Goal: Task Accomplishment & Management: Use online tool/utility

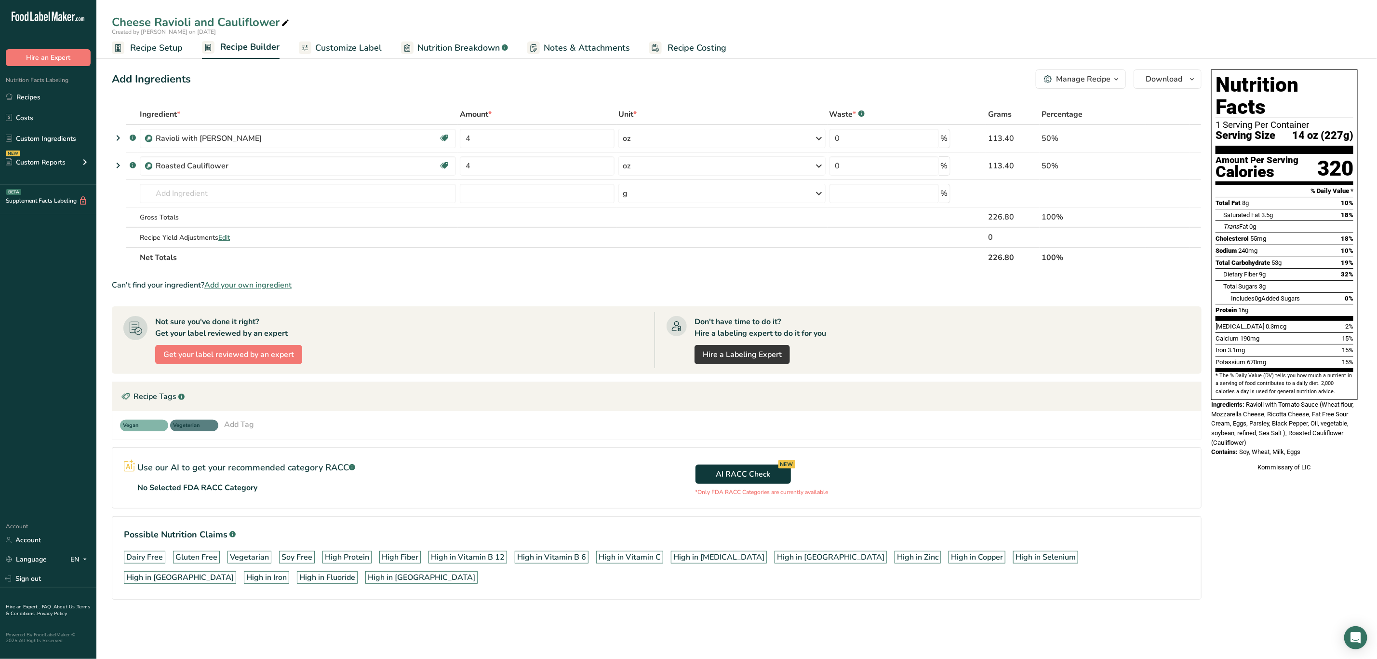
drag, startPoint x: 755, startPoint y: 578, endPoint x: 775, endPoint y: 574, distance: 20.5
drag, startPoint x: 1248, startPoint y: 385, endPoint x: 1327, endPoint y: 431, distance: 91.4
click at [1327, 431] on div "Nutrition Facts 1 Serving Per Container Serving Size 14 oz (227g) Amount Per Se…" at bounding box center [1285, 271] width 154 height 410
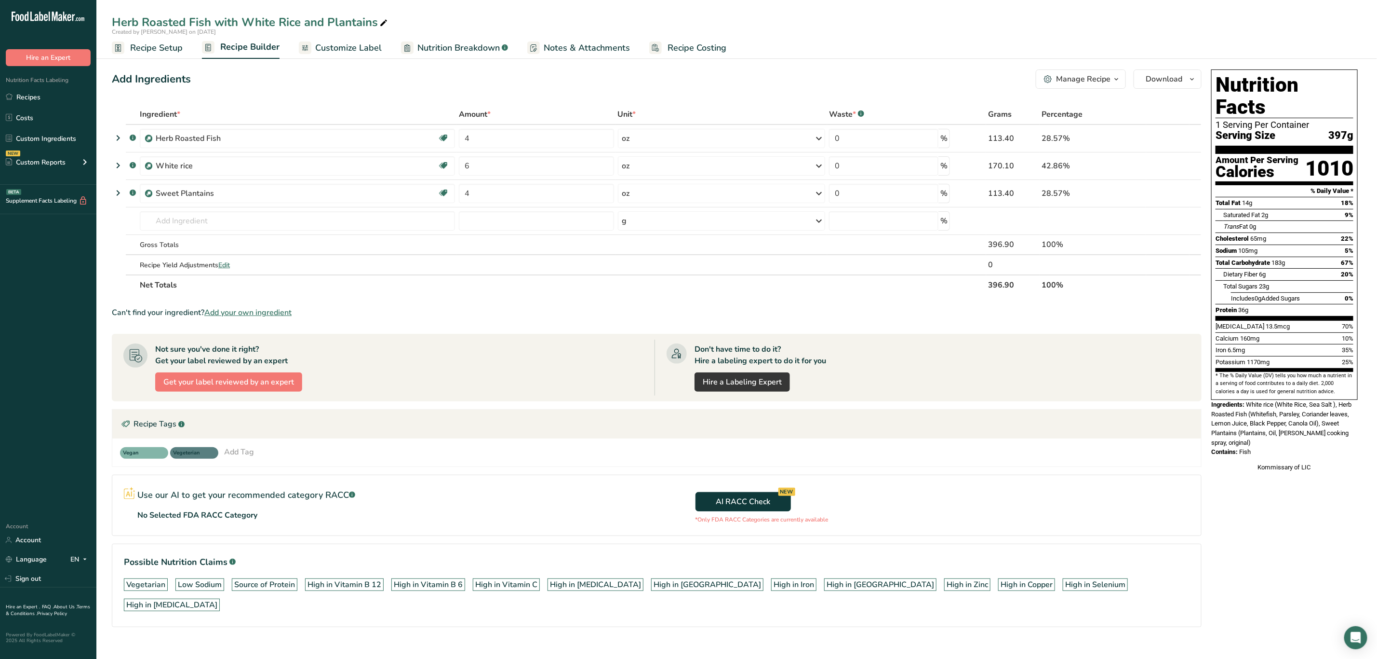
drag, startPoint x: 1249, startPoint y: 382, endPoint x: 1275, endPoint y: 433, distance: 56.9
click at [1275, 433] on div "Nutrition Facts 1 Serving Per Container Serving Size 397g Amount Per Serving Ca…" at bounding box center [1285, 271] width 154 height 410
copy div "White rice (White Rice, Sea Salt ), Herb Roasted Fish (Whitefish, Parsley, Cori…"
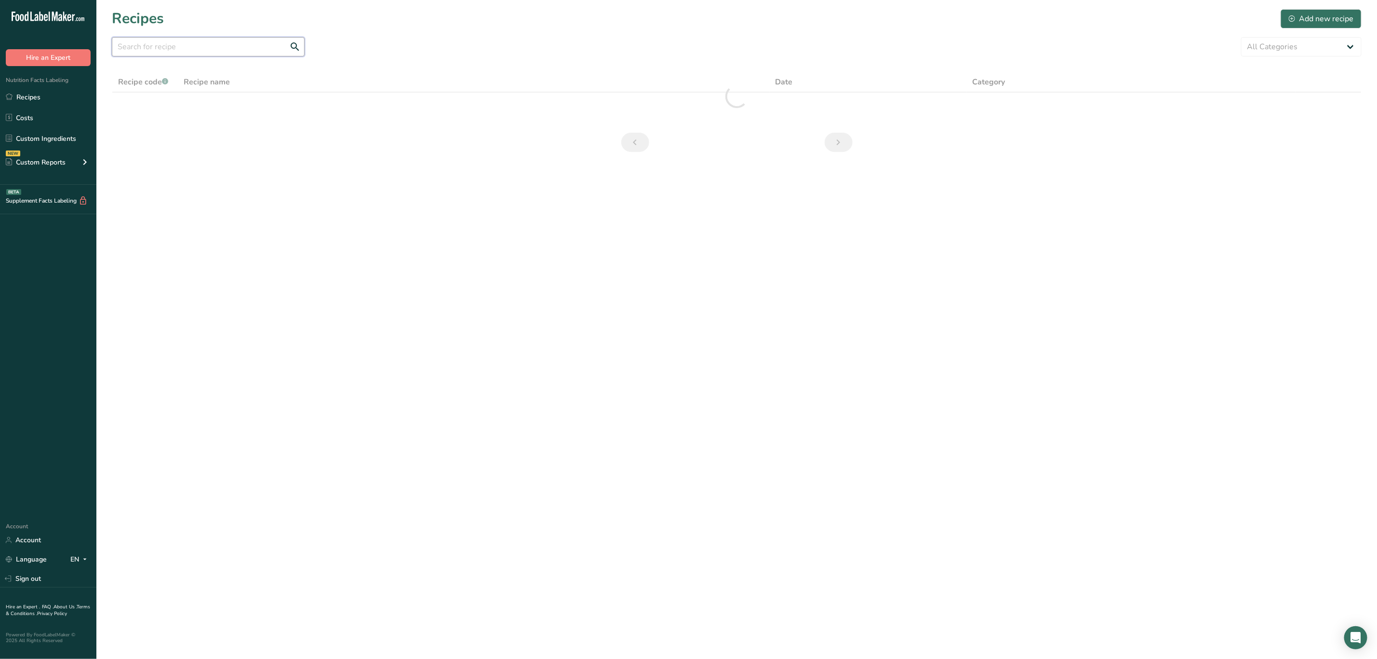
click at [269, 38] on input "text" at bounding box center [208, 46] width 193 height 19
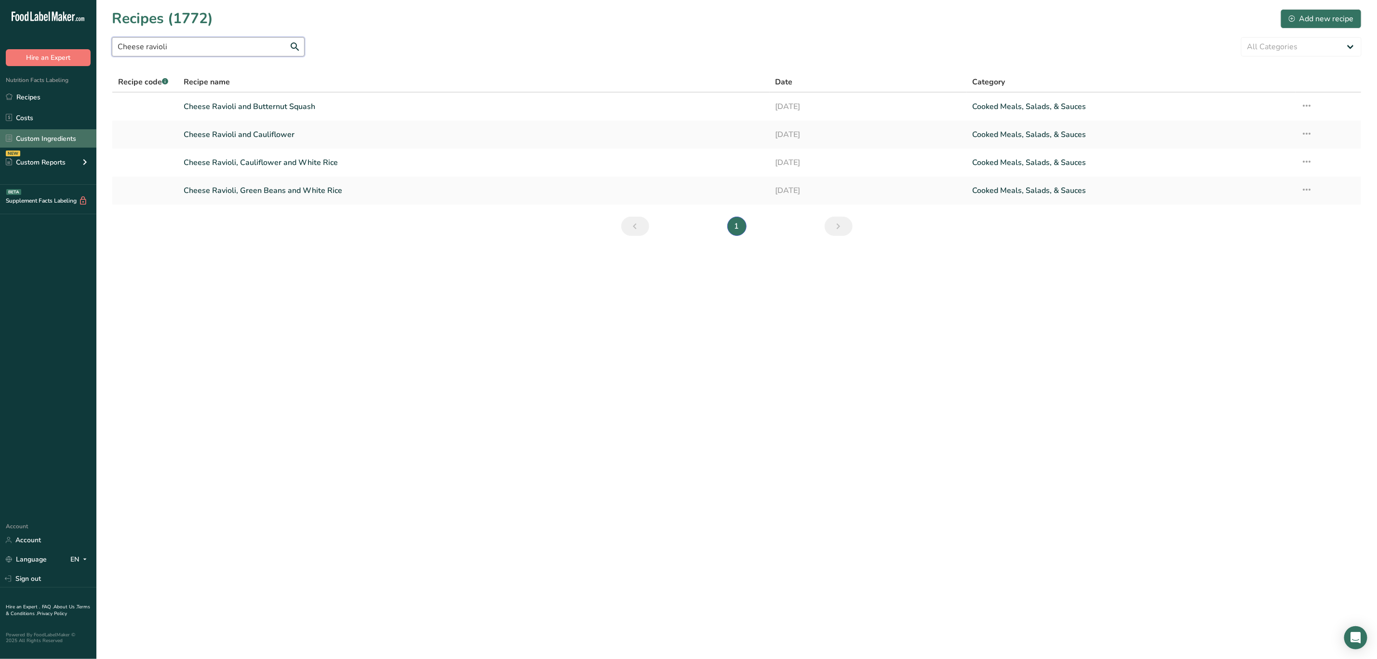
type input "Cheese ravioli"
click at [54, 143] on link "Custom Ingredients" at bounding box center [48, 138] width 96 height 18
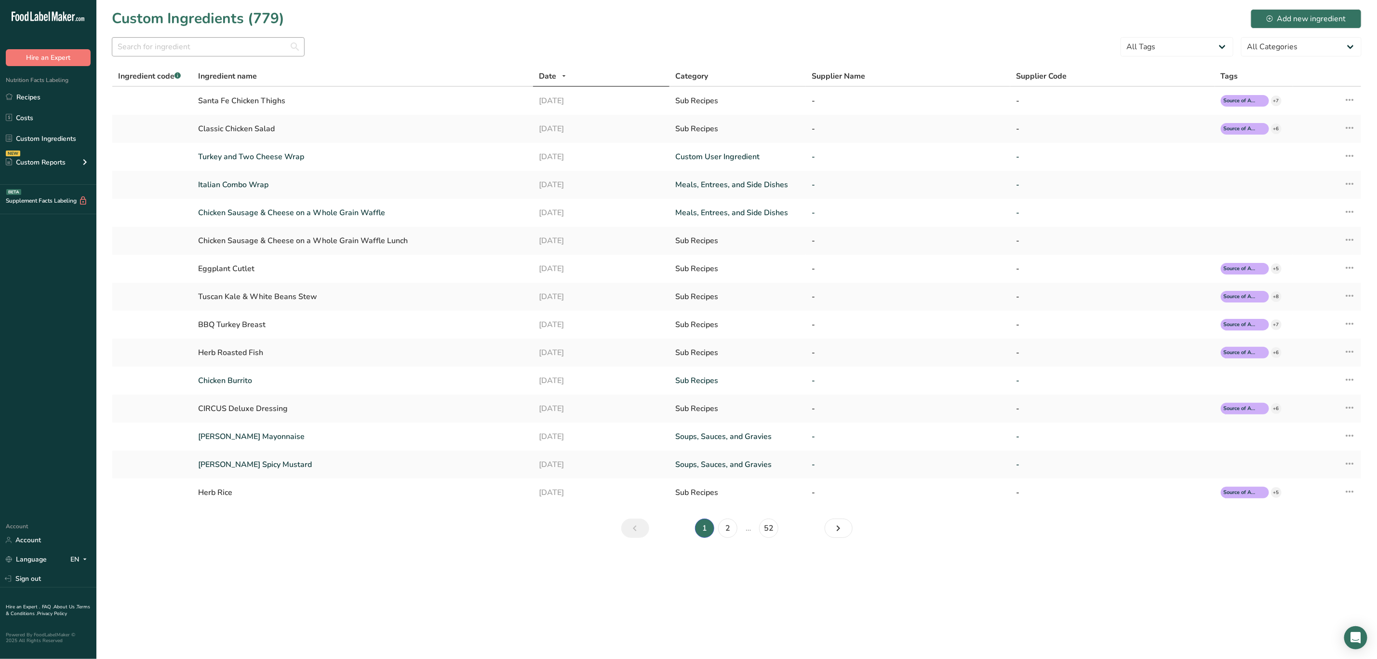
click at [178, 55] on div at bounding box center [208, 49] width 193 height 25
click at [179, 51] on input "text" at bounding box center [208, 46] width 193 height 19
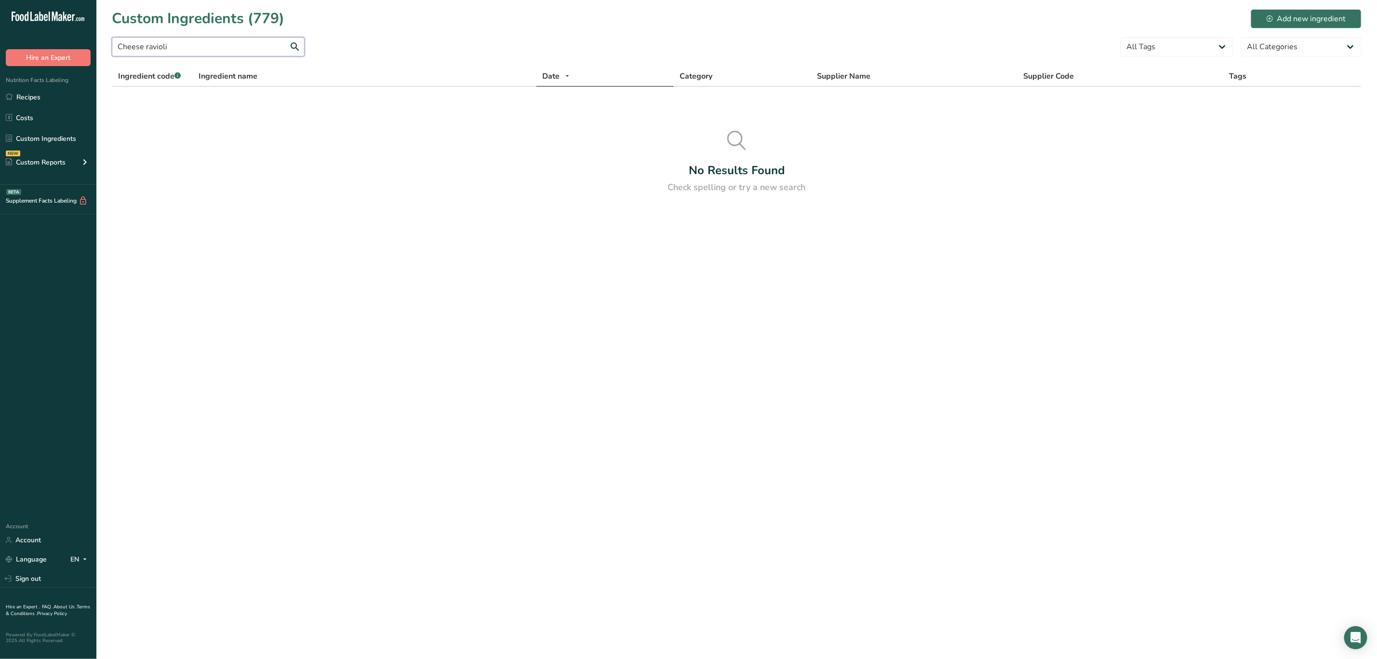
click at [274, 42] on input "Cheese ravioli" at bounding box center [208, 46] width 193 height 19
drag, startPoint x: 274, startPoint y: 42, endPoint x: 113, endPoint y: 53, distance: 160.9
click at [112, 48] on input "Cheese ravioli" at bounding box center [208, 46] width 193 height 19
type input "Ravioli"
click at [270, 98] on div "Ravioli with [PERSON_NAME]" at bounding box center [362, 101] width 329 height 12
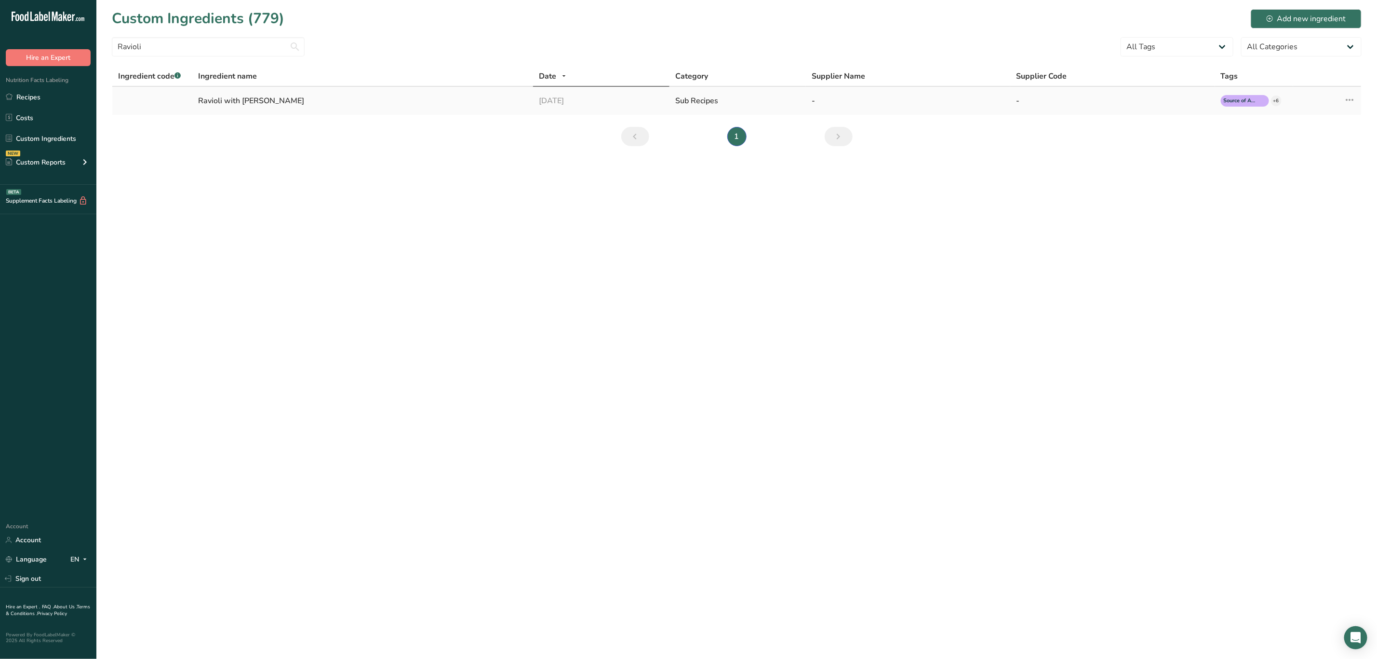
click at [1354, 100] on icon at bounding box center [1350, 99] width 12 height 17
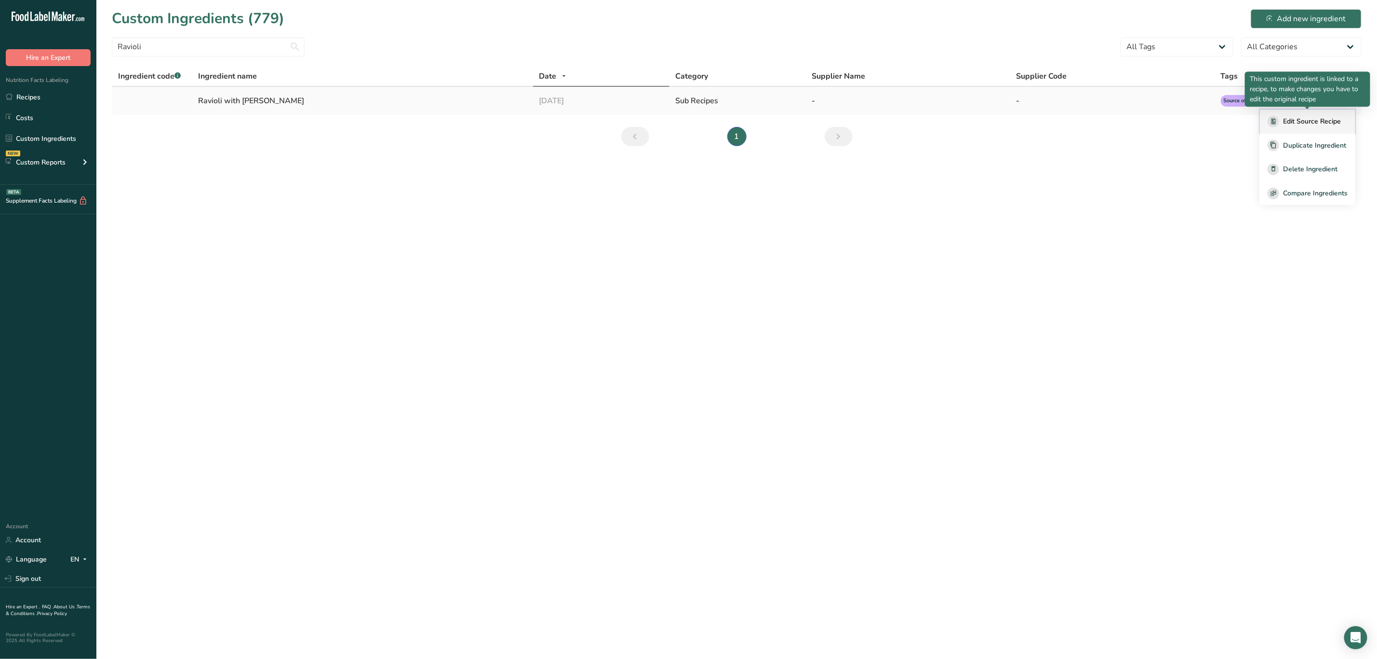
click at [1319, 119] on span "Edit Source Recipe" at bounding box center [1312, 121] width 58 height 10
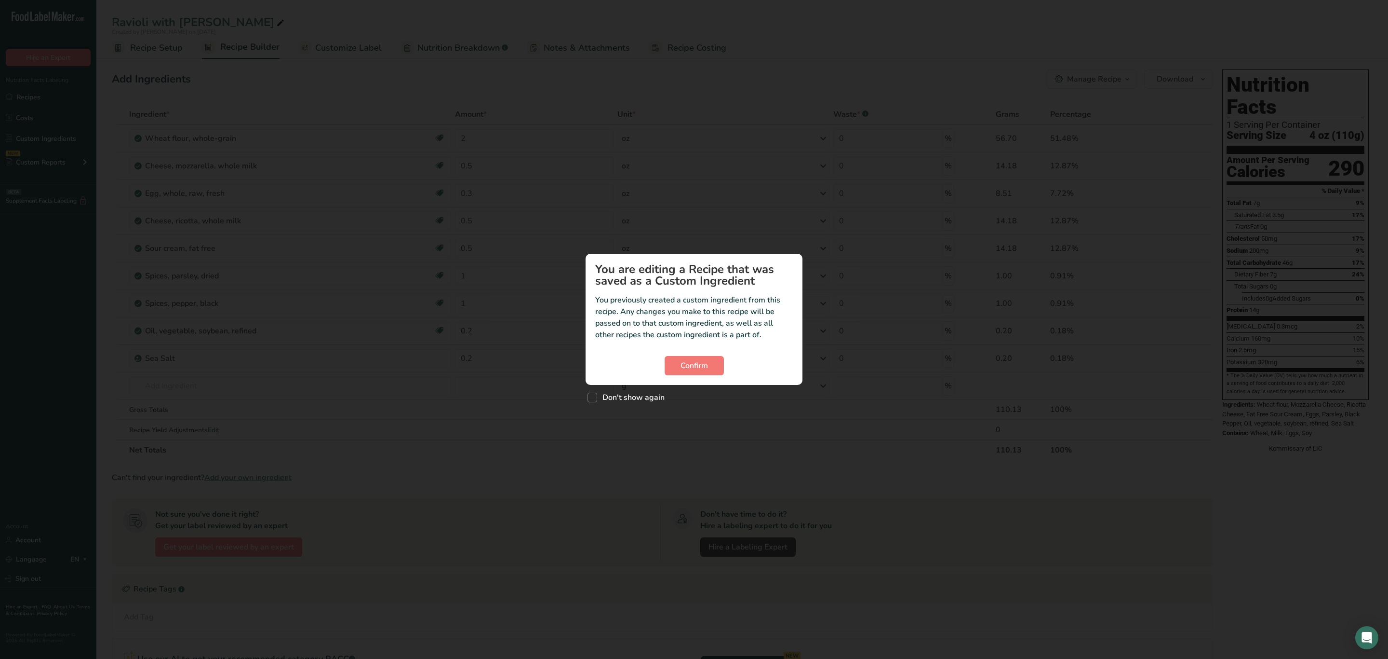
click at [649, 395] on span "Don't show again" at bounding box center [630, 397] width 67 height 10
click at [594, 395] on input "Don't show again" at bounding box center [591, 397] width 6 height 6
checkbox input "true"
click at [701, 363] on span "Confirm" at bounding box center [694, 366] width 27 height 12
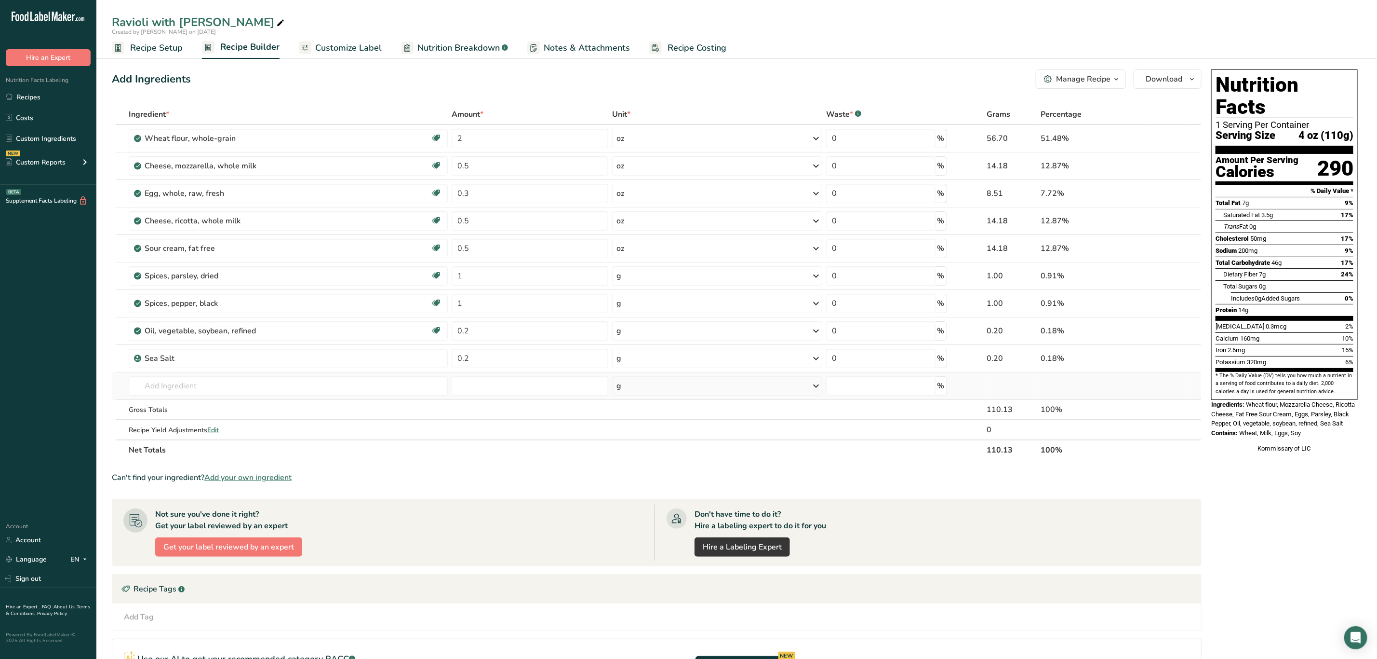
click at [229, 375] on td "Almond flour 1211 Milk, whole, 3.25% milkfat, without added vitamin A and vitam…" at bounding box center [288, 385] width 323 height 27
click at [231, 386] on input "text" at bounding box center [288, 385] width 319 height 19
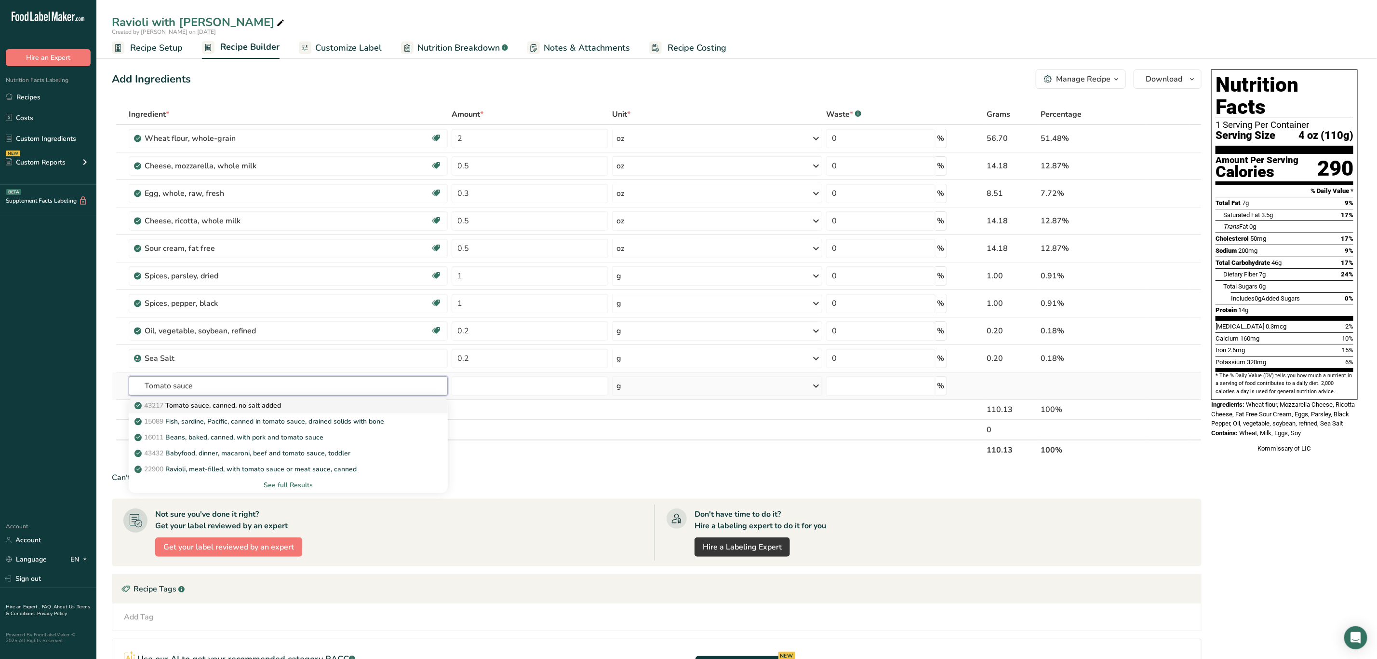
type input "Tomato sauce"
click at [247, 405] on p "43217 Tomato sauce, canned, no salt added" at bounding box center [208, 405] width 145 height 10
type input "Tomato sauce, canned, no salt added"
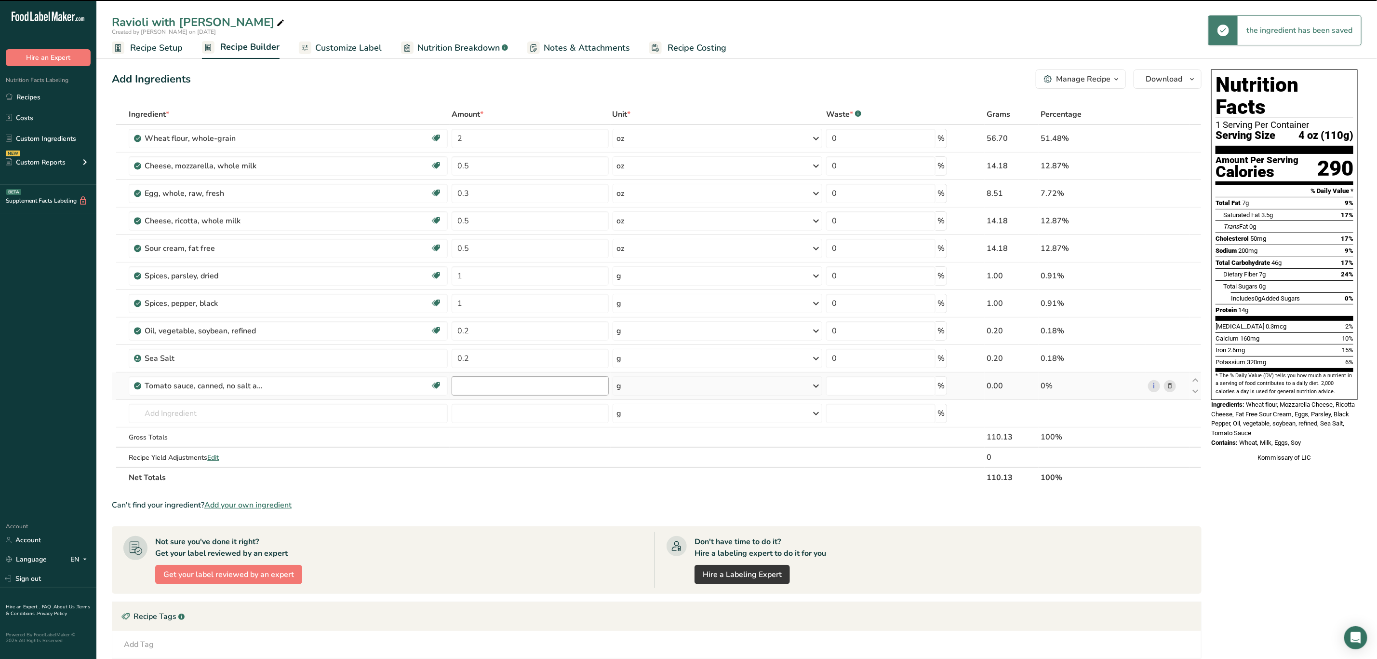
type input "0"
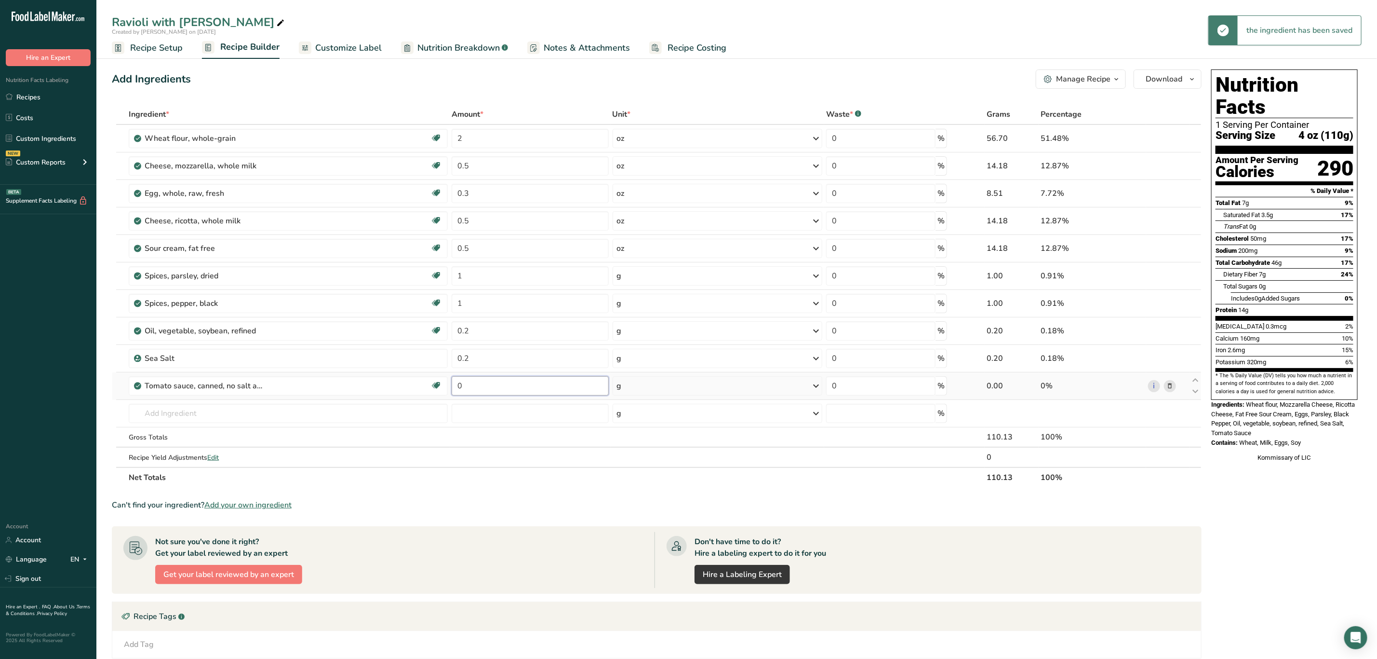
click at [476, 388] on input "0" at bounding box center [530, 385] width 157 height 19
type input "1"
click at [621, 388] on div "Ingredient * Amount * Unit * Waste * .a-a{fill:#347362;}.b-a{fill:#fff;} Grams …" at bounding box center [657, 295] width 1090 height 383
click at [635, 390] on div "g" at bounding box center [718, 385] width 210 height 19
click at [641, 489] on div "See more" at bounding box center [659, 491] width 81 height 10
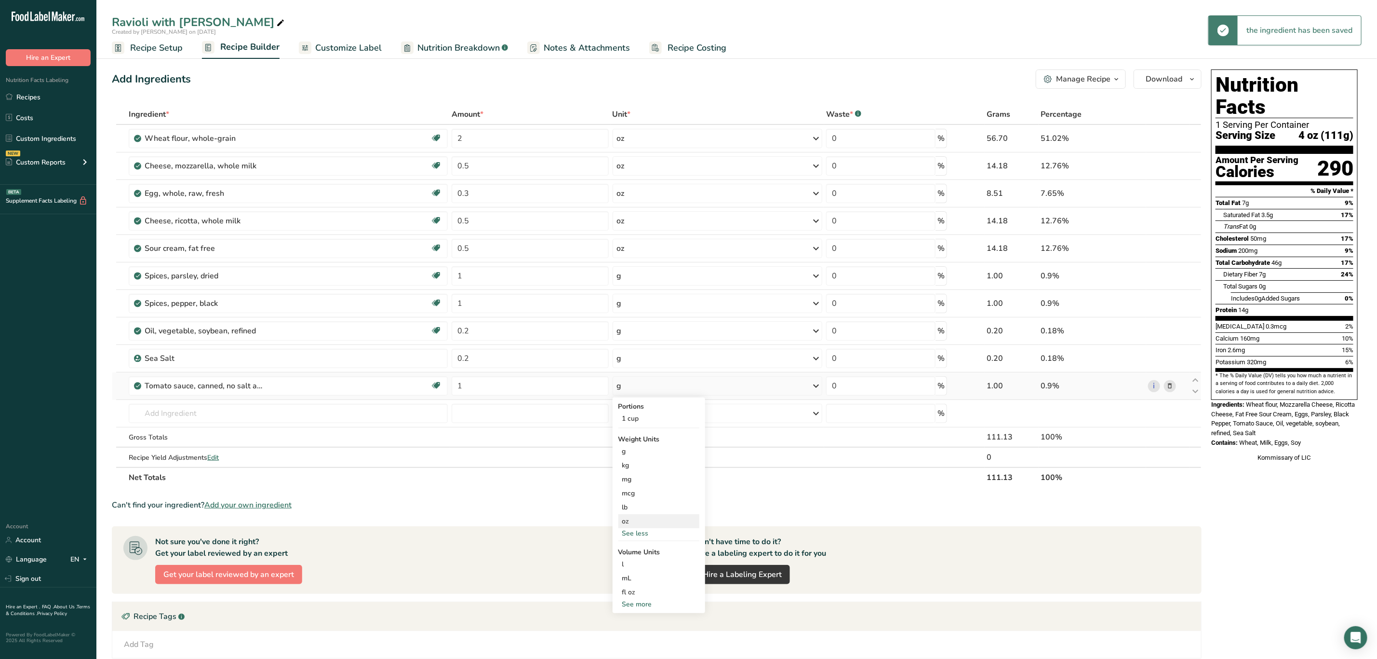
click at [644, 521] on div "oz" at bounding box center [659, 521] width 81 height 14
drag, startPoint x: 163, startPoint y: 46, endPoint x: 181, endPoint y: 93, distance: 49.9
click at [164, 47] on span "Recipe Setup" at bounding box center [156, 47] width 53 height 13
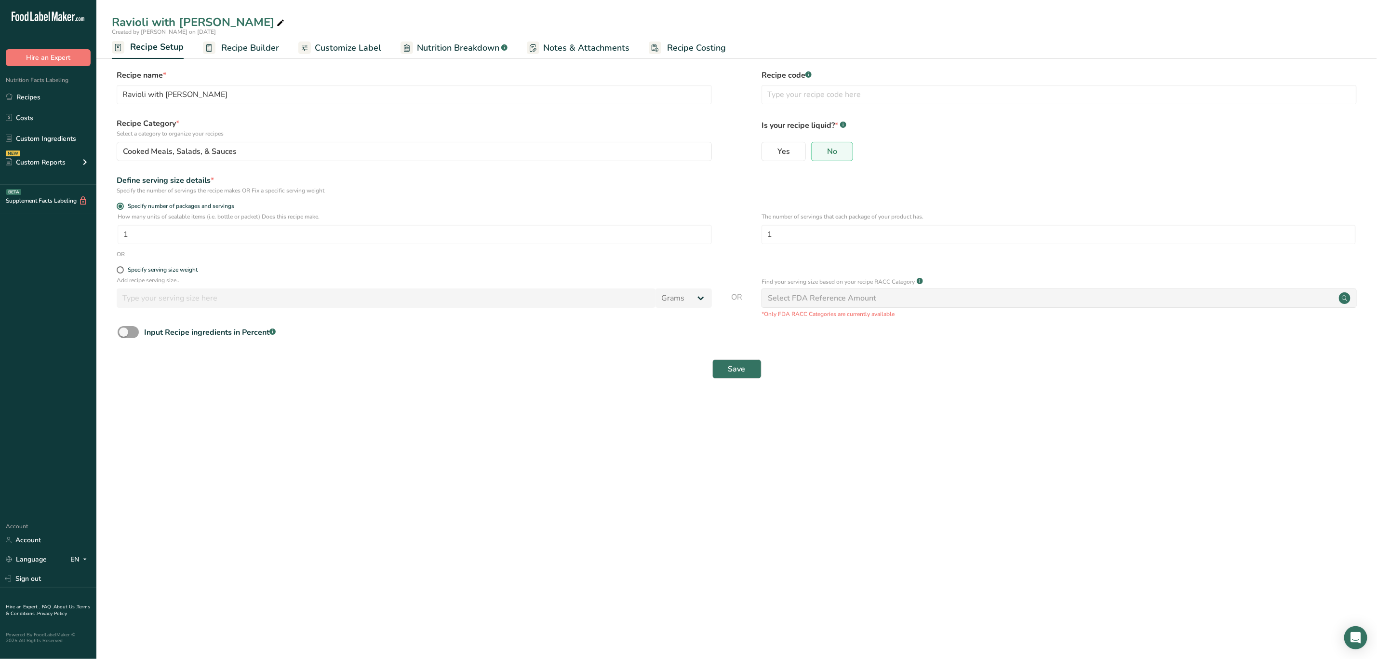
click at [367, 45] on span "Customize Label" at bounding box center [348, 47] width 67 height 13
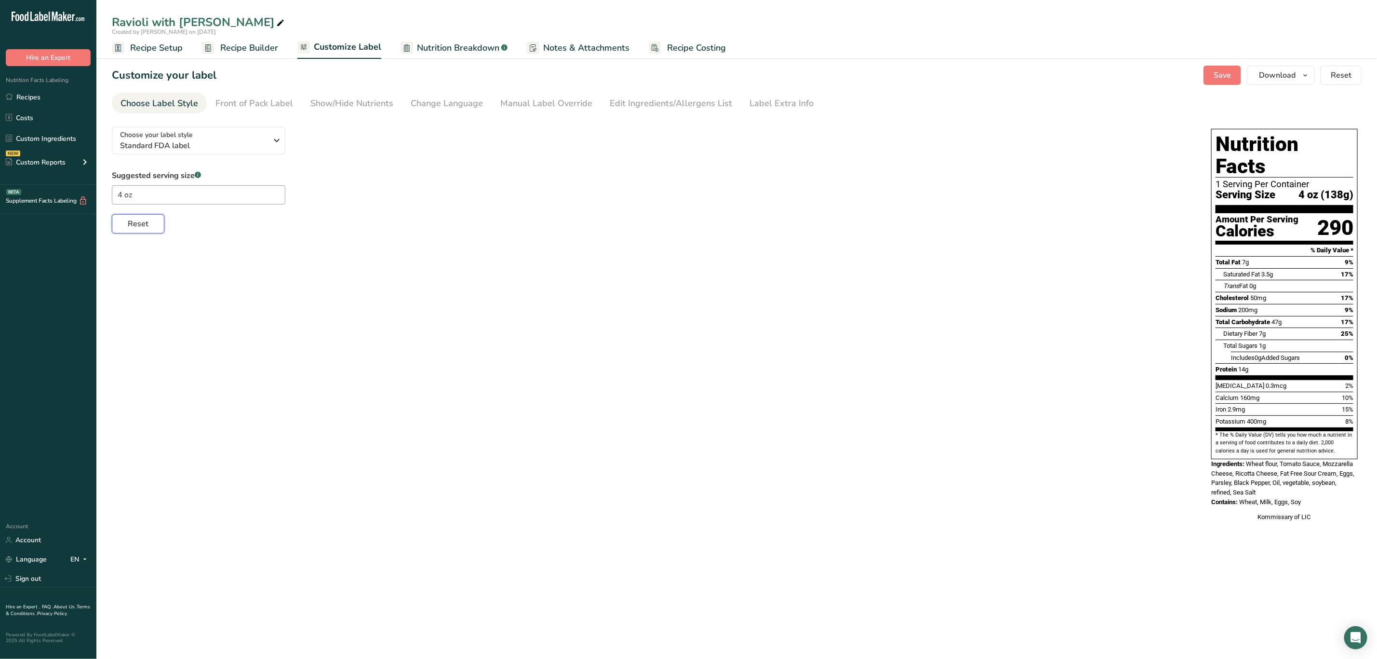
click at [155, 226] on button "Reset" at bounding box center [138, 223] width 53 height 19
click at [246, 48] on span "Recipe Builder" at bounding box center [249, 47] width 58 height 13
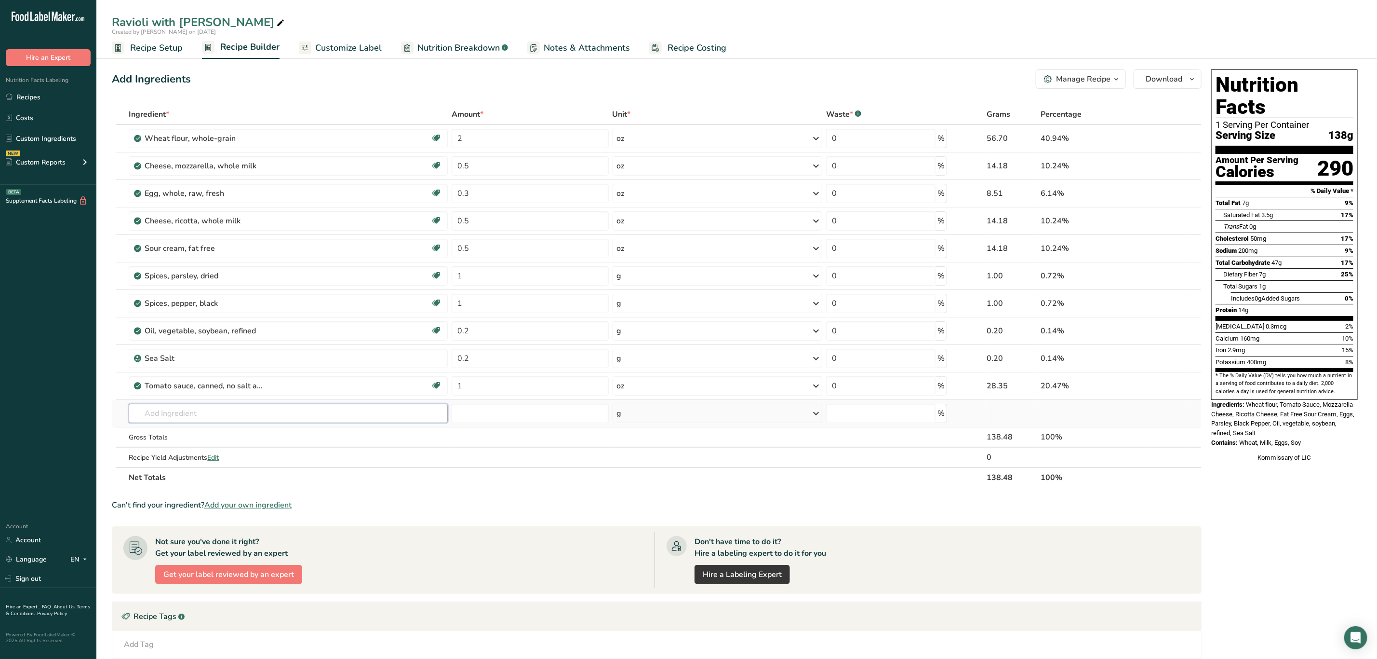
click at [175, 418] on input "text" at bounding box center [288, 413] width 319 height 19
type input "["
type input "Parmes"
click at [236, 432] on p "1146 Cheese, parmesan, shredded" at bounding box center [193, 433] width 115 height 10
type input "Cheese, parmesan, shredded"
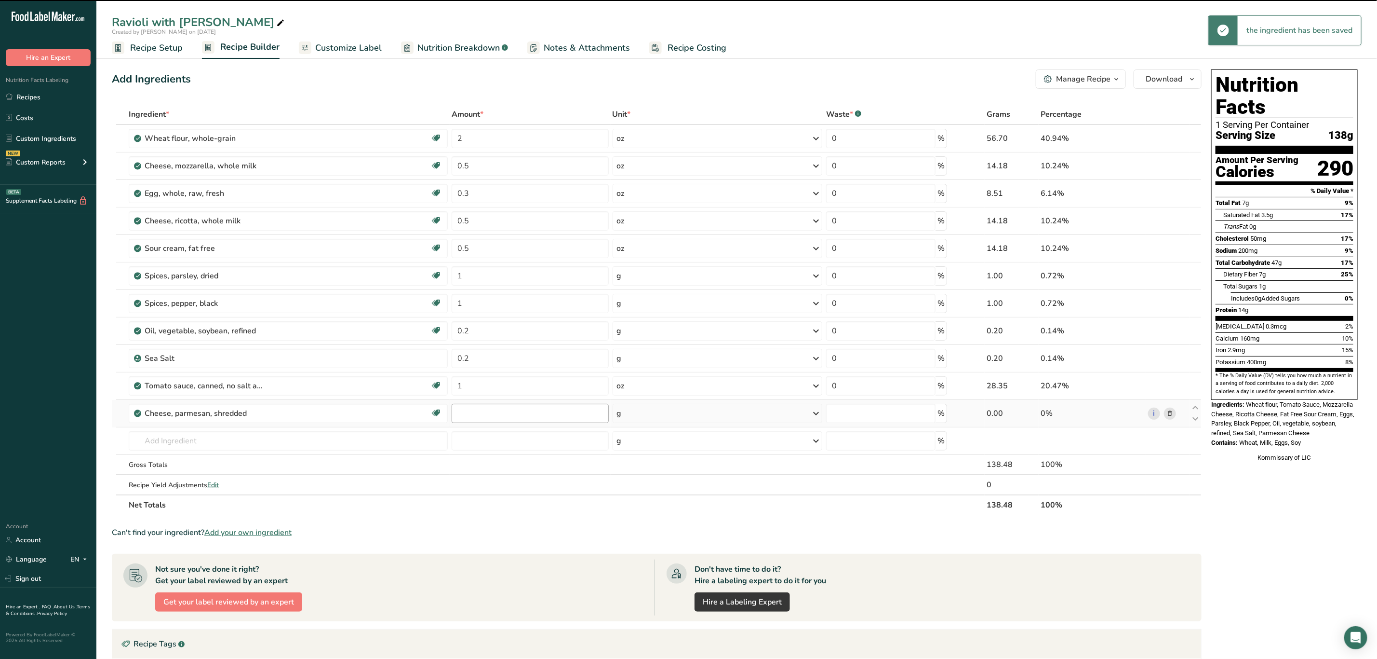
type input "0"
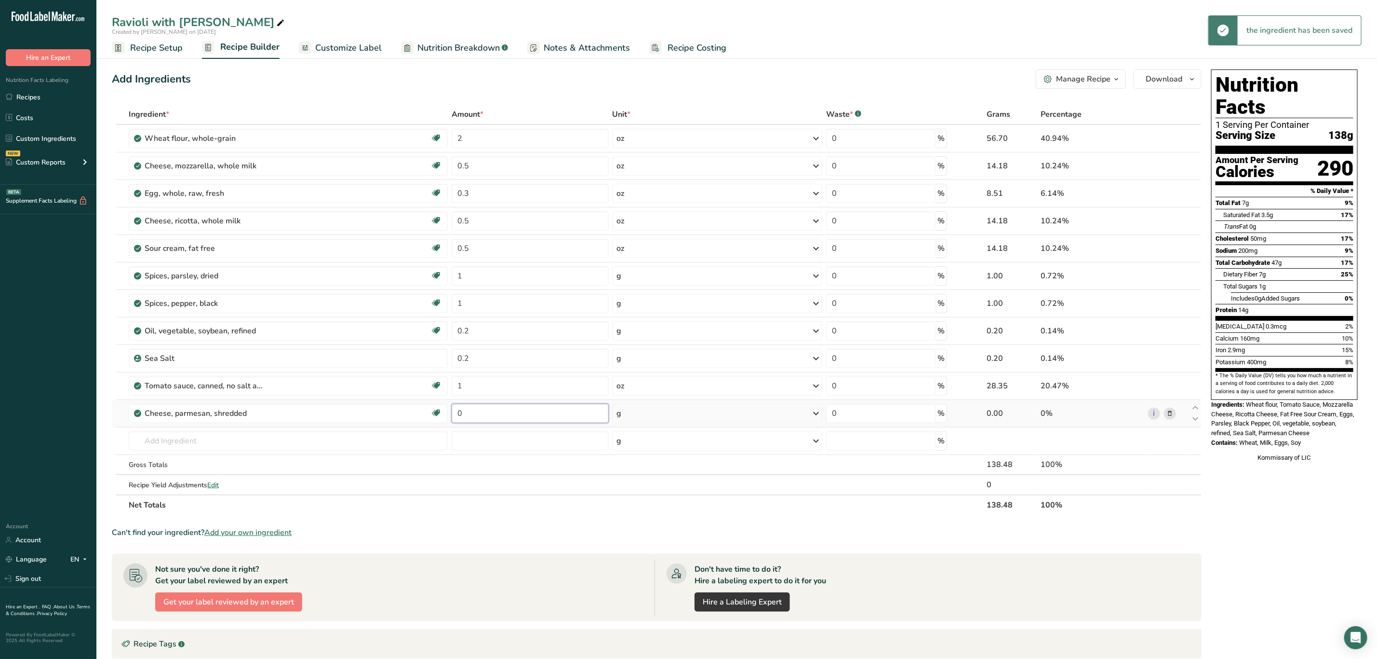
click at [481, 418] on input "0" at bounding box center [530, 413] width 157 height 19
type input "5"
click at [660, 498] on div "Ingredient * Amount * Unit * Waste * .a-a{fill:#347362;}.b-a{fill:#fff;} Grams …" at bounding box center [657, 309] width 1090 height 411
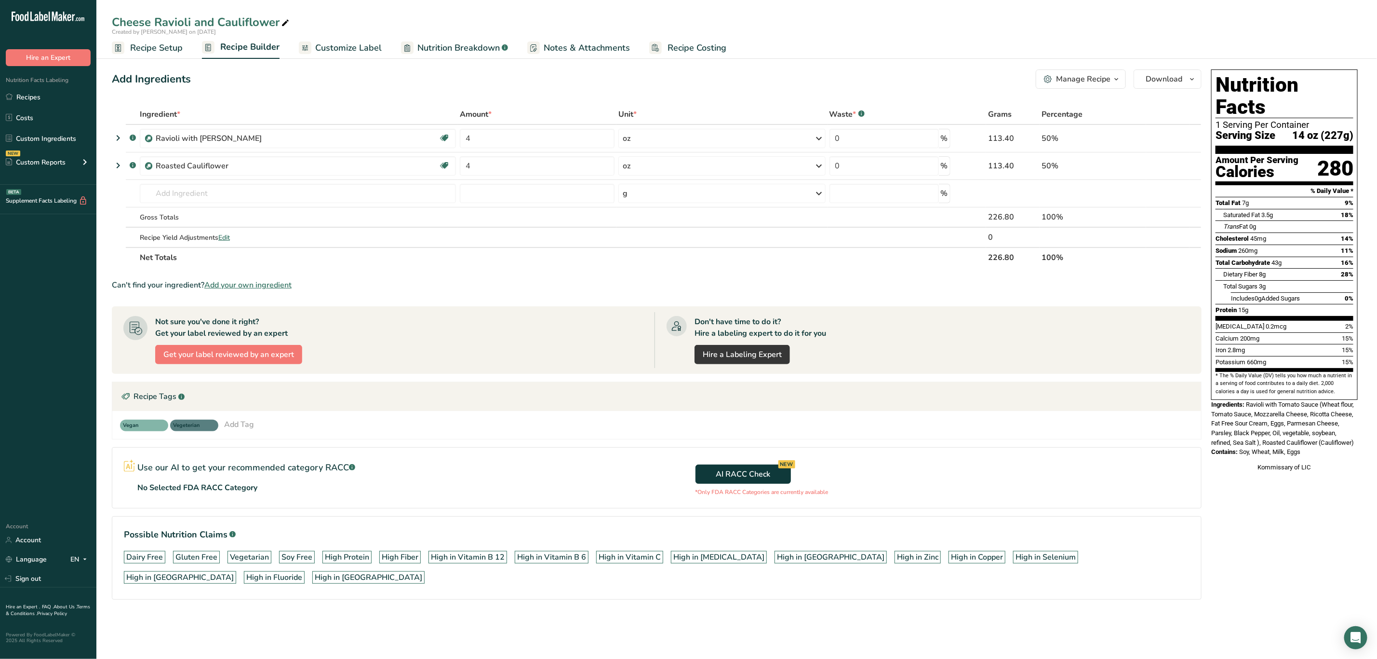
drag, startPoint x: 1249, startPoint y: 382, endPoint x: 1316, endPoint y: 441, distance: 89.8
click at [1316, 441] on div "Nutrition Facts 1 Serving Per Container Serving Size 14 oz (227g) Amount Per Se…" at bounding box center [1285, 271] width 154 height 410
copy div "Ravioli with Tomato Sauce (Wheat flour, Tomato Sauce, Mozzarella Cheese, Ricott…"
drag, startPoint x: 157, startPoint y: 49, endPoint x: 155, endPoint y: 71, distance: 21.7
click at [157, 48] on span "Recipe Setup" at bounding box center [156, 47] width 53 height 13
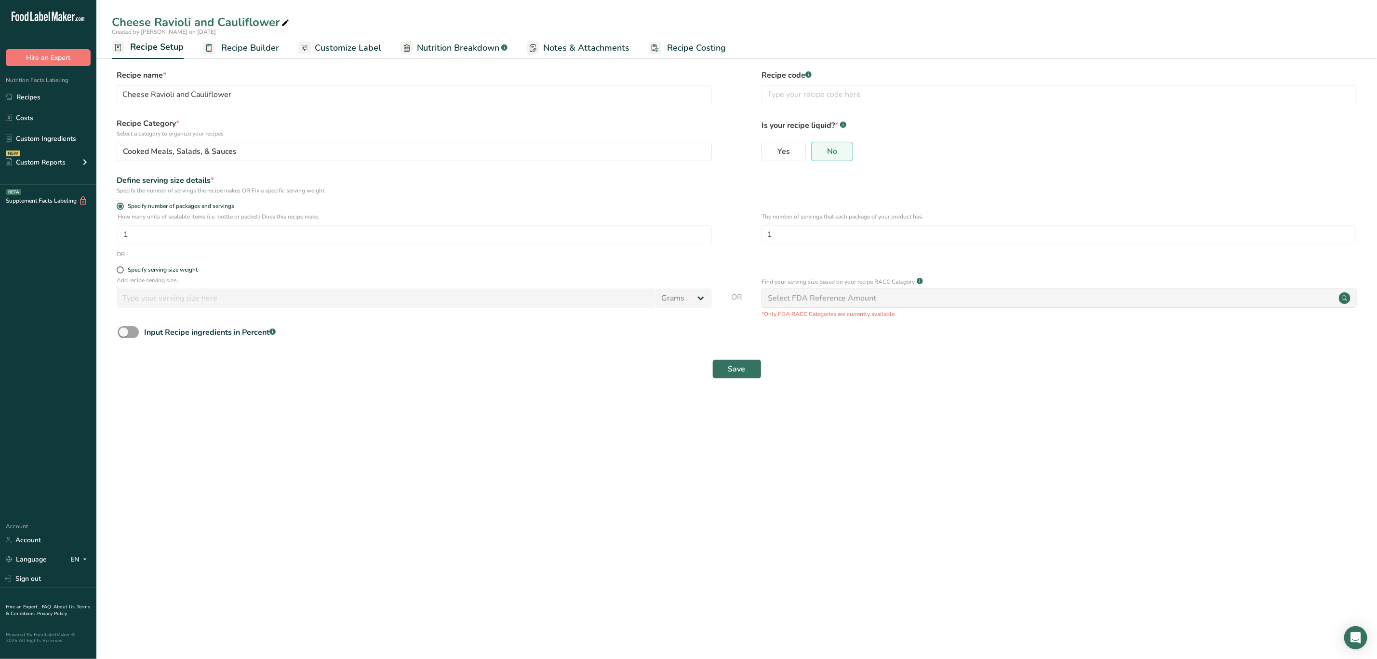
click at [315, 45] on span "Customize Label" at bounding box center [348, 47] width 67 height 13
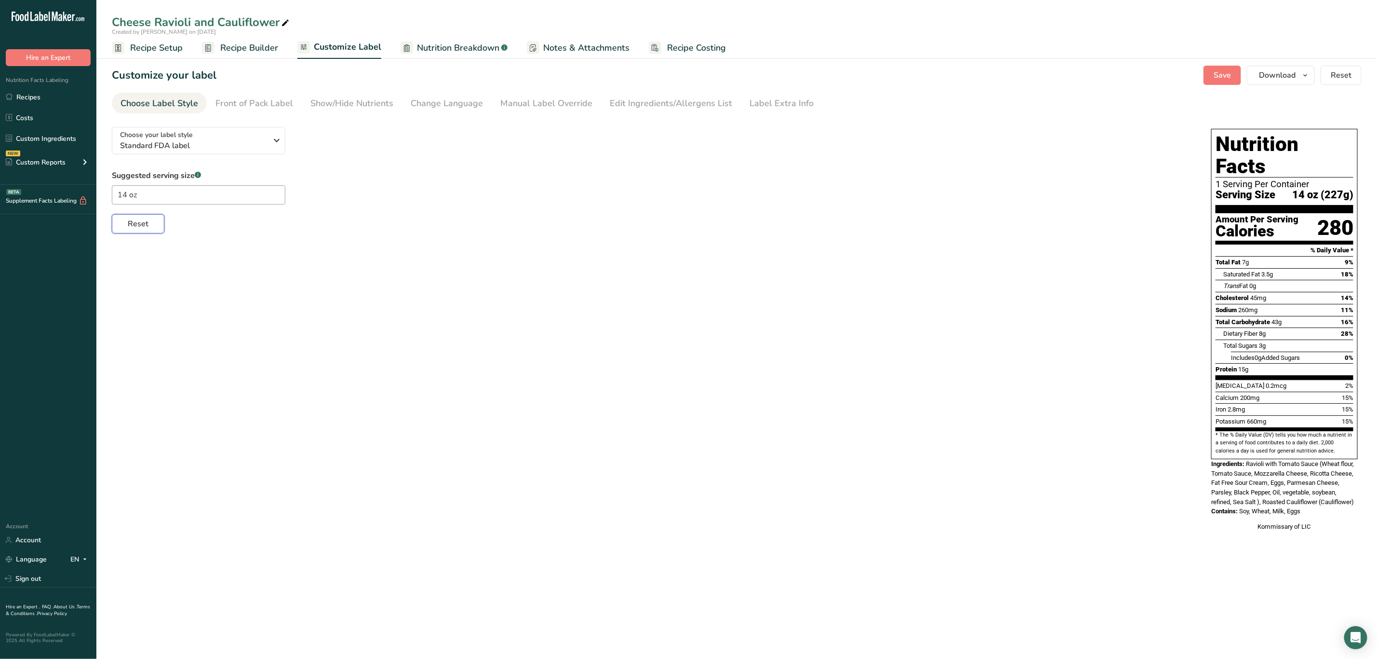
click at [148, 226] on button "Reset" at bounding box center [138, 223] width 53 height 19
click at [246, 49] on span "Recipe Builder" at bounding box center [249, 47] width 58 height 13
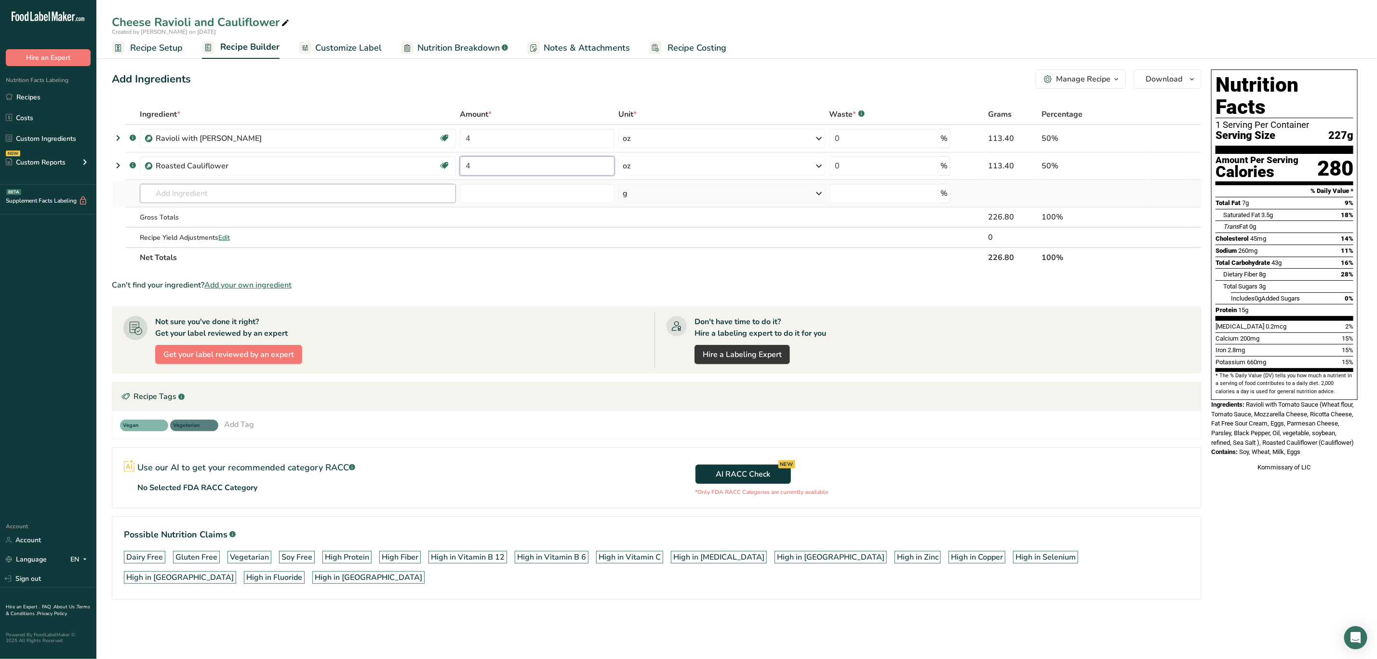
drag, startPoint x: 479, startPoint y: 165, endPoint x: 401, endPoint y: 187, distance: 80.5
click at [401, 187] on tbody ".a-a{fill:#347362;}.b-a{fill:#fff;} Ravioli with Tomato Sauce Source of Antioxi…" at bounding box center [656, 186] width 1089 height 122
type input "8"
click at [772, 274] on section "Ingredient * Amount * Unit * Waste * .a-a{fill:#347362;}.b-a{fill:#fff;} Grams …" at bounding box center [657, 359] width 1090 height 511
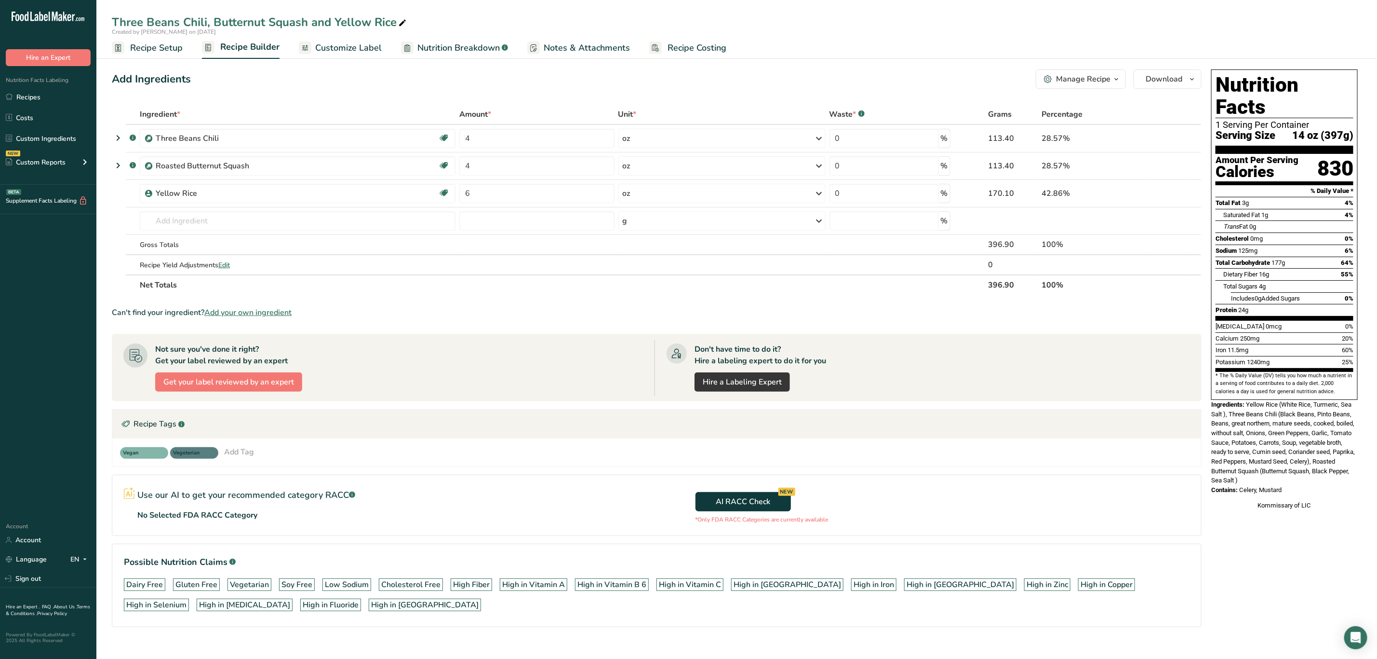
click at [148, 51] on span "Recipe Setup" at bounding box center [156, 47] width 53 height 13
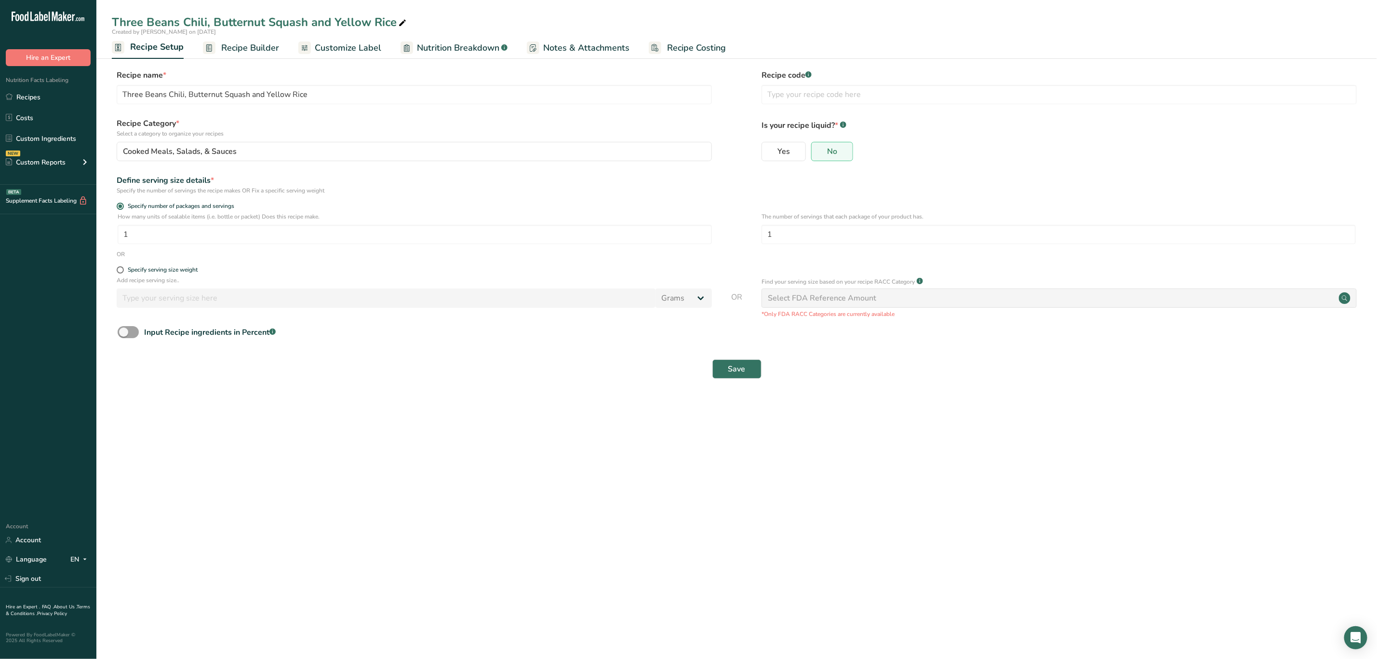
click at [369, 48] on span "Customize Label" at bounding box center [348, 47] width 67 height 13
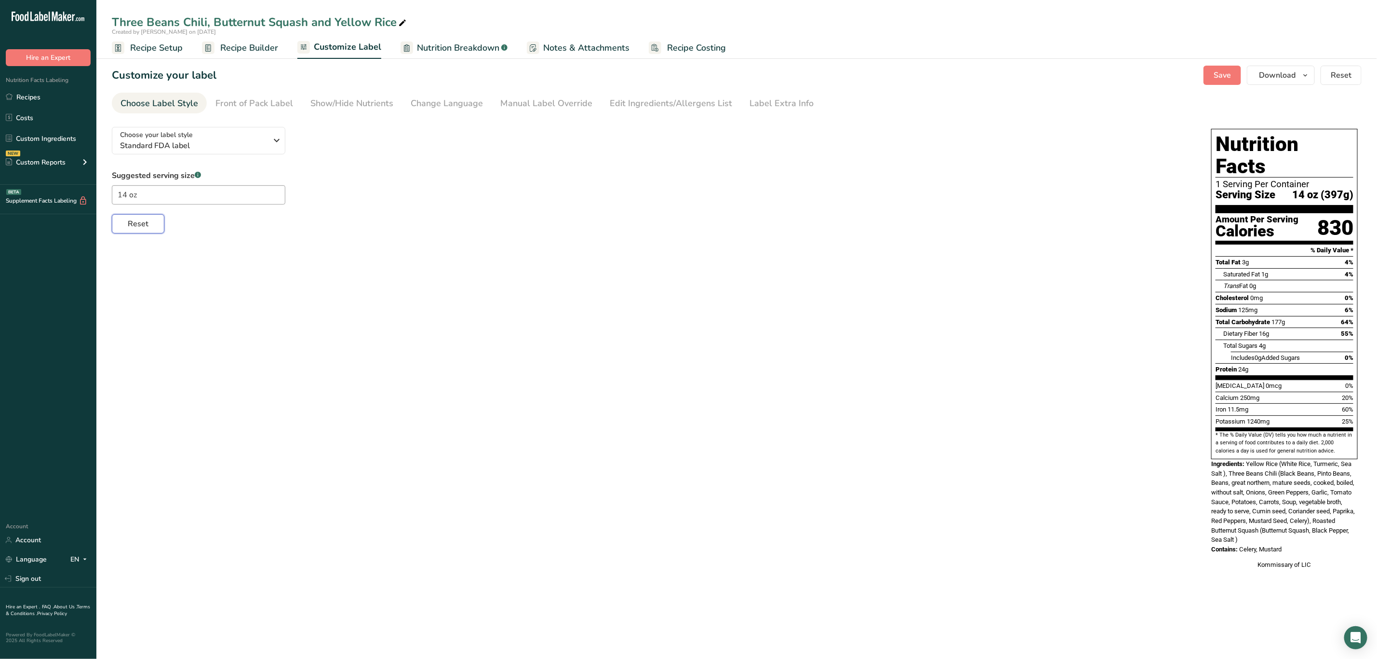
click at [144, 223] on span "Reset" at bounding box center [138, 224] width 21 height 12
click at [246, 45] on span "Recipe Builder" at bounding box center [249, 47] width 58 height 13
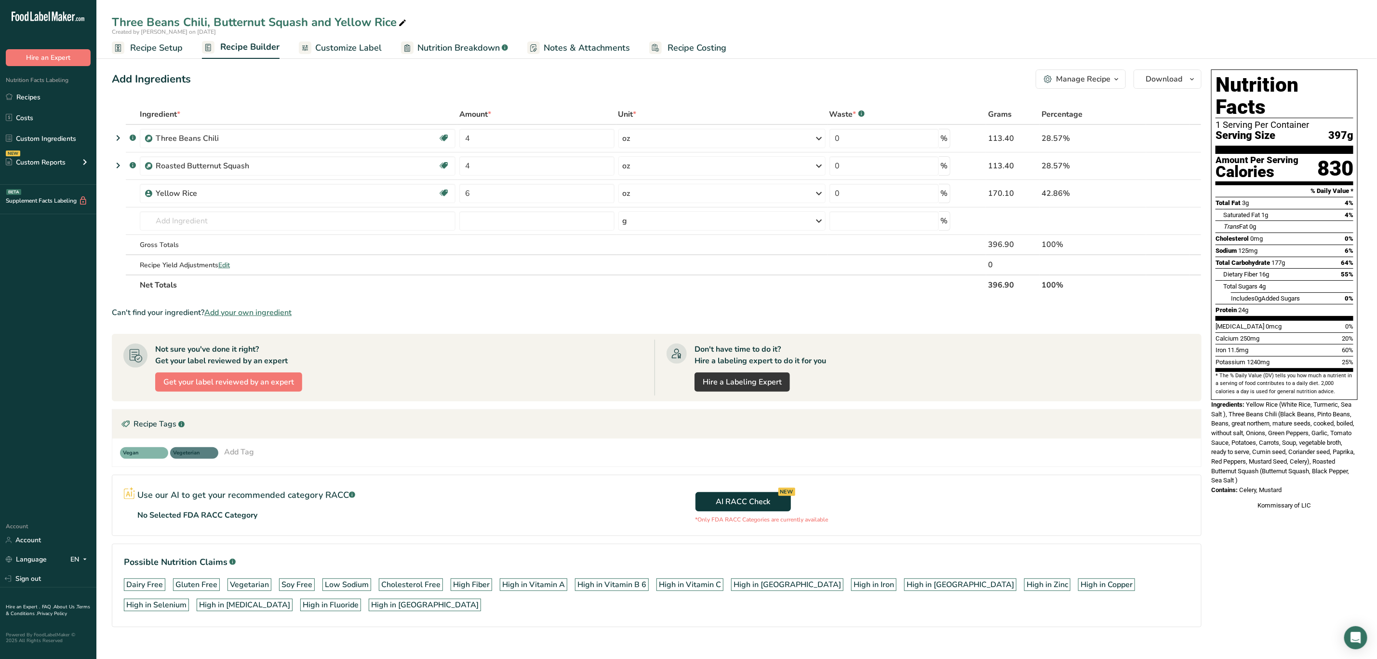
drag, startPoint x: 1247, startPoint y: 384, endPoint x: 1306, endPoint y: 469, distance: 103.5
click at [1306, 469] on div "Nutrition Facts 1 Serving Per Container Serving Size 397g Amount Per Serving Ca…" at bounding box center [1285, 290] width 154 height 448
copy div "Yellow Rice (White Rice, Turmeric, Sea Salt ), Three Beans Chili (Black Beans, …"
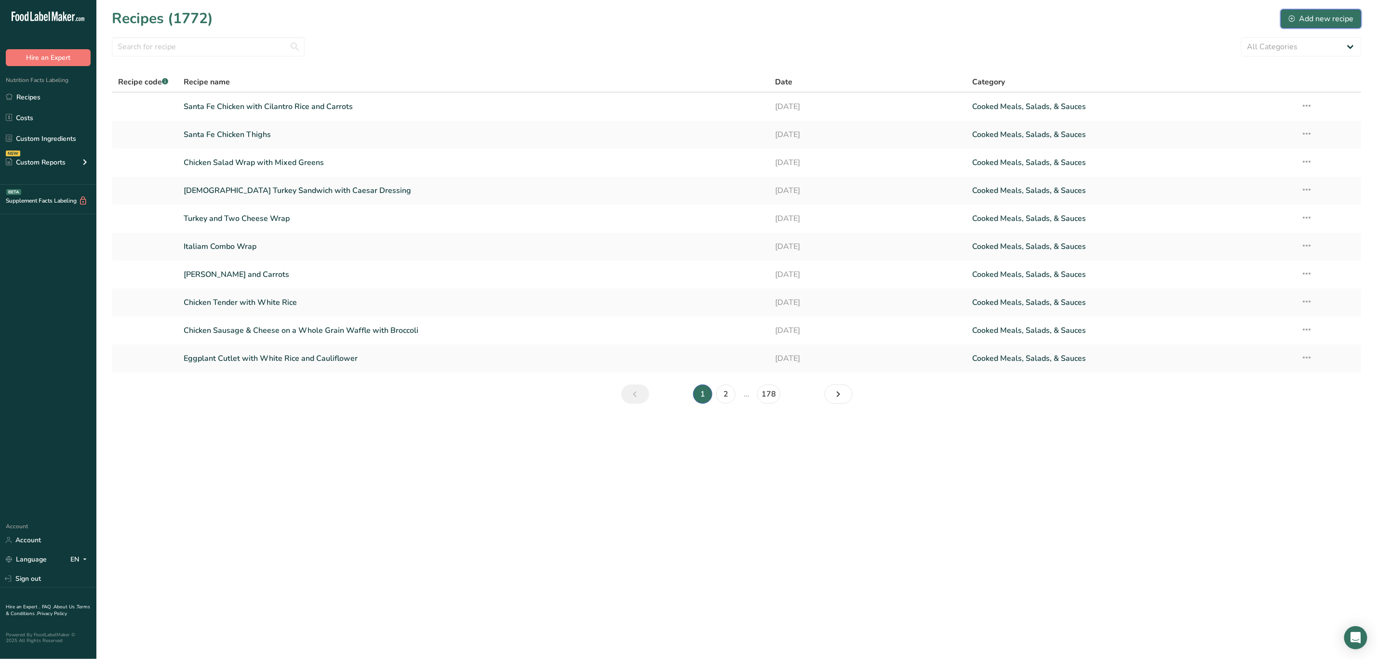
click at [1328, 16] on div "Add new recipe" at bounding box center [1321, 19] width 65 height 12
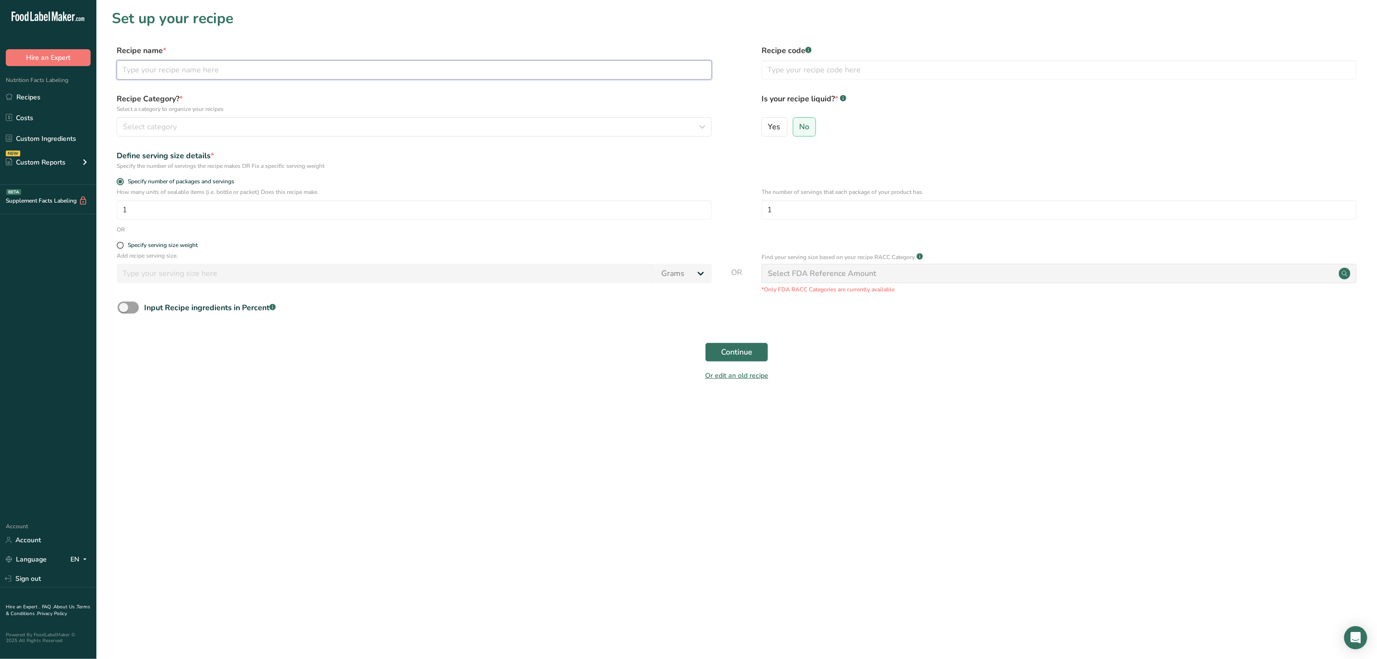
click at [175, 68] on input "text" at bounding box center [414, 69] width 595 height 19
type input "Breakfast Pizza with Broccoli"
click at [193, 132] on div "Select category" at bounding box center [411, 127] width 577 height 12
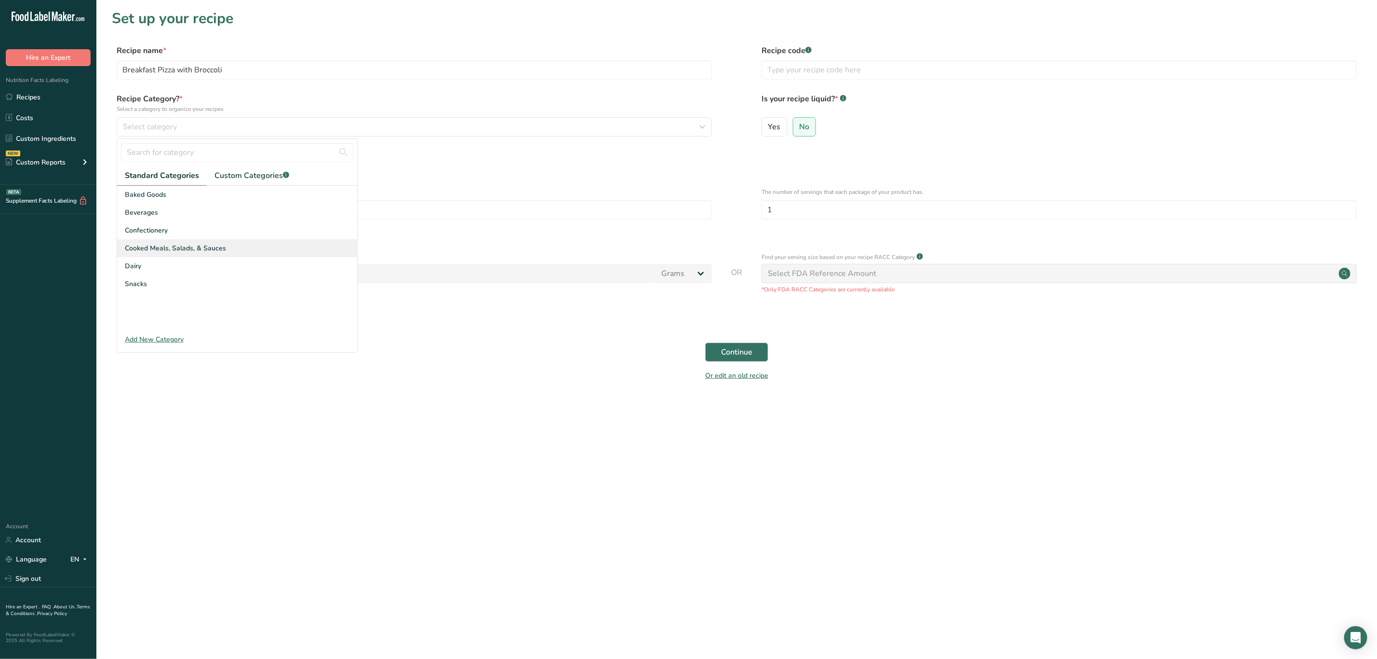
click at [163, 248] on span "Cooked Meals, Salads, & Sauces" at bounding box center [175, 248] width 101 height 10
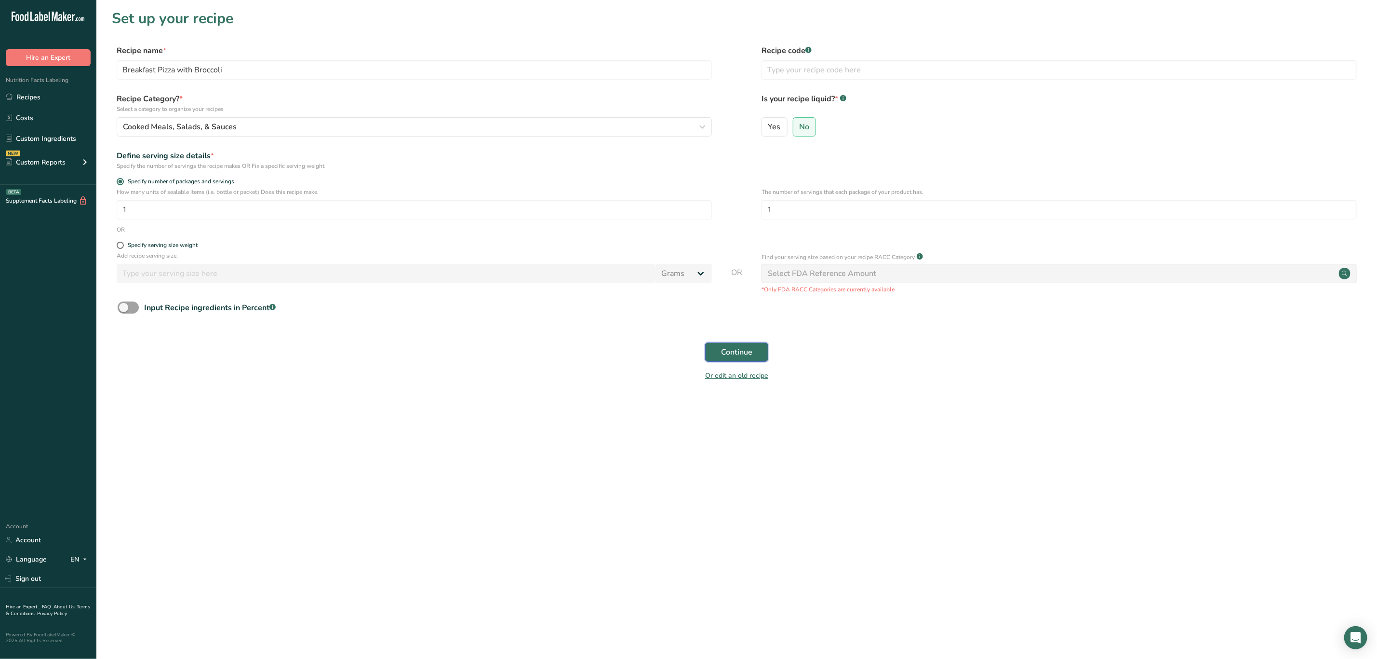
click at [725, 350] on span "Continue" at bounding box center [736, 352] width 31 height 12
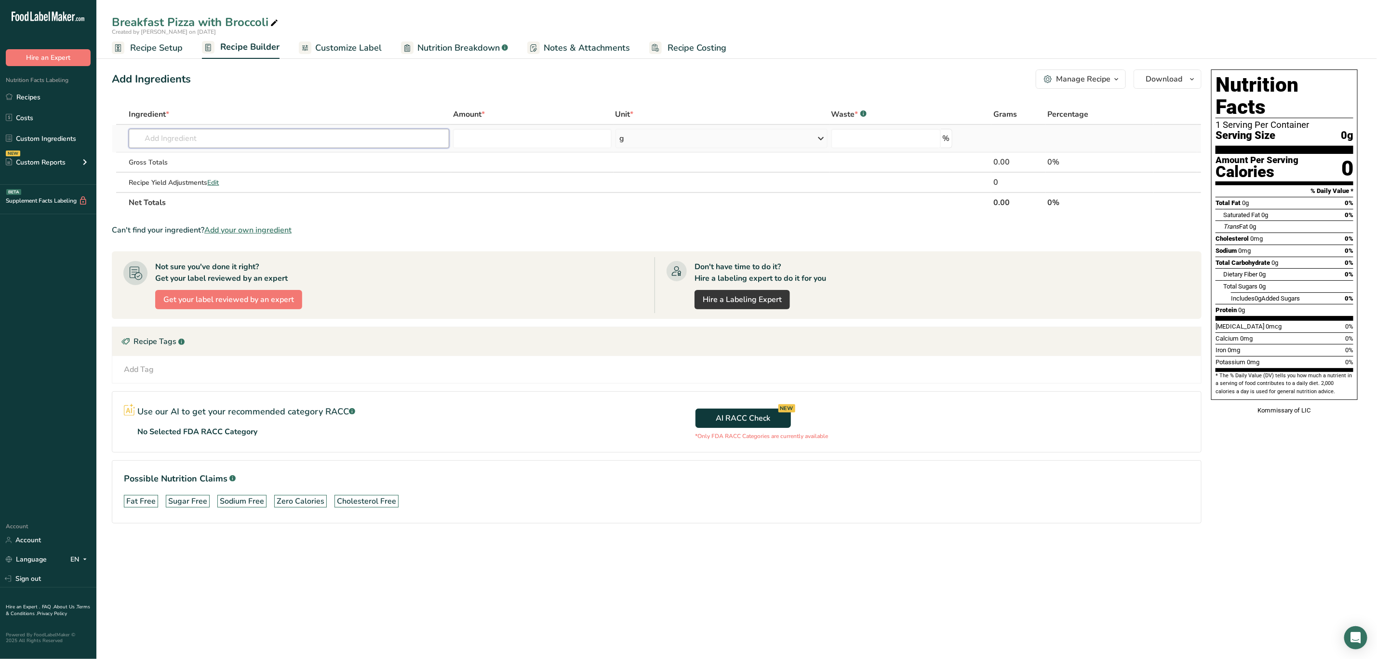
drag, startPoint x: 202, startPoint y: 134, endPoint x: 194, endPoint y: 132, distance: 7.5
click at [202, 135] on input "text" at bounding box center [289, 138] width 321 height 19
type input "Breakfast Pizza"
click at [144, 169] on p "Breakfast Pizza" at bounding box center [164, 174] width 56 height 10
type input "Breakfast Pizza"
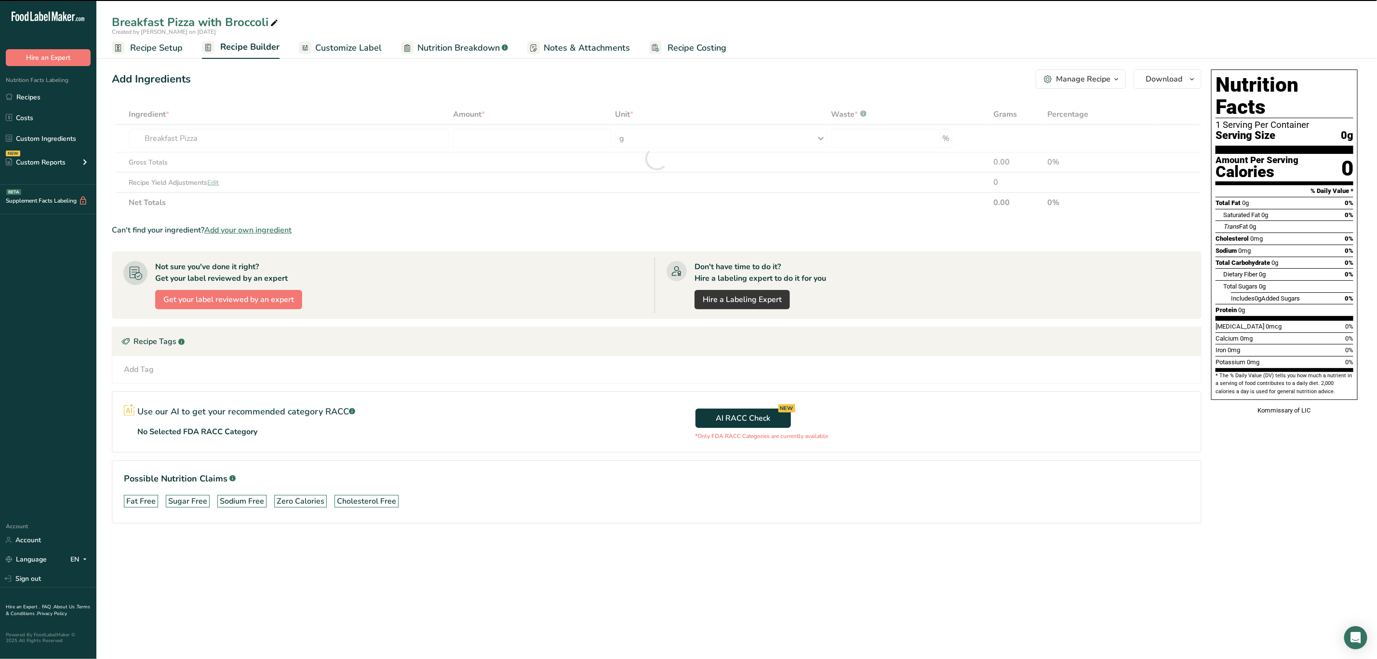
type input "0"
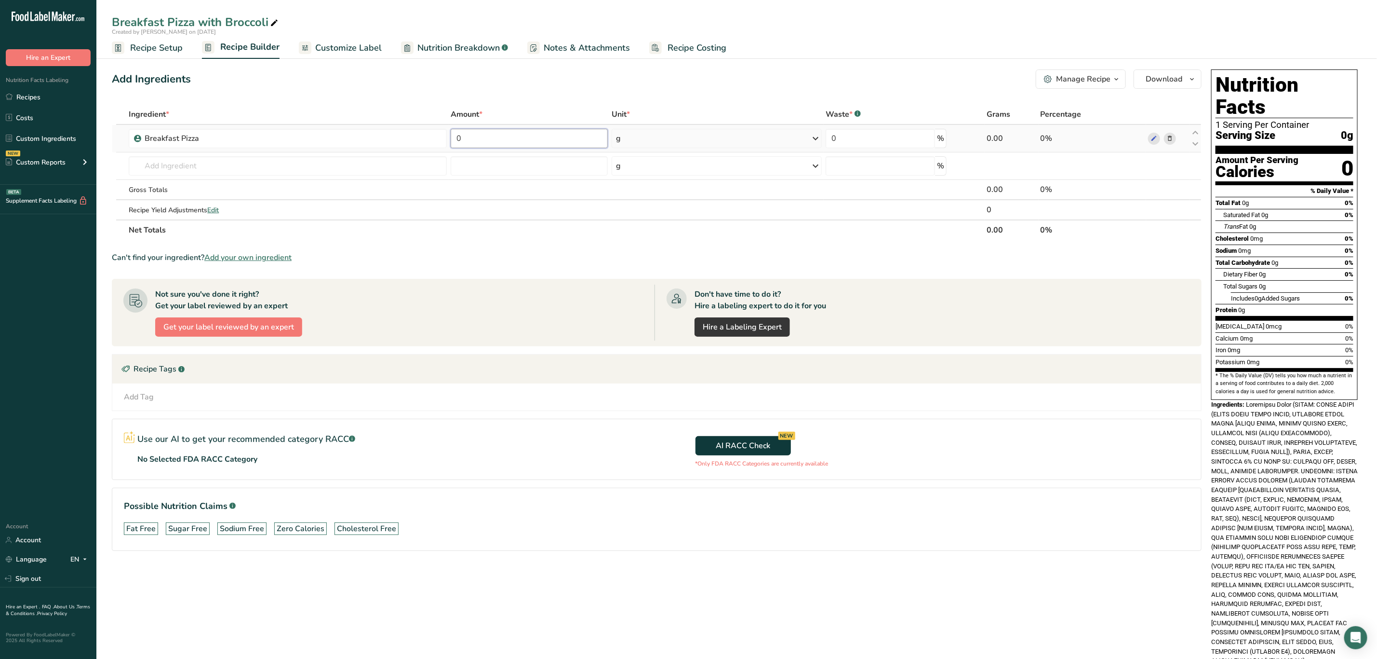
click at [475, 131] on input "0" at bounding box center [529, 138] width 157 height 19
type input "104"
click at [431, 172] on div "Ingredient * Amount * Unit * Waste * .a-a{fill:#347362;}.b-a{fill:#fff;} Grams …" at bounding box center [657, 172] width 1090 height 136
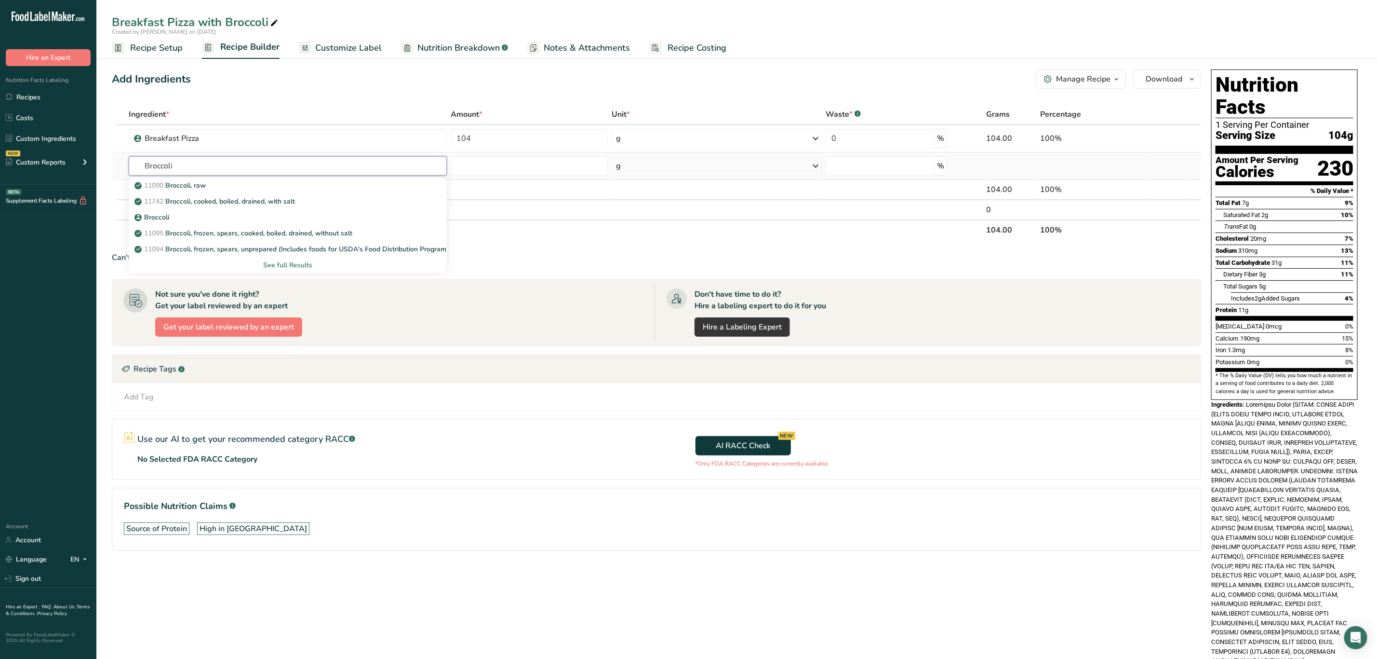
type input "Broccoli"
click at [303, 257] on div "See full Results" at bounding box center [288, 265] width 318 height 16
click at [303, 262] on div "See full Results" at bounding box center [287, 265] width 303 height 10
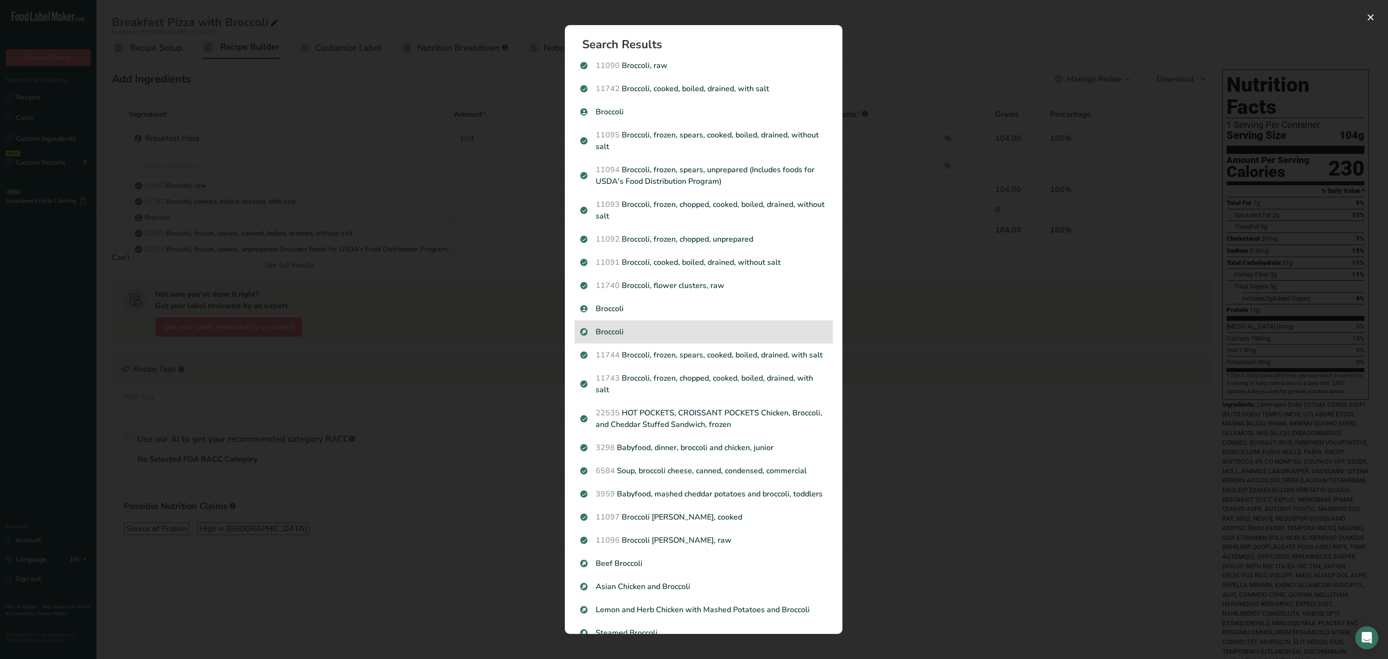
click at [667, 330] on p "Broccoli" at bounding box center [703, 332] width 247 height 12
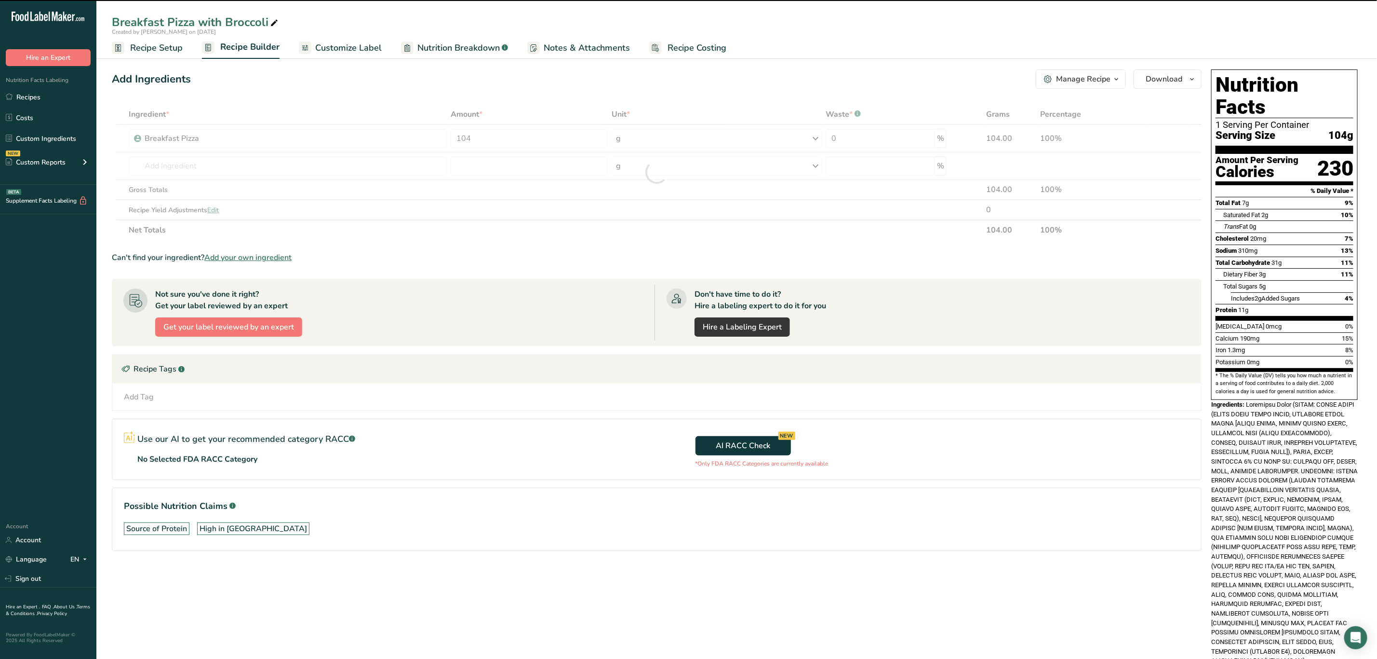
type input "0"
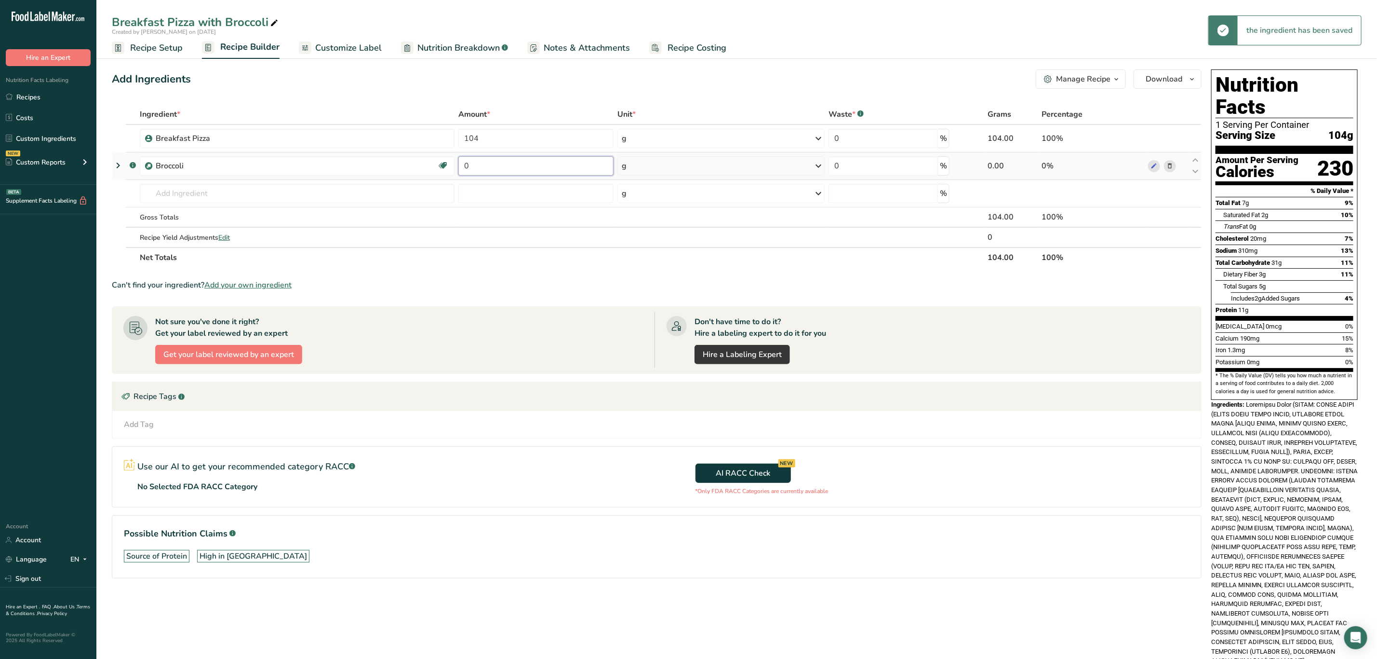
click at [521, 173] on input "0" at bounding box center [535, 165] width 155 height 19
type input "4"
click at [631, 161] on div "Ingredient * Amount * Unit * Waste * .a-a{fill:#347362;}.b-a{fill:#fff;} Grams …" at bounding box center [657, 185] width 1090 height 163
click at [638, 168] on div "g" at bounding box center [722, 165] width 208 height 19
click at [644, 236] on div "mg" at bounding box center [663, 230] width 81 height 14
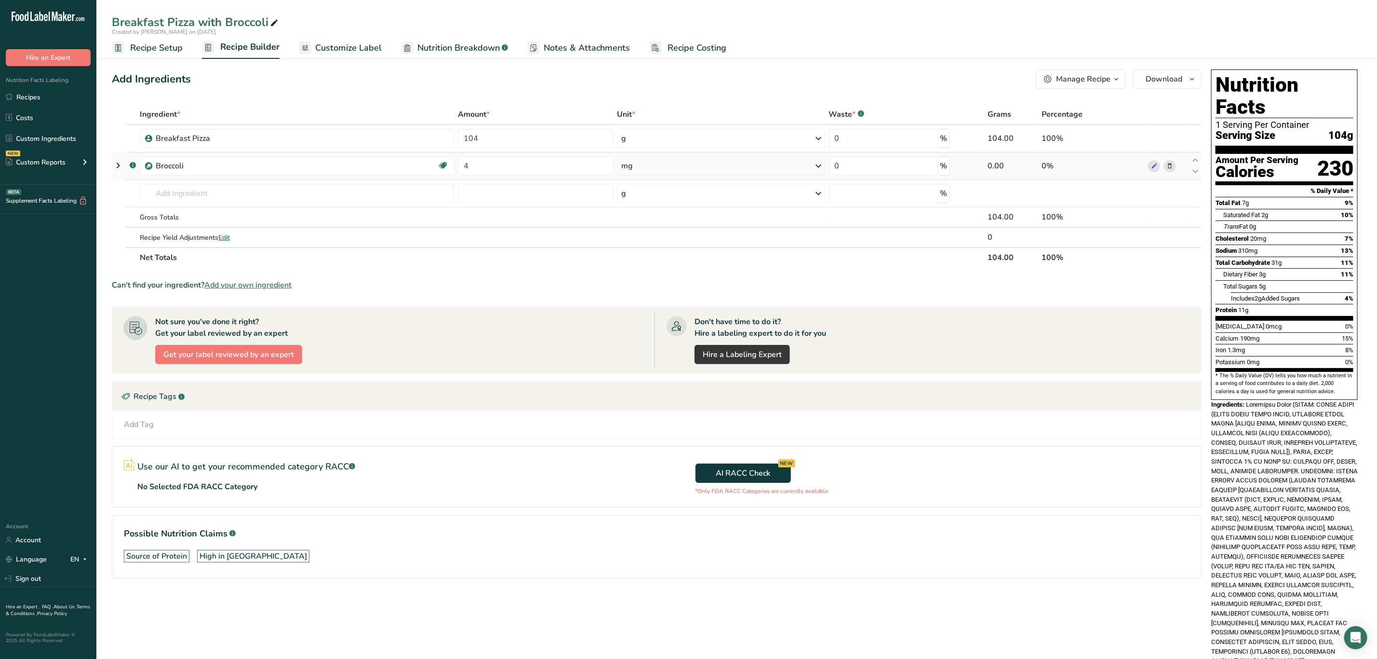
click at [657, 167] on div "mg" at bounding box center [722, 165] width 208 height 19
click at [642, 242] on div "See more" at bounding box center [663, 242] width 81 height 10
click at [646, 268] on div "oz" at bounding box center [663, 272] width 81 height 14
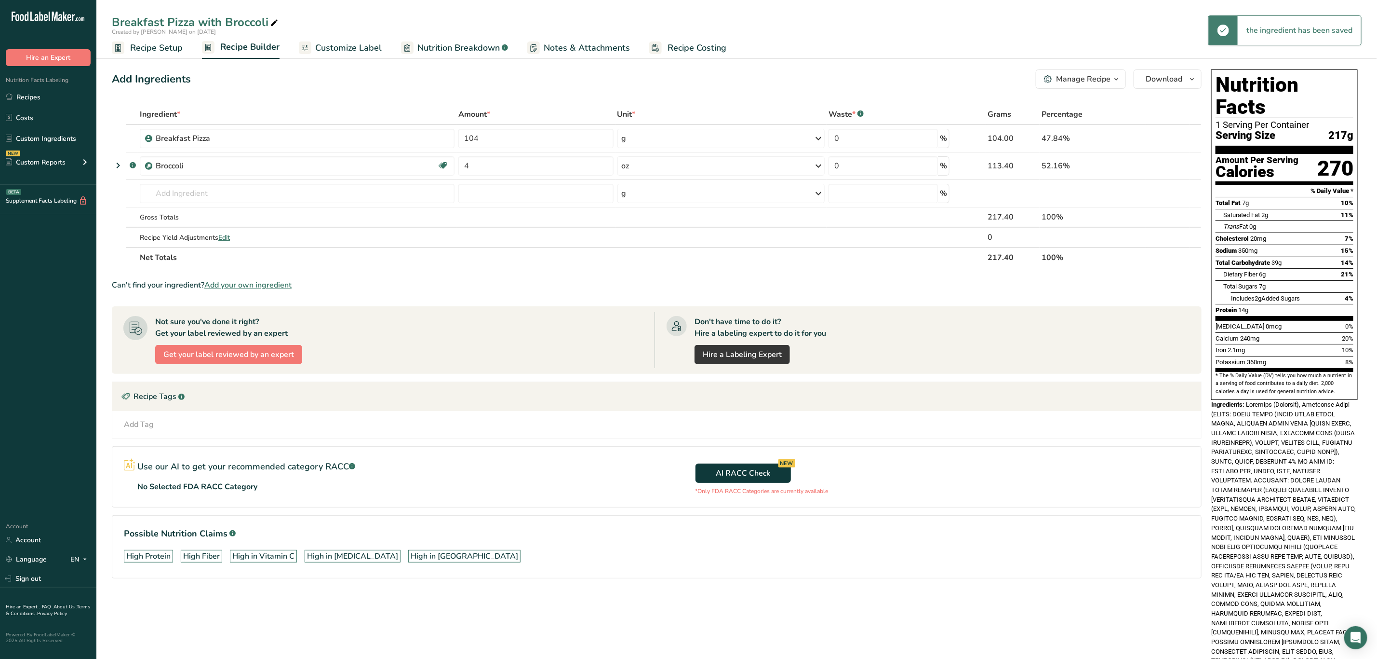
click at [578, 258] on th "Net Totals" at bounding box center [562, 257] width 848 height 20
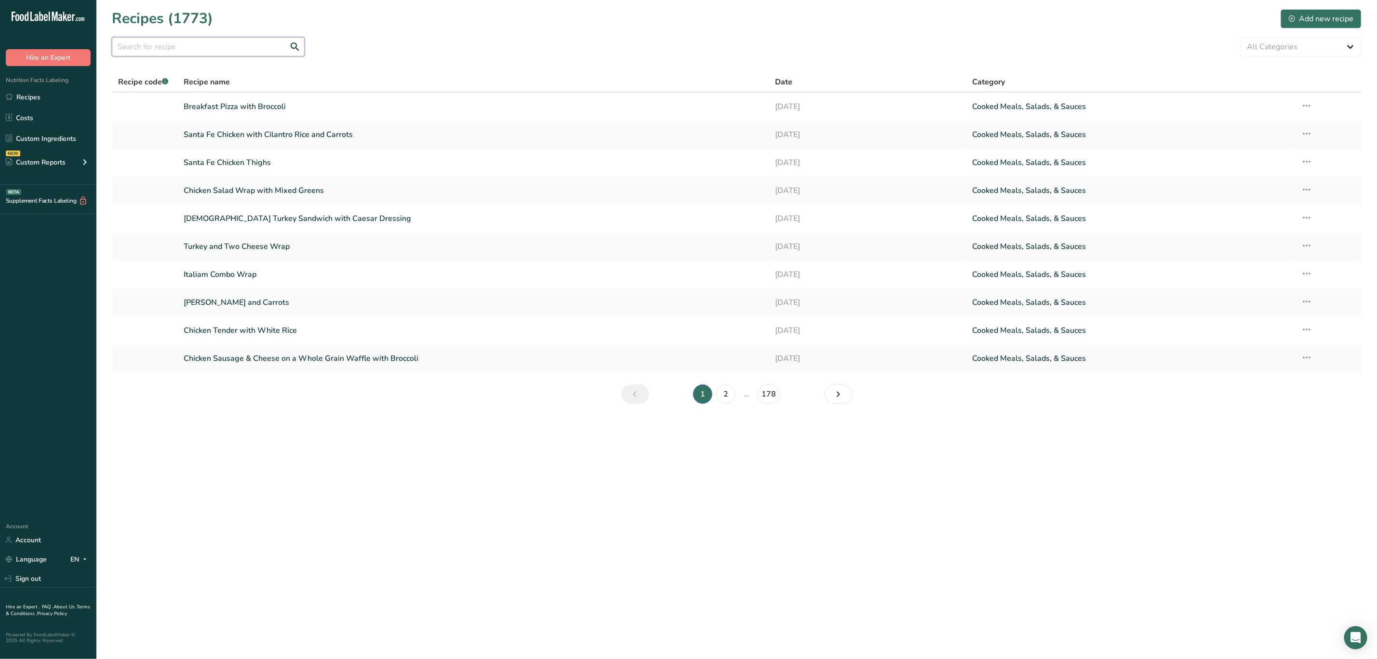
click at [249, 40] on input "text" at bounding box center [208, 46] width 193 height 19
drag, startPoint x: 114, startPoint y: 42, endPoint x: 148, endPoint y: 90, distance: 58.2
click at [116, 44] on input "Pizza" at bounding box center [208, 46] width 193 height 19
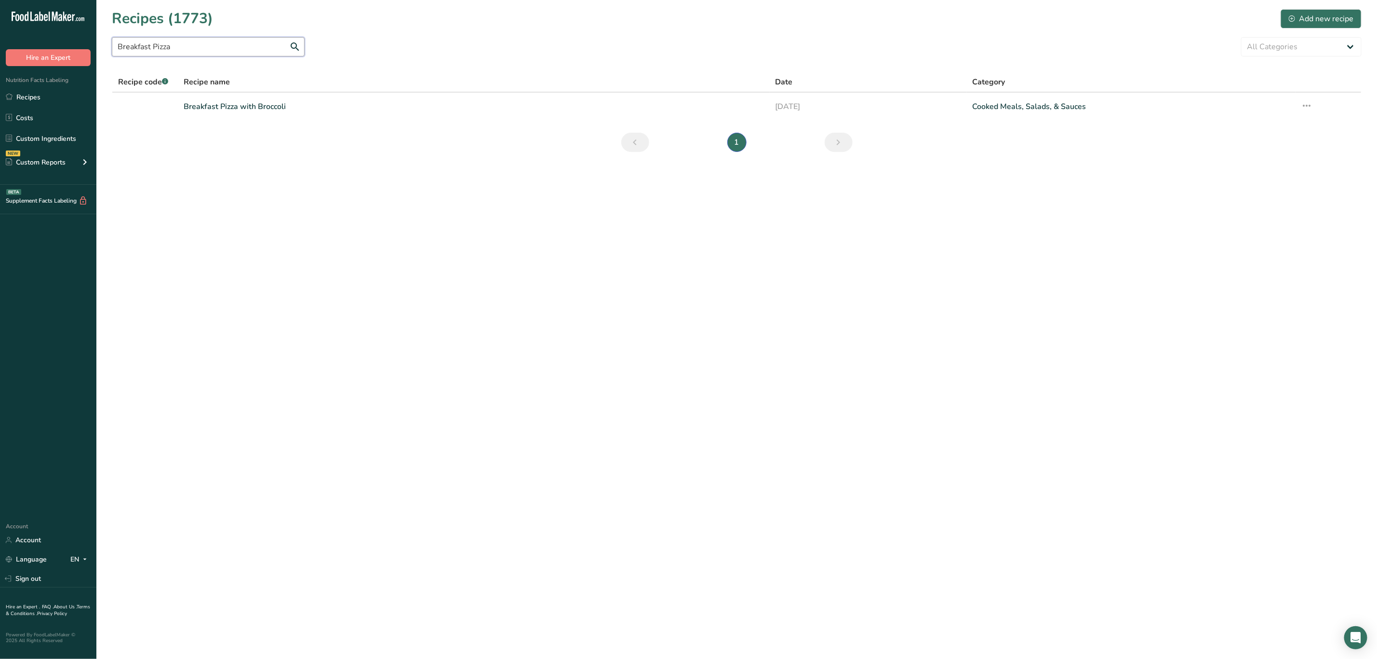
type input "Breakfast Pizza"
click at [69, 134] on link "Custom Ingredients" at bounding box center [48, 138] width 96 height 18
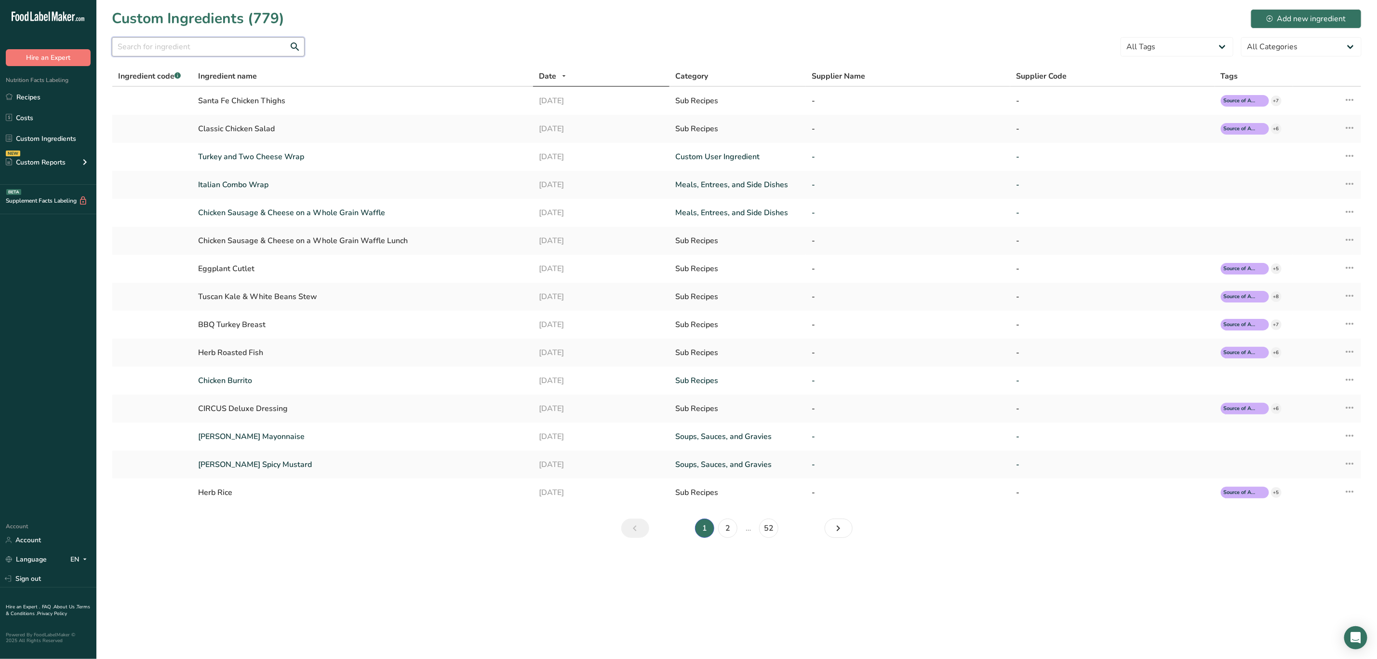
click at [265, 41] on input "text" at bounding box center [208, 46] width 193 height 19
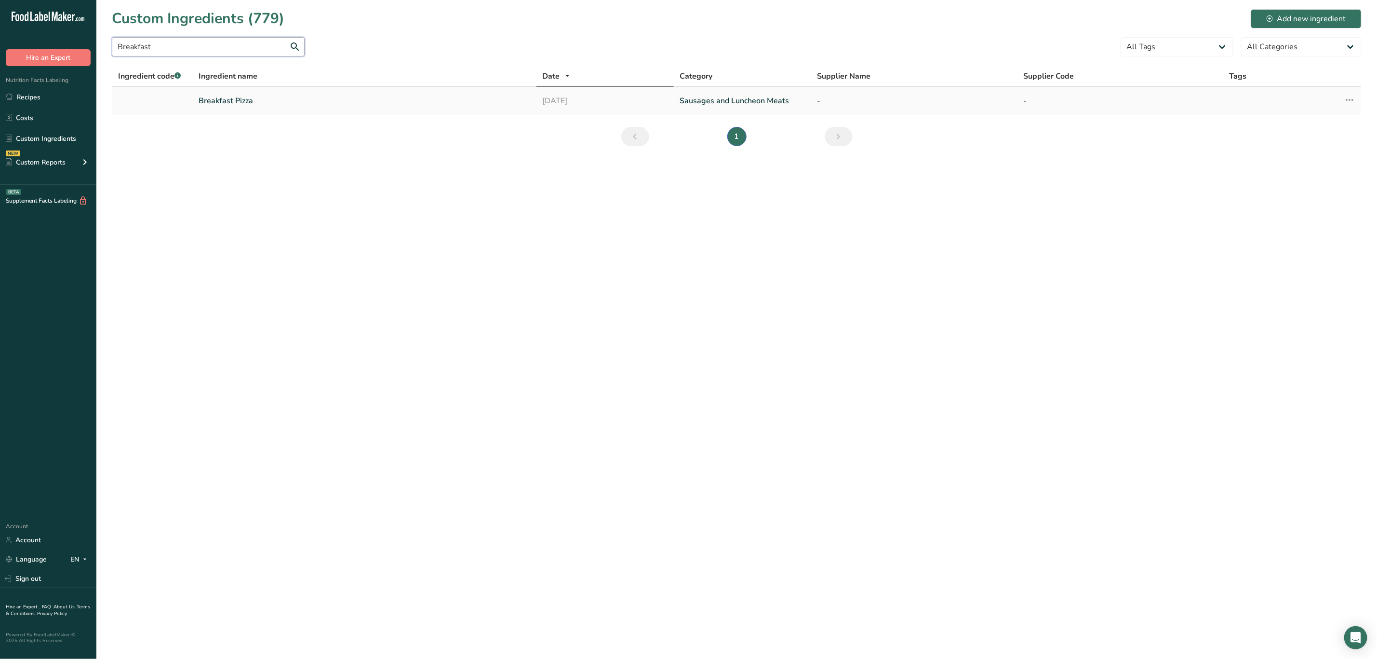
type input "Breakfast"
click at [242, 99] on link "Breakfast Pizza" at bounding box center [365, 101] width 332 height 12
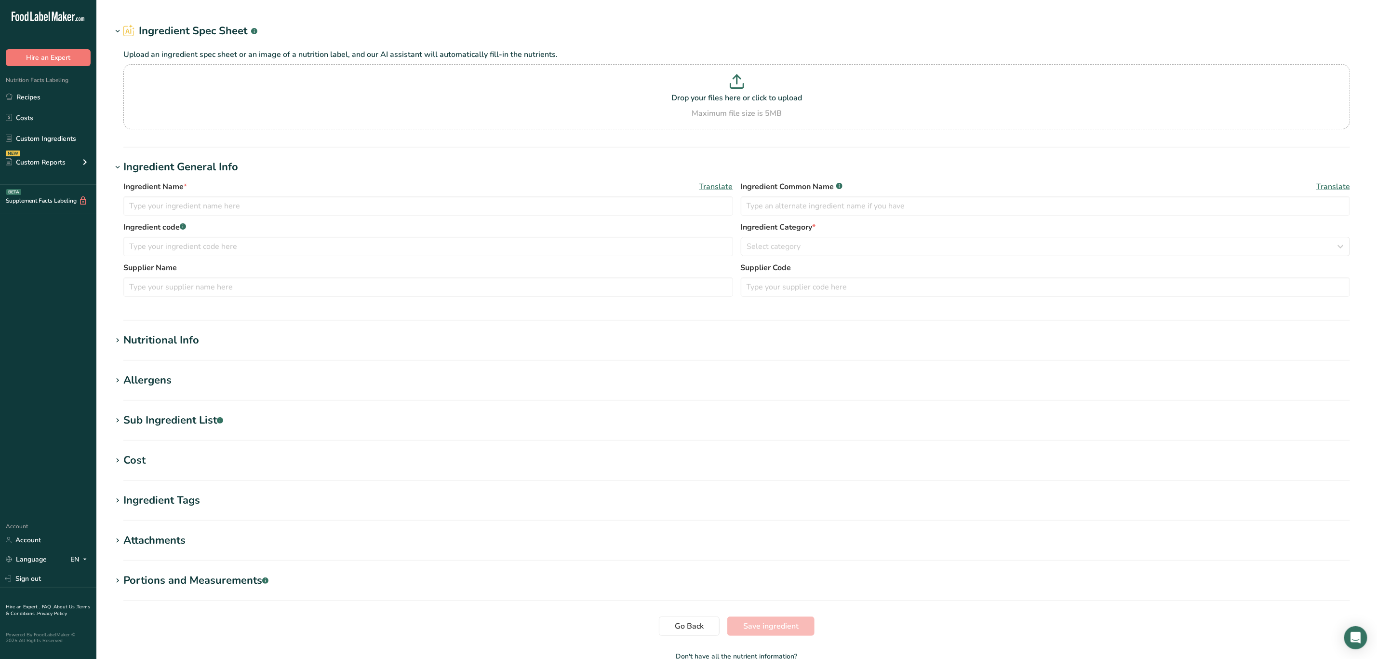
type input "Breakfast Pizza"
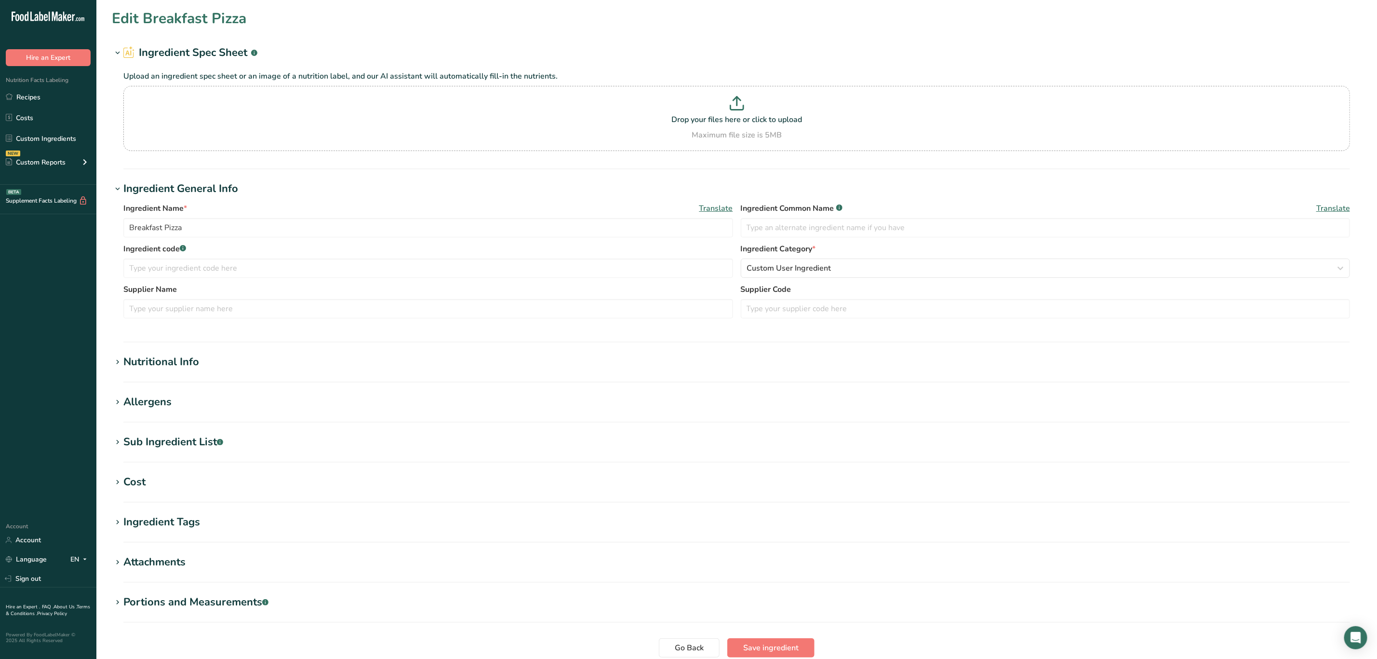
click at [168, 441] on div "Sub Ingredient List .a-a{fill:#347362;}.b-a{fill:#fff;}" at bounding box center [173, 442] width 100 height 16
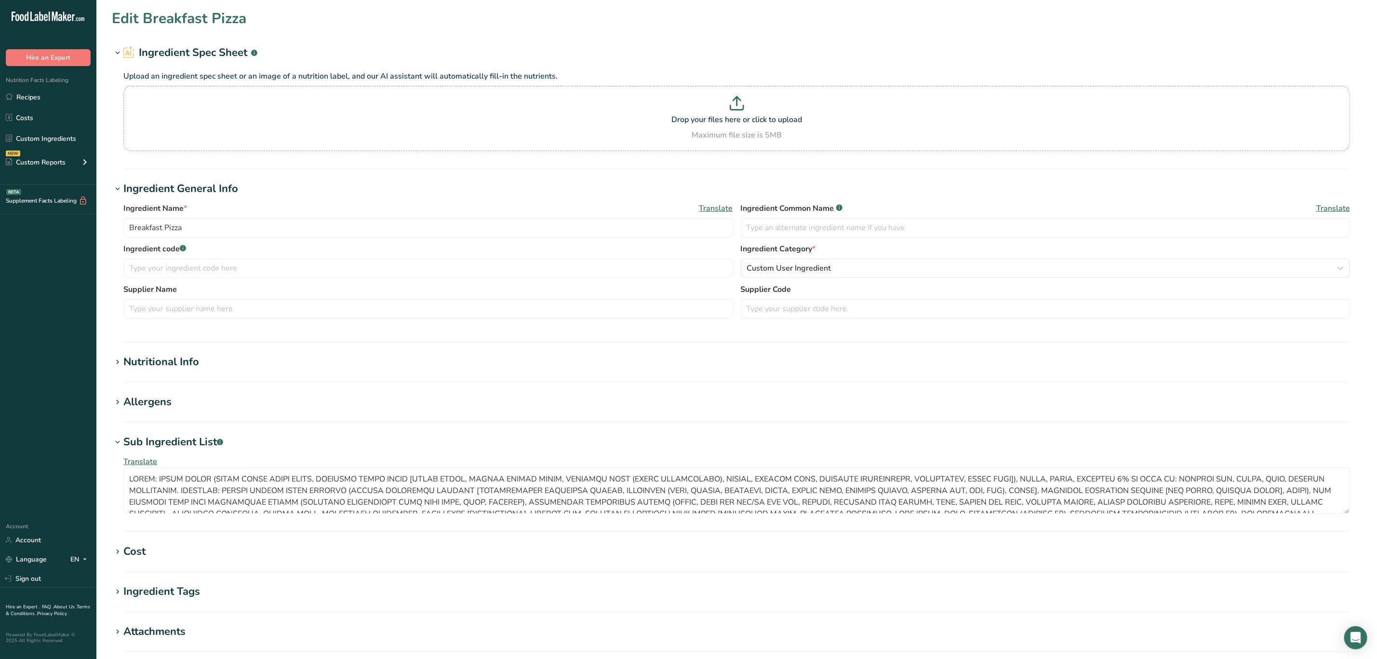
click at [168, 441] on div "Sub Ingredient List .a-a{fill:#347362;}.b-a{fill:#fff;}" at bounding box center [173, 442] width 100 height 16
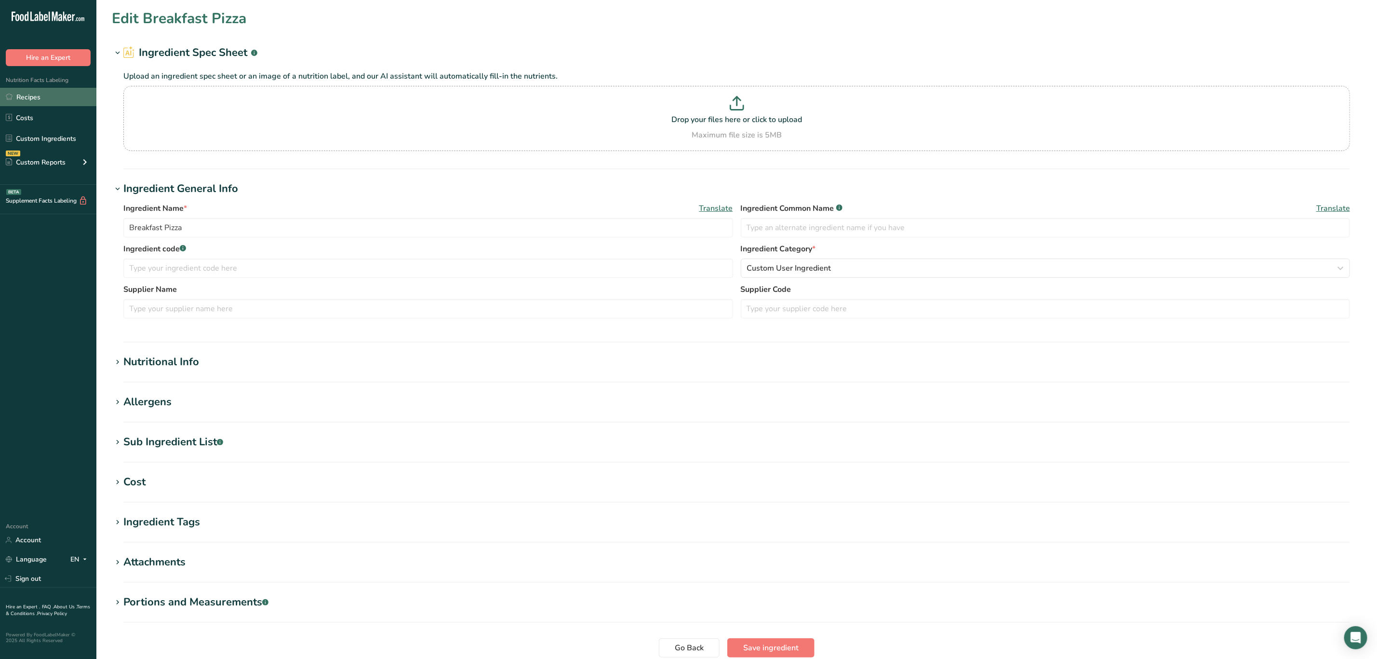
click at [37, 99] on link "Recipes" at bounding box center [48, 97] width 96 height 18
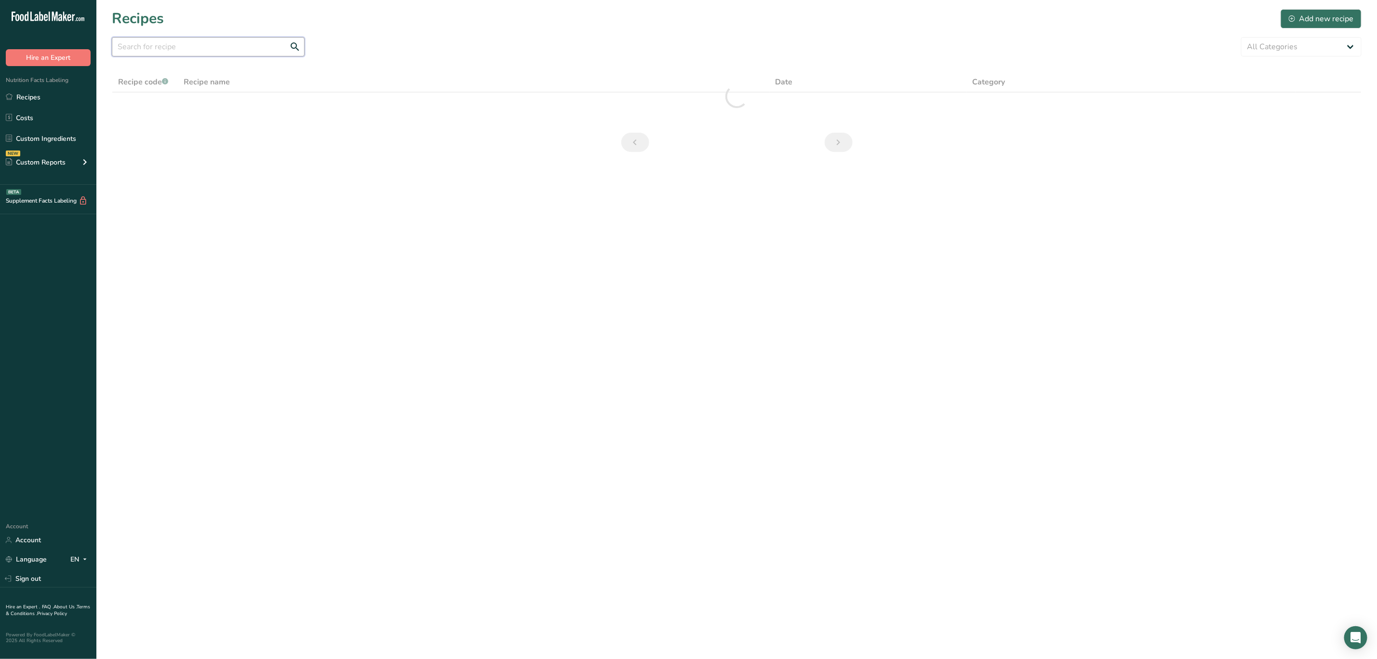
click at [236, 48] on input "text" at bounding box center [208, 46] width 193 height 19
drag, startPoint x: 50, startPoint y: 70, endPoint x: 0, endPoint y: 74, distance: 49.8
click at [0, 74] on div ".a-20{fill:#fff;} Hire an Expert Nutrition Facts Labeling Recipes Costs Custom …" at bounding box center [688, 329] width 1377 height 659
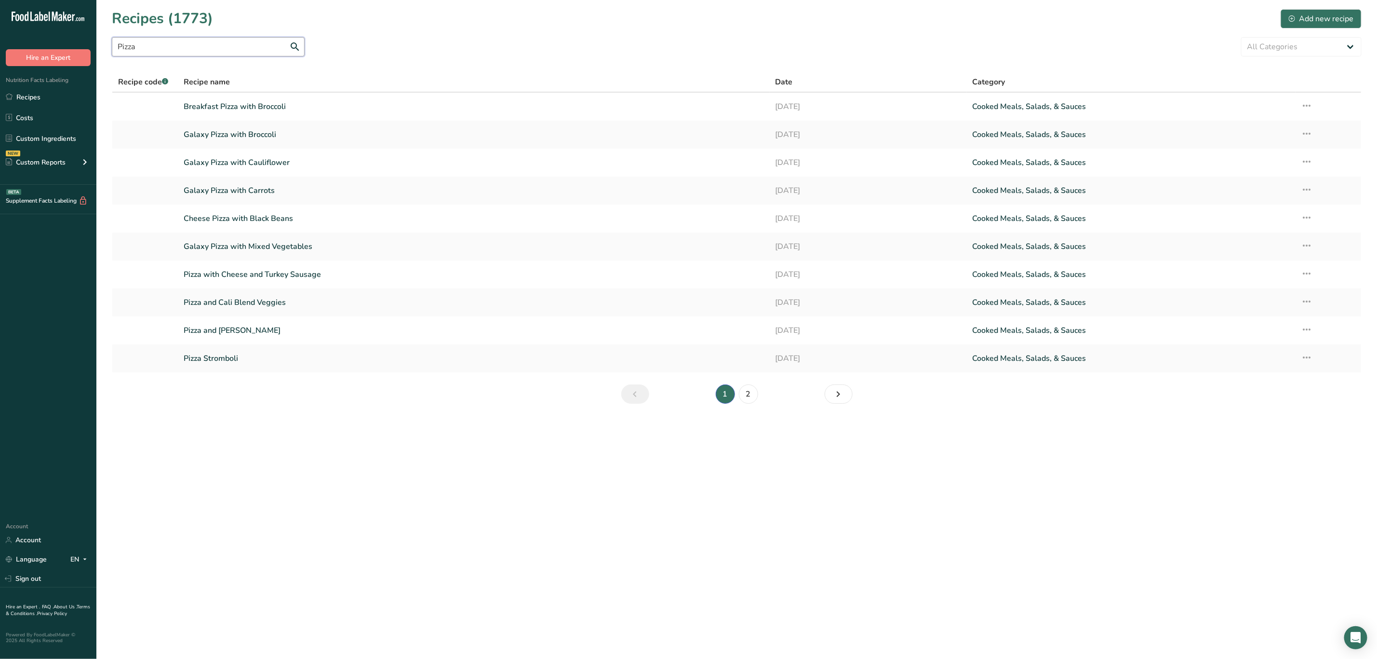
type input "Pizza"
click at [63, 132] on link "Custom Ingredients" at bounding box center [48, 138] width 96 height 18
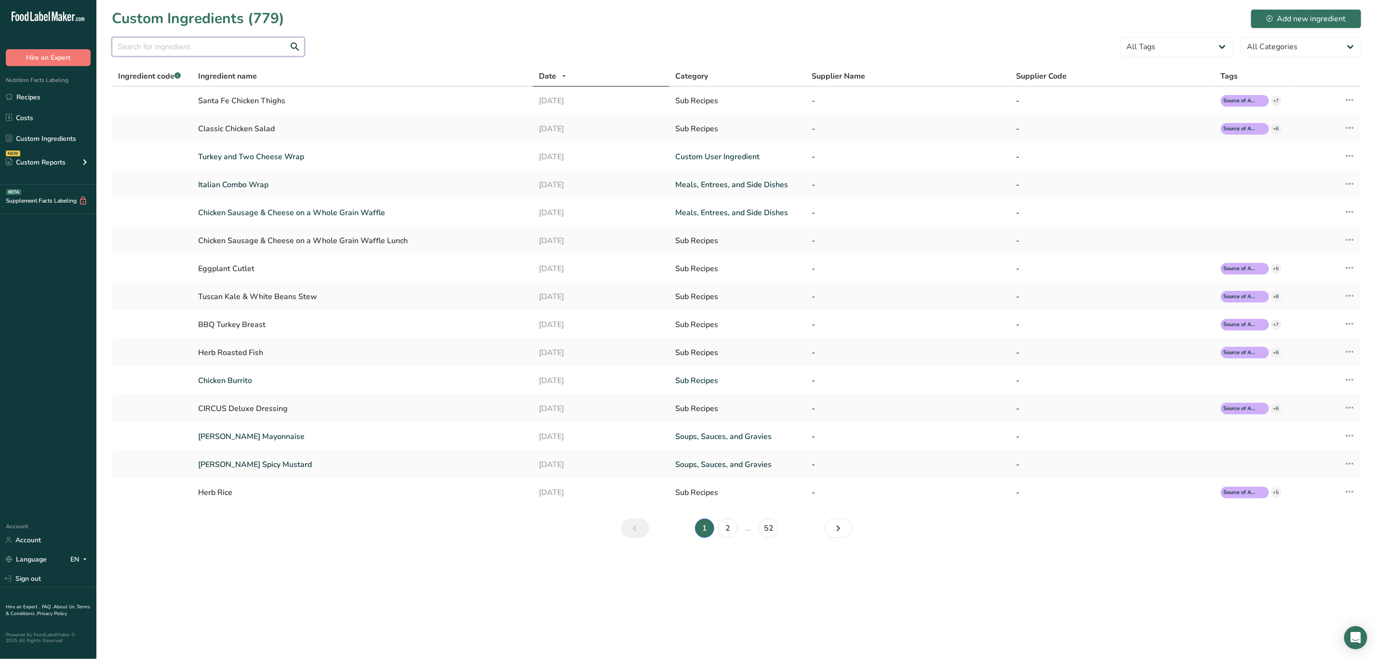
click at [220, 46] on input "text" at bounding box center [208, 46] width 193 height 19
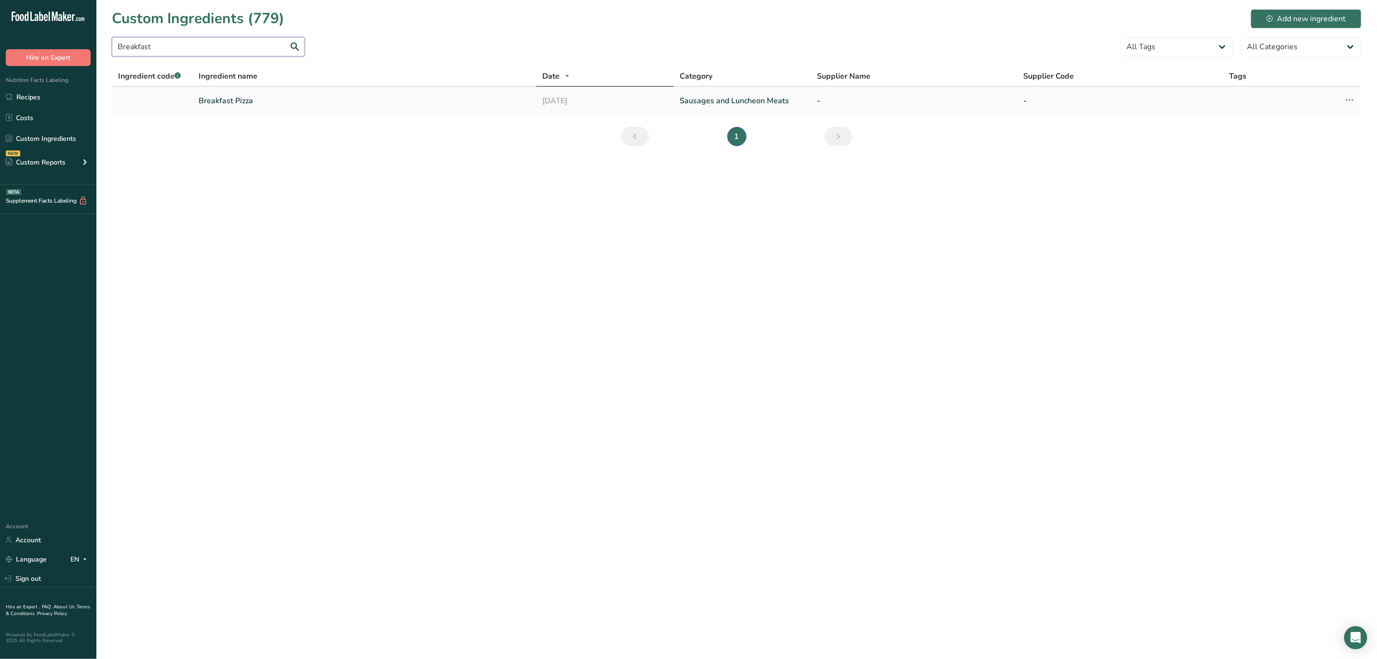
type input "Breakfast"
click at [290, 103] on link "Breakfast Pizza" at bounding box center [365, 101] width 332 height 12
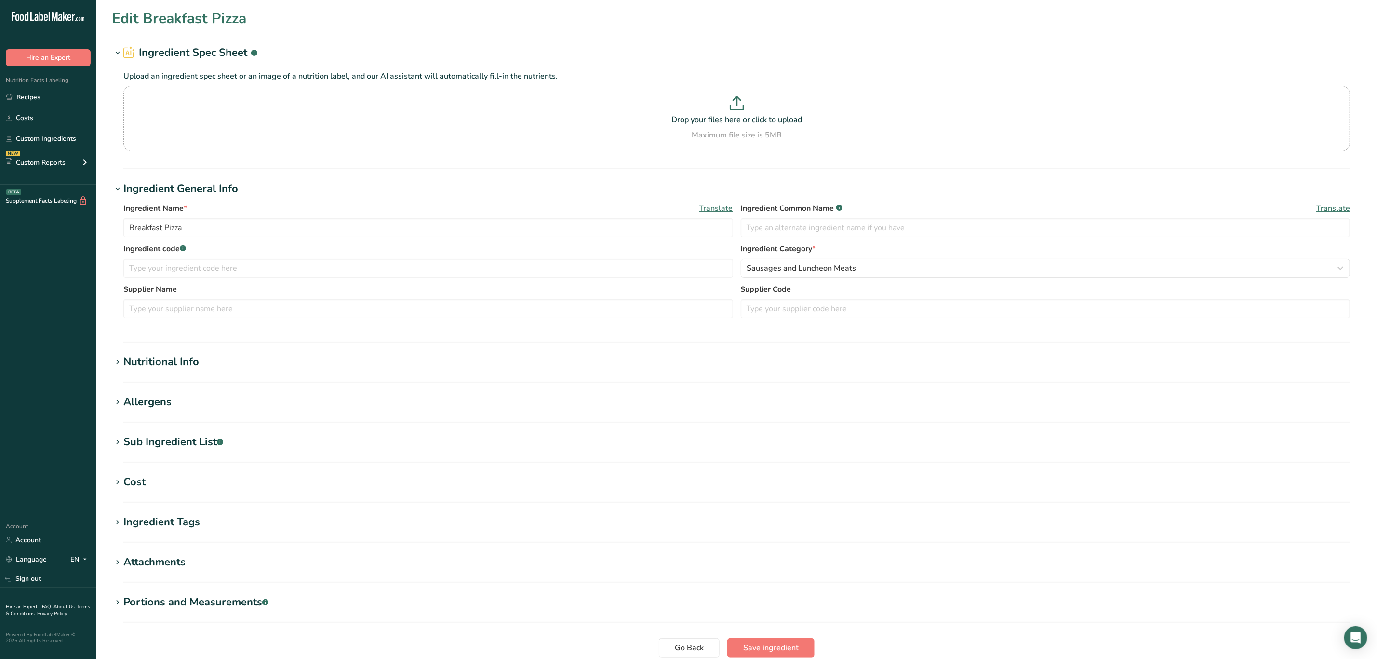
click at [155, 356] on div "Nutritional Info" at bounding box center [161, 362] width 76 height 16
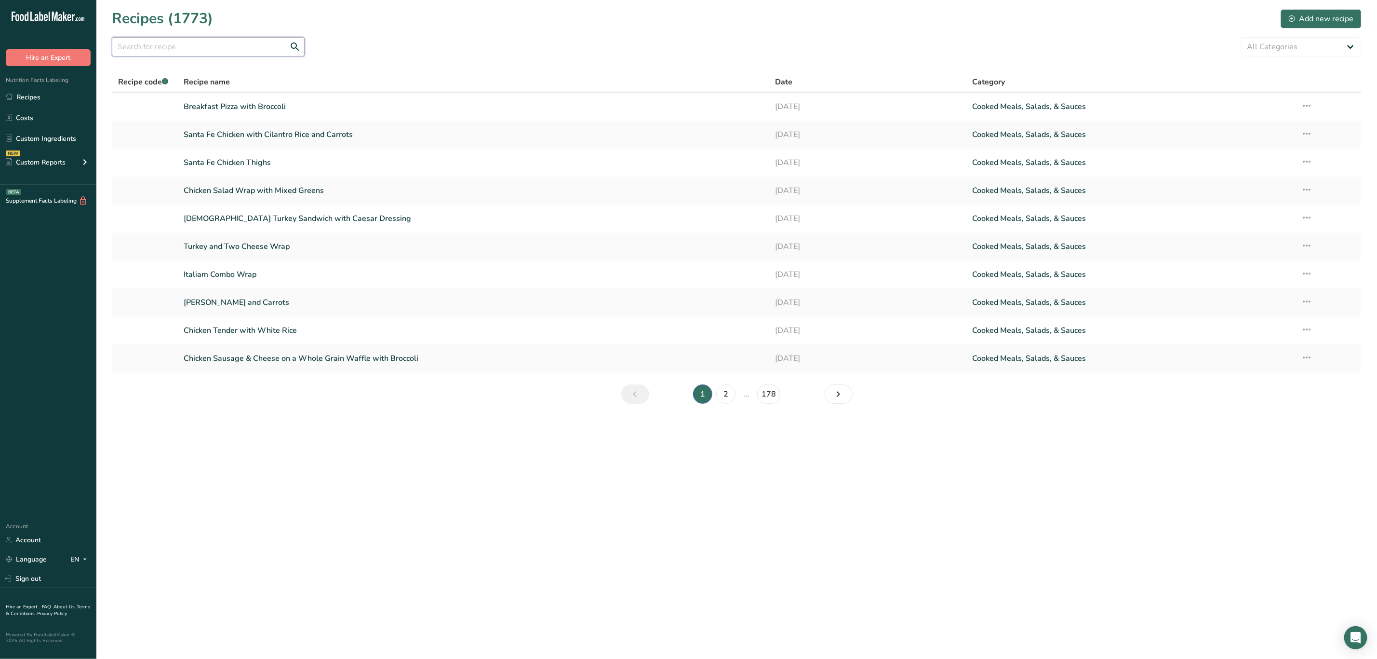
click at [242, 39] on input "text" at bounding box center [208, 46] width 193 height 19
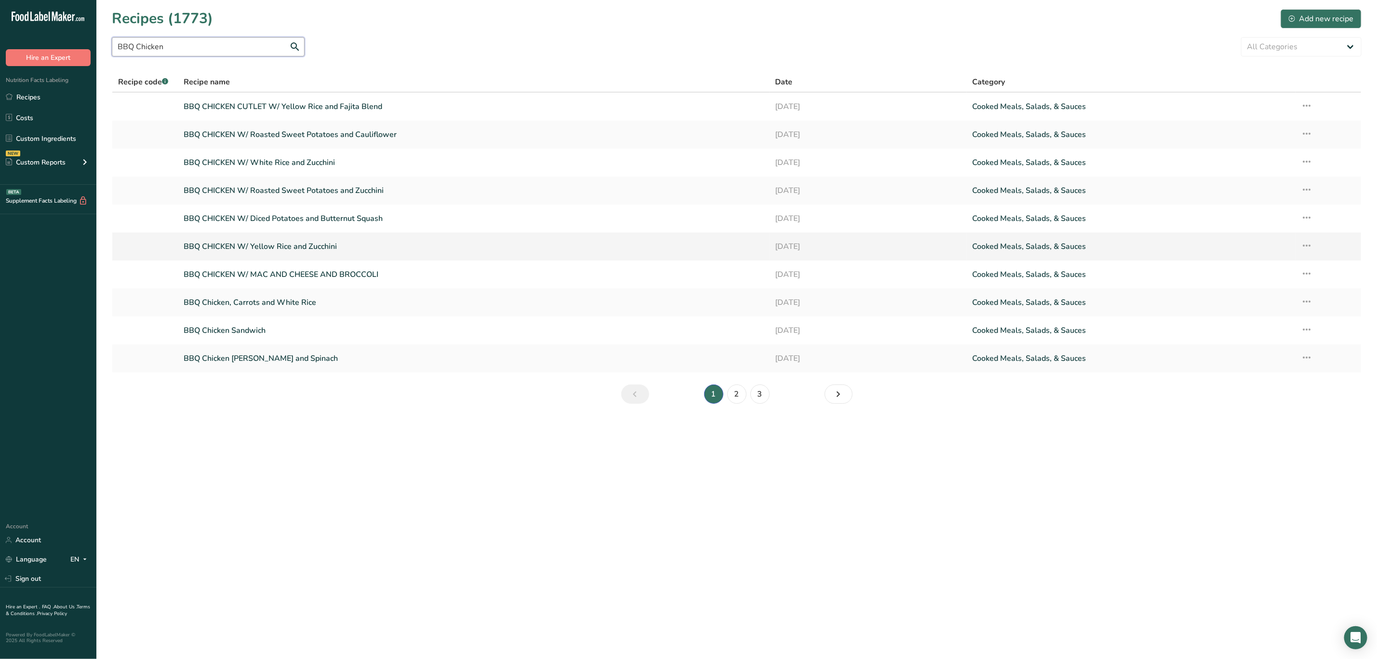
type input "BBQ Chicken"
click at [297, 244] on link "BBQ CHICKEN W/ Yellow Rice and Zucchini" at bounding box center [474, 246] width 580 height 20
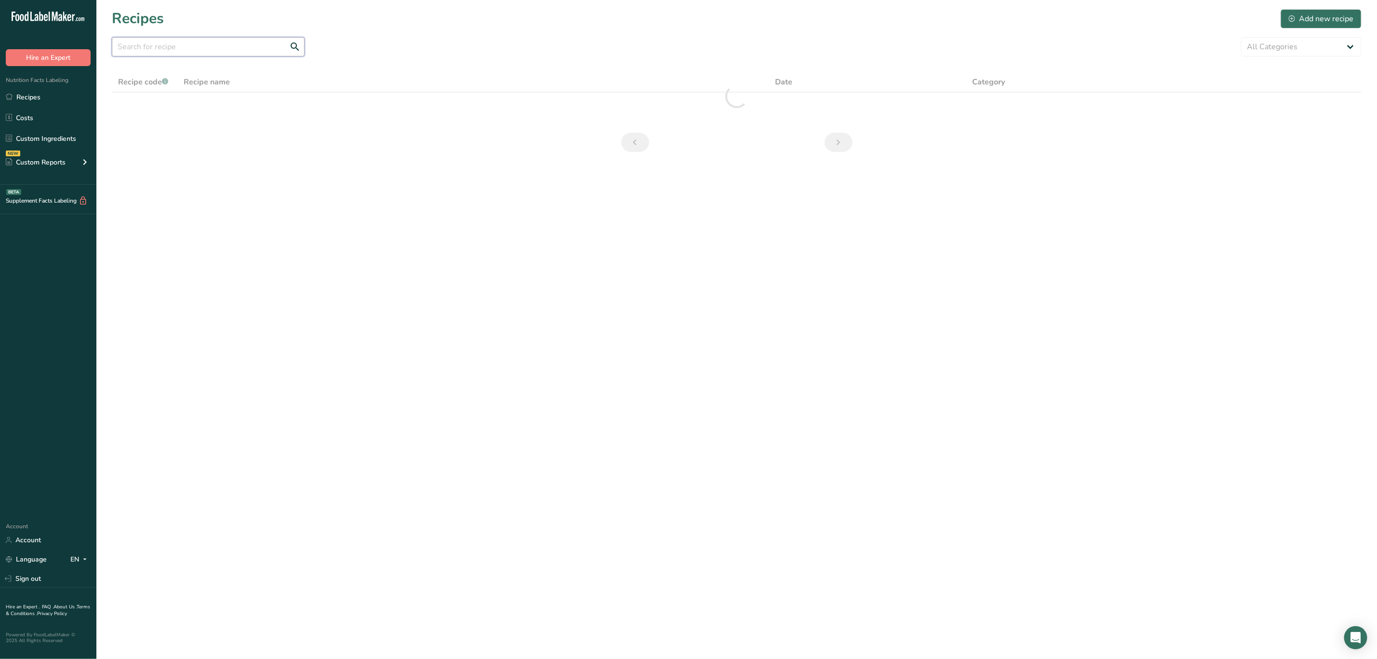
click at [246, 47] on input "text" at bounding box center [208, 46] width 193 height 19
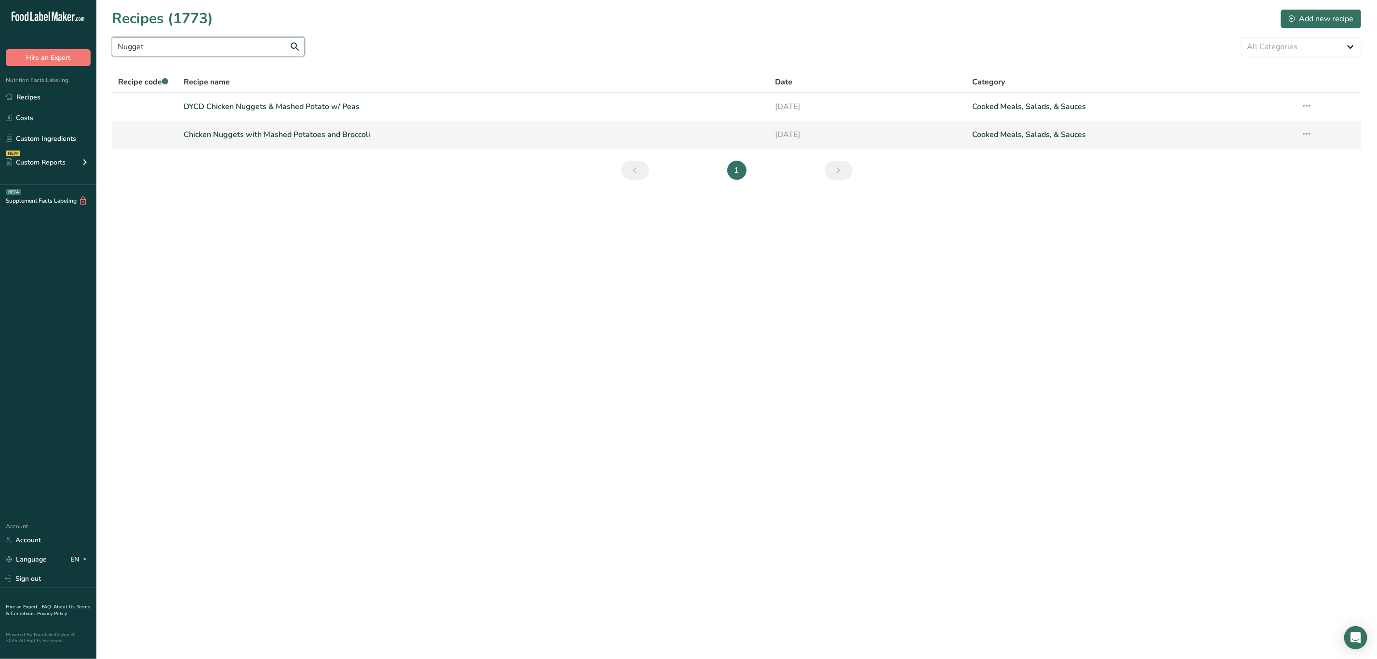
type input "Nugget"
click at [342, 135] on link "Chicken Nuggets with Mashed Potatoes and Broccoli" at bounding box center [474, 134] width 580 height 20
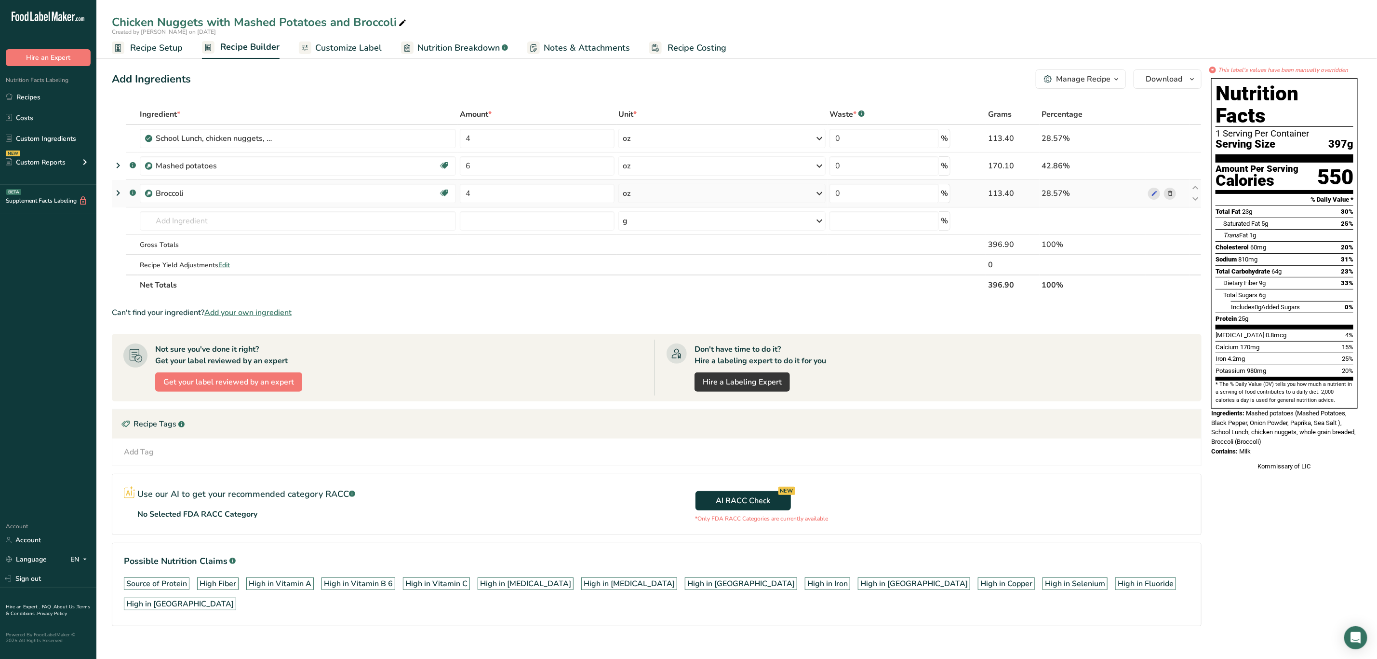
click at [1171, 192] on icon at bounding box center [1170, 193] width 7 height 10
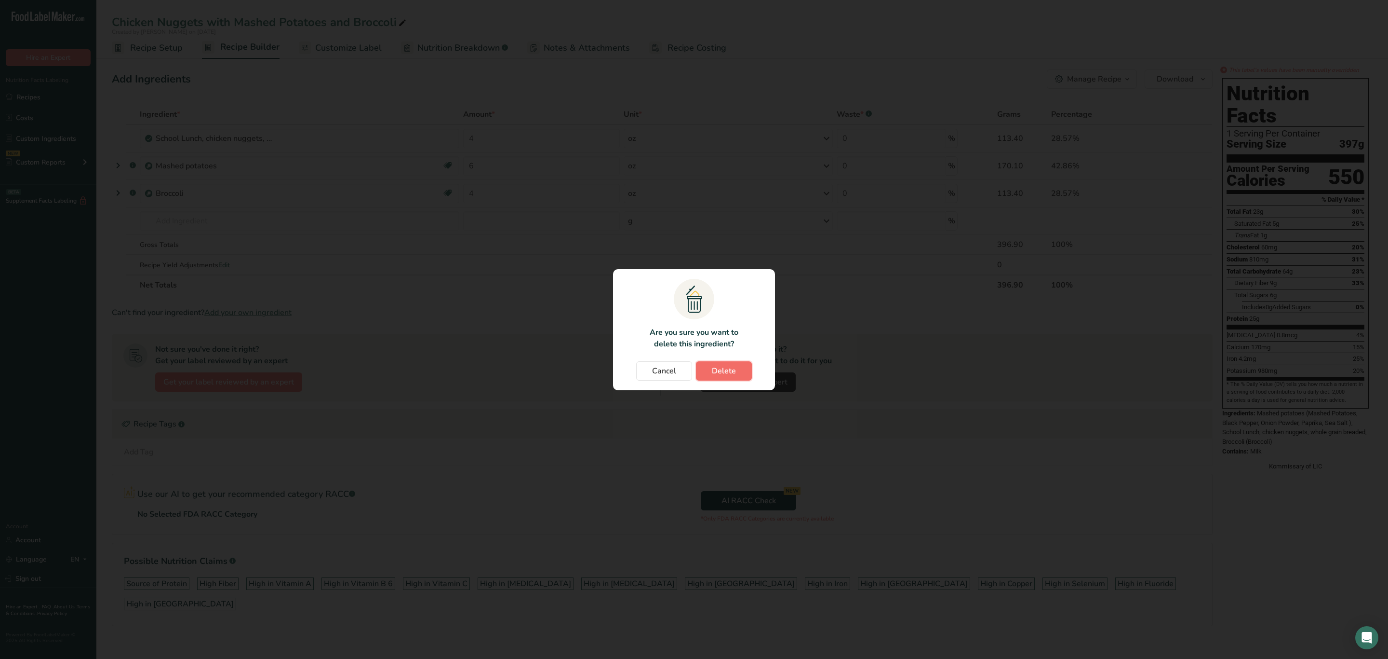
click at [711, 375] on button "Delete" at bounding box center [724, 370] width 56 height 19
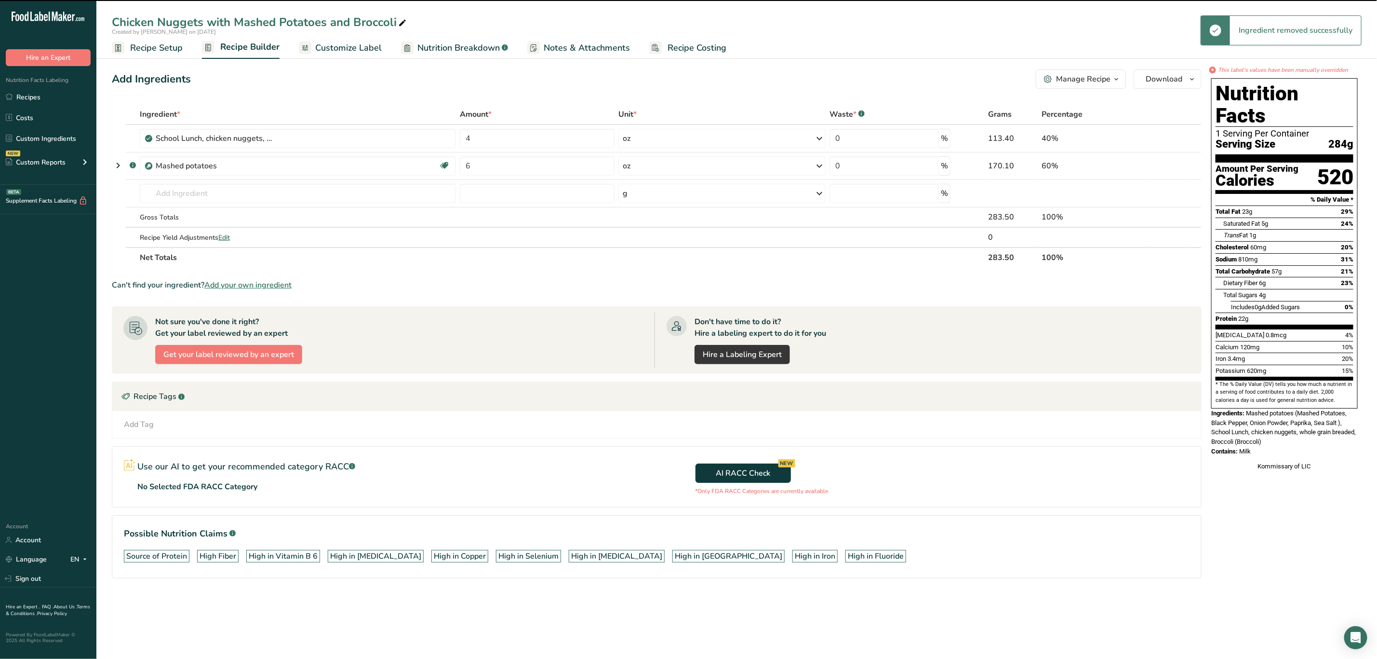
click at [1167, 162] on icon at bounding box center [1170, 166] width 7 height 10
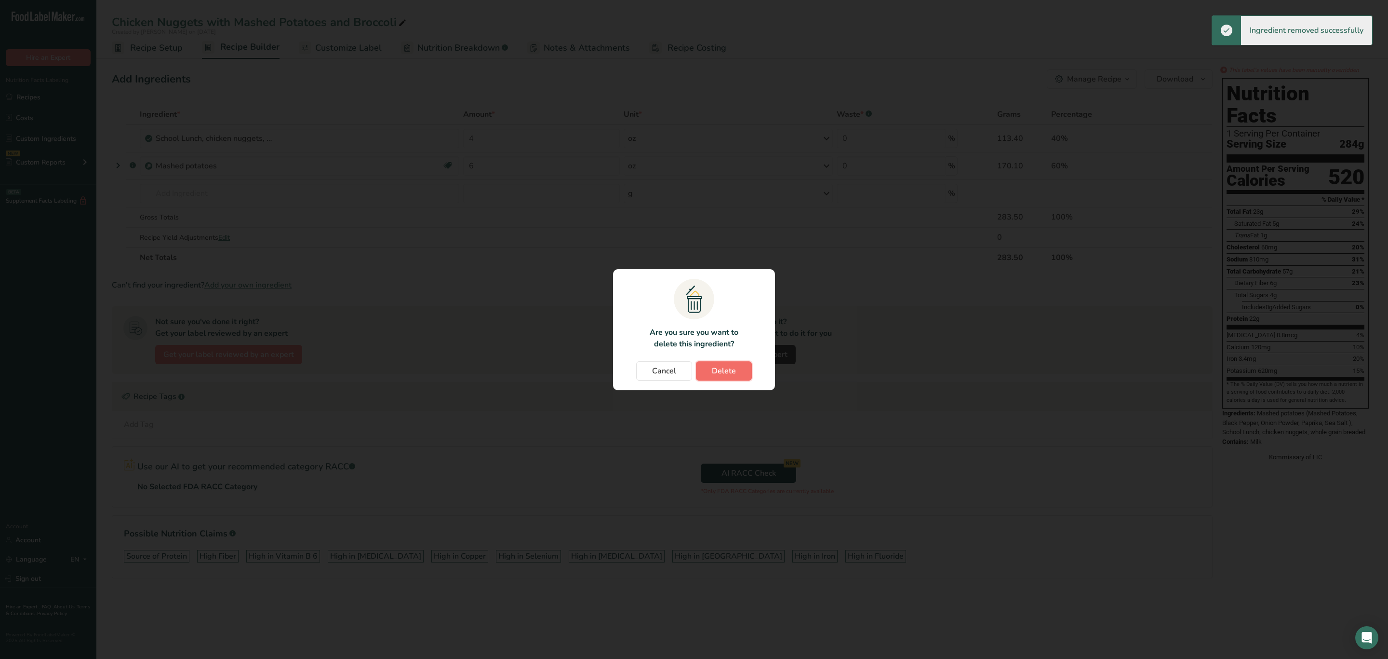
click at [710, 372] on button "Delete" at bounding box center [724, 370] width 56 height 19
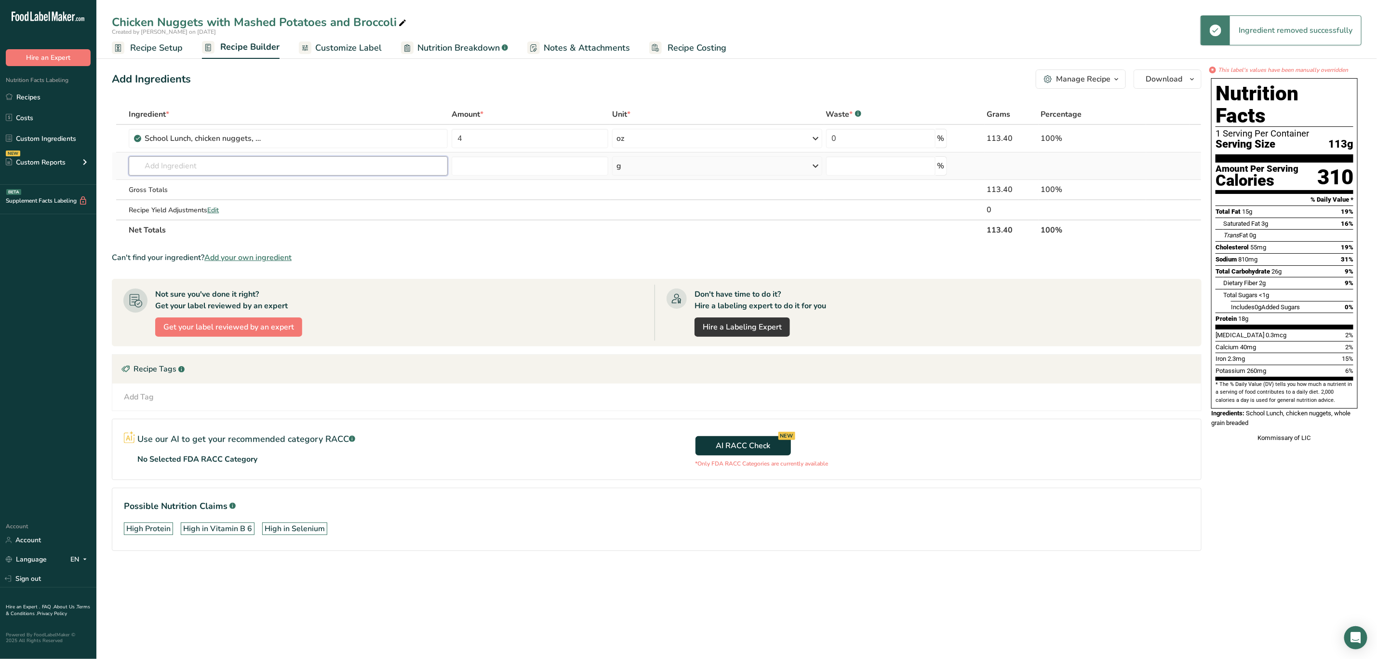
click at [217, 165] on input "text" at bounding box center [288, 165] width 319 height 19
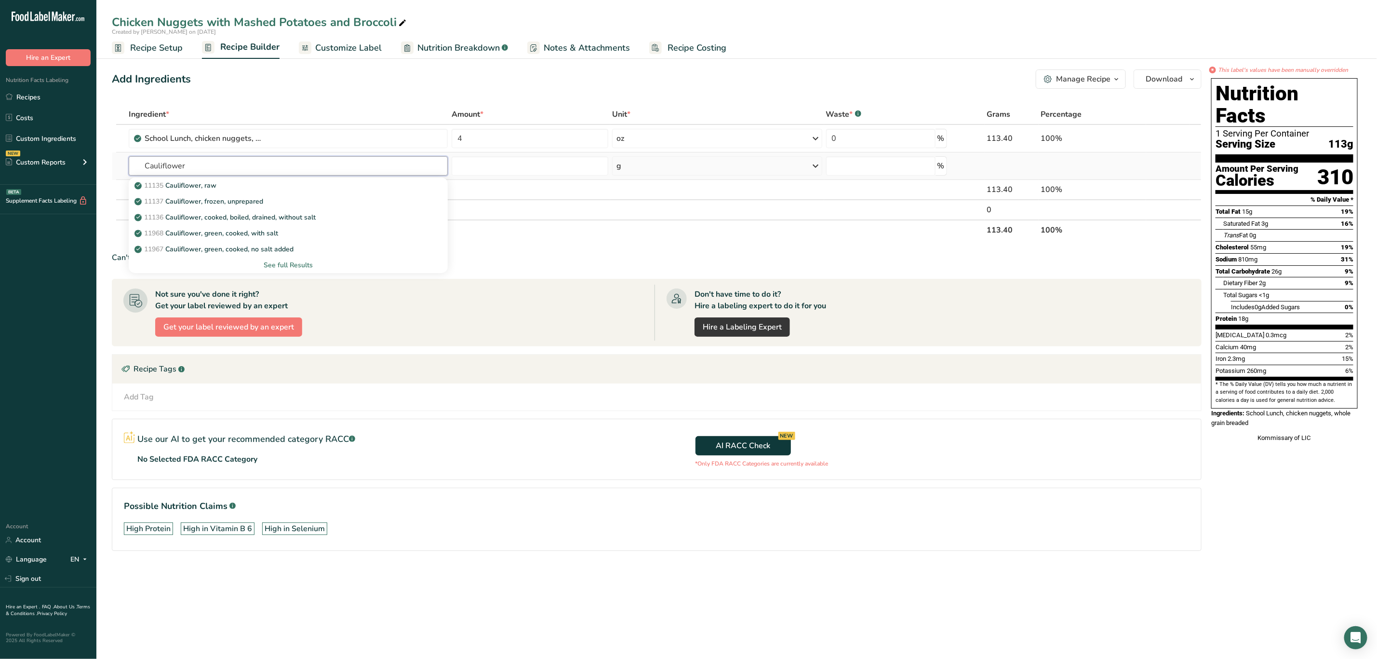
type input "Cauliflower"
click at [301, 260] on div "See full Results" at bounding box center [288, 265] width 304 height 10
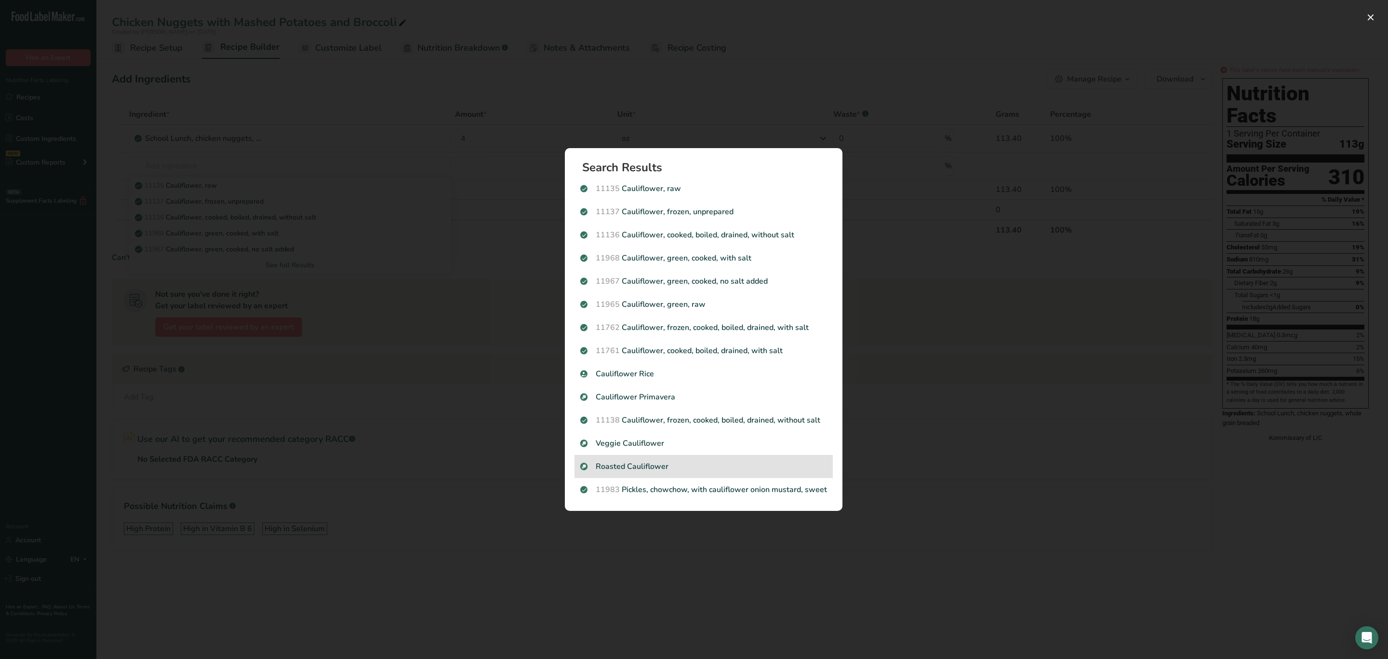
click at [649, 469] on p "Roasted Cauliflower" at bounding box center [703, 466] width 247 height 12
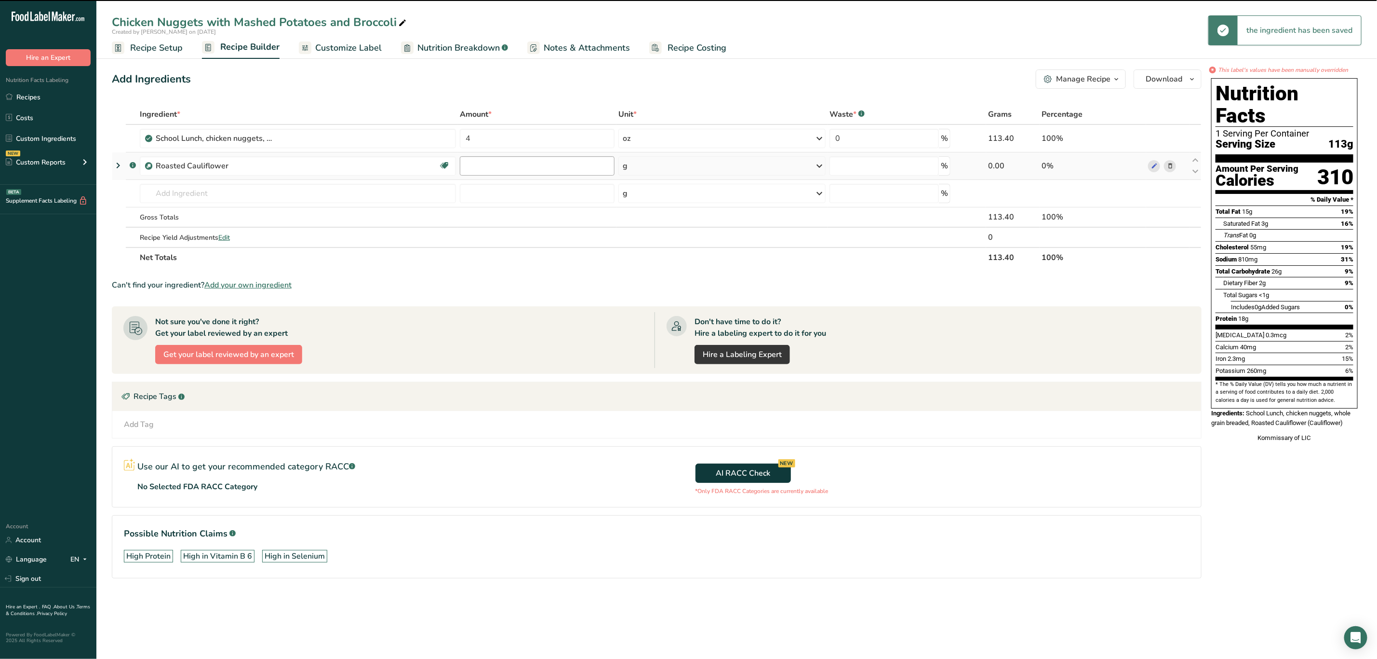
type input "0"
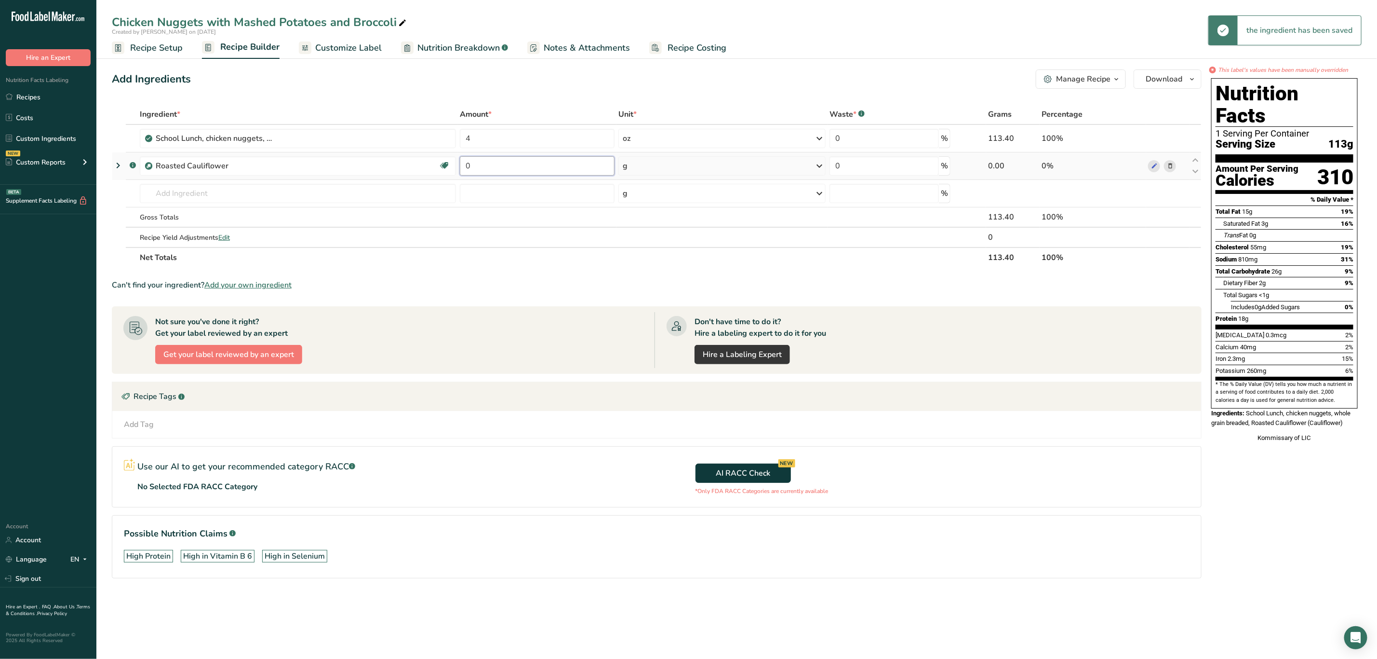
click at [543, 163] on input "0" at bounding box center [537, 165] width 155 height 19
type input "4"
click at [675, 168] on div "Ingredient * Amount * Unit * Waste * .a-a{fill:#347362;}.b-a{fill:#fff;} Grams …" at bounding box center [657, 185] width 1090 height 163
click at [675, 168] on div "g" at bounding box center [722, 165] width 207 height 19
click at [647, 243] on div "See more" at bounding box center [664, 242] width 81 height 10
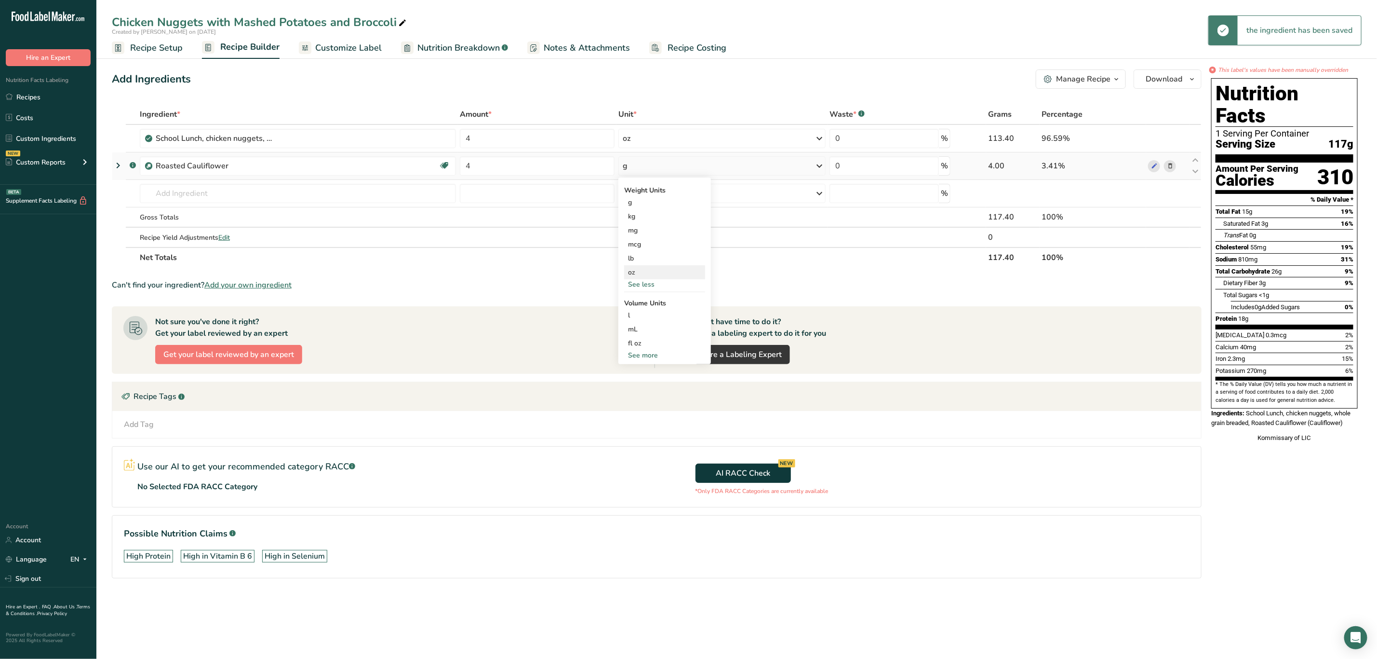
click at [648, 270] on div "oz" at bounding box center [664, 272] width 81 height 14
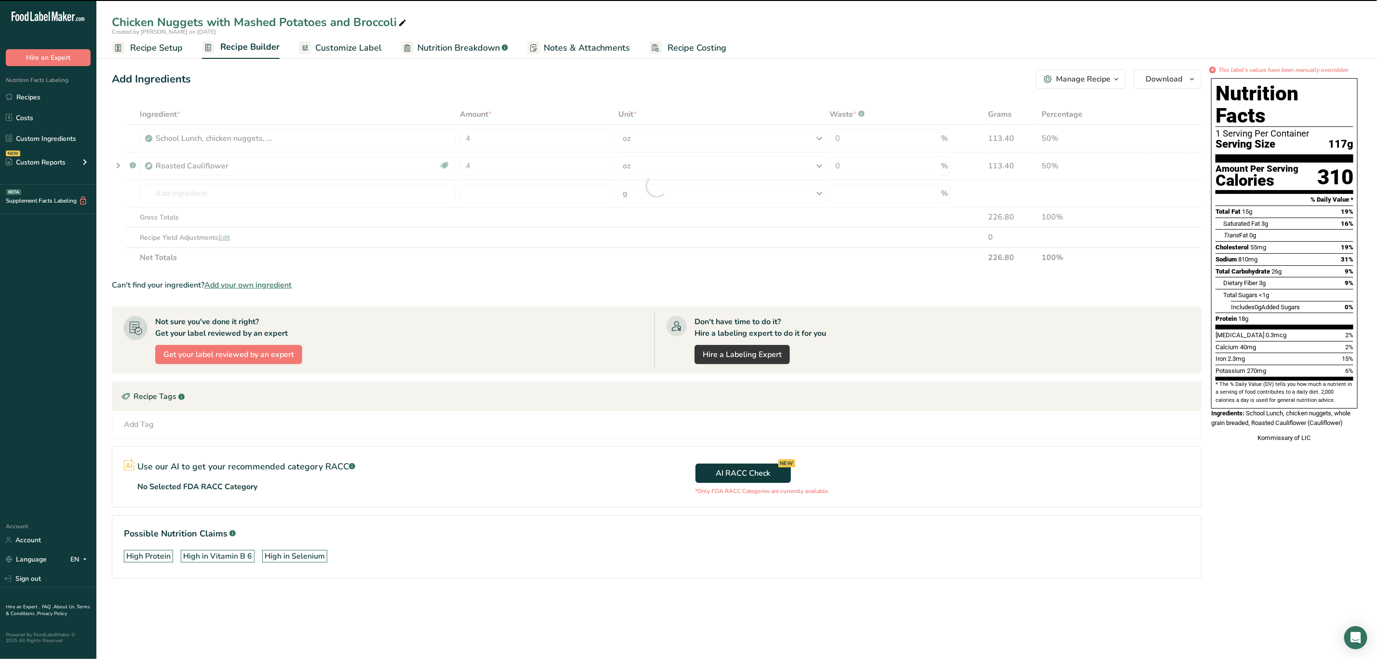
click at [401, 23] on icon at bounding box center [402, 22] width 9 height 13
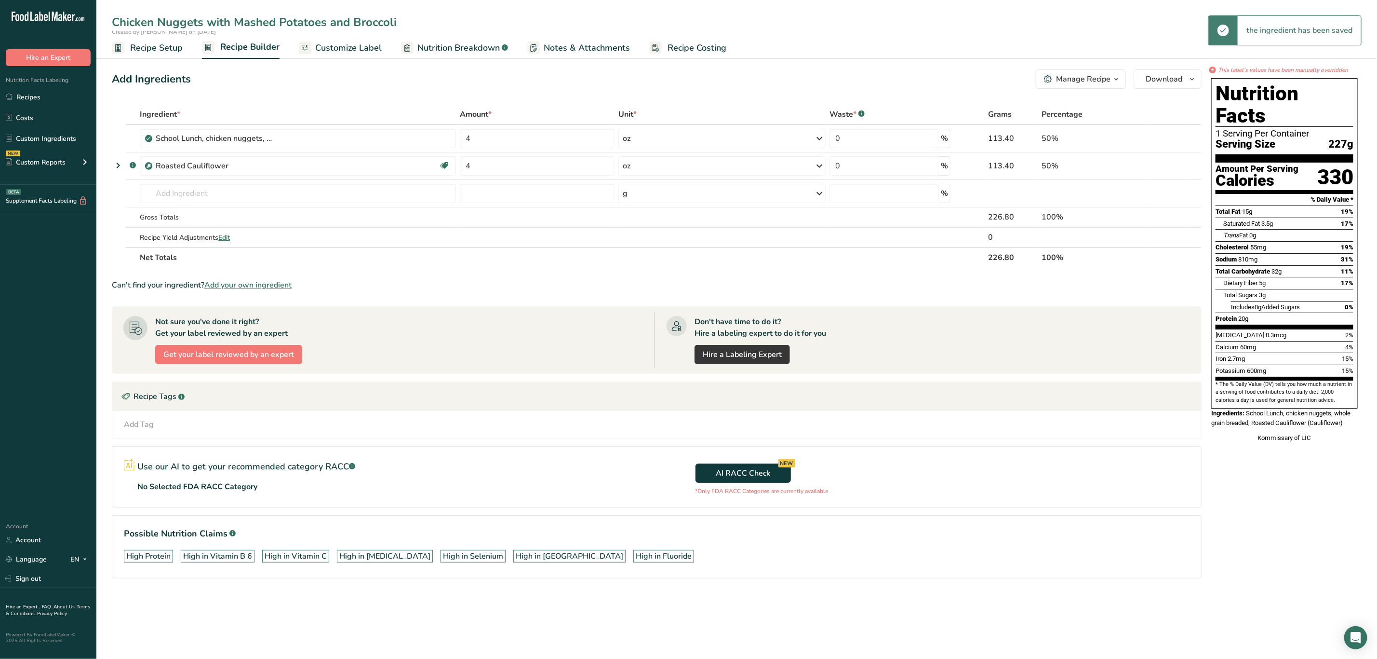
drag, startPoint x: 320, startPoint y: 33, endPoint x: 235, endPoint y: 45, distance: 85.6
click at [235, 45] on div "Chicken Nuggets with Mashed Potatoes and Broccoli Created by ethan on 2024-03-2…" at bounding box center [736, 29] width 1281 height 59
type input "Chicken Nuggets with Cauliflower"
click at [441, 94] on div "Add Ingredients Manage Recipe Delete Recipe Duplicate Recipe Scale Recipe Save …" at bounding box center [660, 337] width 1096 height 543
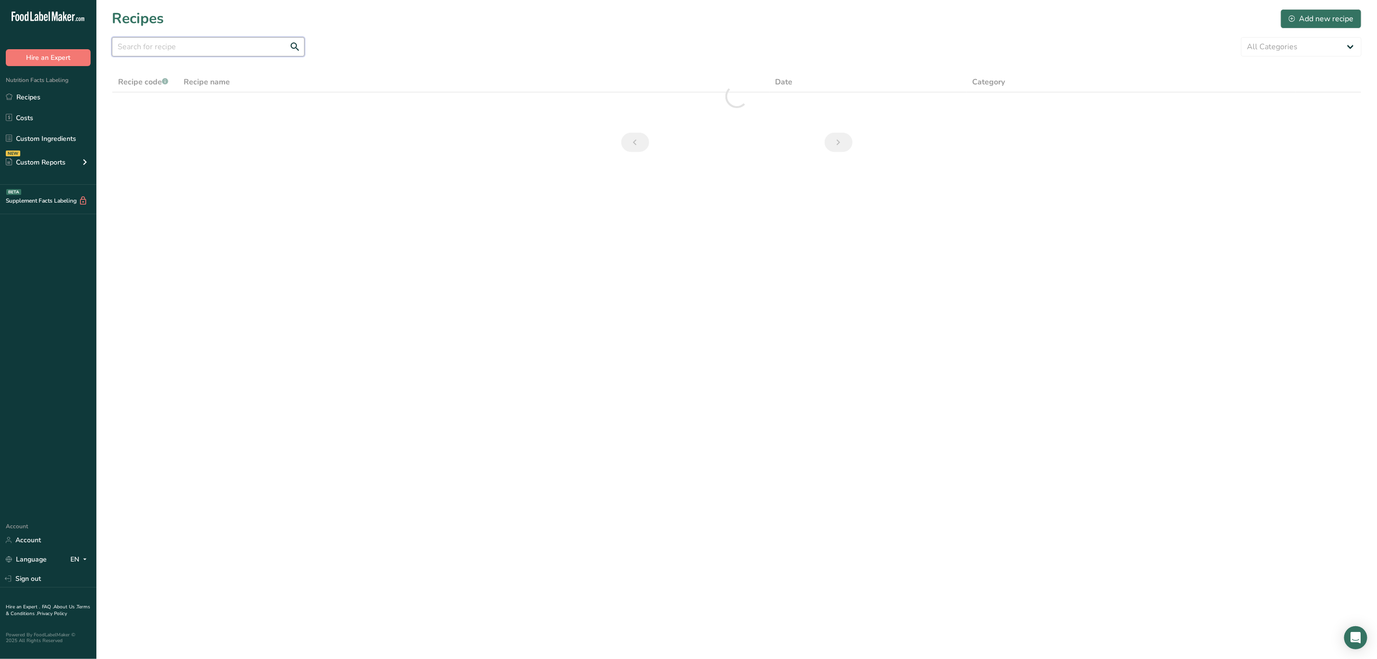
click at [226, 42] on input "text" at bounding box center [208, 46] width 193 height 19
drag, startPoint x: 233, startPoint y: 49, endPoint x: -33, endPoint y: 62, distance: 265.9
click at [0, 62] on html ".a-20{fill:#fff;} Hire an Expert Nutrition Facts Labeling Recipes Costs Custom …" at bounding box center [688, 329] width 1377 height 659
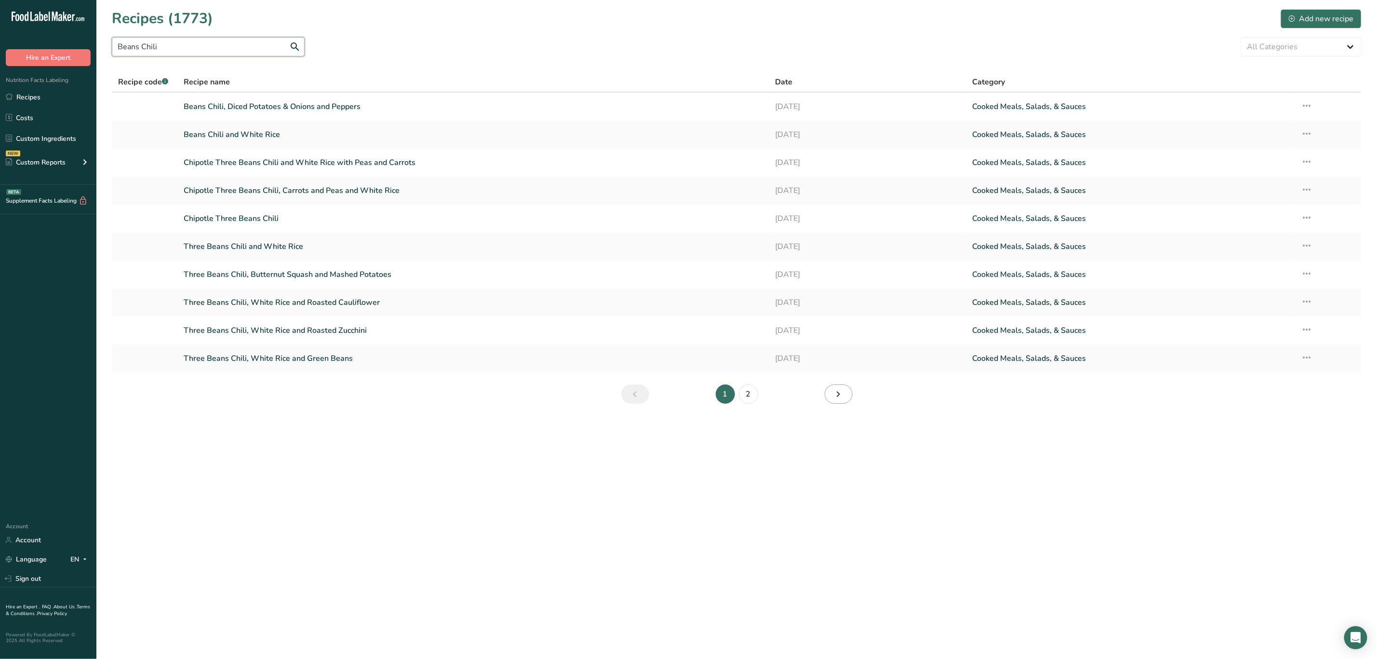
type input "Beans Chili"
click at [834, 395] on icon "Next page" at bounding box center [839, 393] width 12 height 17
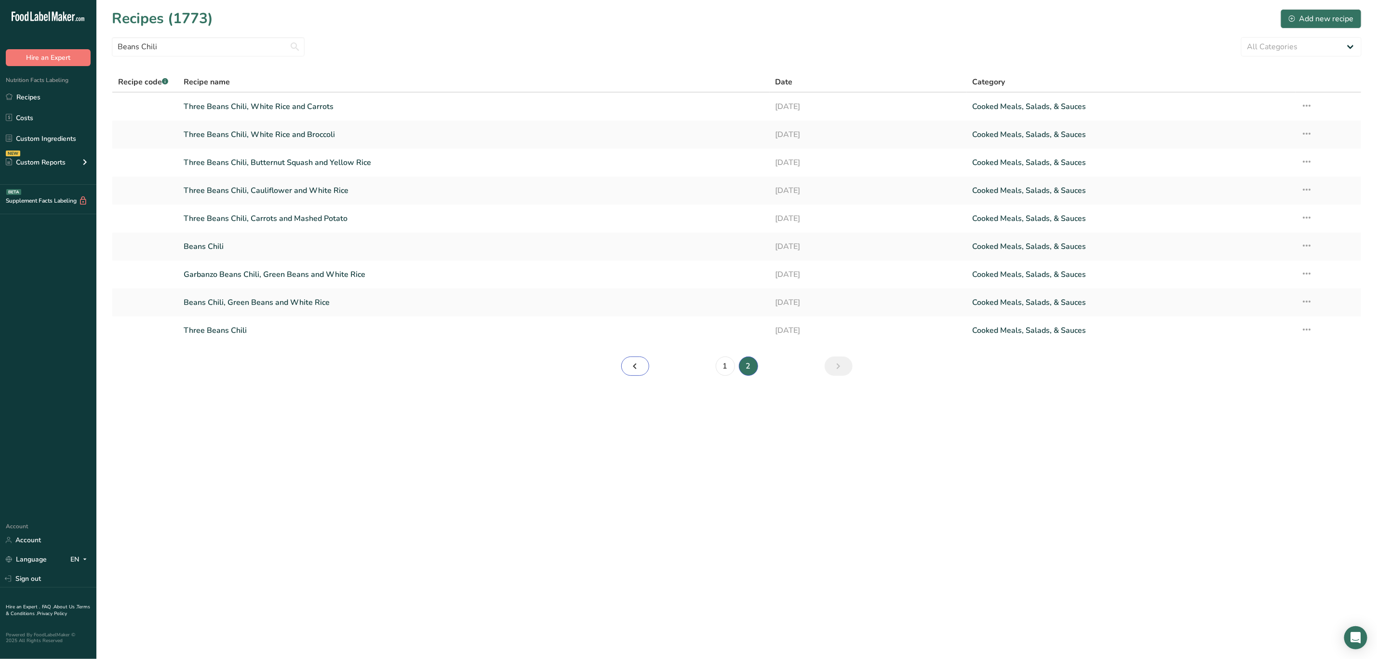
click at [628, 363] on link "Page 1." at bounding box center [635, 365] width 28 height 19
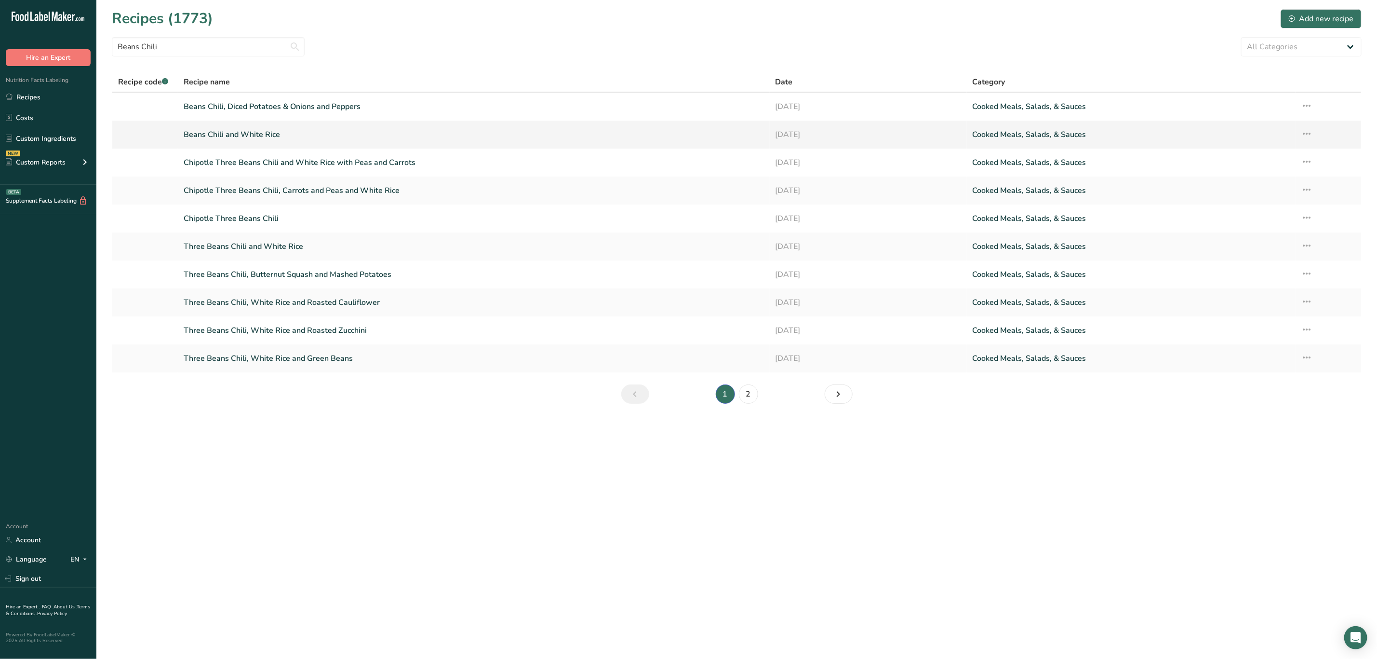
drag, startPoint x: 298, startPoint y: 133, endPoint x: 1310, endPoint y: 130, distance: 1011.9
click at [1310, 130] on icon at bounding box center [1308, 133] width 12 height 17
click at [1237, 200] on span "Duplicate Recipe" at bounding box center [1227, 201] width 53 height 11
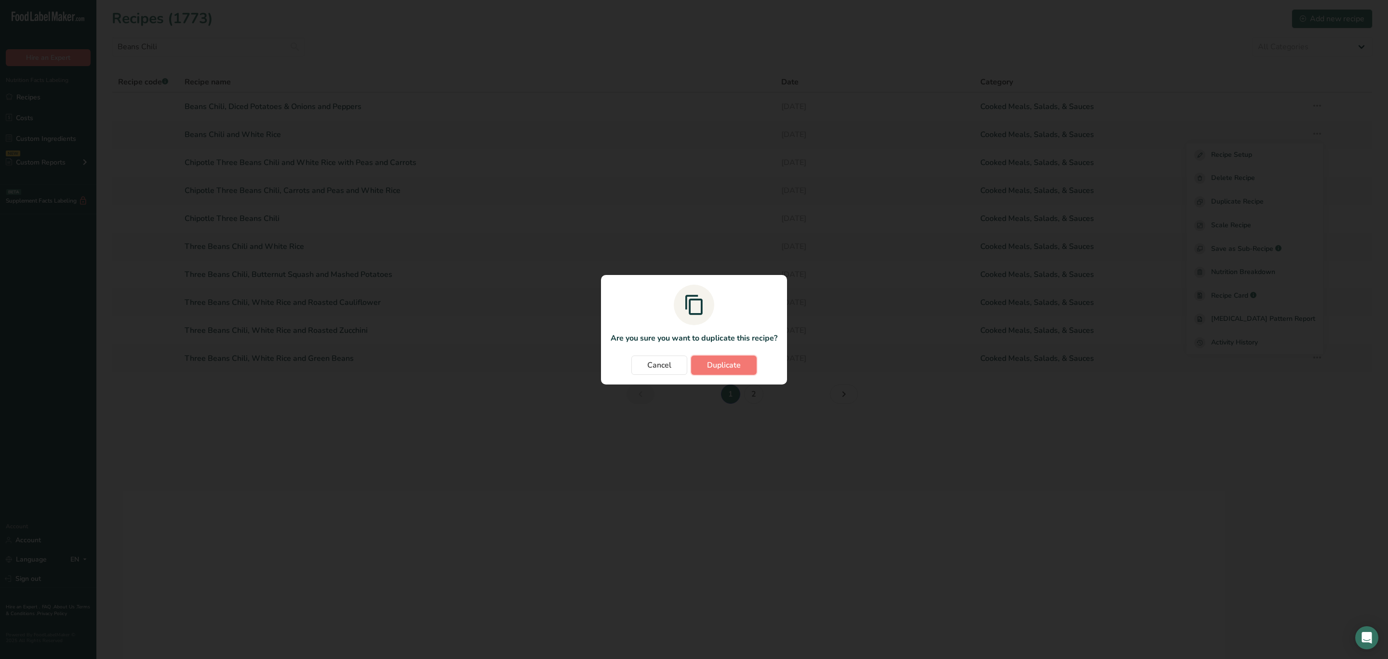
click at [718, 372] on button "Duplicate" at bounding box center [724, 364] width 66 height 19
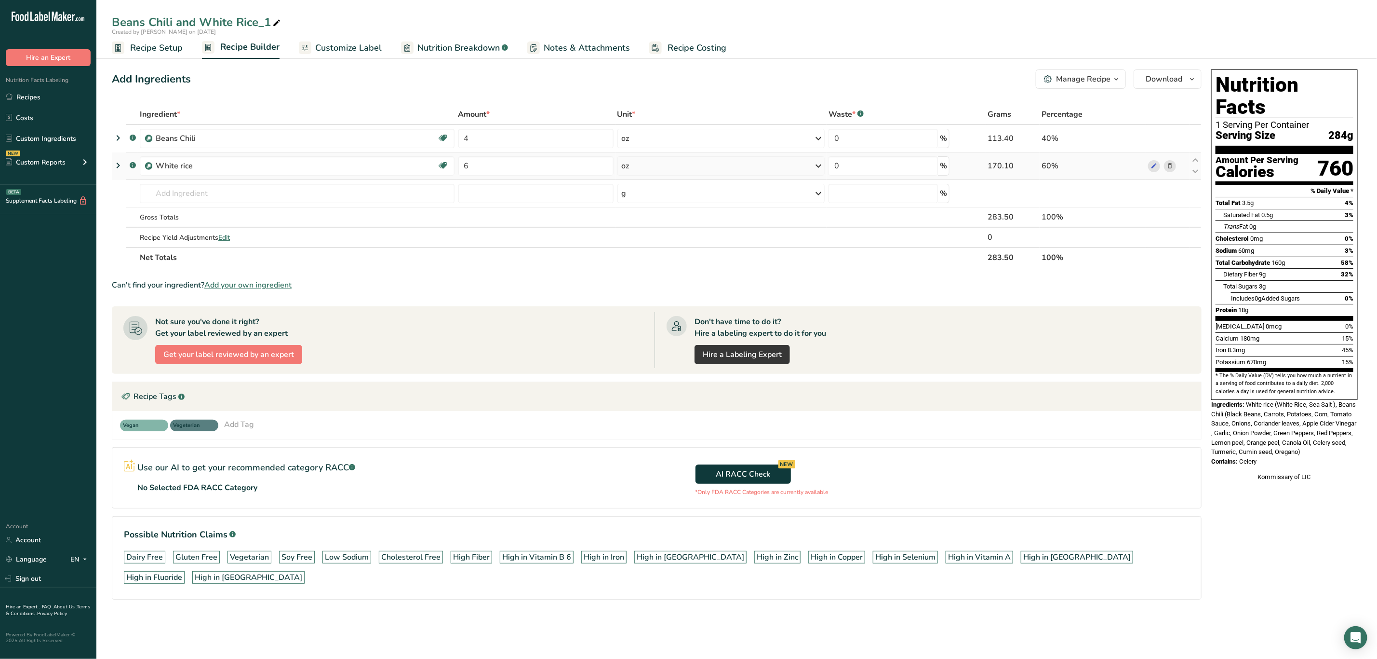
click at [1170, 162] on icon at bounding box center [1170, 166] width 7 height 10
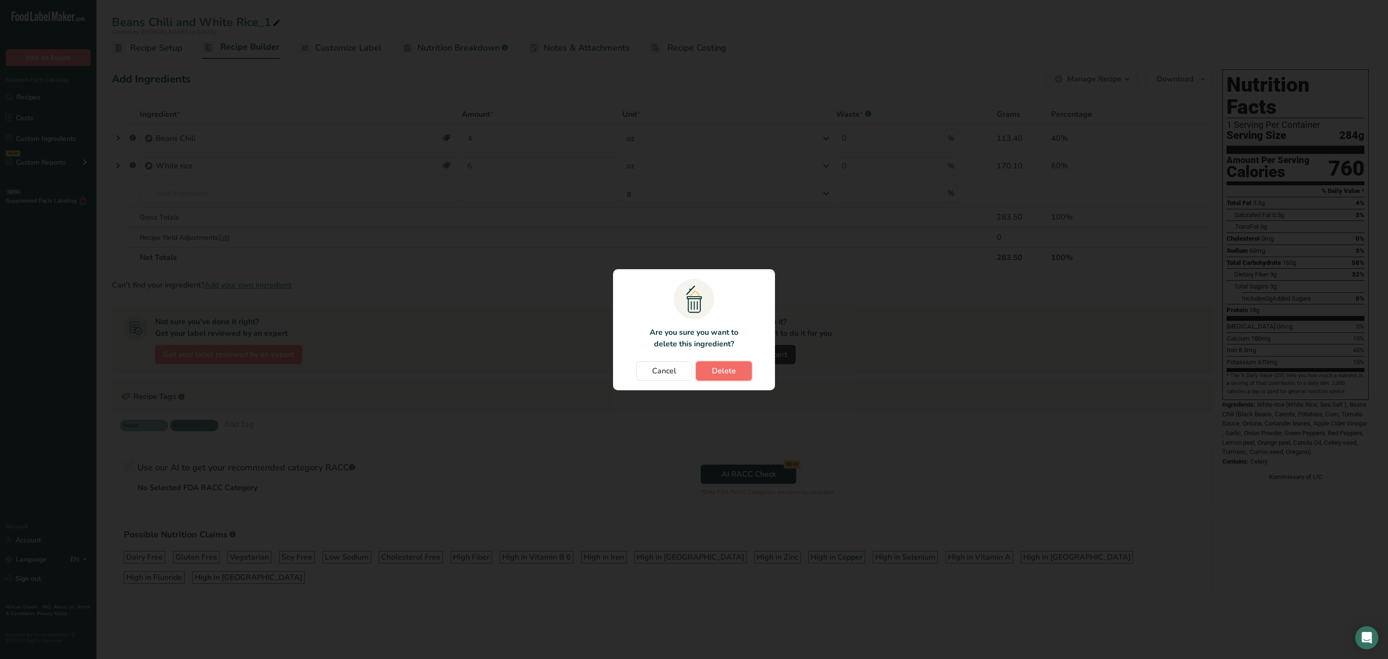
click at [745, 369] on button "Delete" at bounding box center [724, 370] width 56 height 19
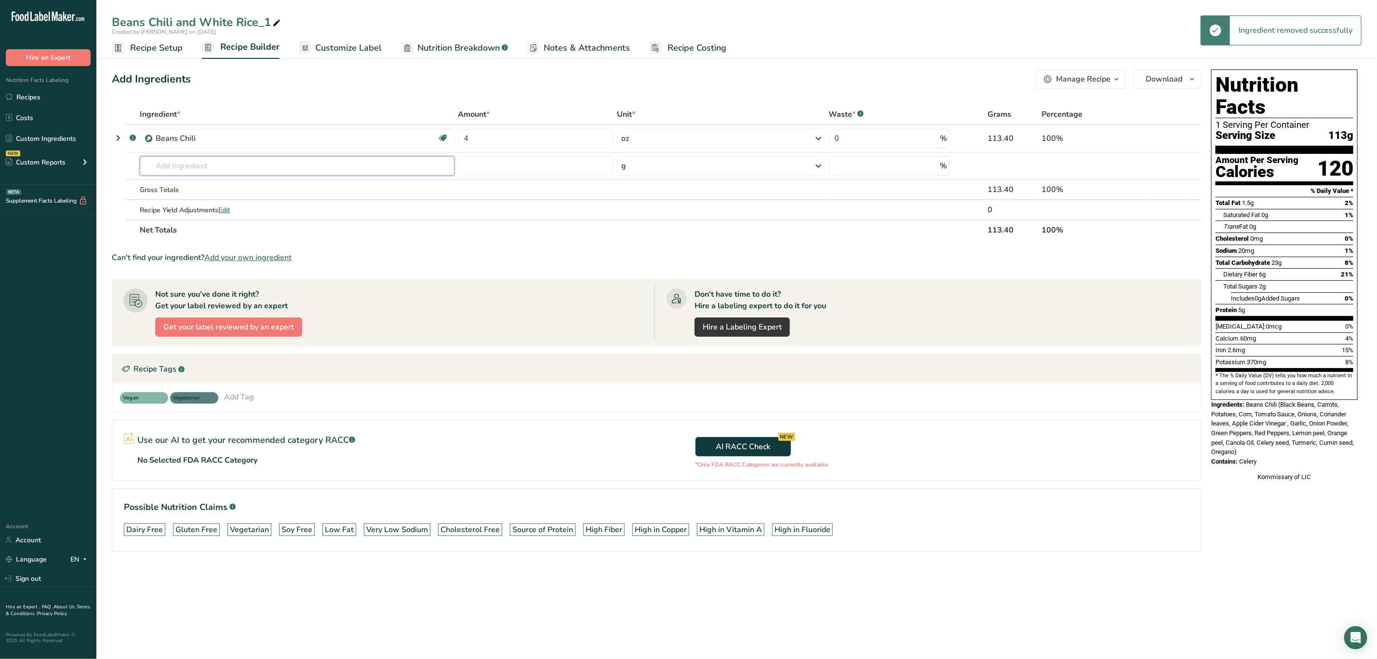
click at [181, 168] on input "text" at bounding box center [297, 165] width 315 height 19
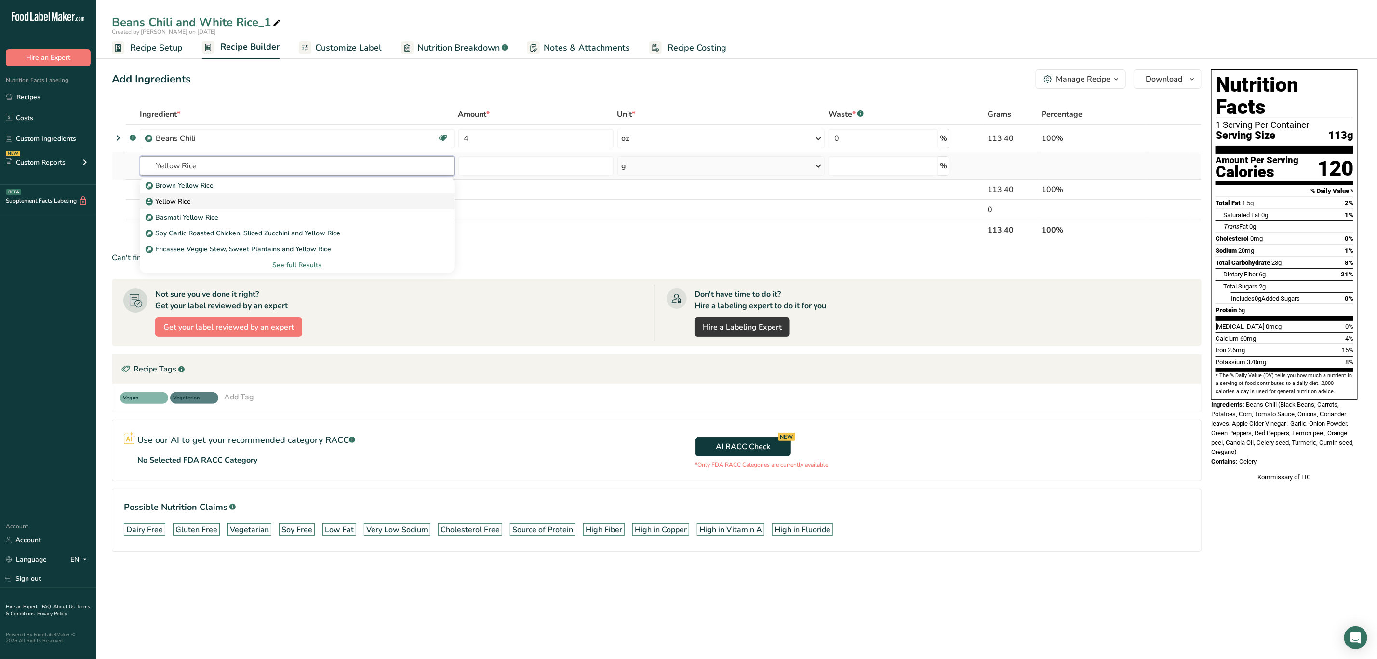
type input "Yellow Rice"
click at [226, 203] on div "Yellow Rice" at bounding box center [290, 201] width 284 height 10
type input "Yellow Rice"
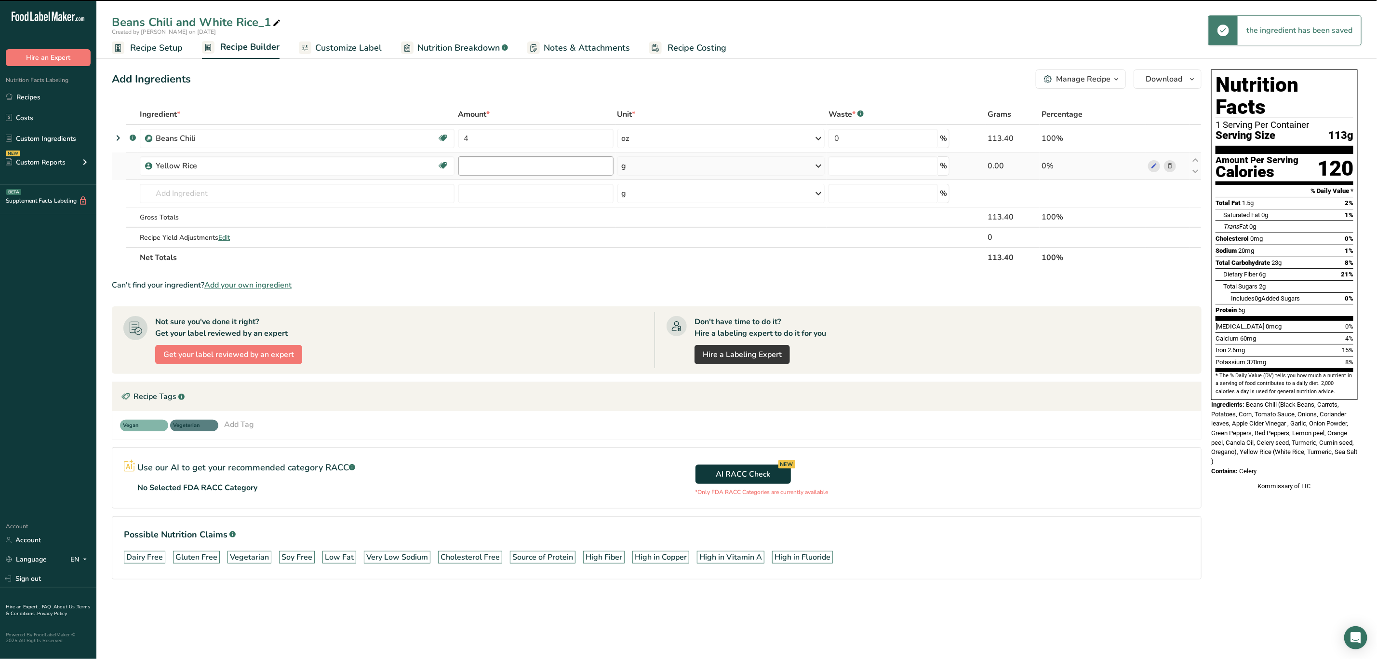
type input "0"
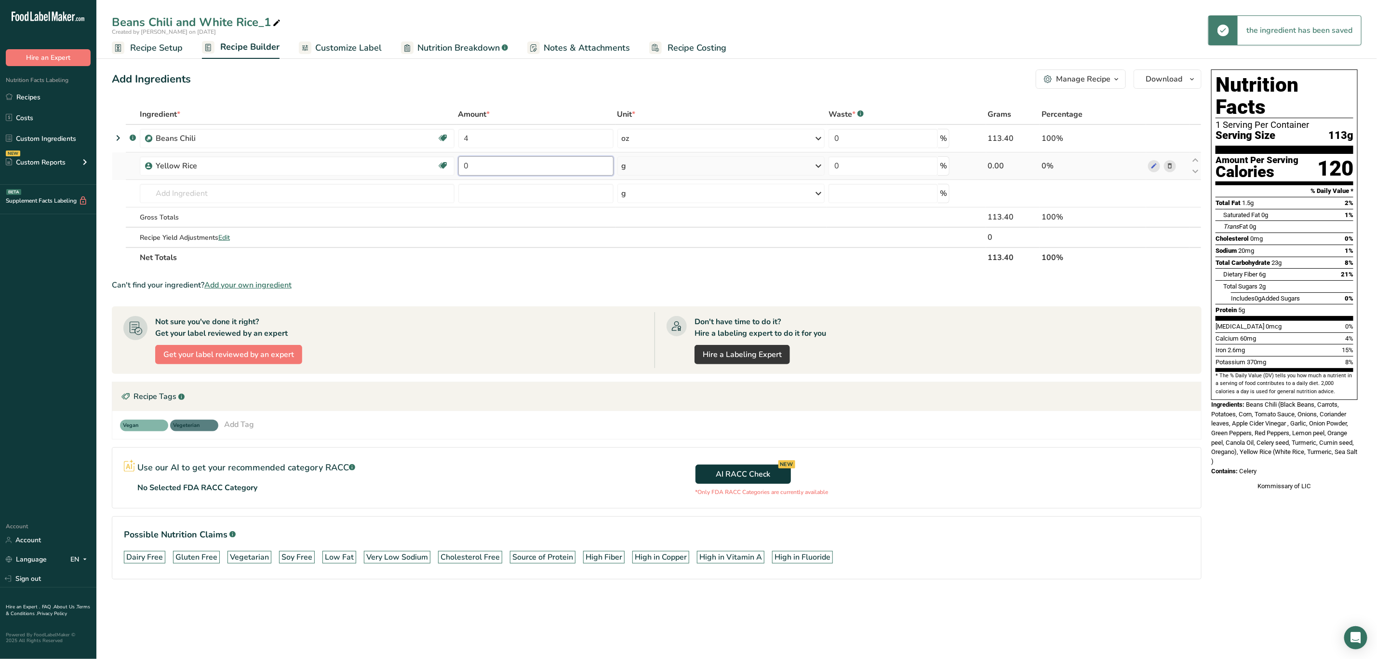
click at [505, 166] on input "0" at bounding box center [535, 165] width 155 height 19
type input "6"
click at [637, 159] on div "Ingredient * Amount * Unit * Waste * .a-a{fill:#347362;}.b-a{fill:#fff;} Grams …" at bounding box center [657, 185] width 1090 height 163
click at [642, 173] on div "g" at bounding box center [722, 165] width 208 height 19
click at [651, 241] on div "See more" at bounding box center [663, 242] width 81 height 10
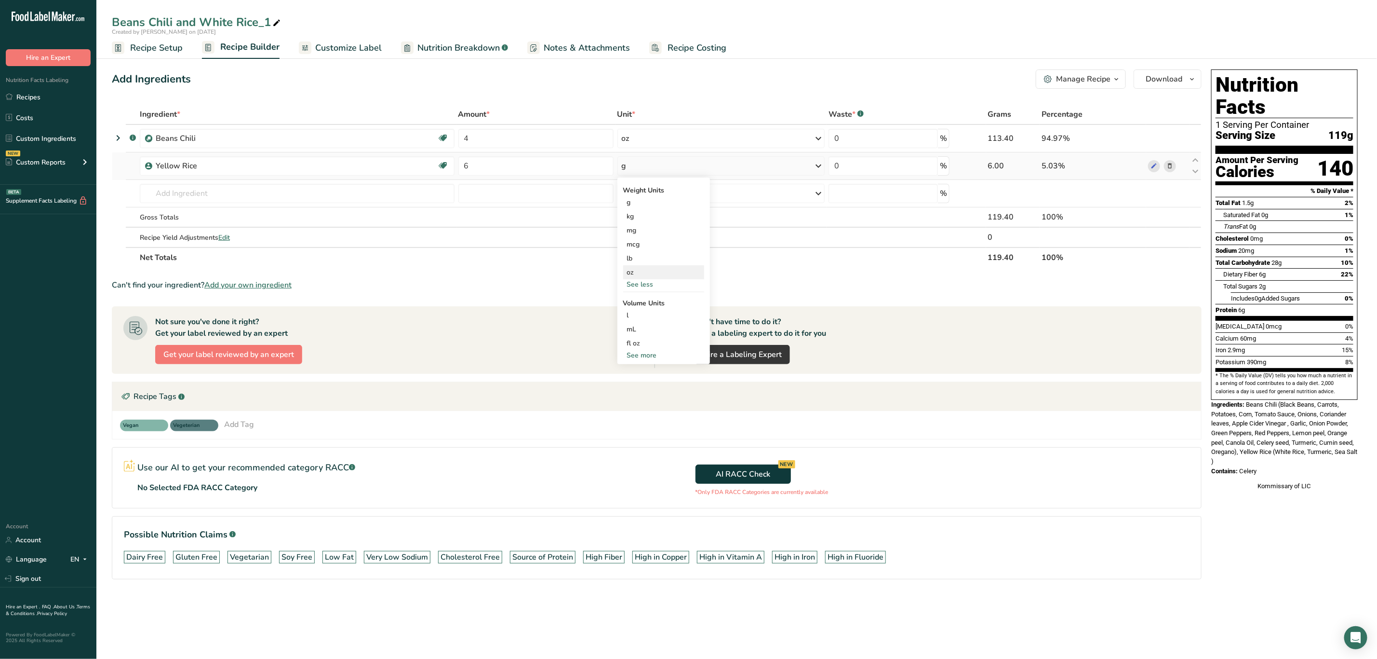
click at [646, 271] on div "oz" at bounding box center [663, 272] width 81 height 14
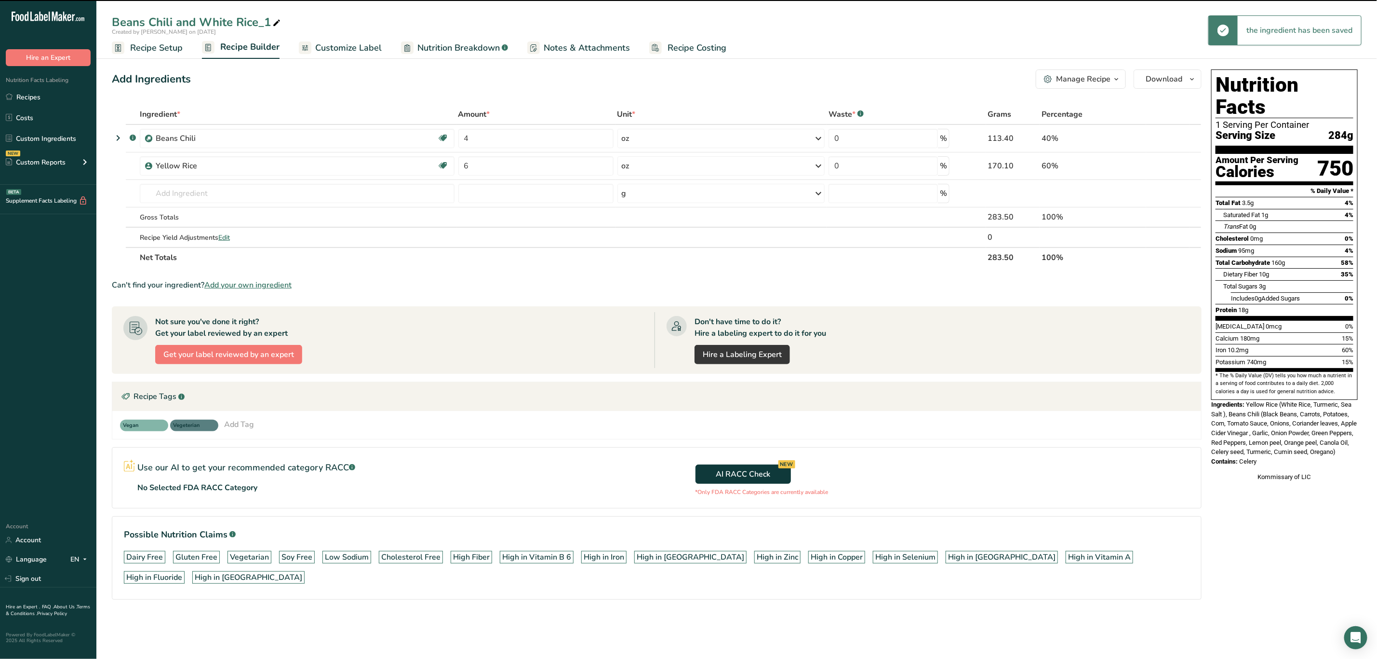
click at [272, 21] on span at bounding box center [277, 23] width 12 height 12
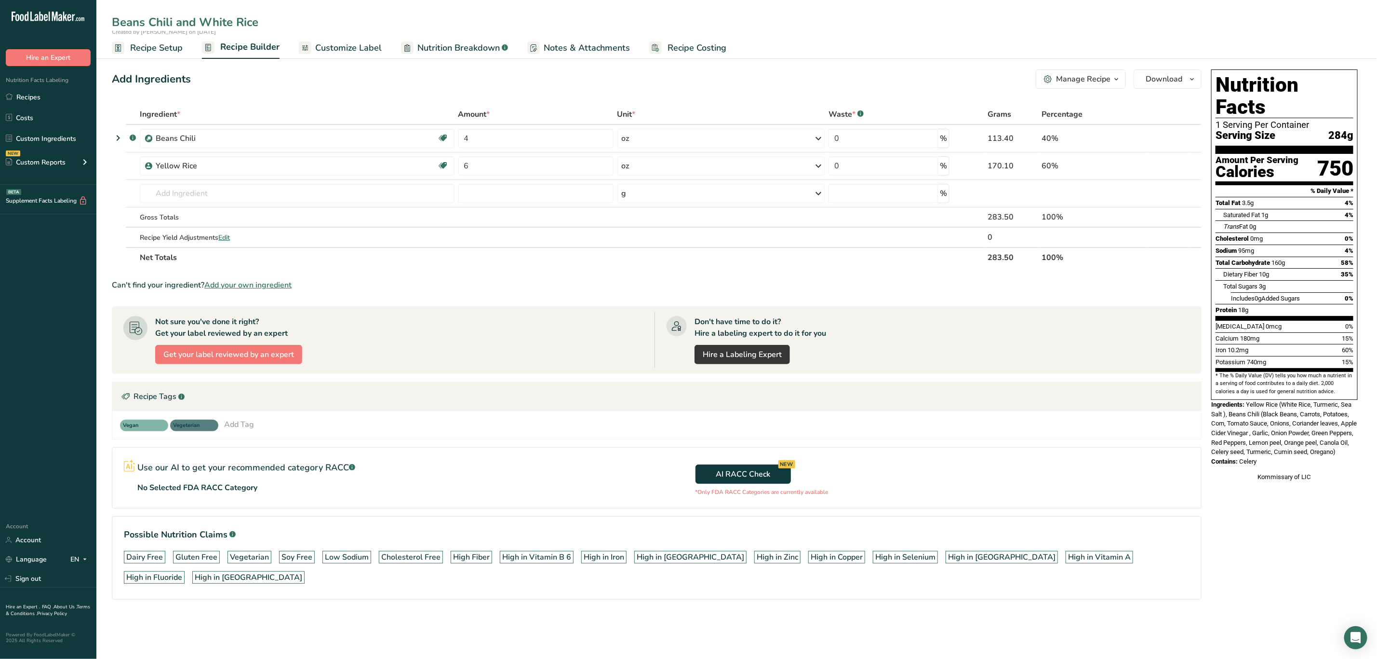
click at [226, 25] on input "Beans Chili and White Rice" at bounding box center [737, 21] width 1250 height 17
type input "Beans Chili and Yellow Rice"
click at [405, 273] on section "Ingredient * Amount * Unit * Waste * .a-a{fill:#347362;}.b-a{fill:#fff;} Grams …" at bounding box center [657, 359] width 1090 height 511
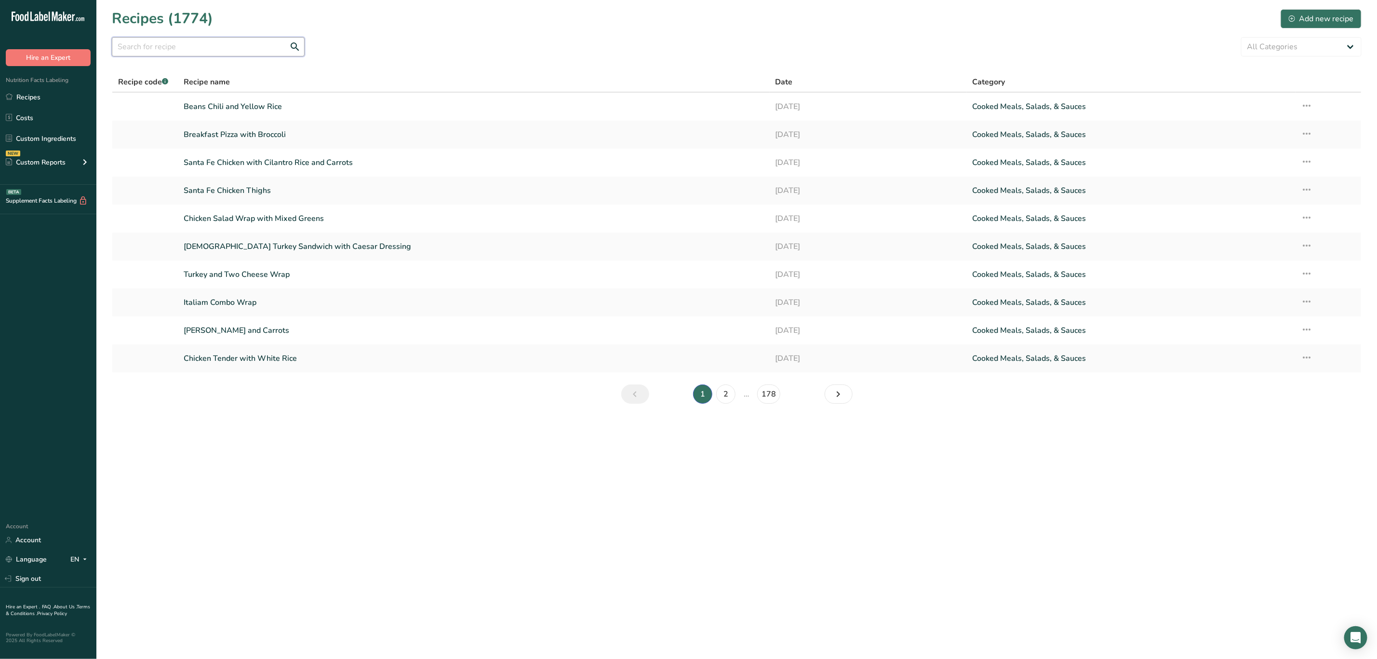
click at [213, 42] on input "text" at bounding box center [208, 46] width 193 height 19
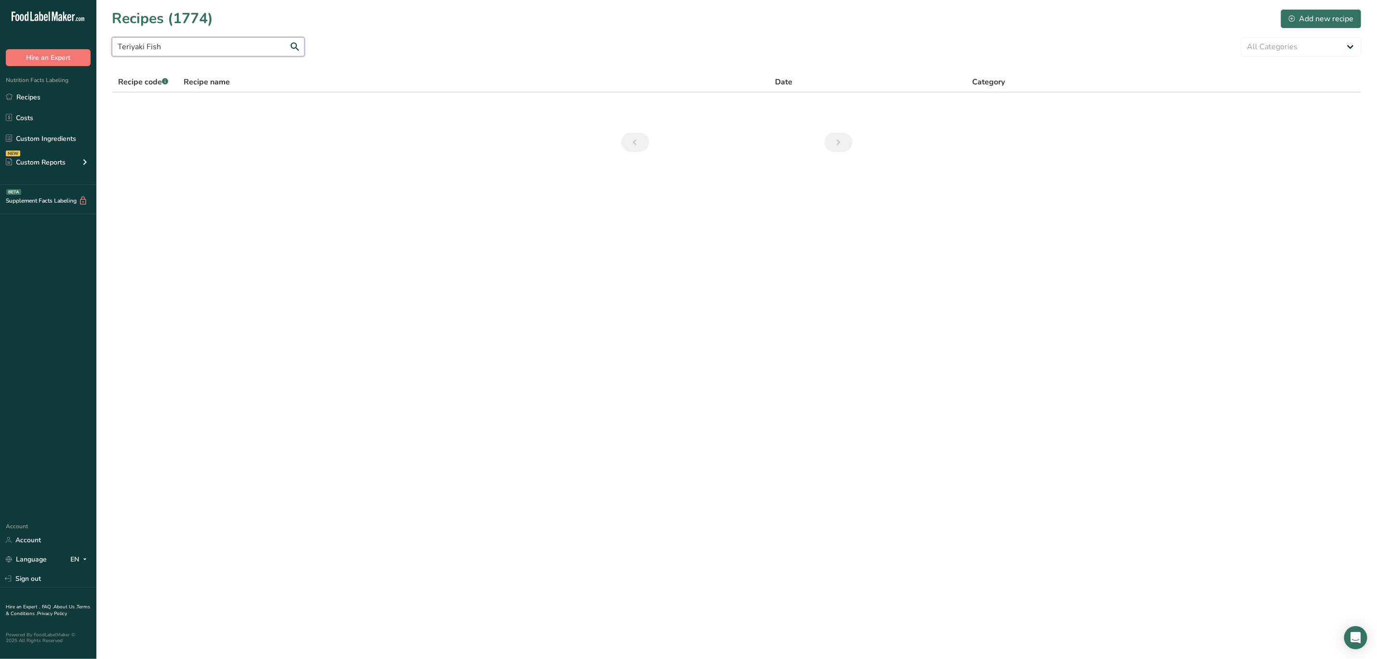
drag, startPoint x: 231, startPoint y: 46, endPoint x: 99, endPoint y: 30, distance: 133.5
click at [99, 30] on section "Recipes (1774) Add new recipe Teriyaki Fish All Categories Baked Goods Beverage…" at bounding box center [736, 83] width 1281 height 167
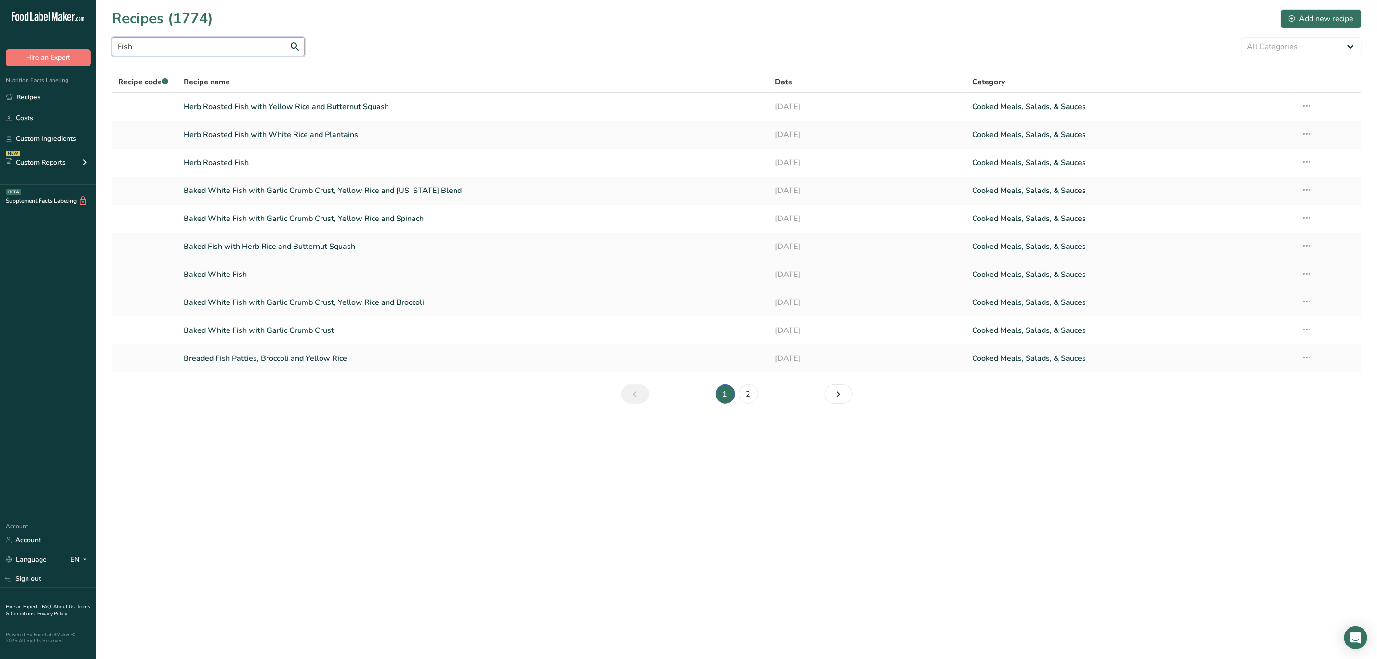
type input "Fish"
click at [1312, 271] on icon at bounding box center [1308, 273] width 12 height 17
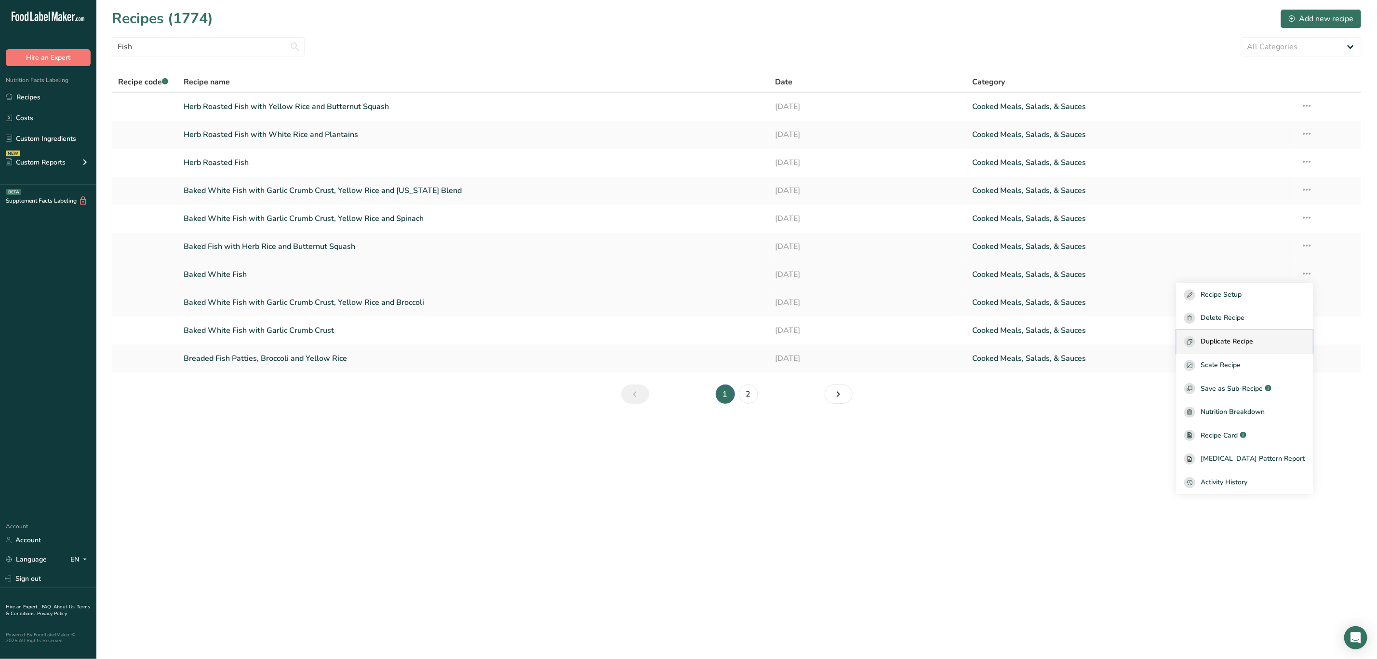
click at [1254, 332] on button "Duplicate Recipe" at bounding box center [1245, 342] width 136 height 24
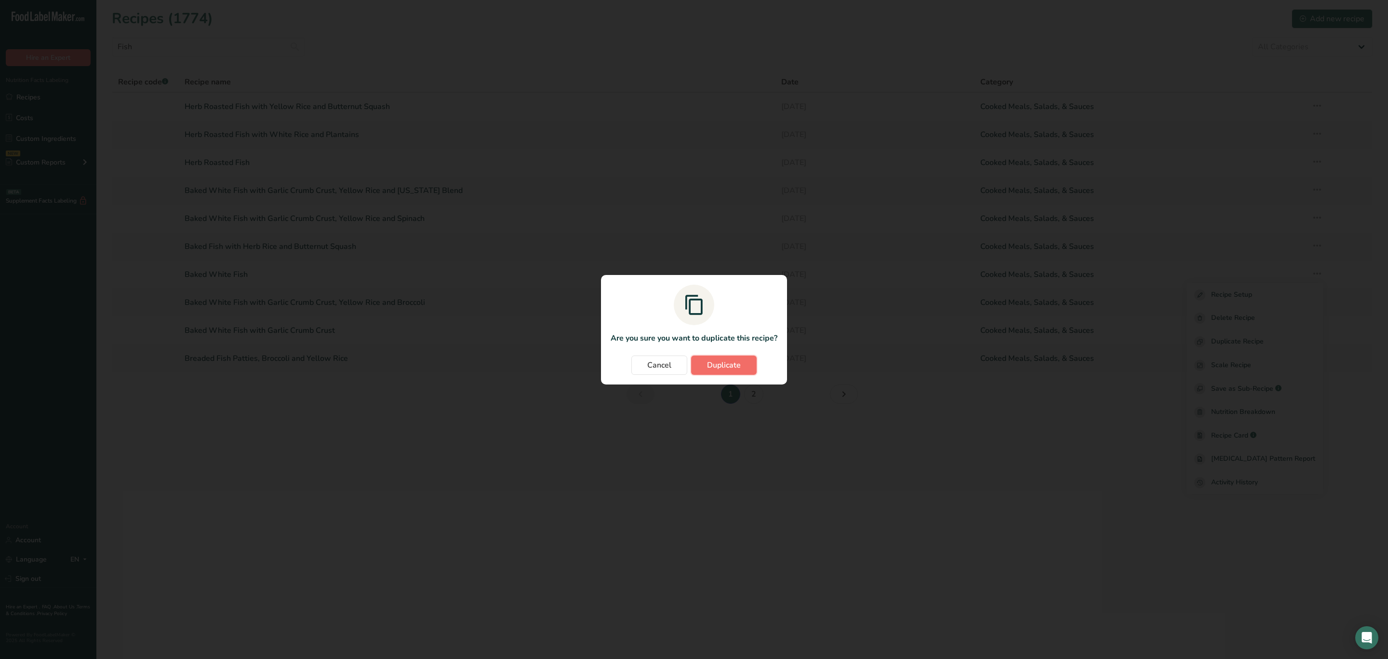
click at [726, 369] on span "Duplicate" at bounding box center [724, 365] width 34 height 12
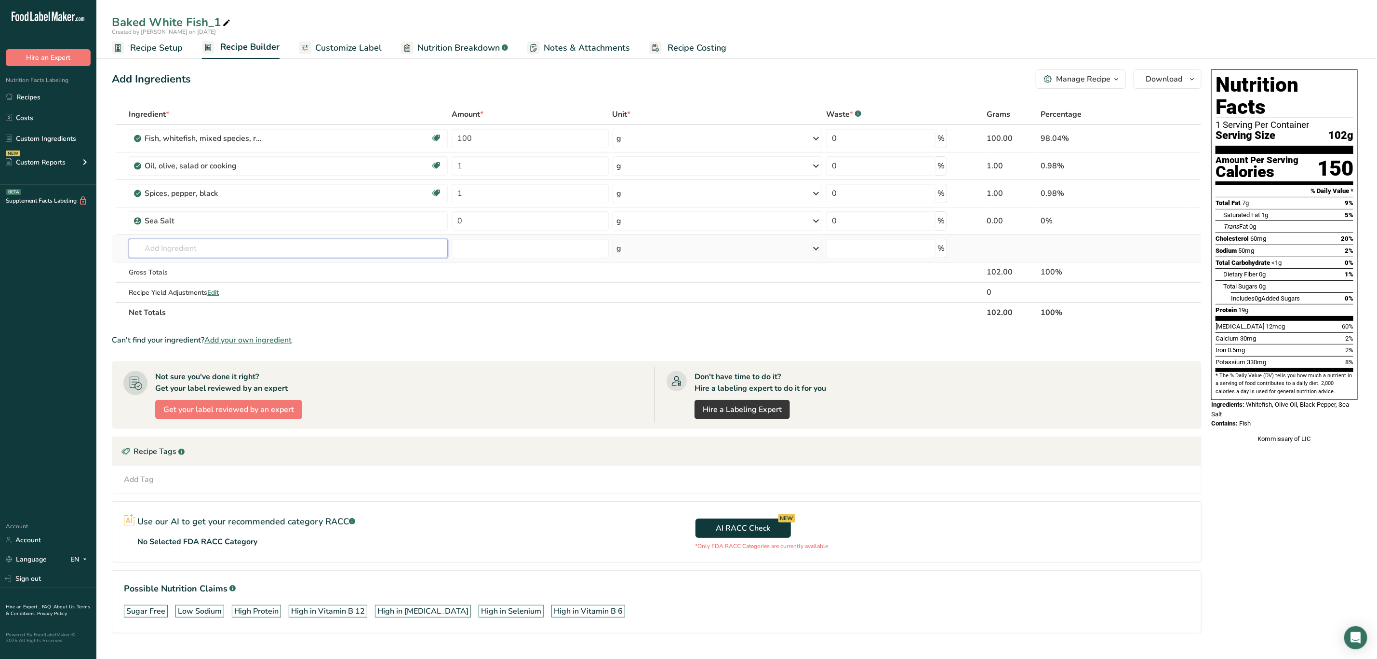
drag, startPoint x: 206, startPoint y: 247, endPoint x: 210, endPoint y: 252, distance: 5.8
click at [210, 252] on input "text" at bounding box center [288, 248] width 319 height 19
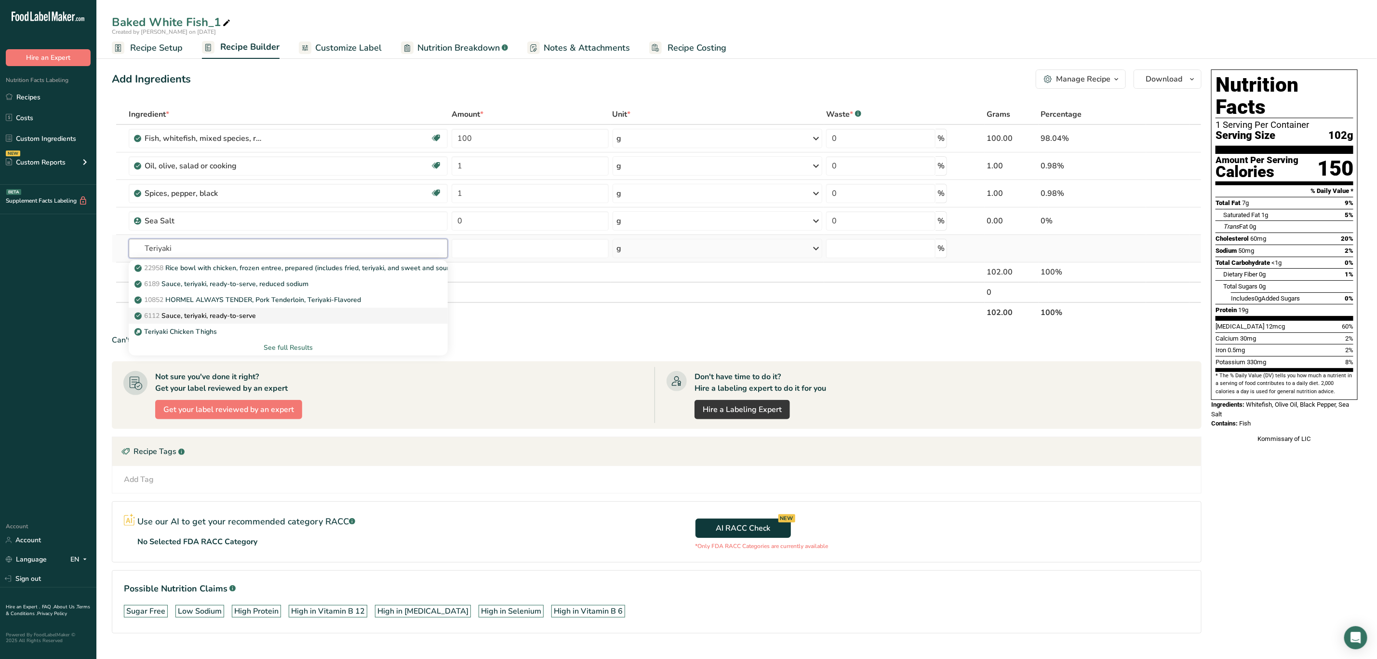
type input "Teriyaki"
click at [274, 312] on div "6112 Sauce, teriyaki, ready-to-serve" at bounding box center [280, 315] width 288 height 10
type input "Sauce, teriyaki, ready-to-serve"
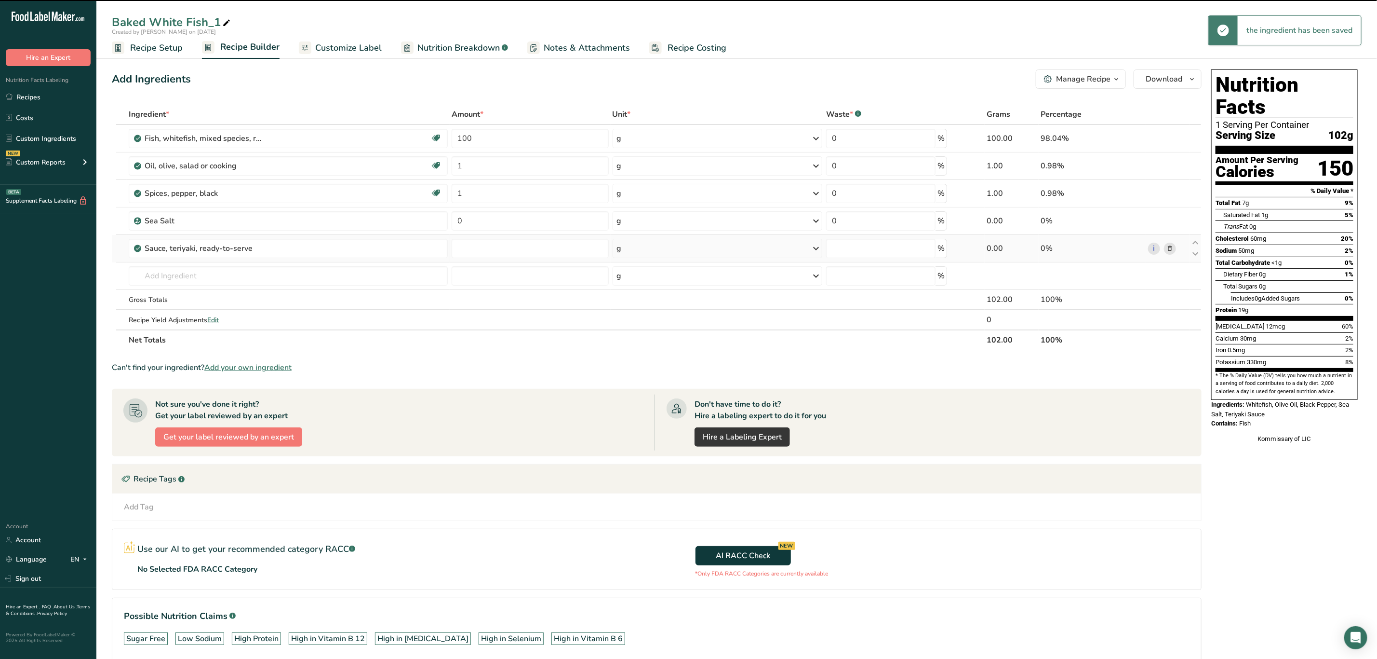
type input "0"
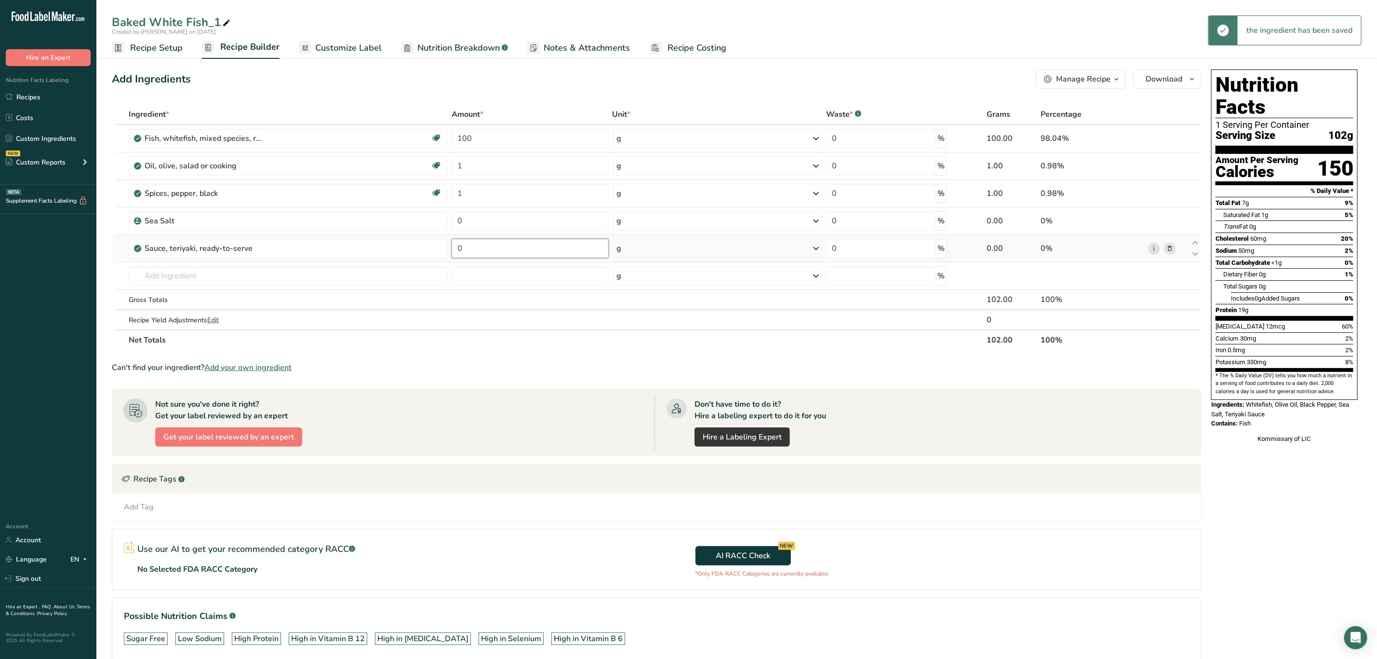
click at [497, 247] on input "0" at bounding box center [530, 248] width 157 height 19
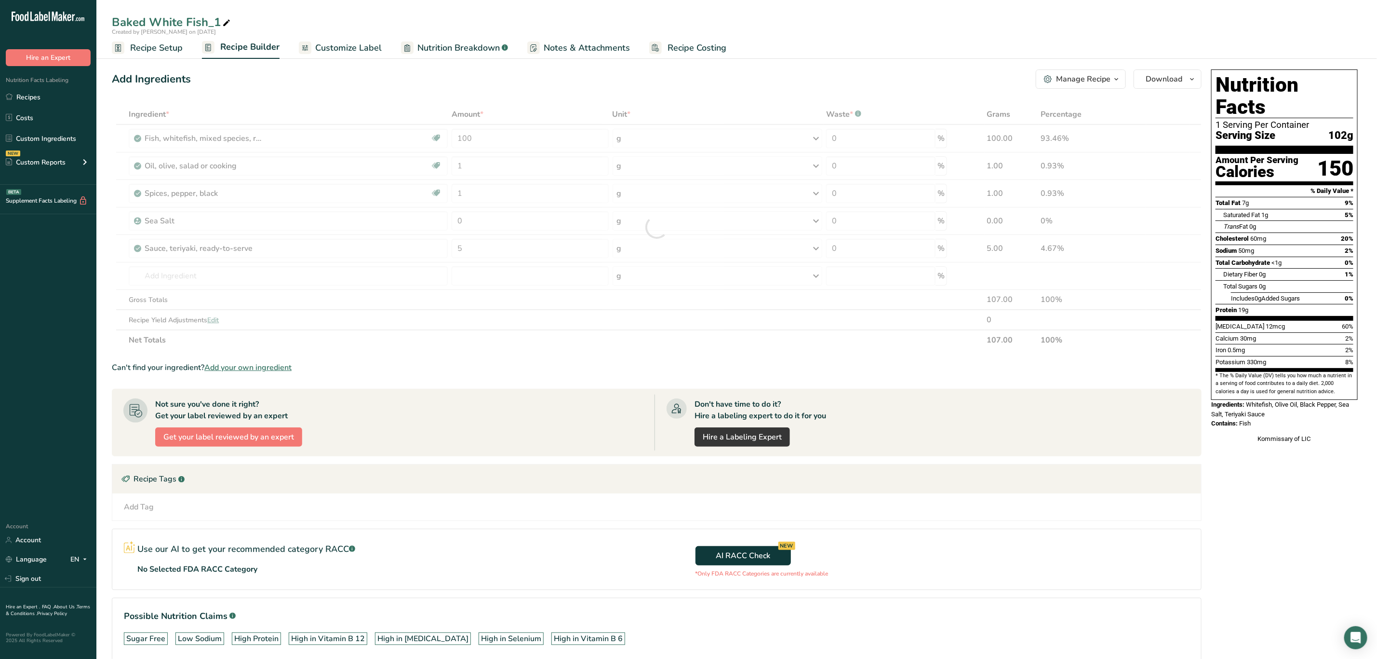
click at [581, 337] on div "Ingredient * Amount * Unit * Waste * .a-a{fill:#347362;}.b-a{fill:#fff;} Grams …" at bounding box center [657, 227] width 1090 height 246
drag, startPoint x: 479, startPoint y: 251, endPoint x: 427, endPoint y: 261, distance: 52.6
click at [427, 261] on tr "Sauce, teriyaki, ready-to-serve 5 g Portions 1 tbsp 1 fl oz 1 cup Weight Units …" at bounding box center [656, 248] width 1089 height 27
type input "3"
click at [470, 369] on div "Can't find your ingredient? Add your own ingredient" at bounding box center [657, 368] width 1090 height 12
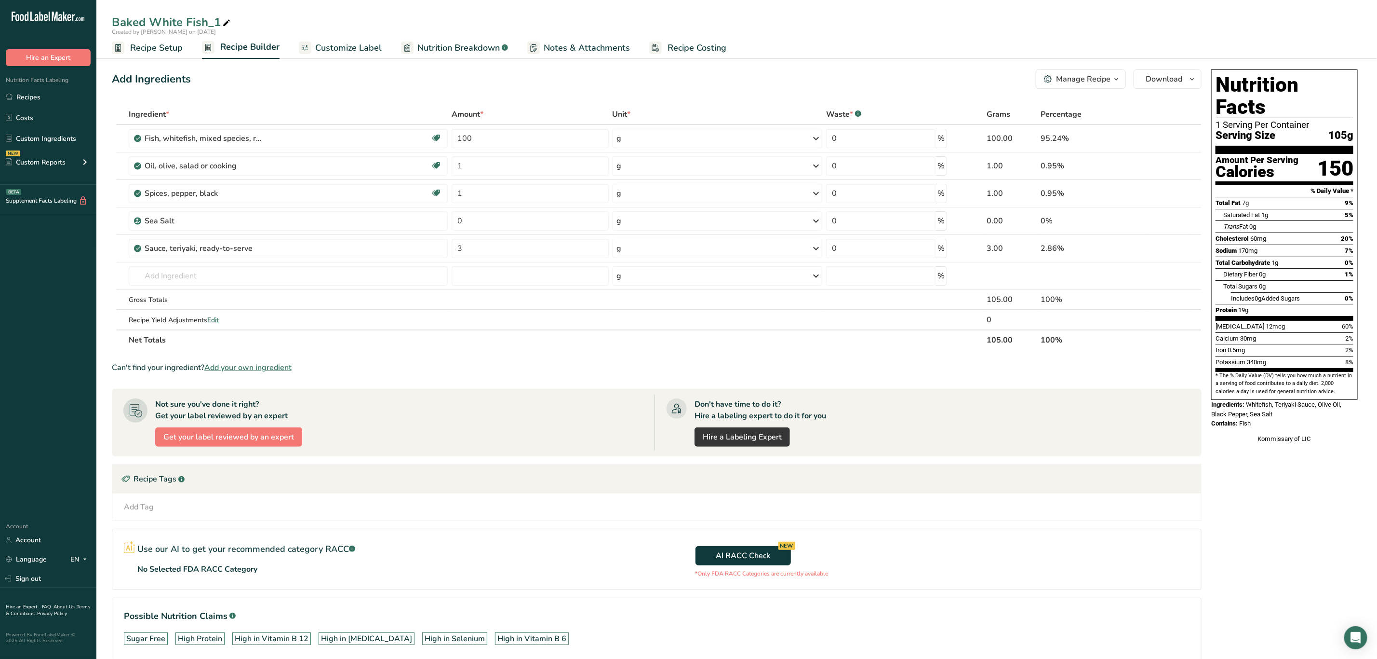
click at [1043, 73] on button "Manage Recipe" at bounding box center [1081, 78] width 90 height 19
click at [230, 21] on icon at bounding box center [226, 22] width 9 height 13
drag, startPoint x: 226, startPoint y: 22, endPoint x: 58, endPoint y: 47, distance: 170.0
click at [58, 47] on div ".a-20{fill:#fff;} Hire an Expert Nutrition Facts Labeling Recipes Costs Custom …" at bounding box center [688, 353] width 1377 height 707
type input "Teriyaki Glazed Fish"
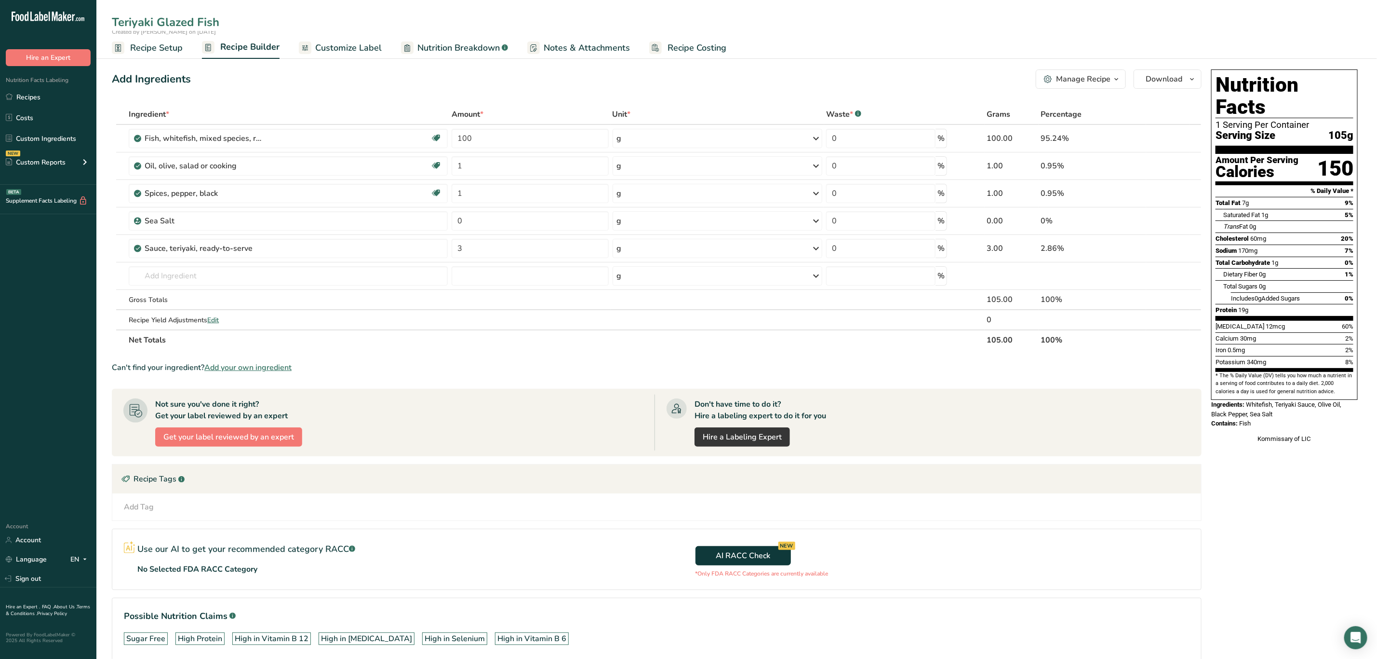
click at [283, 100] on div "Add Ingredients Manage Recipe Delete Recipe Duplicate Recipe Scale Recipe Save …" at bounding box center [660, 379] width 1096 height 626
click at [1093, 75] on div "Manage Recipe" at bounding box center [1083, 79] width 54 height 12
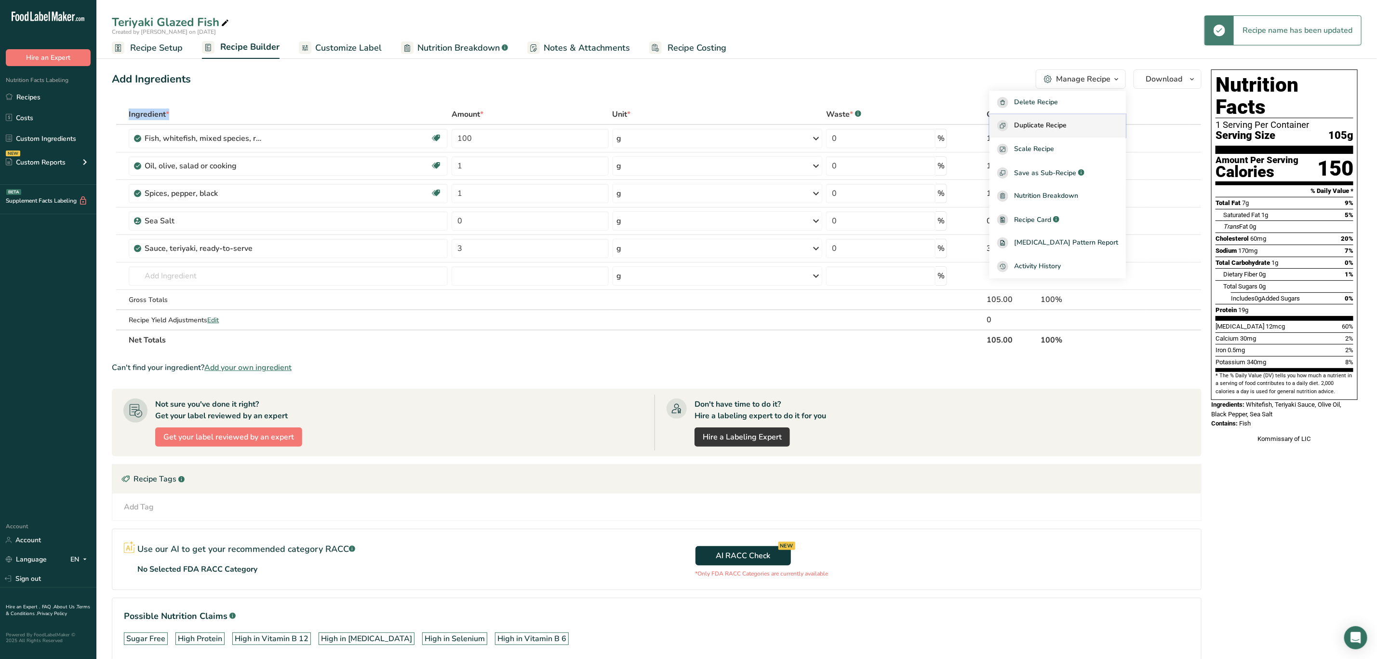
click at [1063, 123] on span "Duplicate Recipe" at bounding box center [1040, 125] width 53 height 11
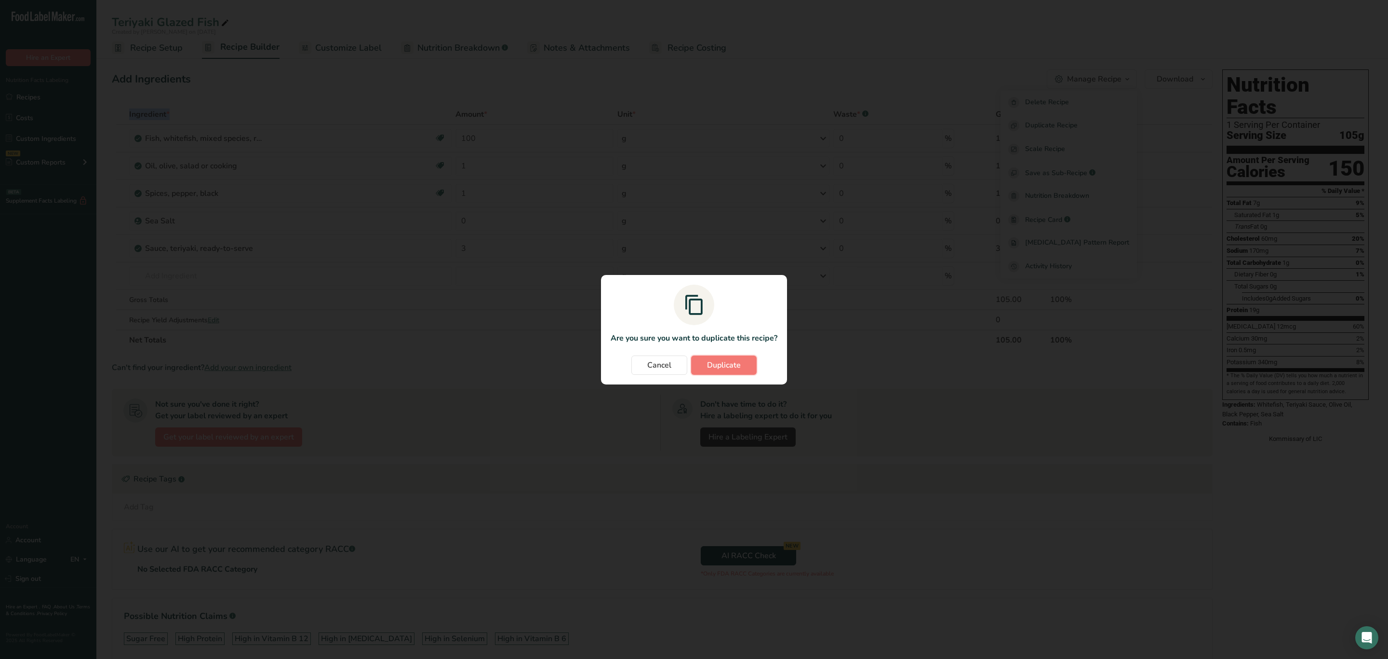
click at [741, 365] on button "Duplicate" at bounding box center [724, 364] width 66 height 19
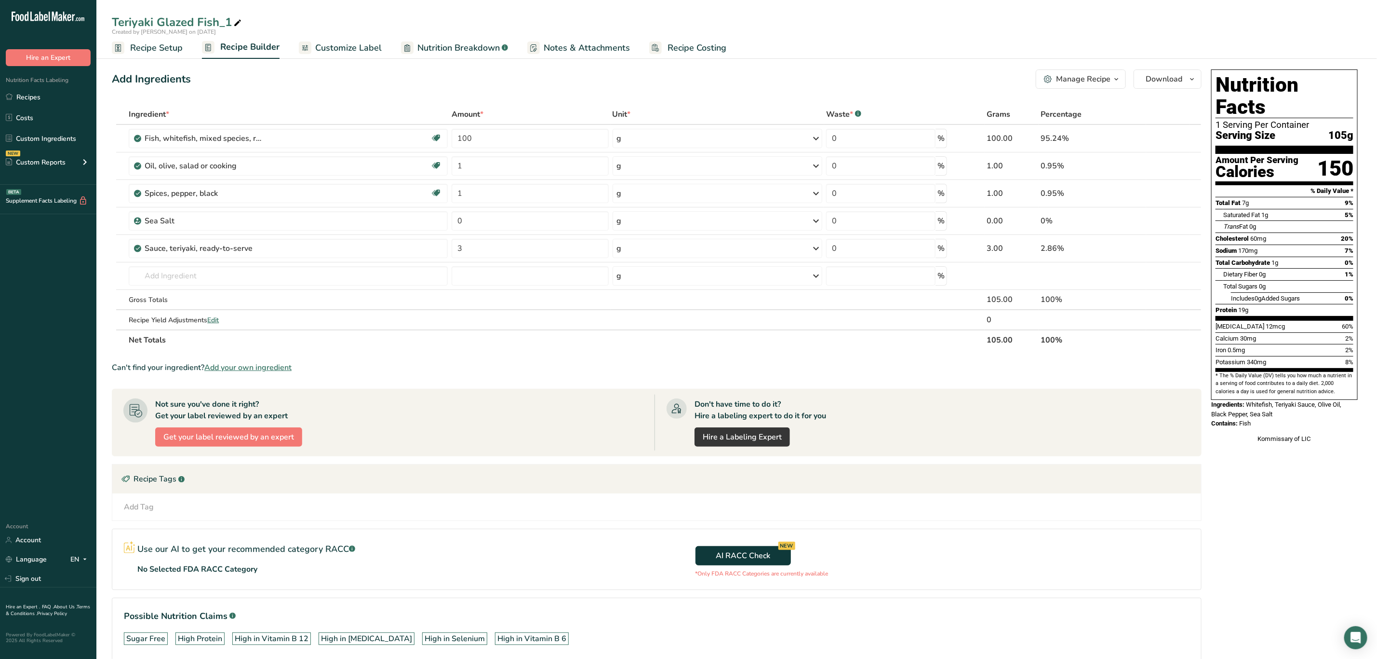
click at [1115, 79] on icon "button" at bounding box center [1117, 79] width 8 height 12
click at [1058, 104] on span "Delete Recipe" at bounding box center [1036, 102] width 44 height 11
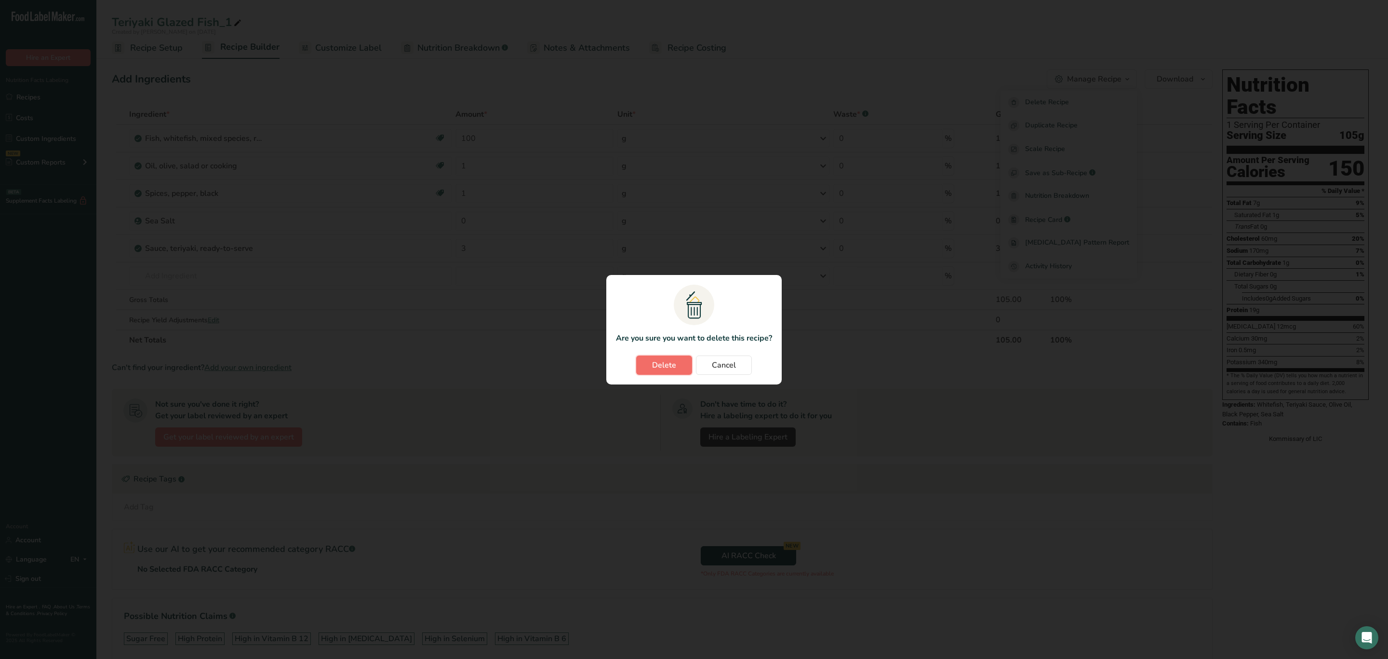
click at [673, 369] on span "Delete" at bounding box center [664, 365] width 24 height 12
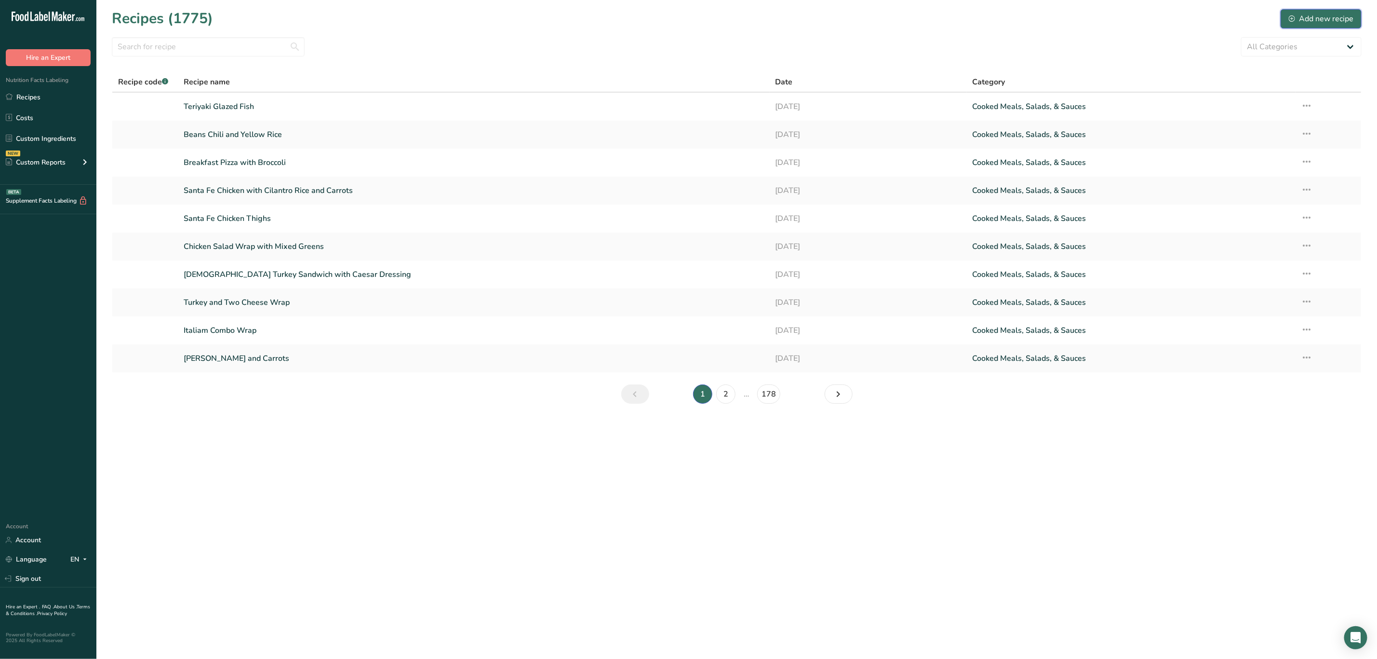
click at [1349, 22] on div "Add new recipe" at bounding box center [1321, 19] width 65 height 12
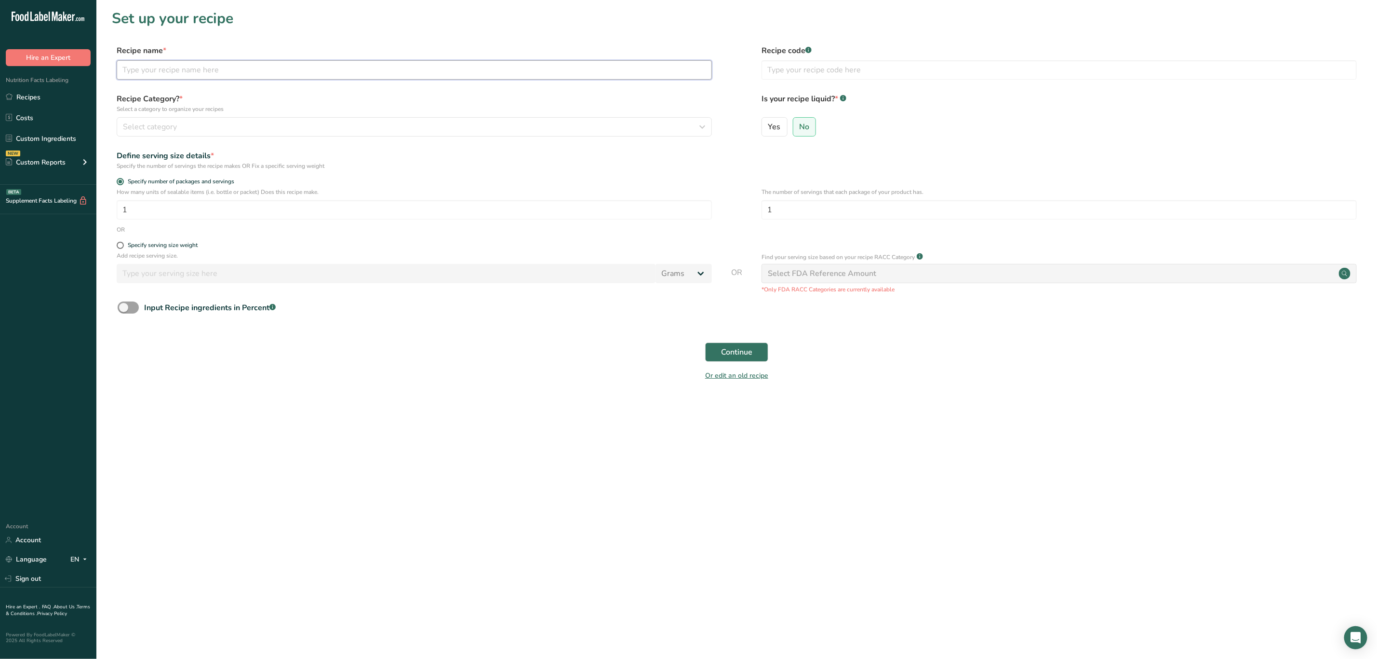
click at [201, 73] on input "text" at bounding box center [414, 69] width 595 height 19
type input "Teriyaki Glazed Fish with Yellow Rice and Butternut Squash"
click at [171, 126] on span "Select category" at bounding box center [150, 127] width 54 height 12
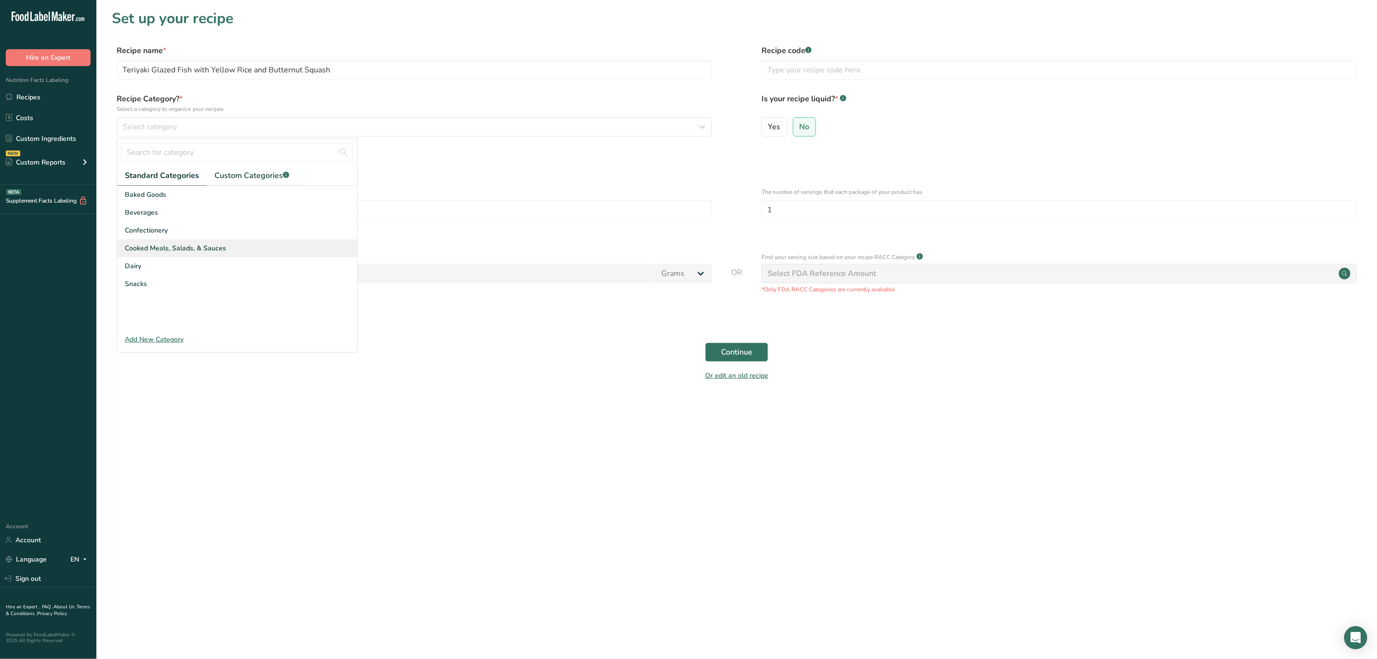
click at [186, 243] on span "Cooked Meals, Salads, & Sauces" at bounding box center [175, 248] width 101 height 10
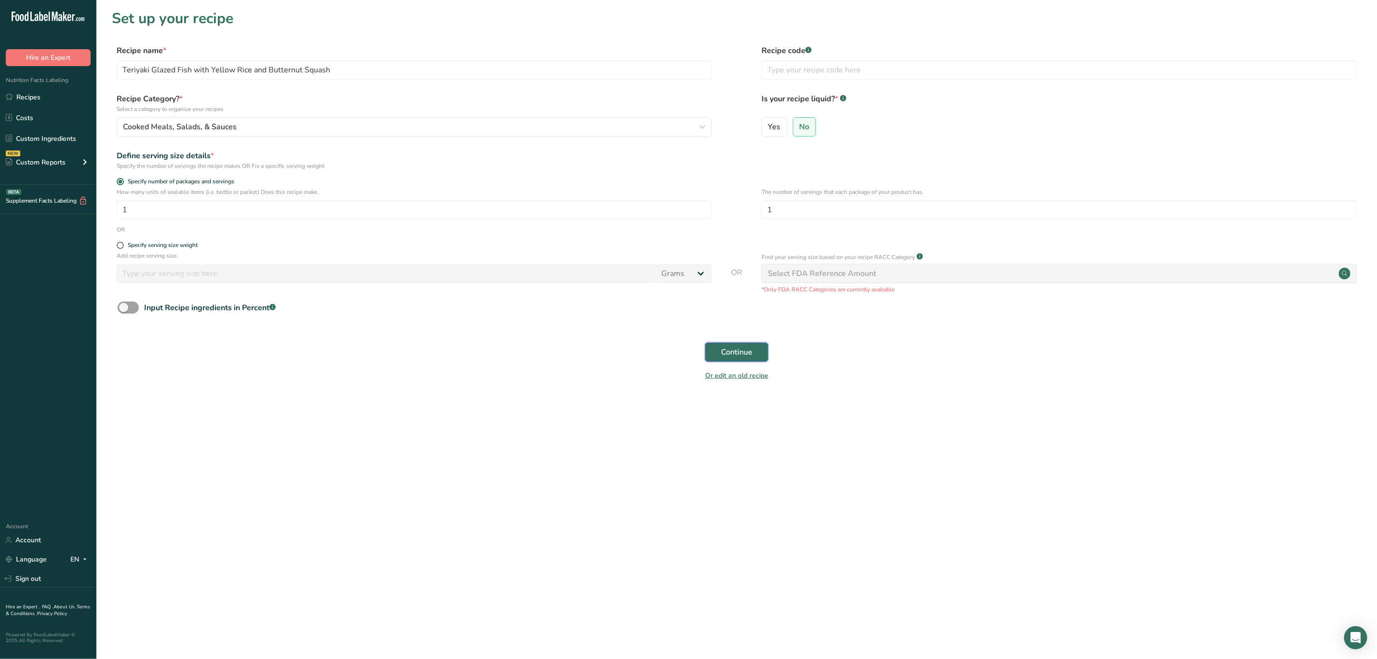
click at [745, 352] on span "Continue" at bounding box center [736, 352] width 31 height 12
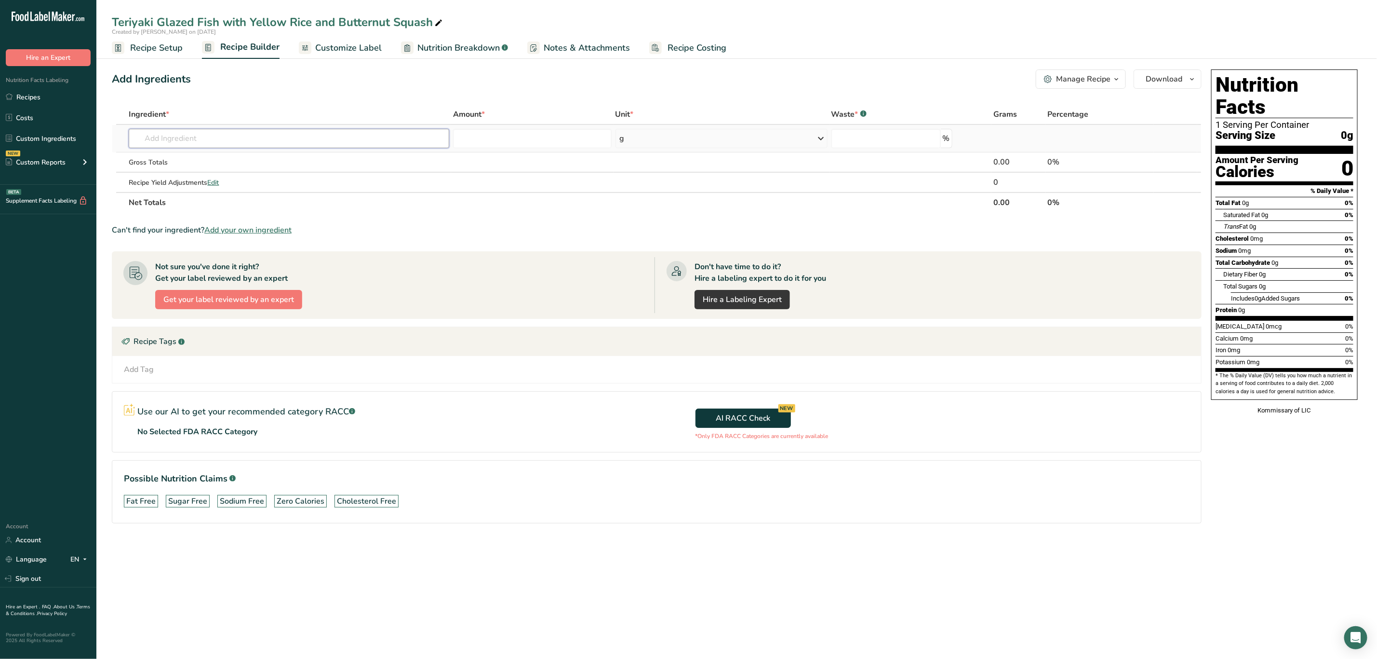
click at [207, 139] on input "text" at bounding box center [289, 138] width 321 height 19
type input "Teriyaki g"
click at [242, 159] on div "Teriyaki Glazed Fish" at bounding box center [281, 158] width 290 height 10
type input "Teriyaki Glazed Fish"
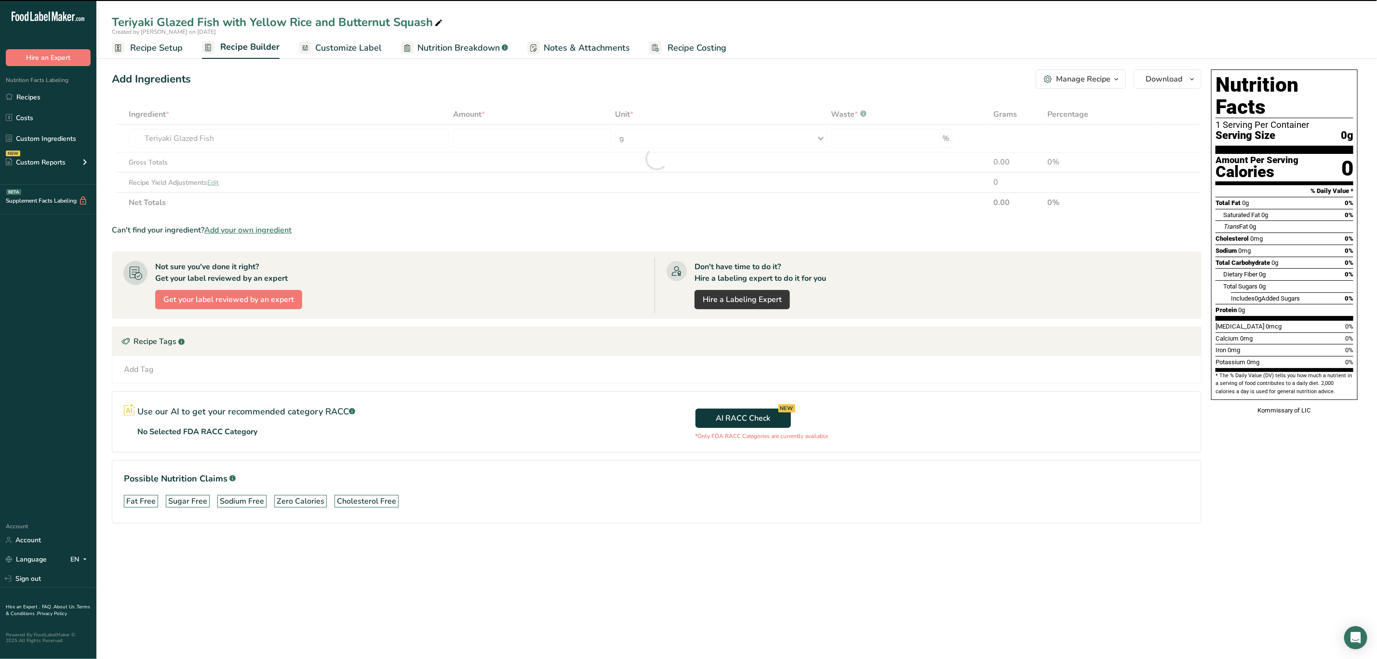
type input "0"
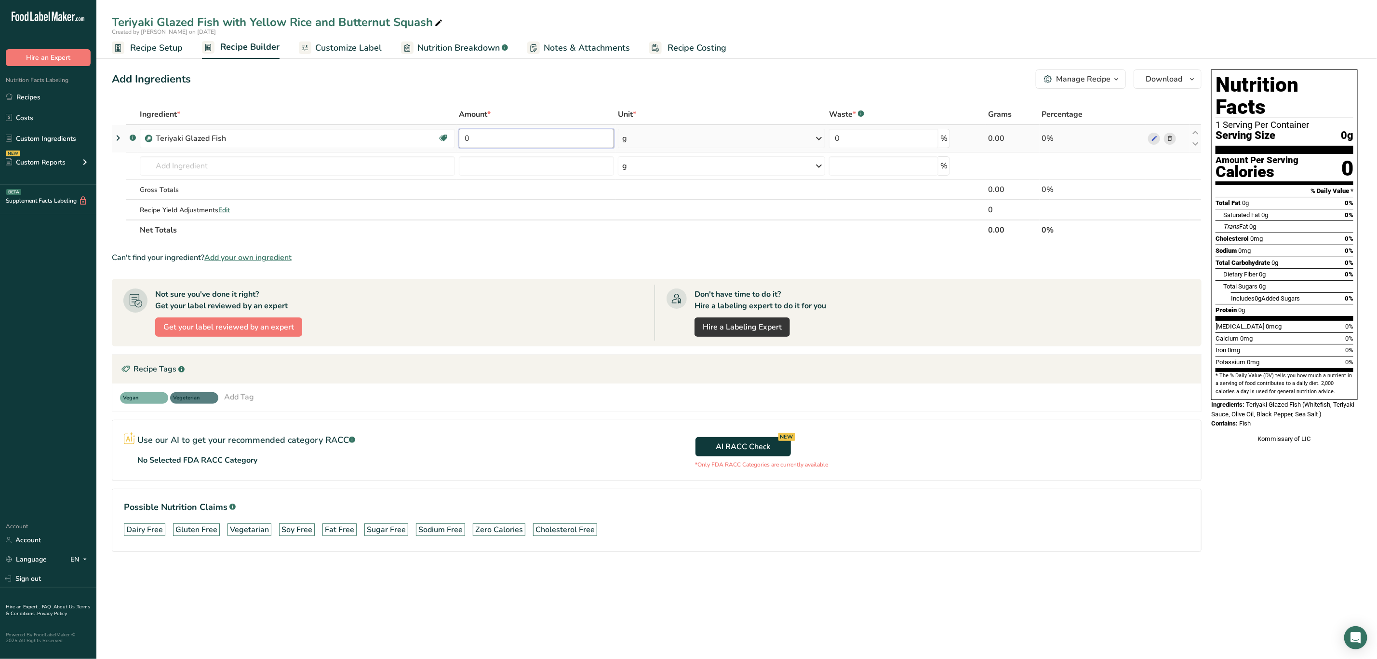
click at [495, 139] on input "0" at bounding box center [536, 138] width 155 height 19
type input "4"
click at [677, 135] on div "Ingredient * Amount * Unit * Waste * .a-a{fill:#347362;}.b-a{fill:#fff;} Grams …" at bounding box center [657, 172] width 1090 height 136
click at [674, 138] on div "g" at bounding box center [721, 138] width 207 height 19
click at [644, 210] on div "See more" at bounding box center [664, 215] width 81 height 10
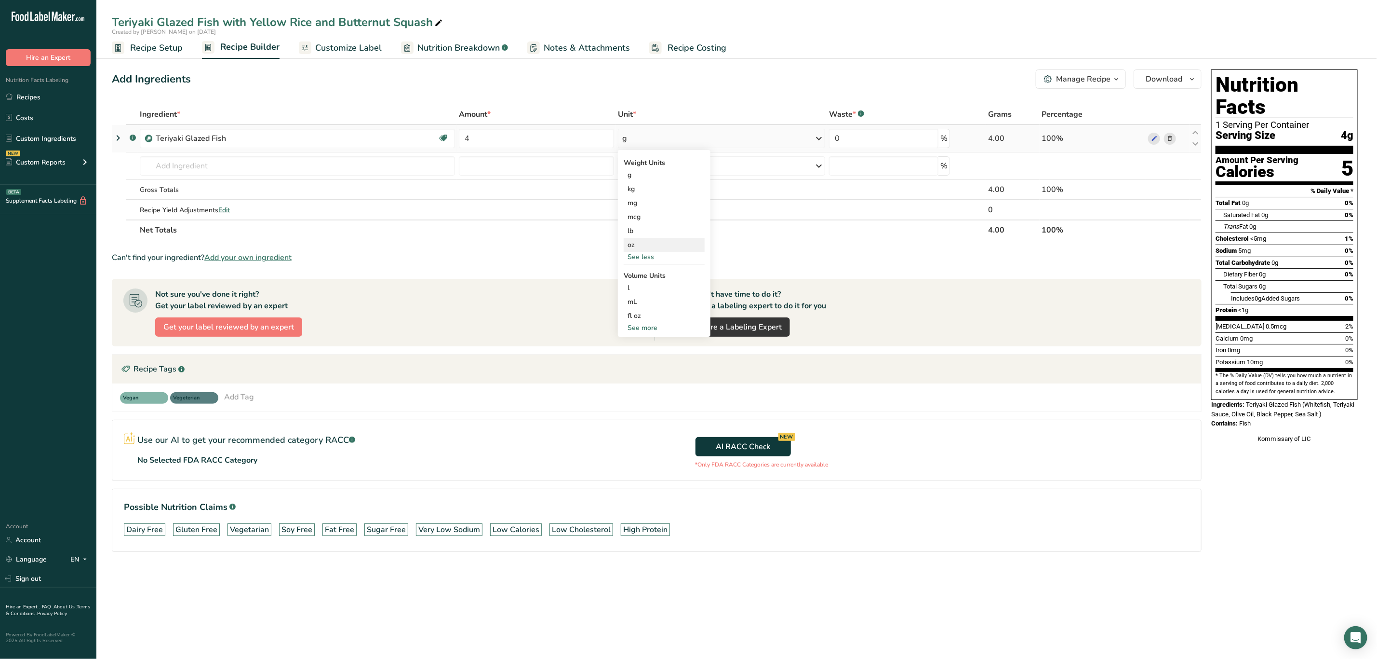
click at [650, 243] on div "oz" at bounding box center [664, 245] width 81 height 14
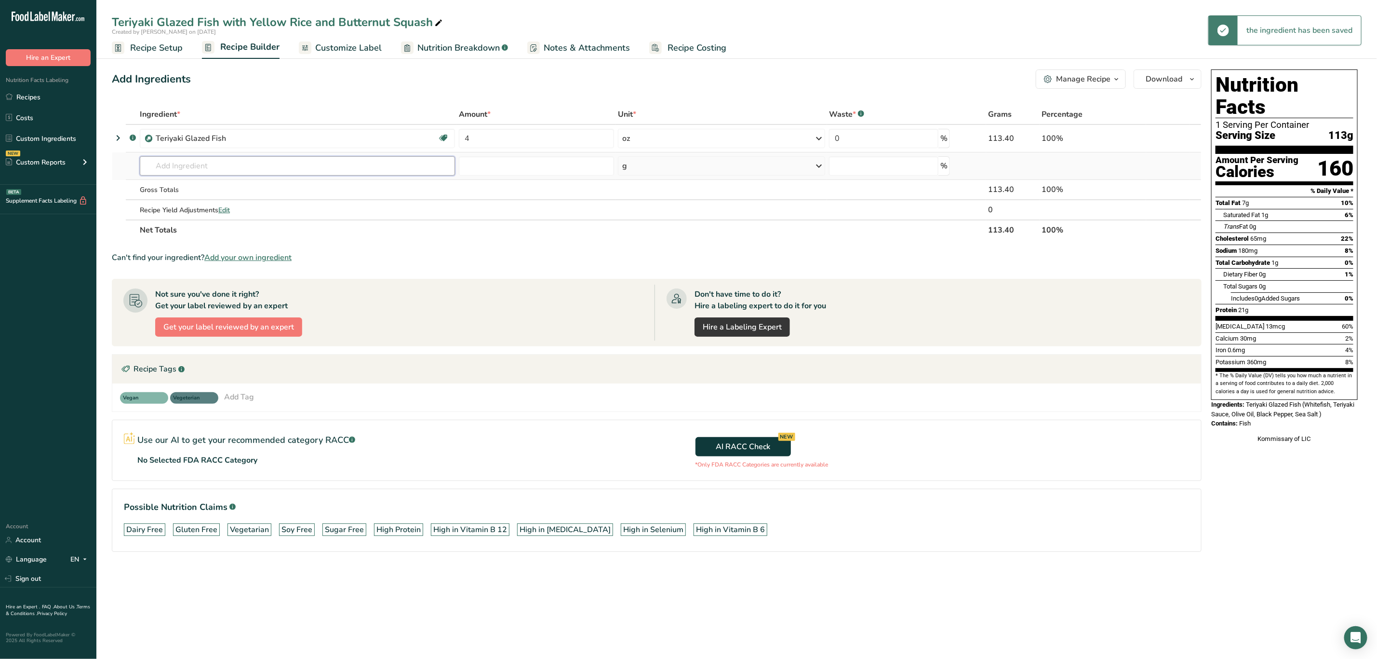
click at [194, 166] on input "text" at bounding box center [297, 165] width 315 height 19
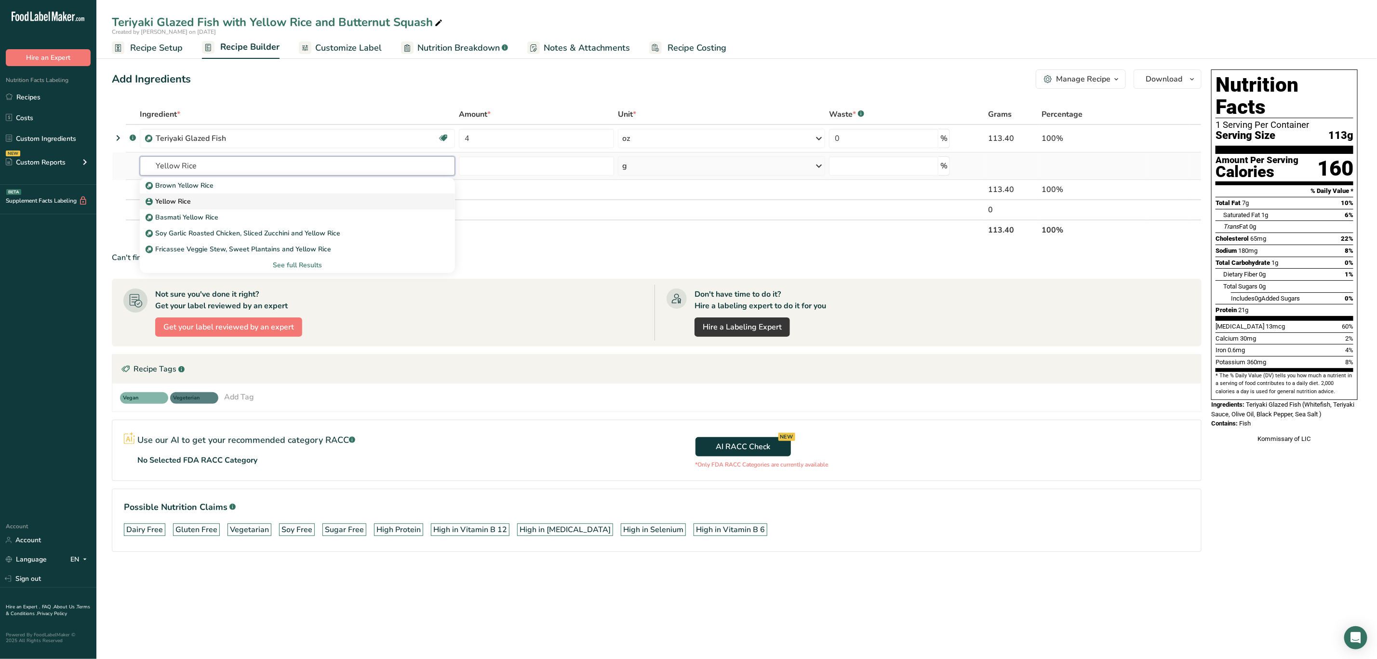
type input "Yellow Rice"
click at [185, 201] on p "Yellow Rice" at bounding box center [169, 201] width 43 height 10
type input "Yellow Rice"
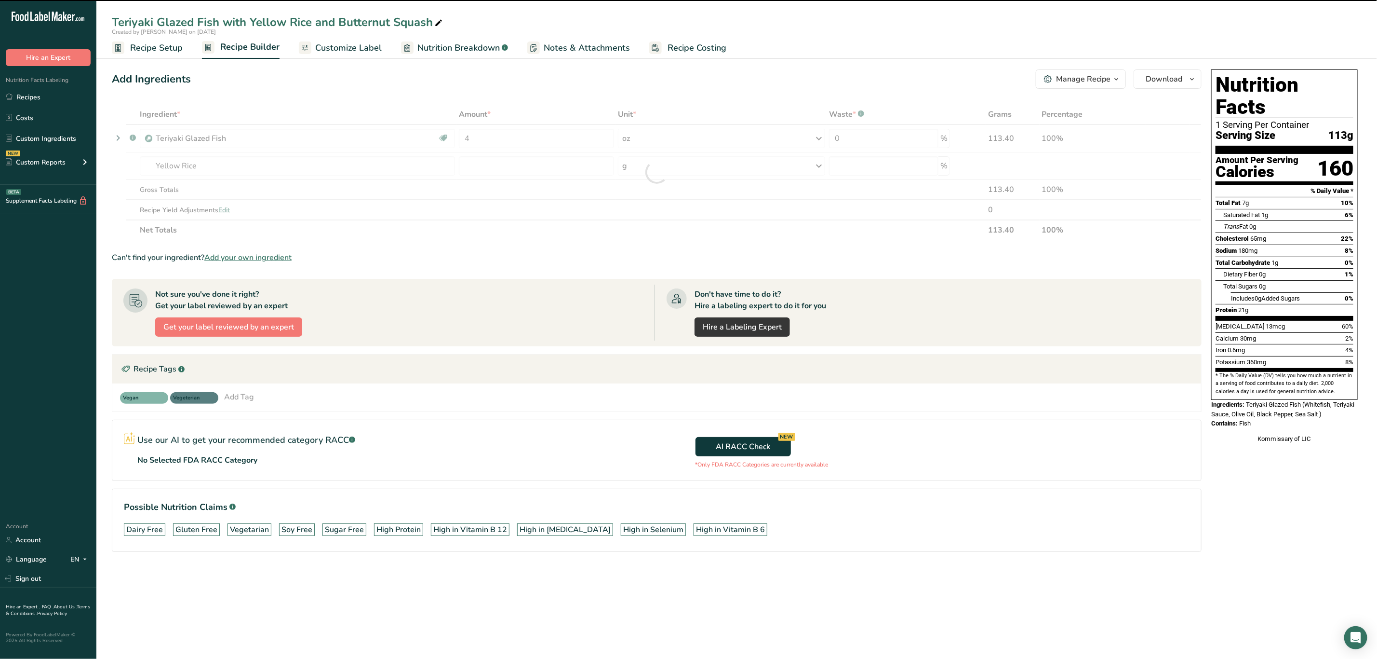
type input "0"
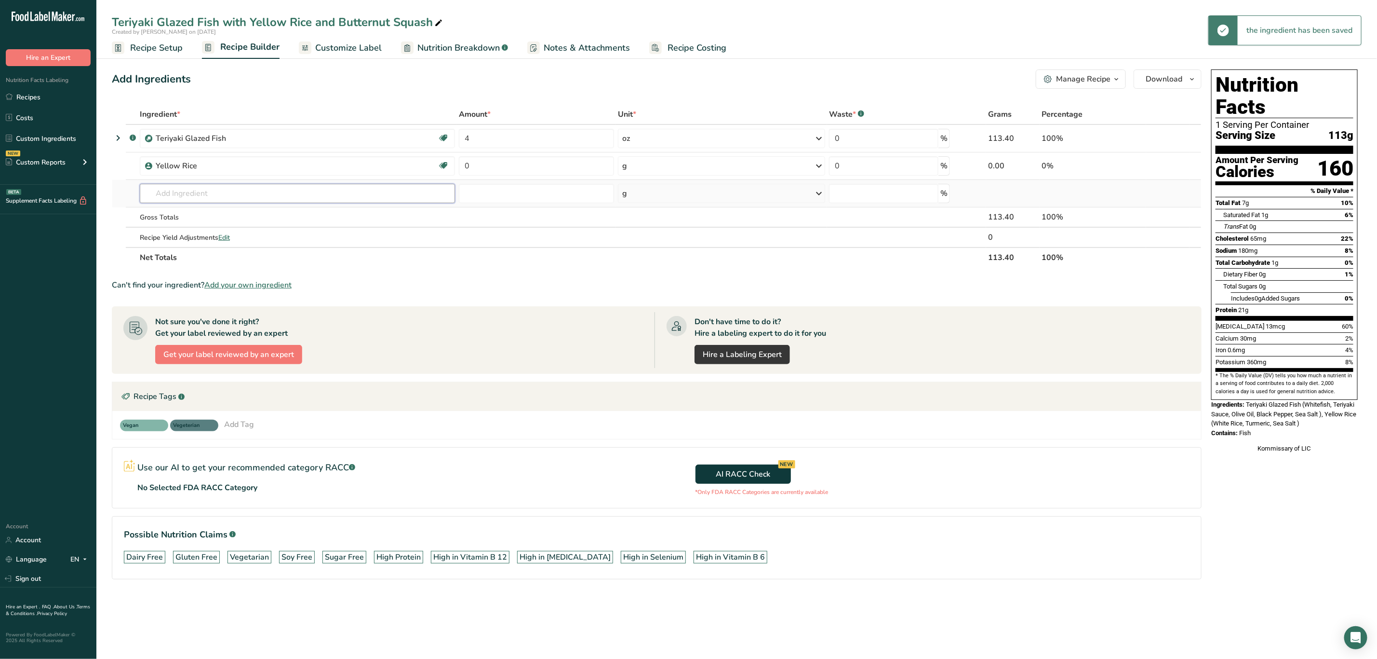
click at [204, 194] on input "text" at bounding box center [297, 193] width 315 height 19
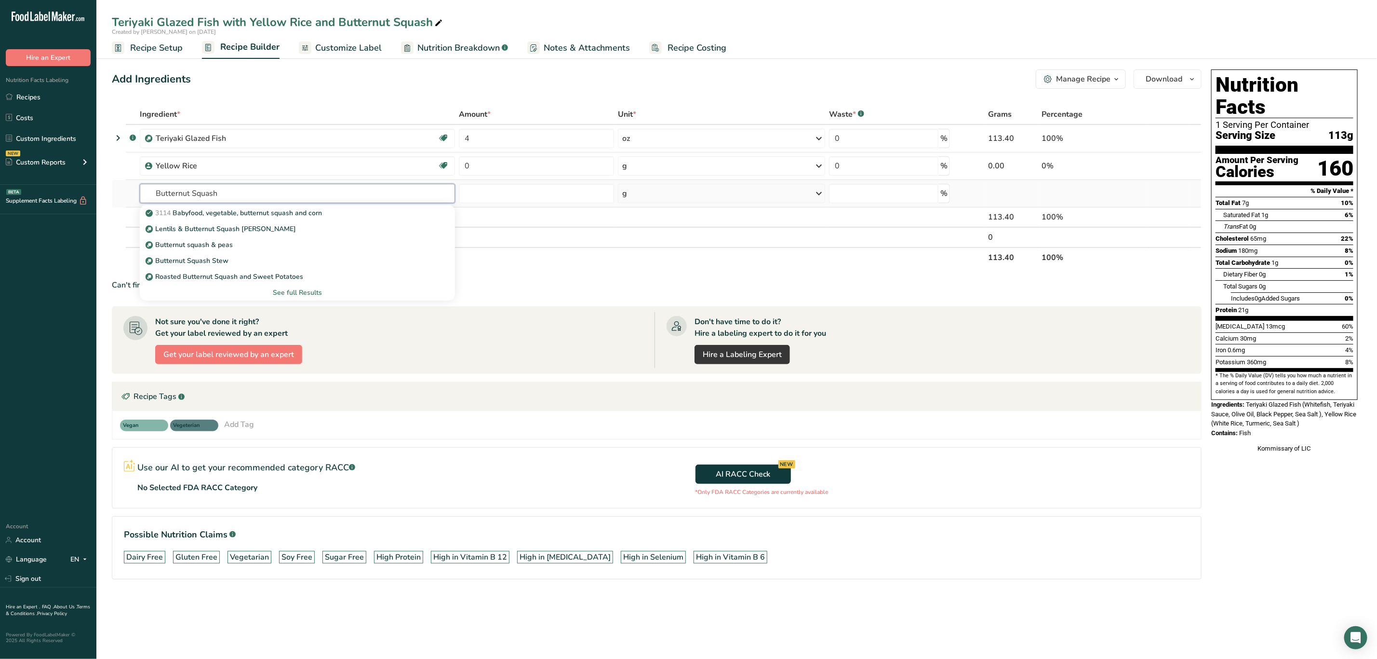
type input "Butternut Squash"
click at [287, 290] on div "See full Results" at bounding box center [298, 292] width 300 height 10
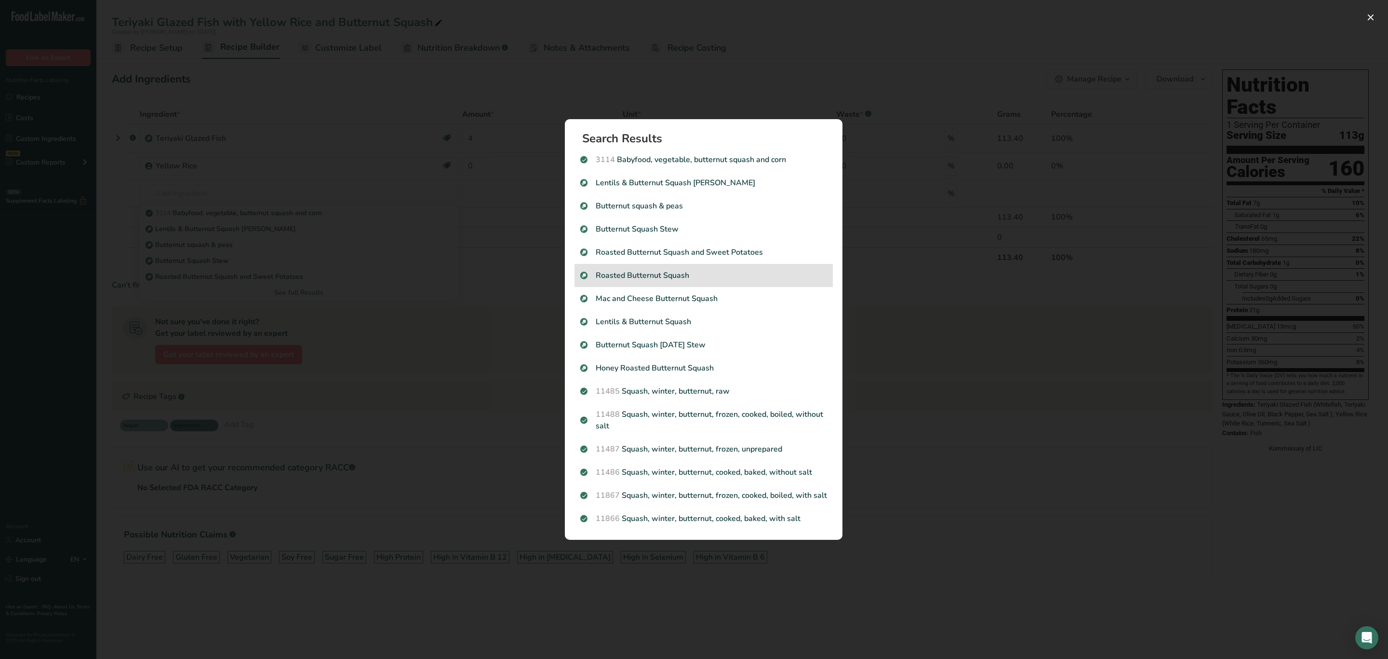
click at [709, 275] on p "Roasted Butternut Squash" at bounding box center [703, 275] width 247 height 12
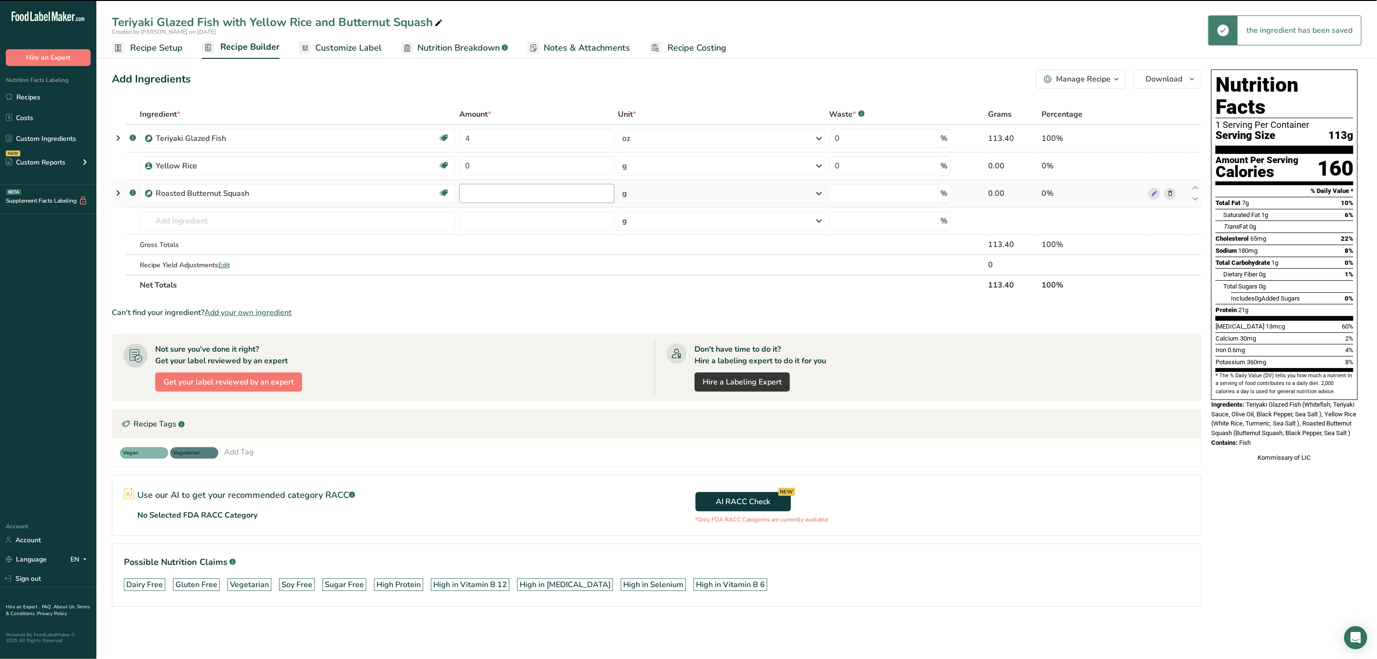
type input "0"
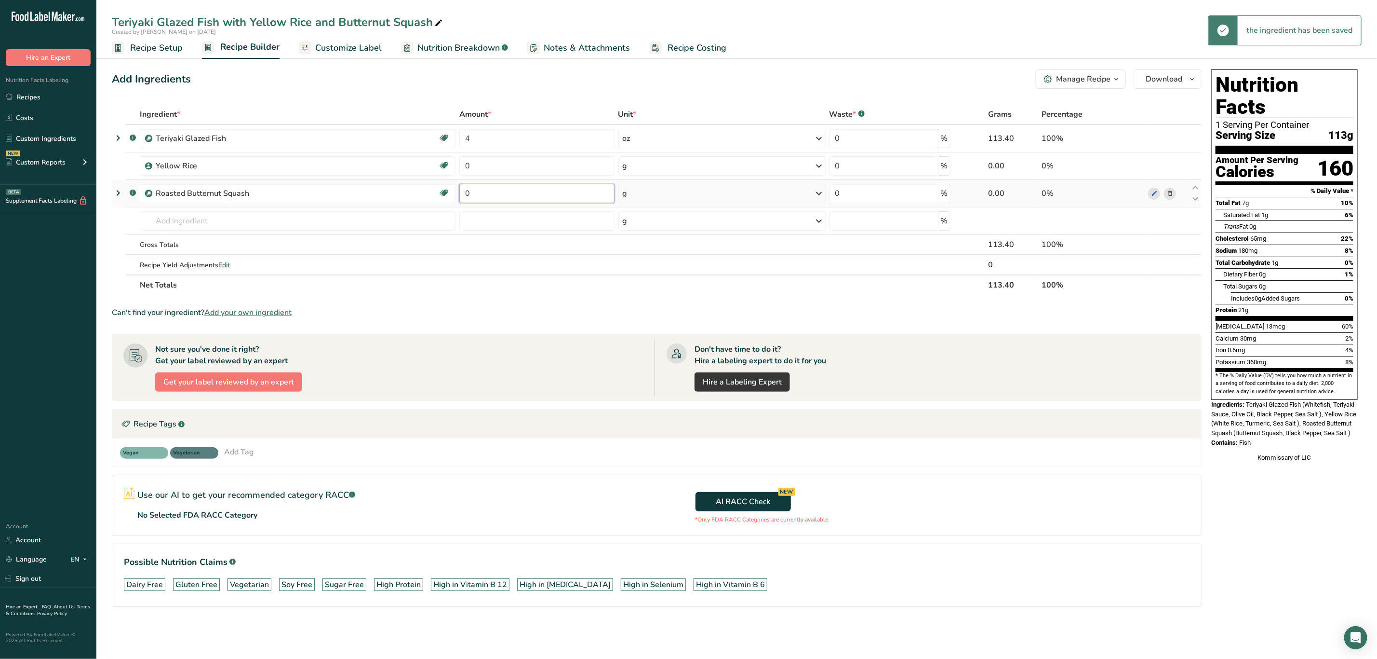
click at [503, 188] on input "0" at bounding box center [536, 193] width 155 height 19
type input "4"
click at [505, 168] on div "Ingredient * Amount * Unit * Waste * .a-a{fill:#347362;}.b-a{fill:#fff;} Grams …" at bounding box center [657, 199] width 1090 height 191
type input "6"
click at [664, 169] on div "Ingredient * Amount * Unit * Waste * .a-a{fill:#347362;}.b-a{fill:#fff;} Grams …" at bounding box center [657, 199] width 1090 height 191
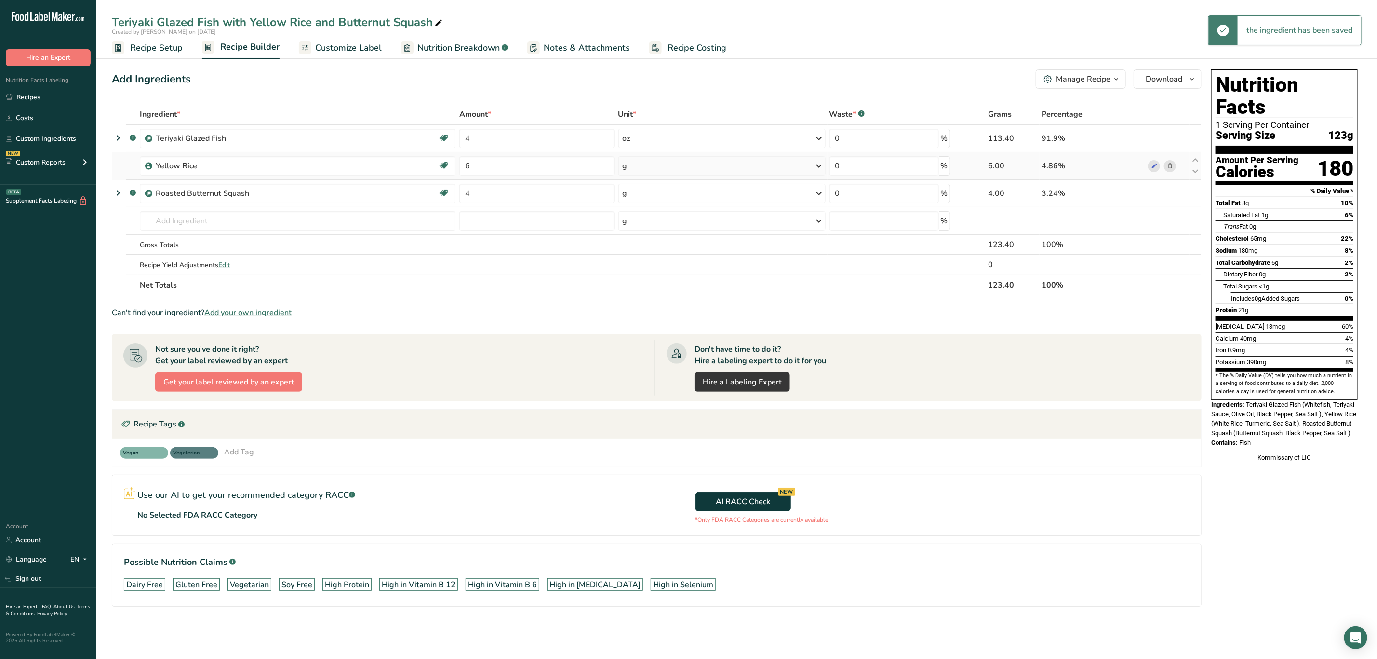
click at [664, 169] on div "g" at bounding box center [722, 165] width 207 height 19
click at [644, 240] on div "See more" at bounding box center [664, 242] width 81 height 10
click at [646, 274] on div "oz" at bounding box center [664, 272] width 81 height 14
click at [661, 197] on div "g" at bounding box center [722, 193] width 207 height 19
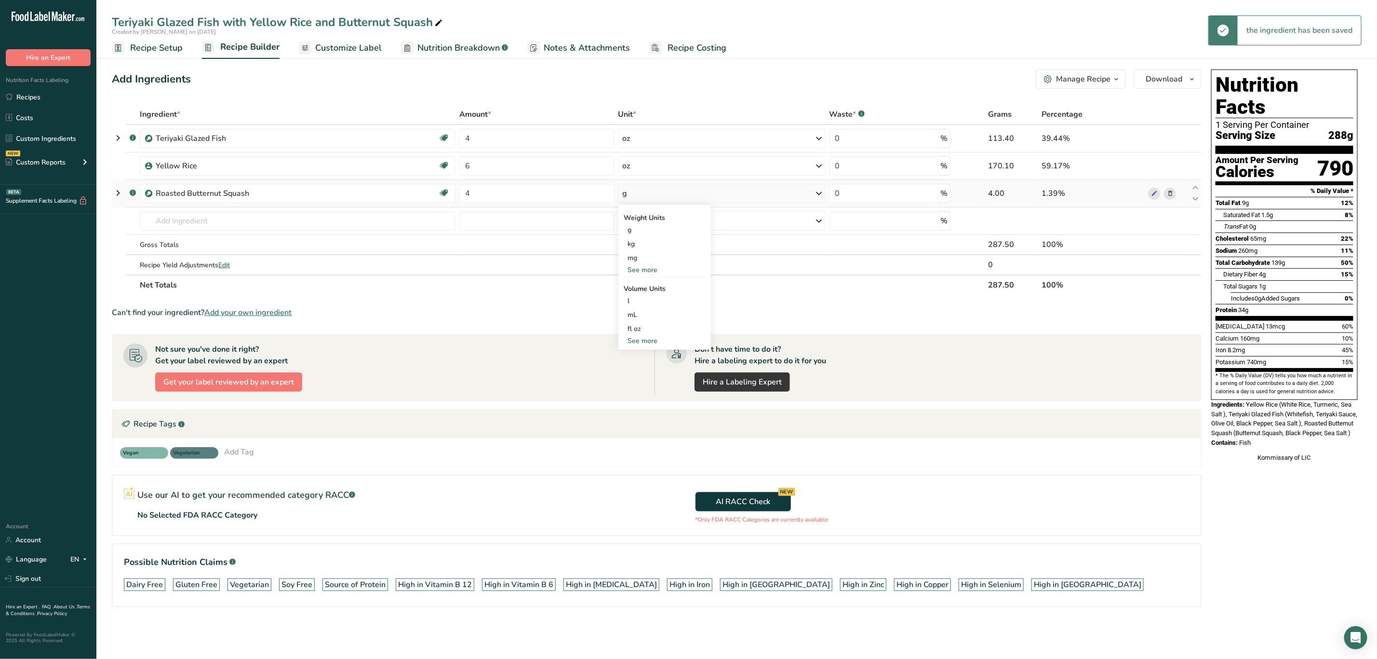
click at [647, 265] on div "See more" at bounding box center [664, 270] width 81 height 10
click at [643, 304] on div "oz" at bounding box center [664, 300] width 81 height 14
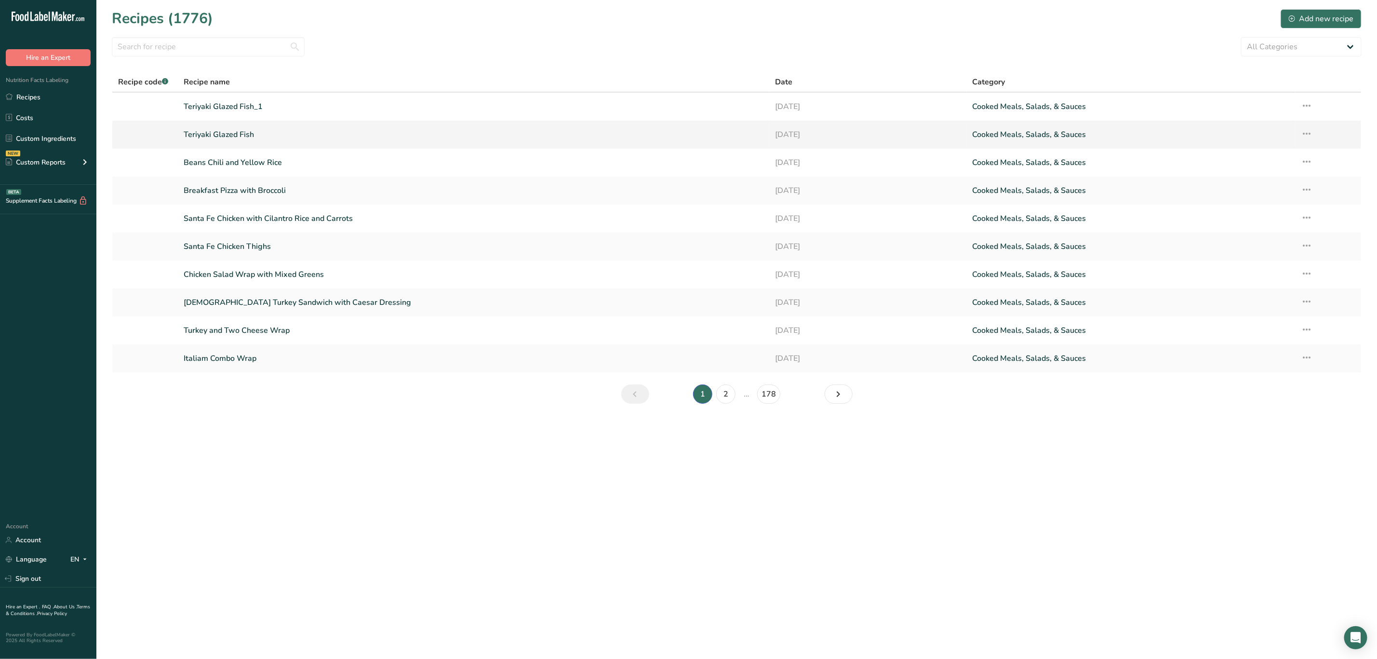
click at [273, 136] on link "Teriyaki Glazed Fish" at bounding box center [474, 134] width 580 height 20
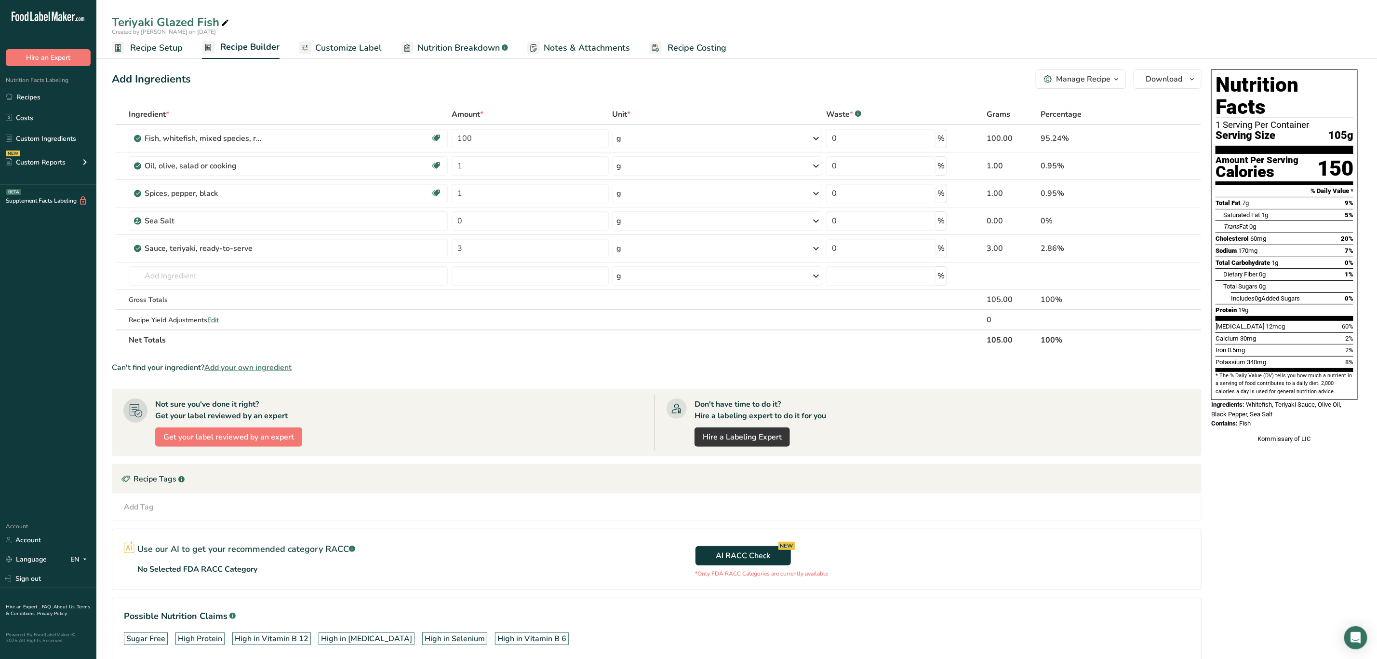
click at [1088, 74] on div "Manage Recipe" at bounding box center [1083, 79] width 54 height 12
click at [1075, 171] on span "Save as Sub-Recipe" at bounding box center [1045, 173] width 62 height 10
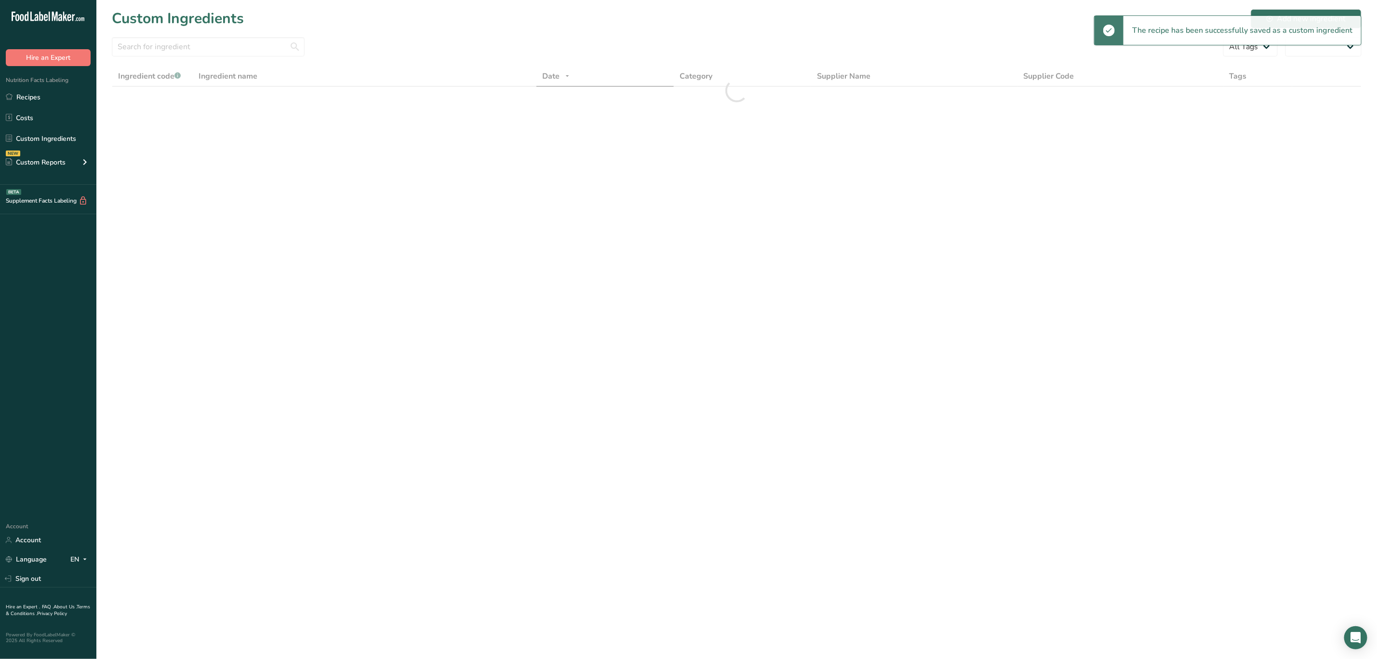
select select "30"
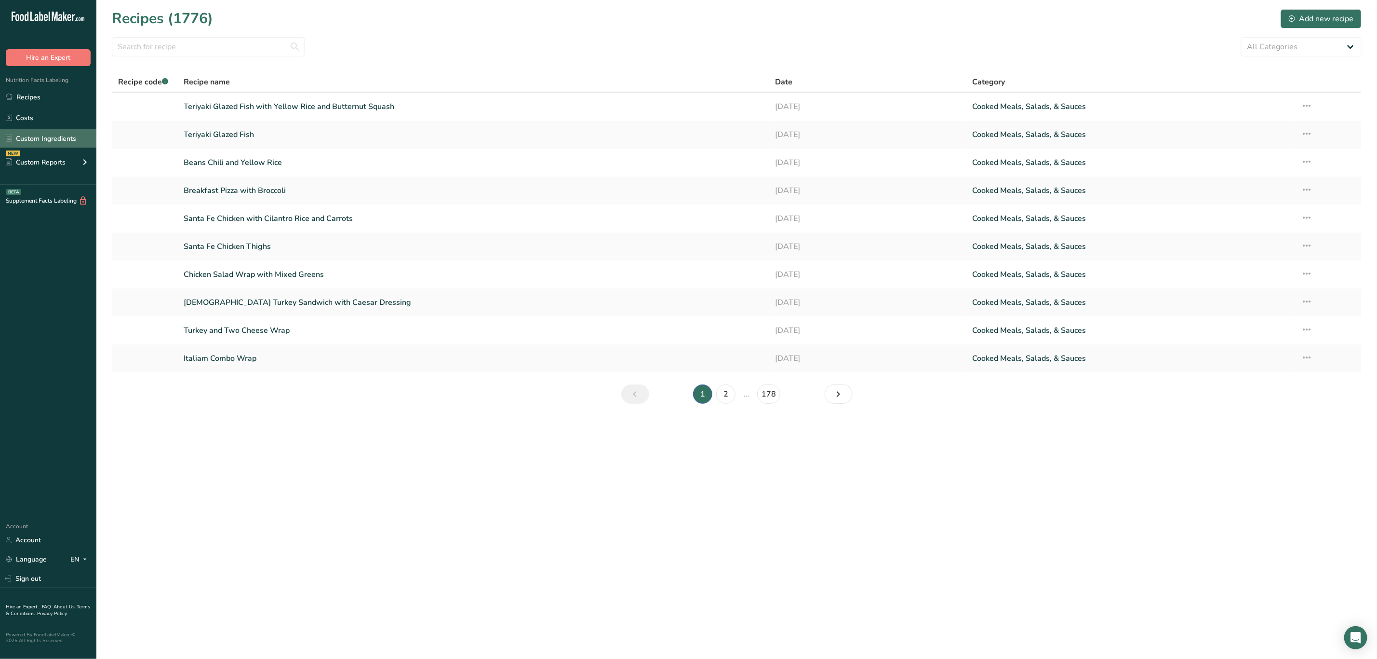
drag, startPoint x: 60, startPoint y: 135, endPoint x: 72, endPoint y: 135, distance: 12.5
click at [60, 135] on link "Custom Ingredients" at bounding box center [48, 138] width 96 height 18
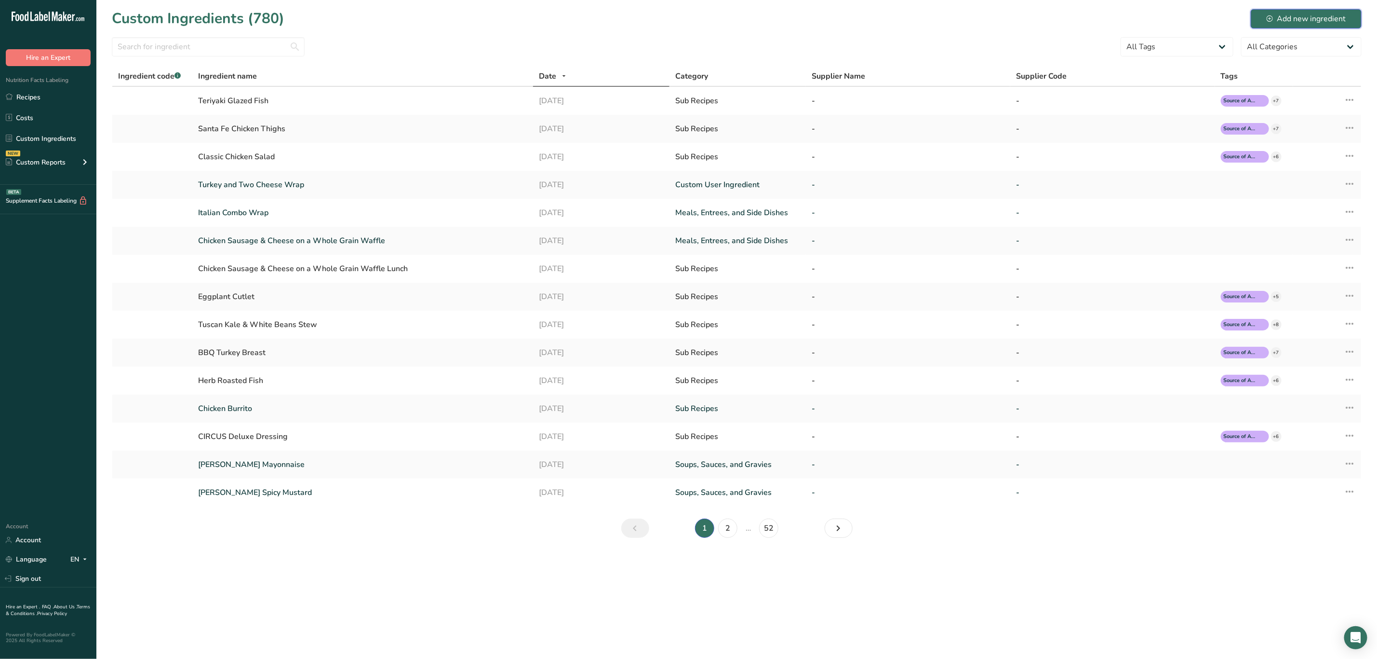
click at [1320, 22] on div "Add new ingredient" at bounding box center [1306, 19] width 79 height 12
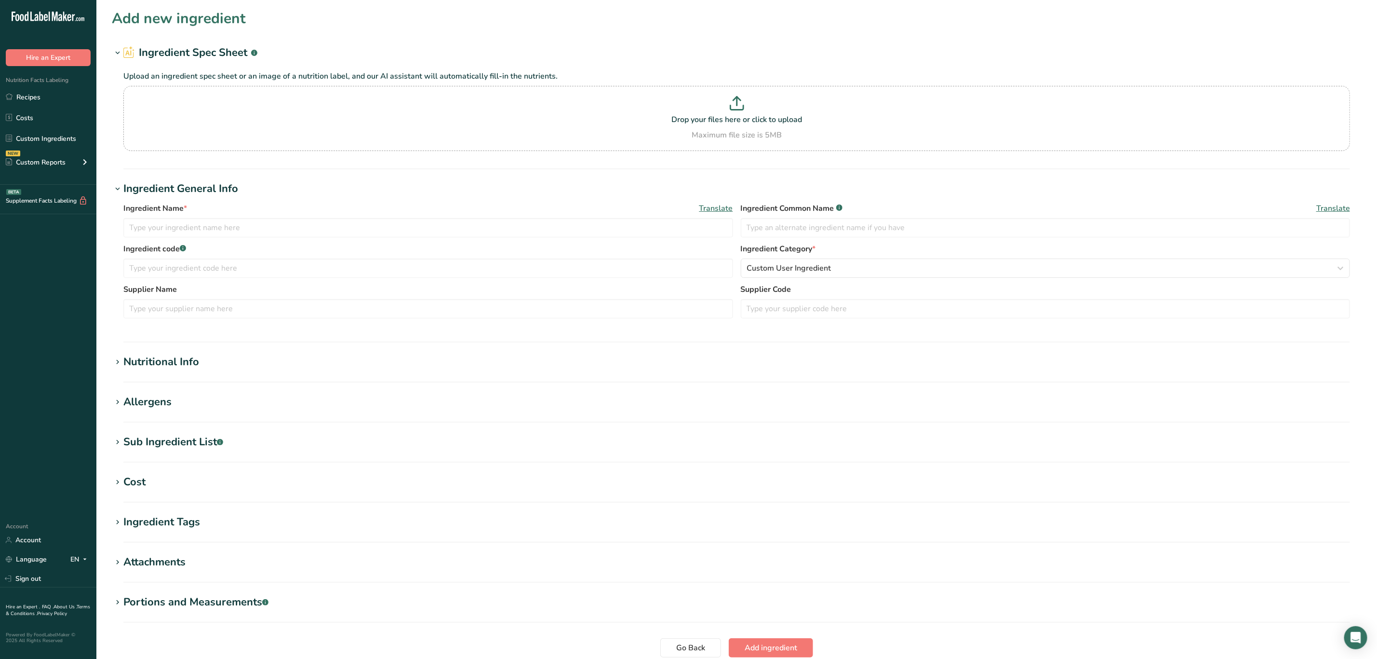
click at [165, 437] on div "Sub Ingredient List .a-a{fill:#347362;}.b-a{fill:#fff;}" at bounding box center [173, 442] width 100 height 16
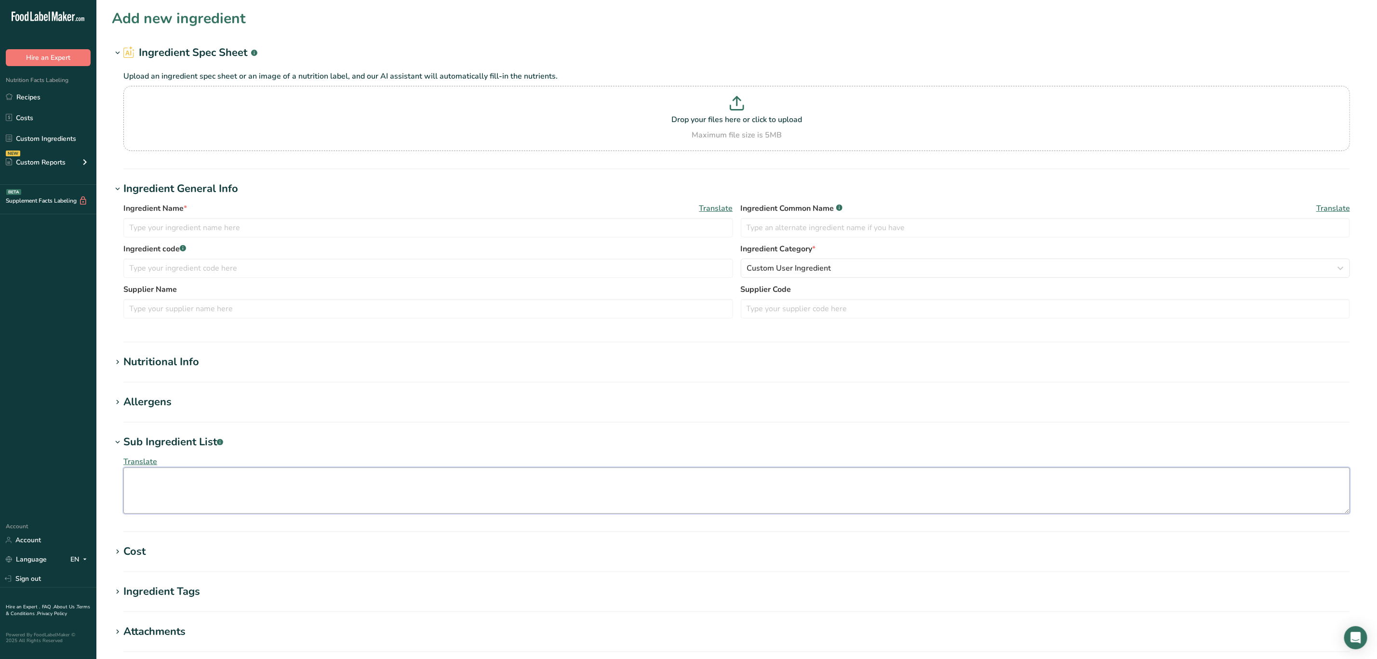
click at [249, 497] on textarea at bounding box center [736, 490] width 1227 height 46
paste textarea "Filling: Pre-Cooked Scrambled Eggs (Whole Eggs, Skim Milk, Soybean Oil, Corn St…"
drag, startPoint x: 246, startPoint y: 486, endPoint x: 123, endPoint y: 489, distance: 123.0
click at [123, 489] on textarea at bounding box center [736, 490] width 1227 height 46
click at [142, 499] on textarea at bounding box center [736, 490] width 1227 height 46
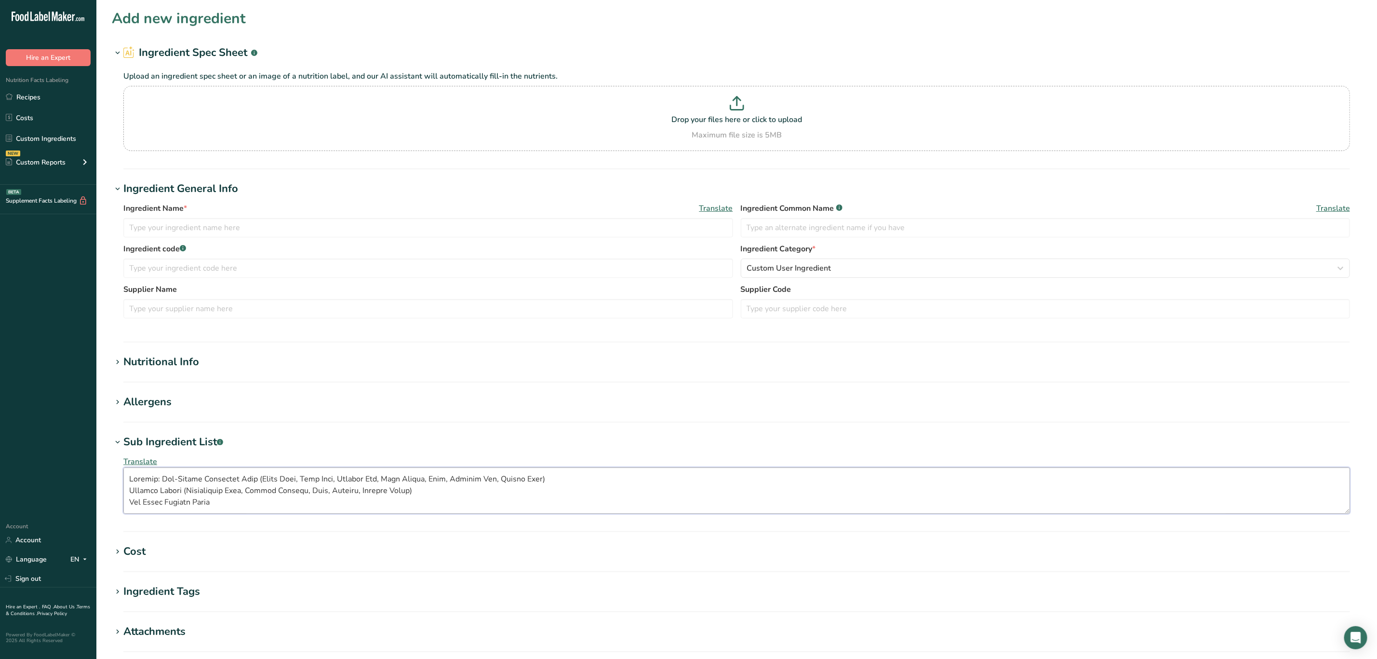
click at [129, 489] on textarea at bounding box center [736, 490] width 1227 height 46
drag, startPoint x: 222, startPoint y: 496, endPoint x: 123, endPoint y: 489, distance: 98.6
click at [123, 489] on textarea at bounding box center [736, 490] width 1227 height 46
click at [131, 499] on textarea "Filling: Pre-Cooked Scrambled Eggs (Whole Eggs, Skim Milk, Soybean Oil, Corn St…" at bounding box center [736, 490] width 1227 height 46
drag, startPoint x: 207, startPoint y: 500, endPoint x: 119, endPoint y: 487, distance: 89.7
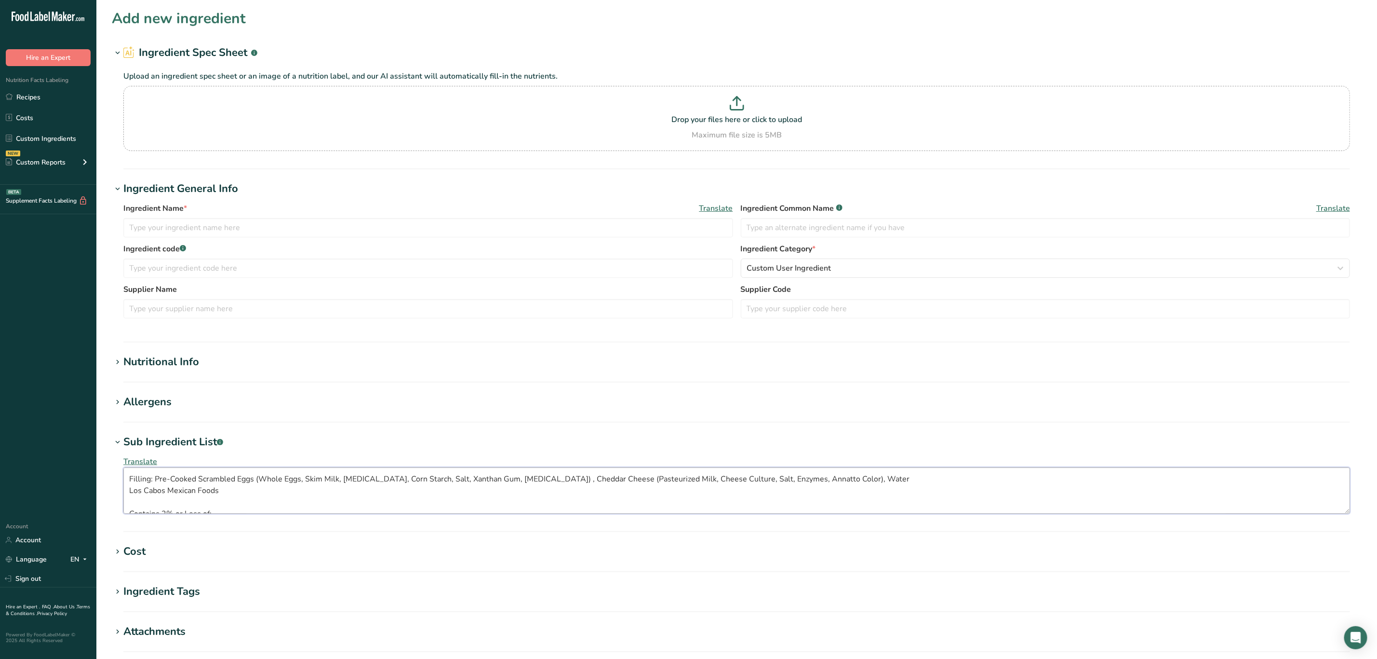
click at [119, 487] on div "Translate" at bounding box center [737, 484] width 1250 height 69
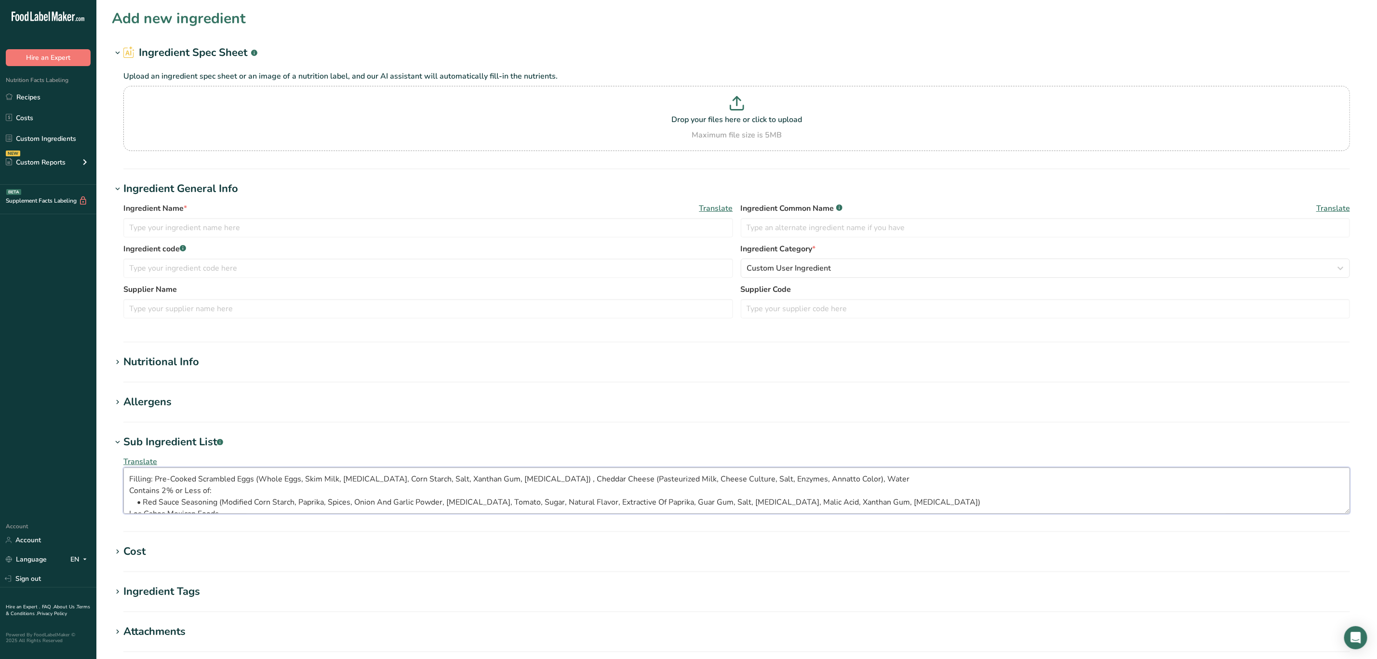
click at [129, 490] on textarea "Filling: Pre-Cooked Scrambled Eggs (Whole Eggs, Skim Milk, Soybean Oil, Corn St…" at bounding box center [736, 490] width 1227 height 46
click at [142, 492] on textarea "Filling: Pre-Cooked Scrambled Eggs (Whole Eggs, Skim Milk, Soybean Oil, Corn St…" at bounding box center [736, 490] width 1227 height 46
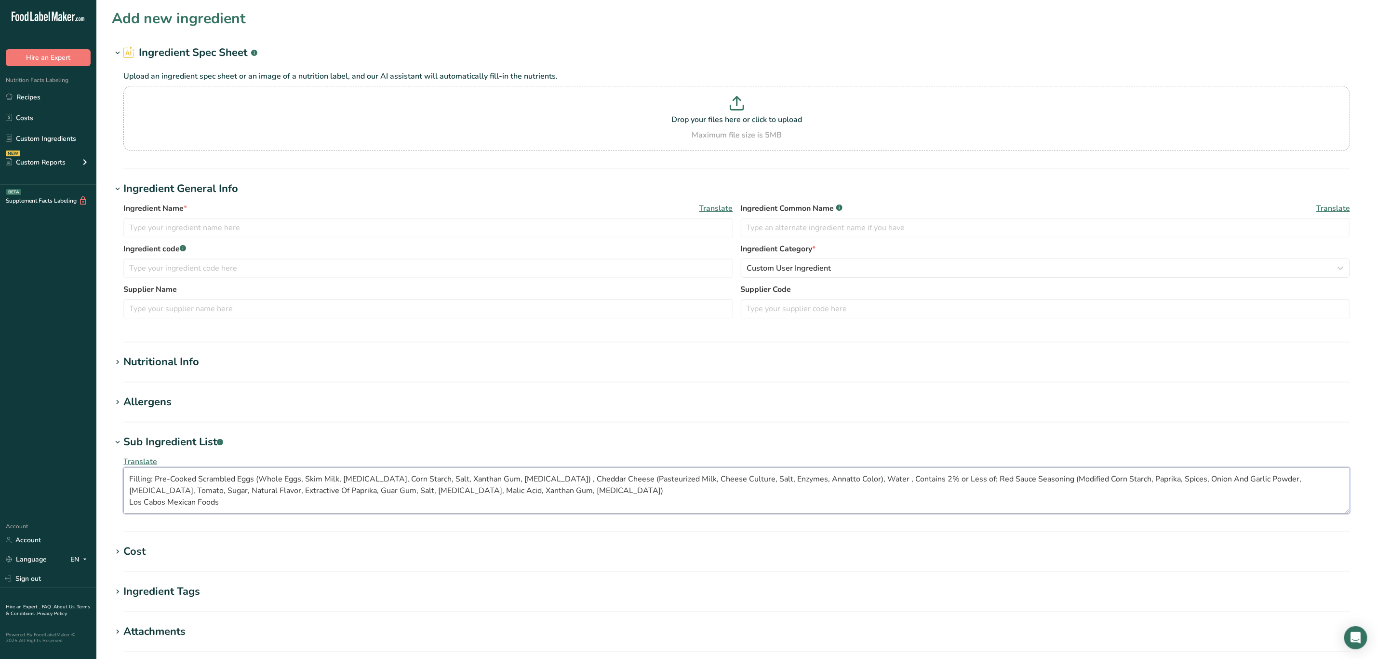
click at [126, 489] on textarea "Filling: Pre-Cooked Scrambled Eggs (Whole Eggs, Skim Milk, Soybean Oil, Corn St…" at bounding box center [736, 490] width 1227 height 46
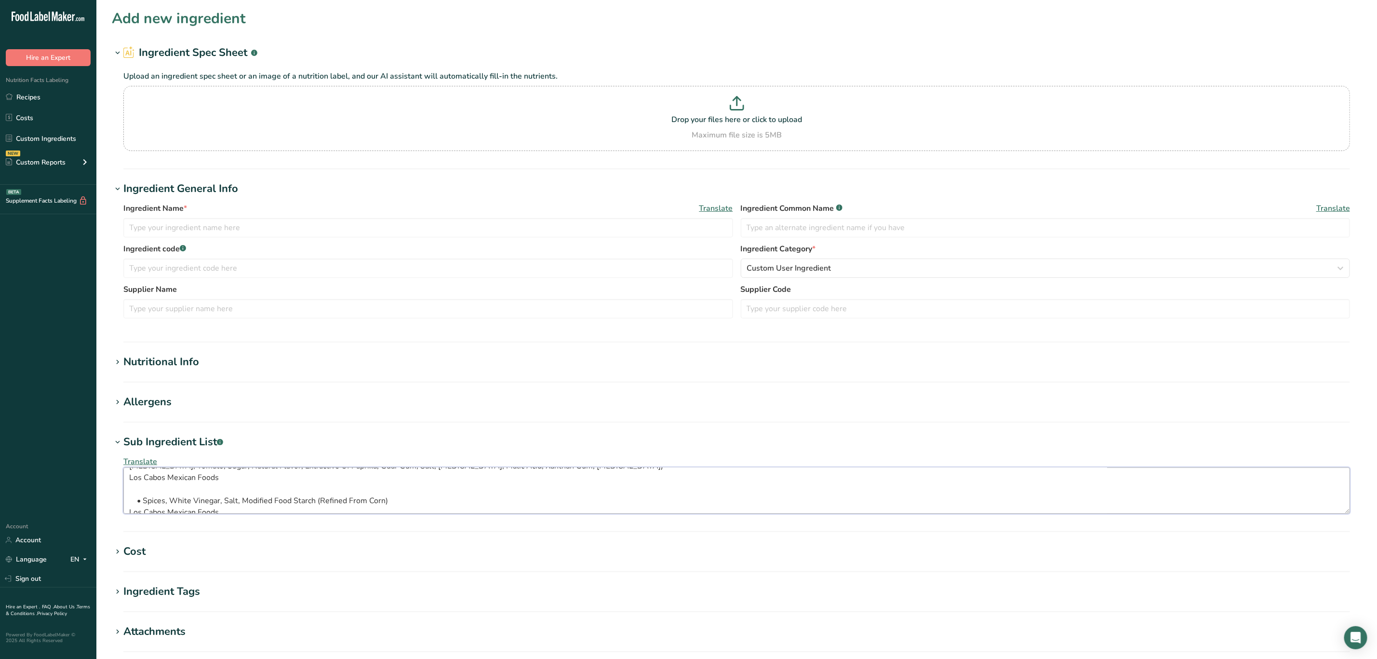
scroll to position [35, 0]
drag, startPoint x: 203, startPoint y: 489, endPoint x: 115, endPoint y: 484, distance: 88.4
click at [115, 484] on div "Translate Filling: Pre-Cooked Scrambled Eggs (Whole Eggs, Skim Milk, Soybean Oi…" at bounding box center [737, 484] width 1250 height 69
drag, startPoint x: 142, startPoint y: 499, endPoint x: 123, endPoint y: 491, distance: 20.7
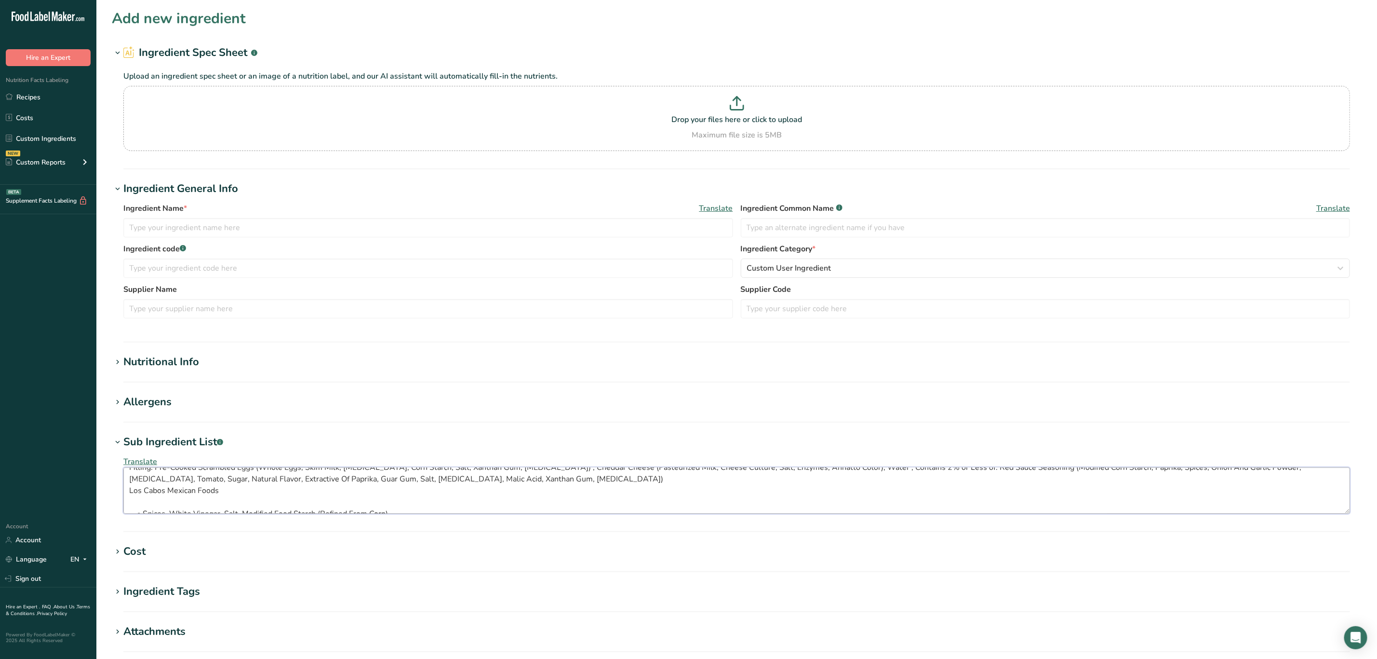
click at [123, 491] on textarea "Filling: Pre-Cooked Scrambled Eggs (Whole Eggs, Skim Milk, Soybean Oil, Corn St…" at bounding box center [736, 490] width 1227 height 46
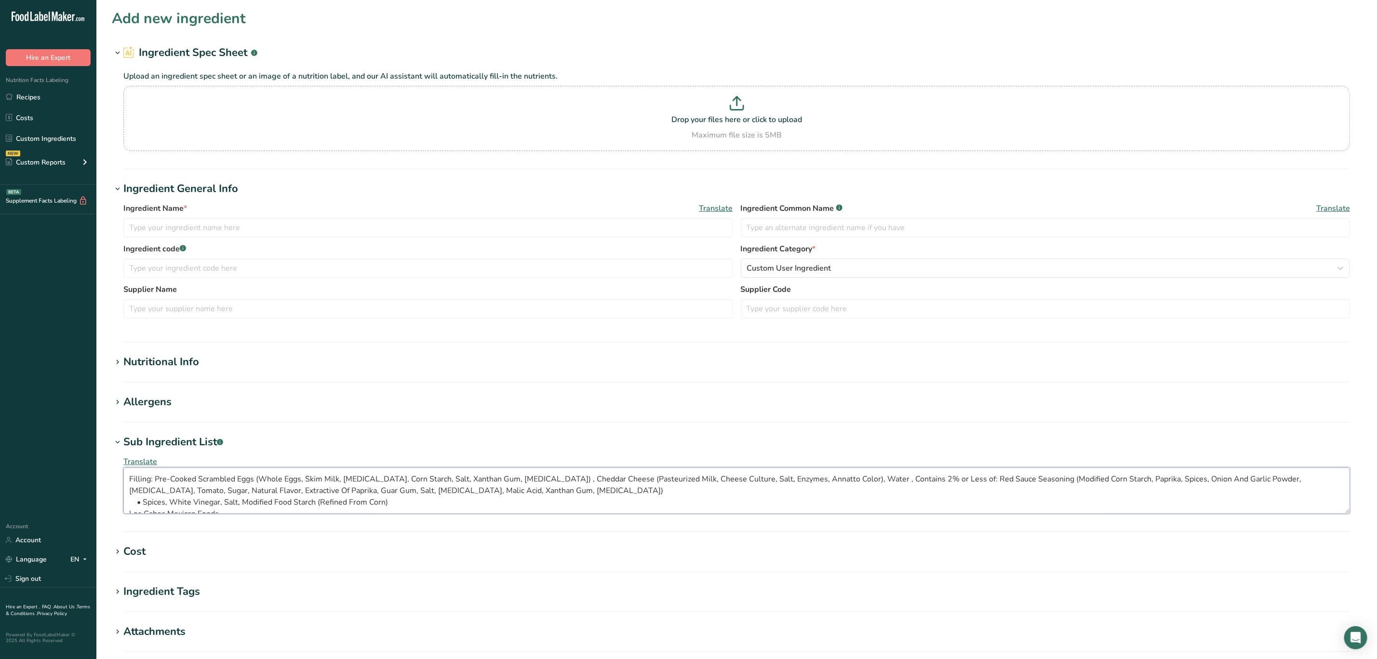
click at [146, 499] on textarea "Filling: Pre-Cooked Scrambled Eggs (Whole Eggs, Skim Milk, Soybean Oil, Corn St…" at bounding box center [736, 490] width 1227 height 46
click at [142, 499] on textarea "Filling: Pre-Cooked Scrambled Eggs (Whole Eggs, Skim Milk, Soybean Oil, Corn St…" at bounding box center [736, 490] width 1227 height 46
click at [206, 503] on textarea "Filling: Pre-Cooked Scrambled Eggs (Whole Eggs, Skim Milk, Soybean Oil, Corn St…" at bounding box center [736, 490] width 1227 height 46
click at [204, 502] on textarea "Filling: Pre-Cooked Scrambled Eggs (Whole Eggs, Skim Milk, Soybean Oil, Corn St…" at bounding box center [736, 490] width 1227 height 46
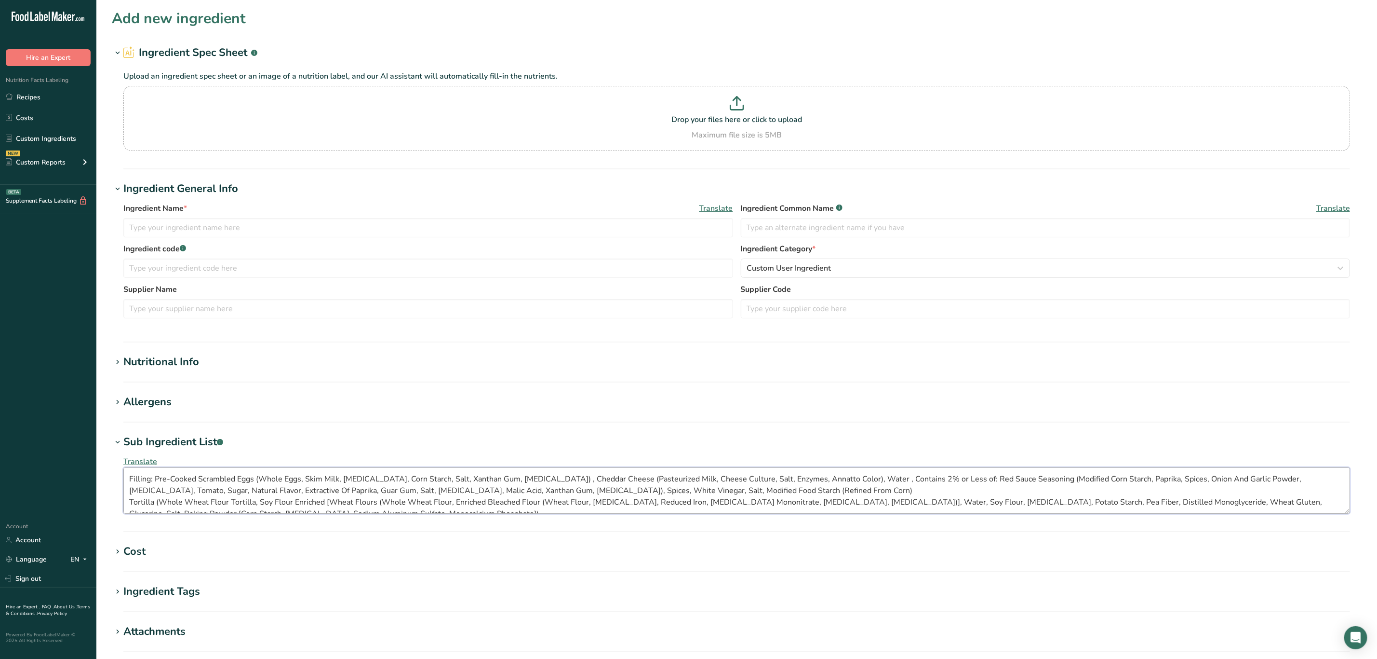
click at [131, 499] on textarea "Filling: Pre-Cooked Scrambled Eggs (Whole Eggs, Skim Milk, Soybean Oil, Corn St…" at bounding box center [736, 490] width 1227 height 46
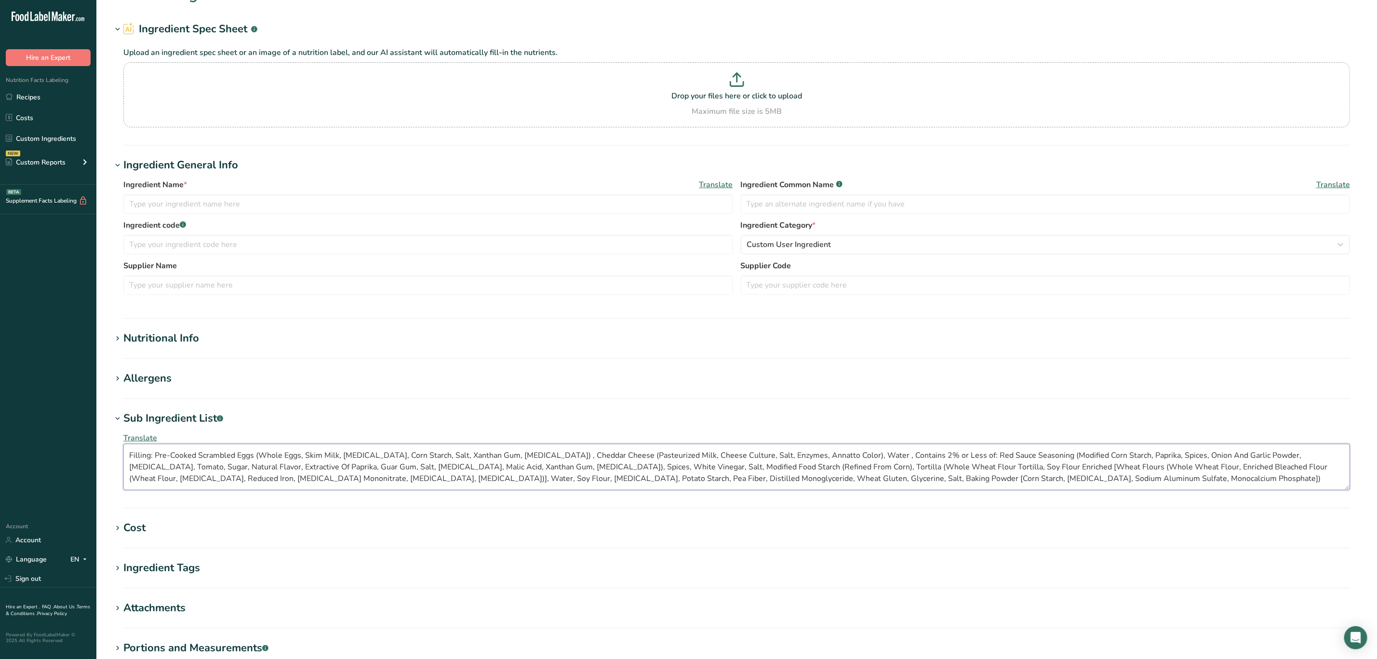
type textarea "Filling: Pre-Cooked Scrambled Eggs (Whole Eggs, Skim Milk, Soybean Oil, Corn St…"
click at [126, 368] on section "Add new ingredient Ingredient Spec Sheet .a-a{fill:#347362;}.b-a{fill:#fff;} Up…" at bounding box center [736, 365] width 1281 height 778
click at [129, 382] on div "Allergens" at bounding box center [147, 378] width 48 height 16
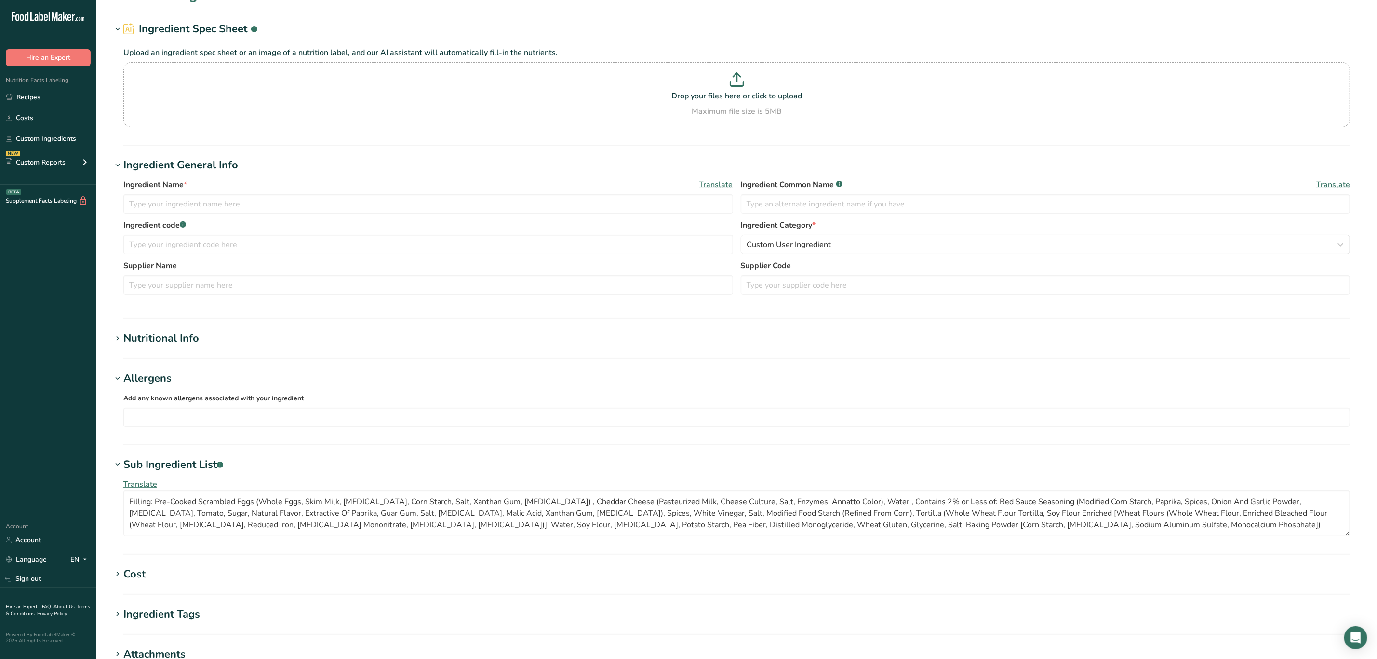
click at [166, 401] on span "Add any known allergens associated with your ingredient" at bounding box center [213, 397] width 180 height 9
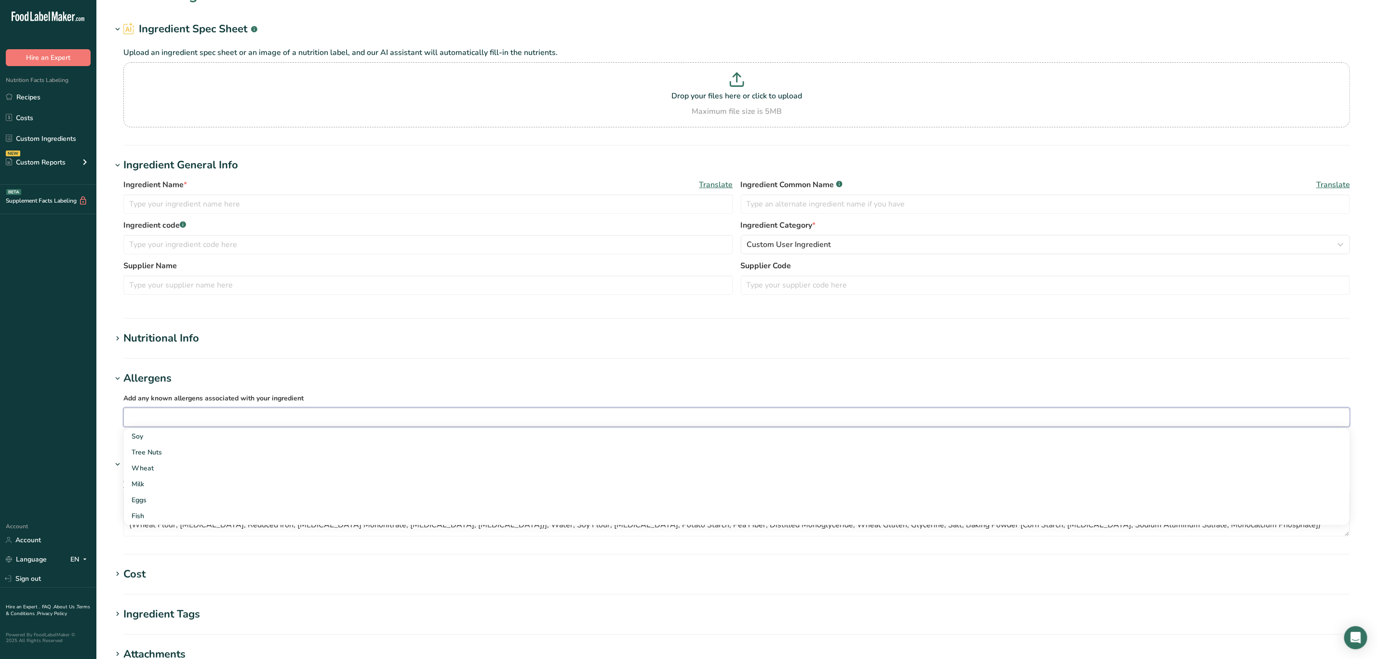
click at [168, 410] on input "text" at bounding box center [737, 416] width 1226 height 15
click at [172, 468] on div "Wheat" at bounding box center [729, 468] width 1195 height 10
click at [177, 486] on div "Eggs" at bounding box center [729, 484] width 1195 height 10
click at [175, 469] on div "Milk" at bounding box center [729, 468] width 1195 height 10
click at [172, 440] on div "Soy" at bounding box center [729, 436] width 1195 height 10
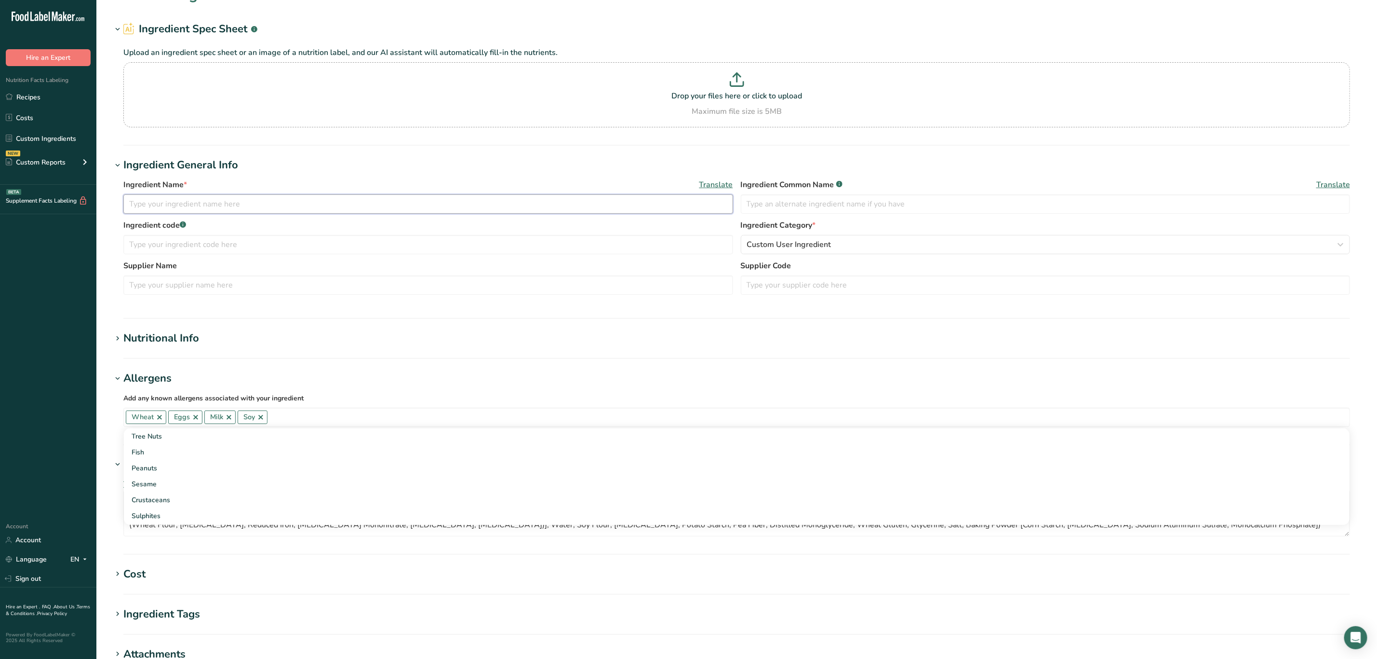
click at [157, 208] on input "text" at bounding box center [428, 203] width 610 height 19
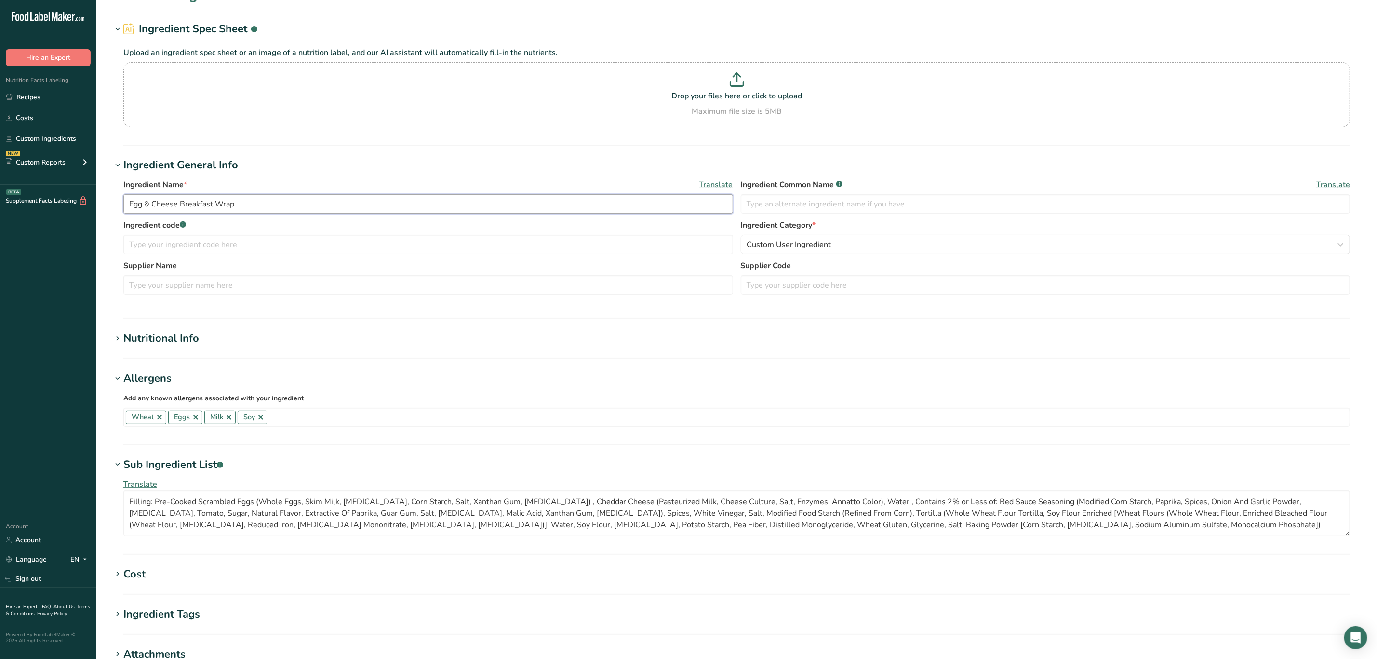
click at [193, 204] on input "Egg & Cheese Breakfast Wrap" at bounding box center [428, 203] width 610 height 19
click at [194, 204] on input "Egg & Cheese Breakfast Wrap" at bounding box center [428, 203] width 610 height 19
type input "Egg & Cheese Wrap"
click at [813, 243] on span "Custom User Ingredient" at bounding box center [789, 245] width 84 height 12
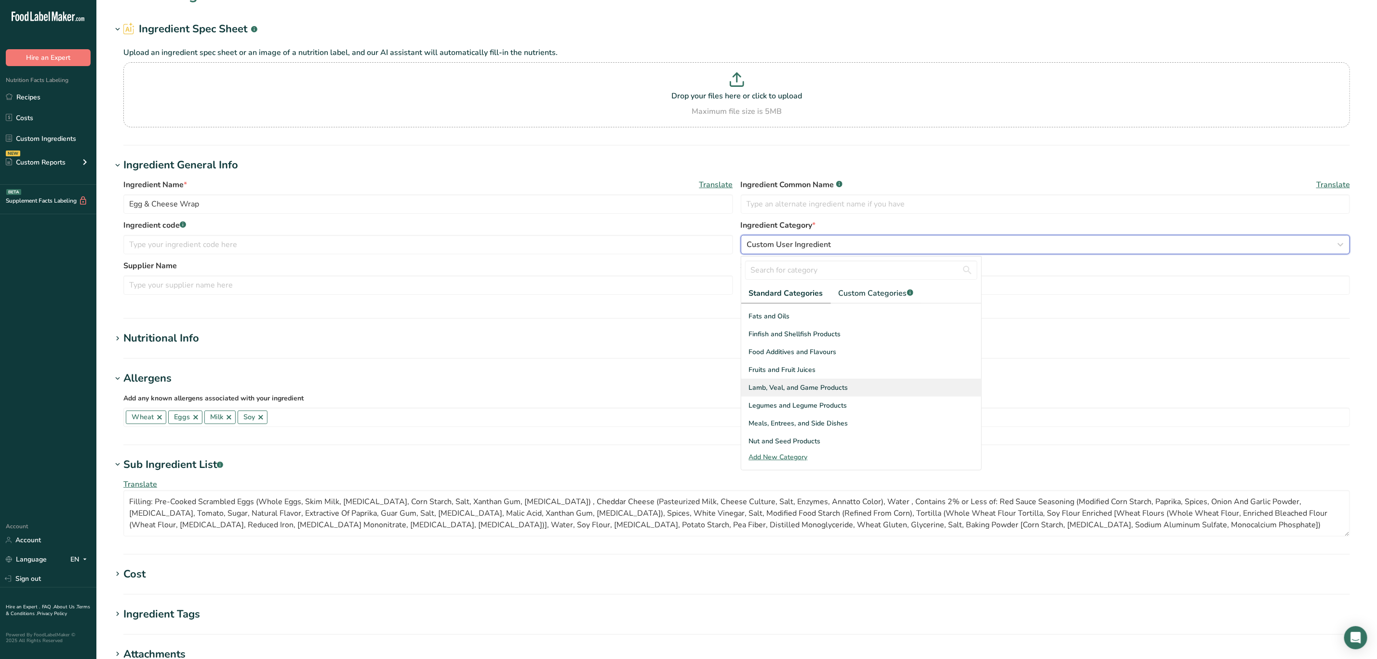
scroll to position [193, 0]
click at [819, 421] on span "Meals, Entrees, and Side Dishes" at bounding box center [798, 422] width 99 height 10
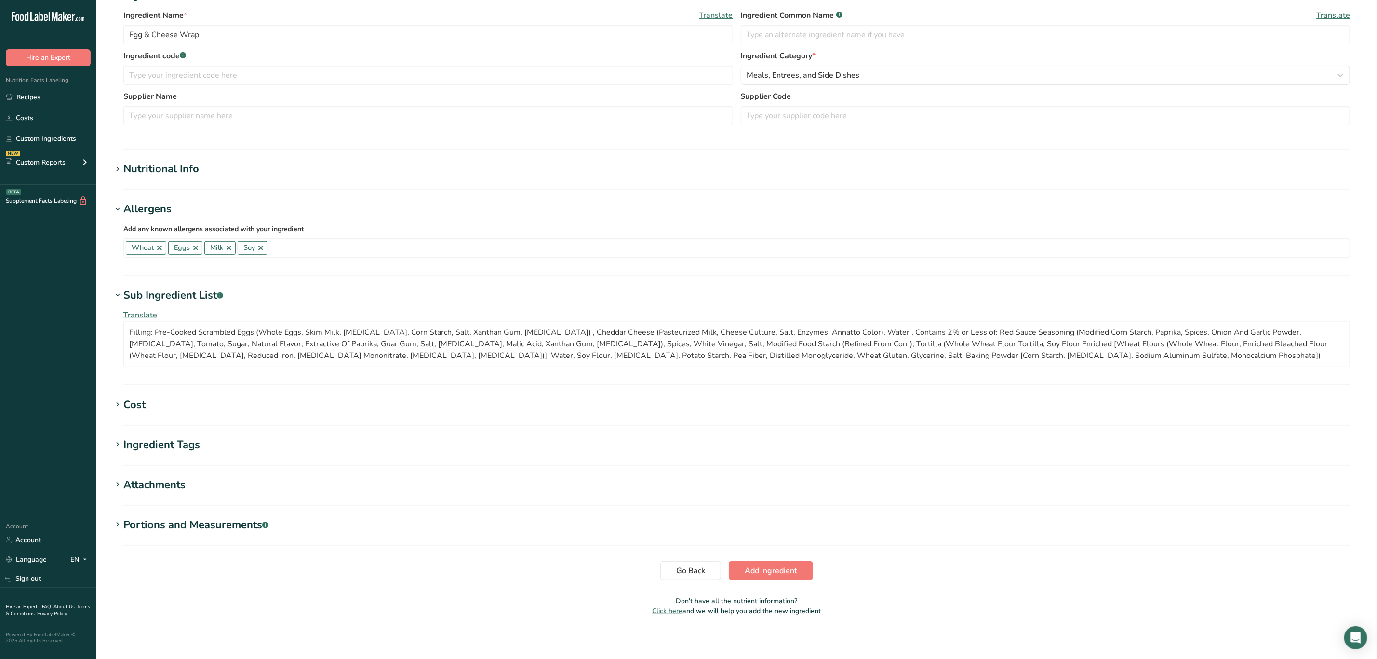
click at [163, 165] on div "Nutritional Info" at bounding box center [161, 169] width 76 height 16
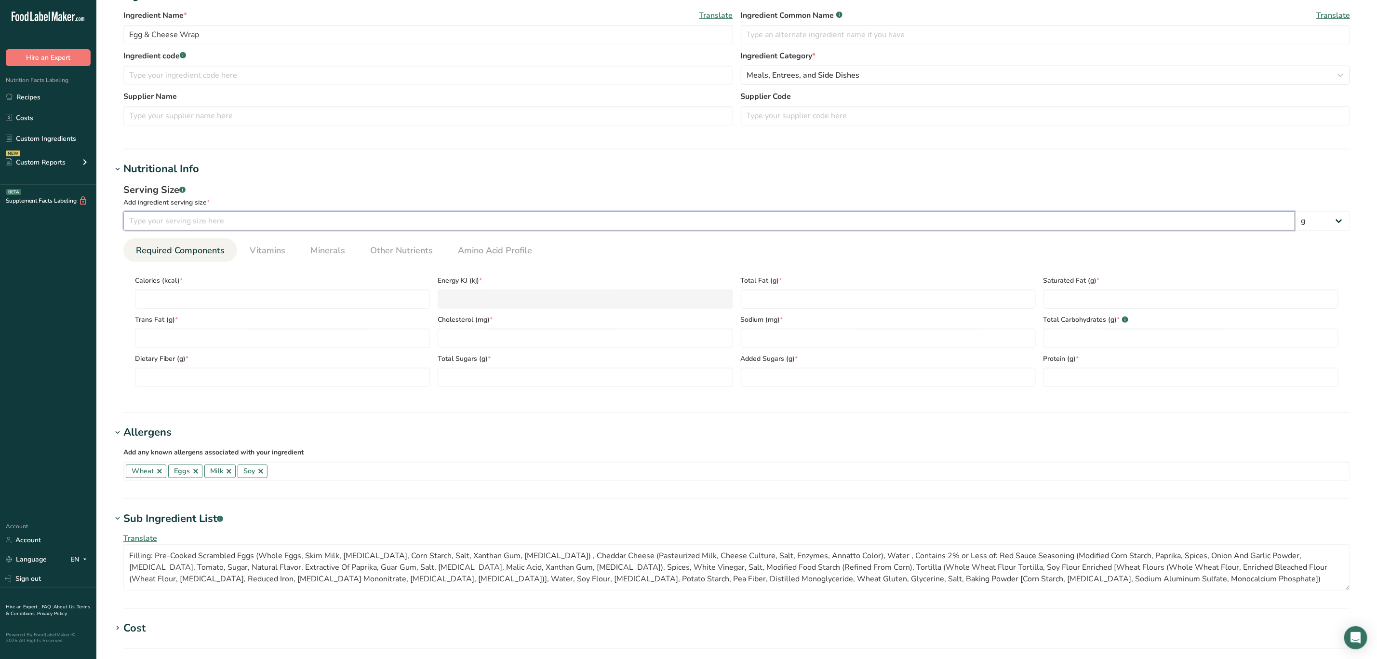
click at [175, 216] on input "number" at bounding box center [709, 220] width 1172 height 19
type input "2.5"
click at [1335, 222] on select "g kg mg mcg lb oz l mL fl oz tbsp tsp cup qt gallon" at bounding box center [1322, 220] width 55 height 19
select select "5"
click at [1295, 211] on select "g kg mg mcg lb oz l mL fl oz tbsp tsp cup qt gallon" at bounding box center [1322, 220] width 55 height 19
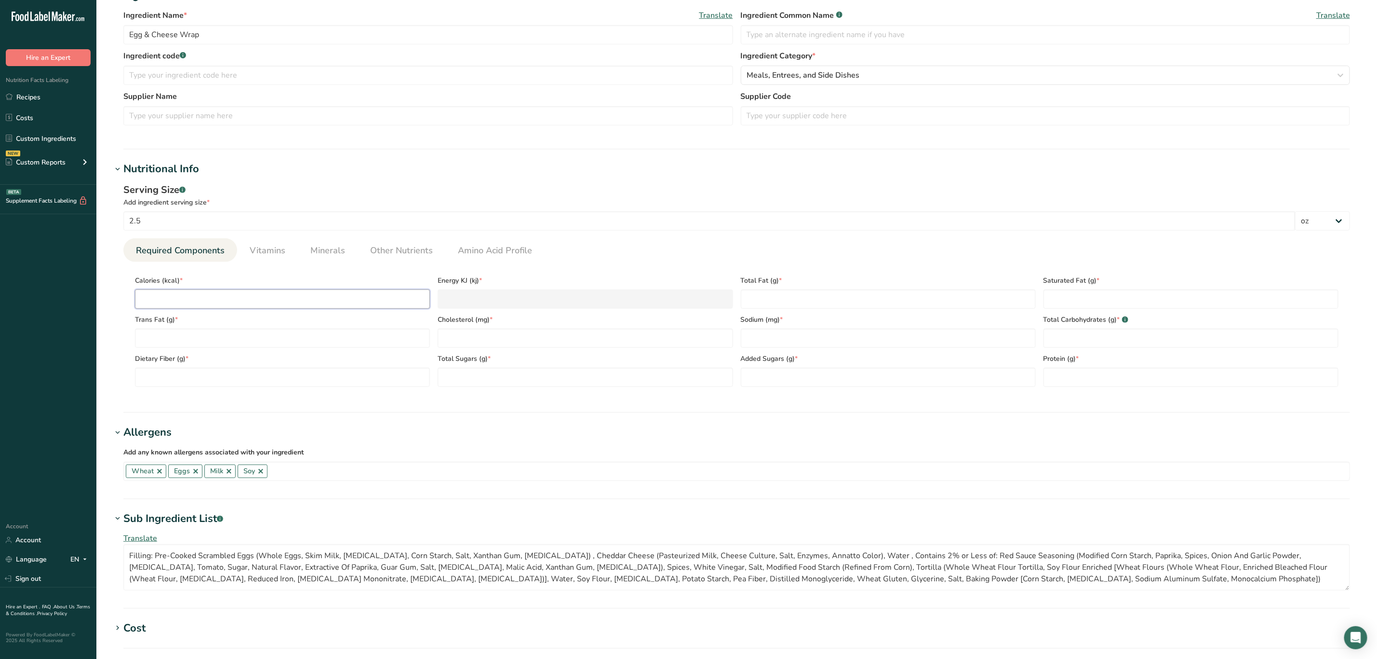
click at [168, 299] on input "number" at bounding box center [282, 298] width 295 height 19
type input "1"
type KJ "4.2"
type input "17"
type KJ "71.1"
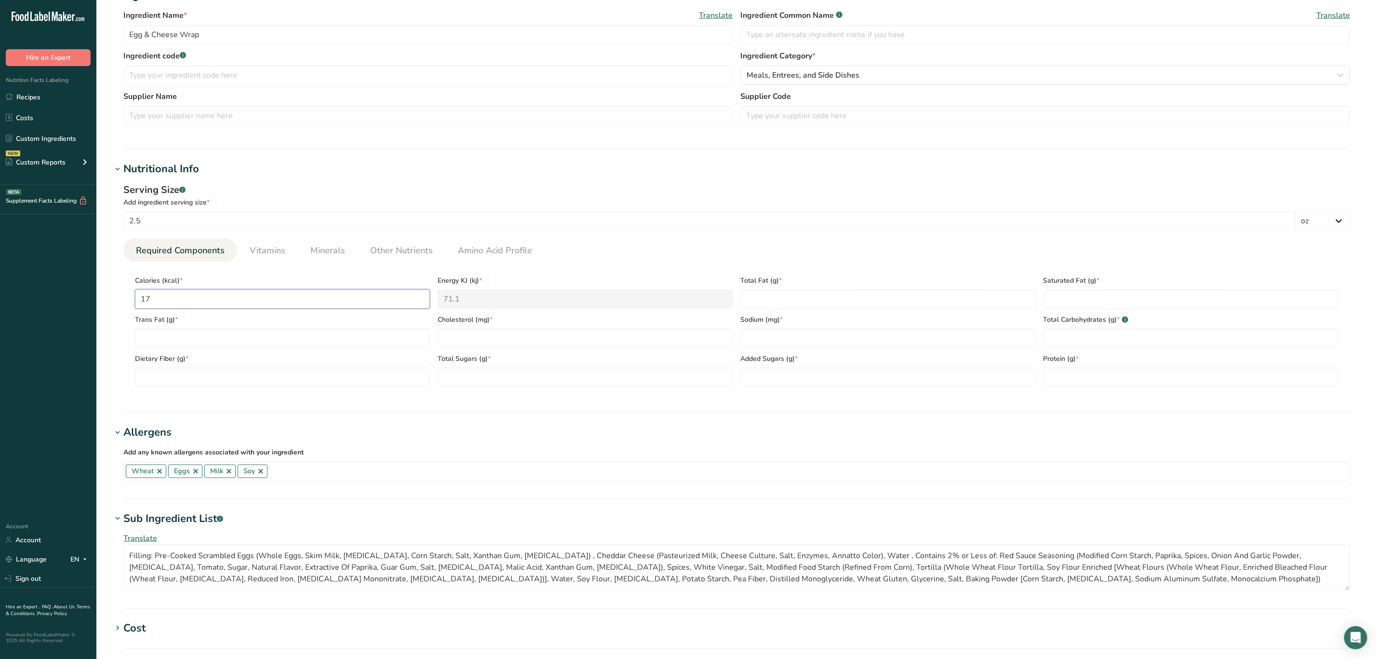
type input "170"
type KJ "711.3"
type input "170"
type Fat "7.29"
type Fat "3.04"
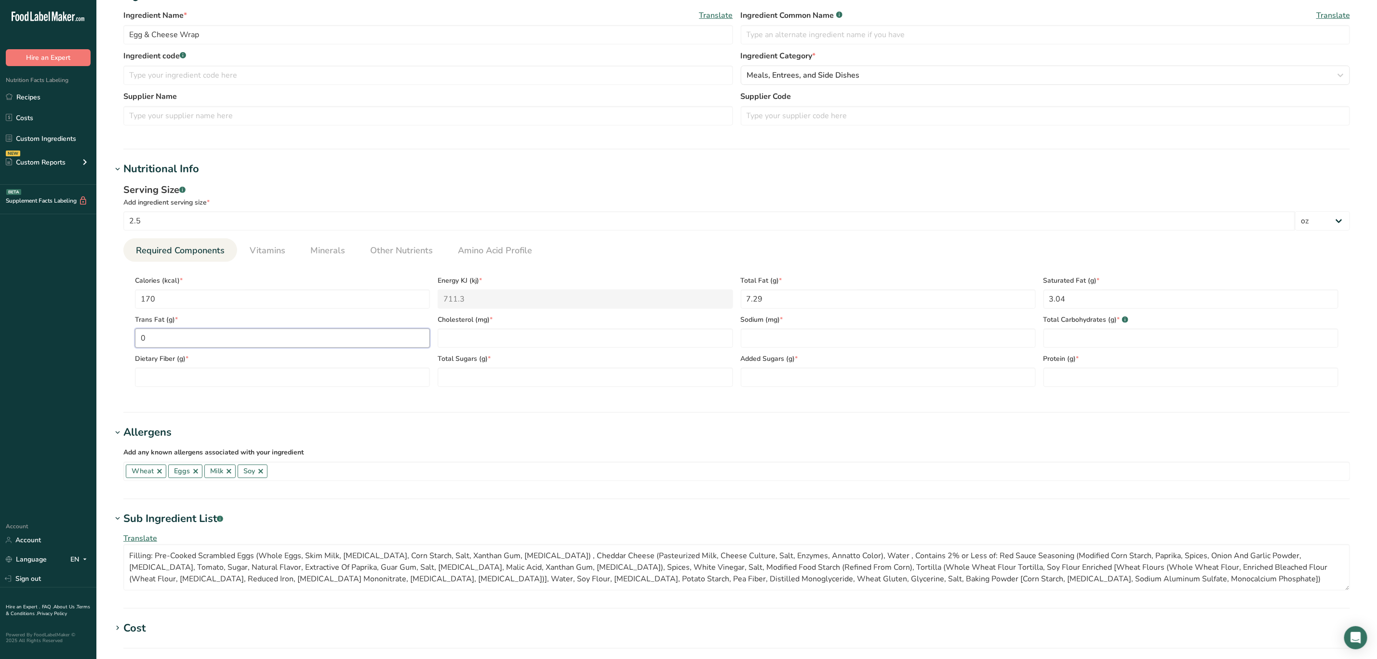
type Fat "0"
type input "52.59"
type input "266.26"
type Carbohydrates "17.9"
type Fiber "2.44"
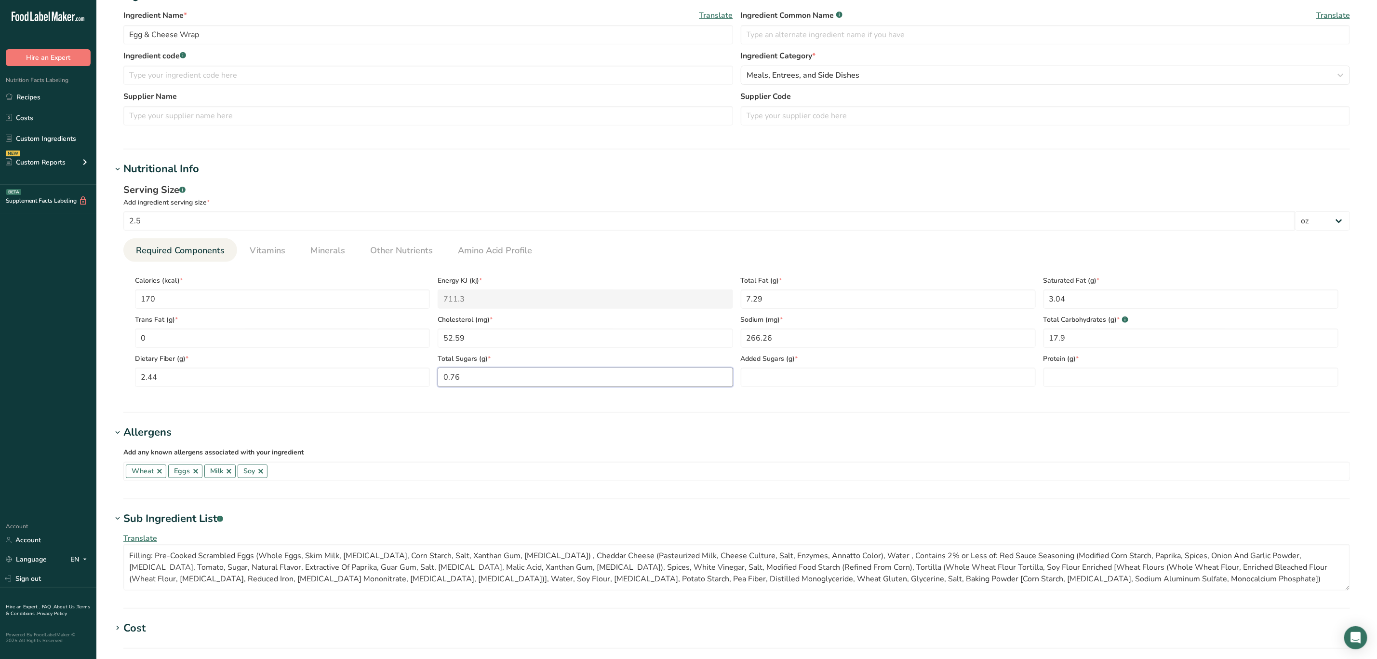
type Sugars "0.76"
type Sugars "0.07"
type input "8.44"
click at [265, 249] on span "Vitamins" at bounding box center [268, 250] width 36 height 13
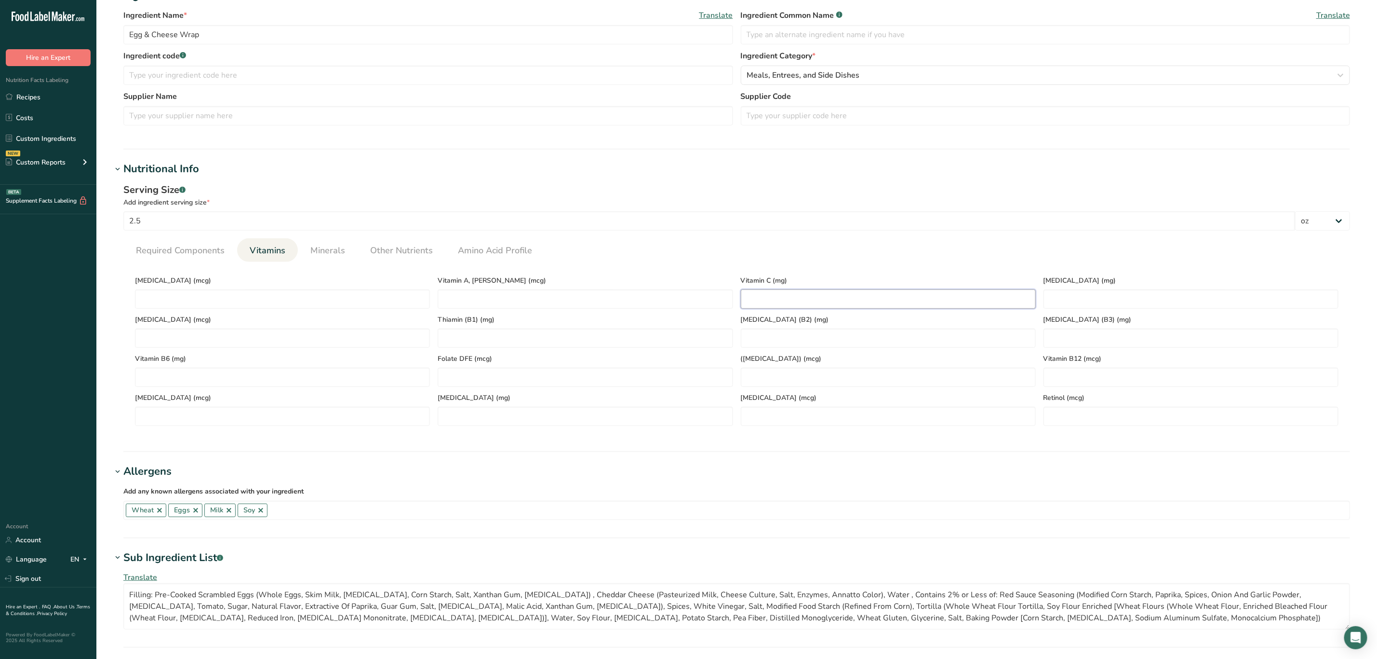
click at [775, 291] on C "number" at bounding box center [888, 298] width 295 height 19
click at [325, 250] on span "Minerals" at bounding box center [327, 250] width 35 height 13
click at [490, 292] on input "number" at bounding box center [585, 298] width 295 height 19
type input "8"
type input "10"
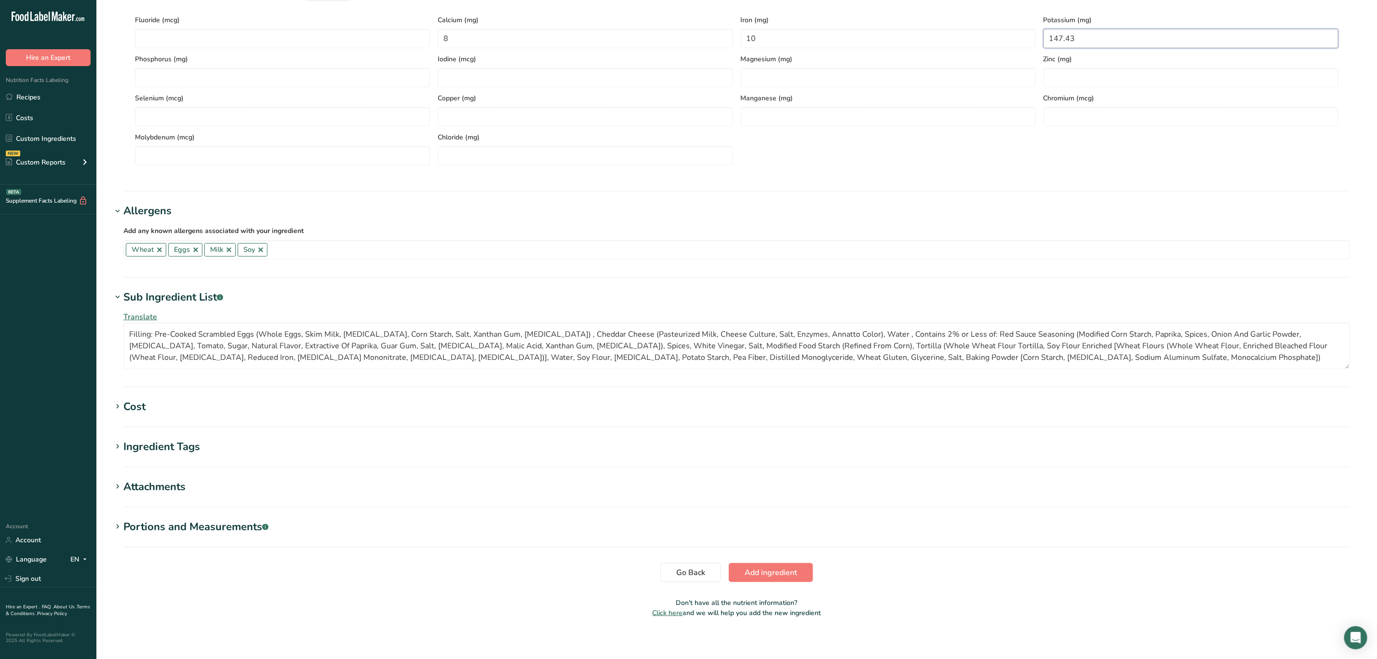
scroll to position [459, 0]
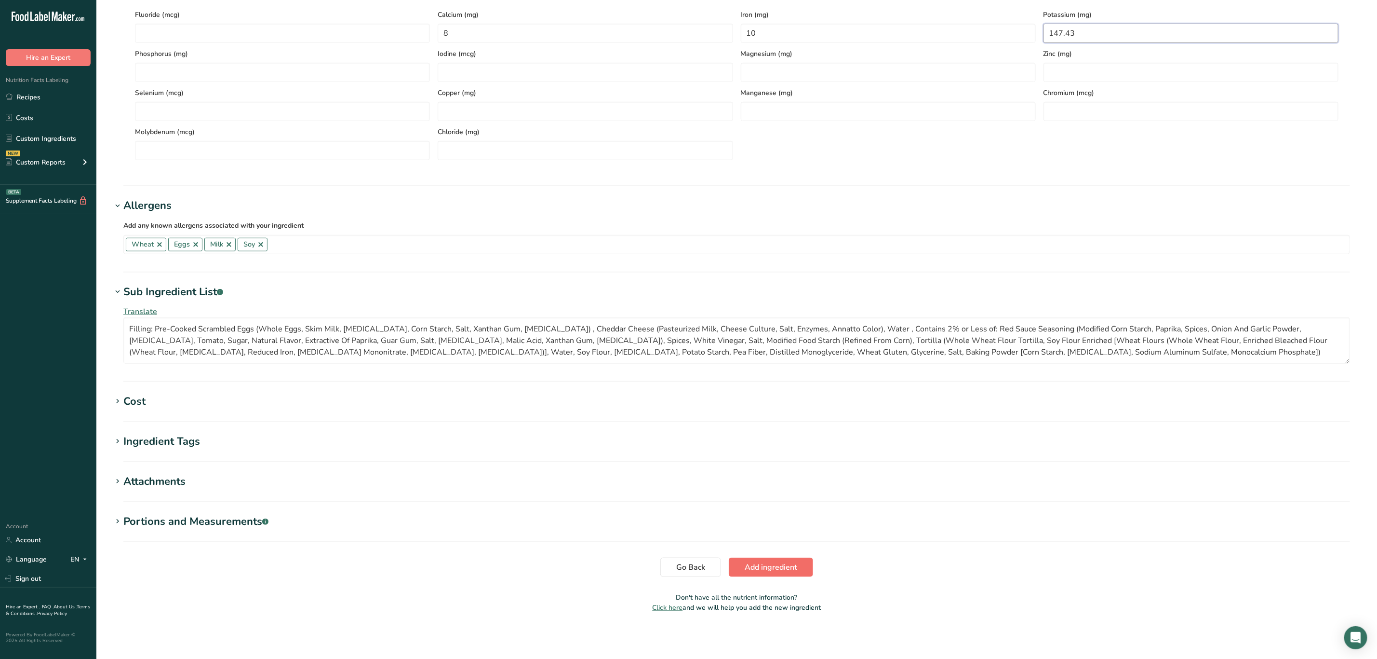
type input "147.43"
click at [764, 564] on span "Add ingredient" at bounding box center [771, 567] width 53 height 12
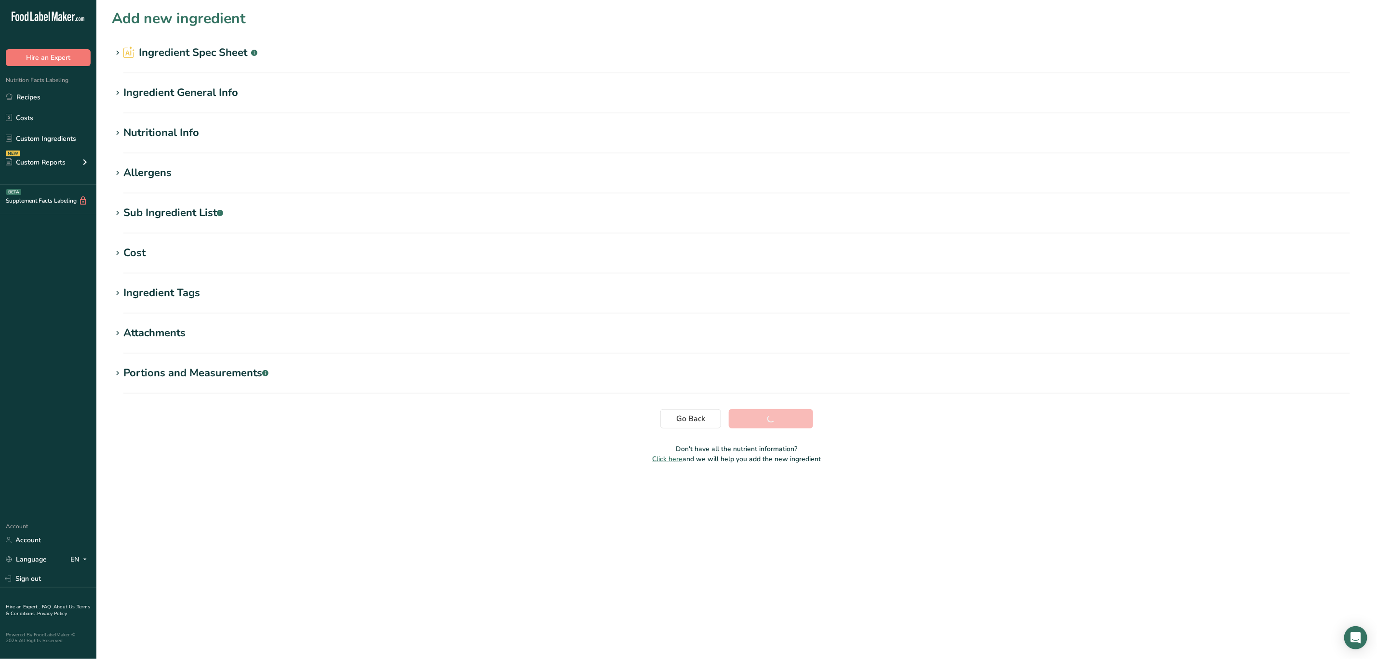
scroll to position [0, 0]
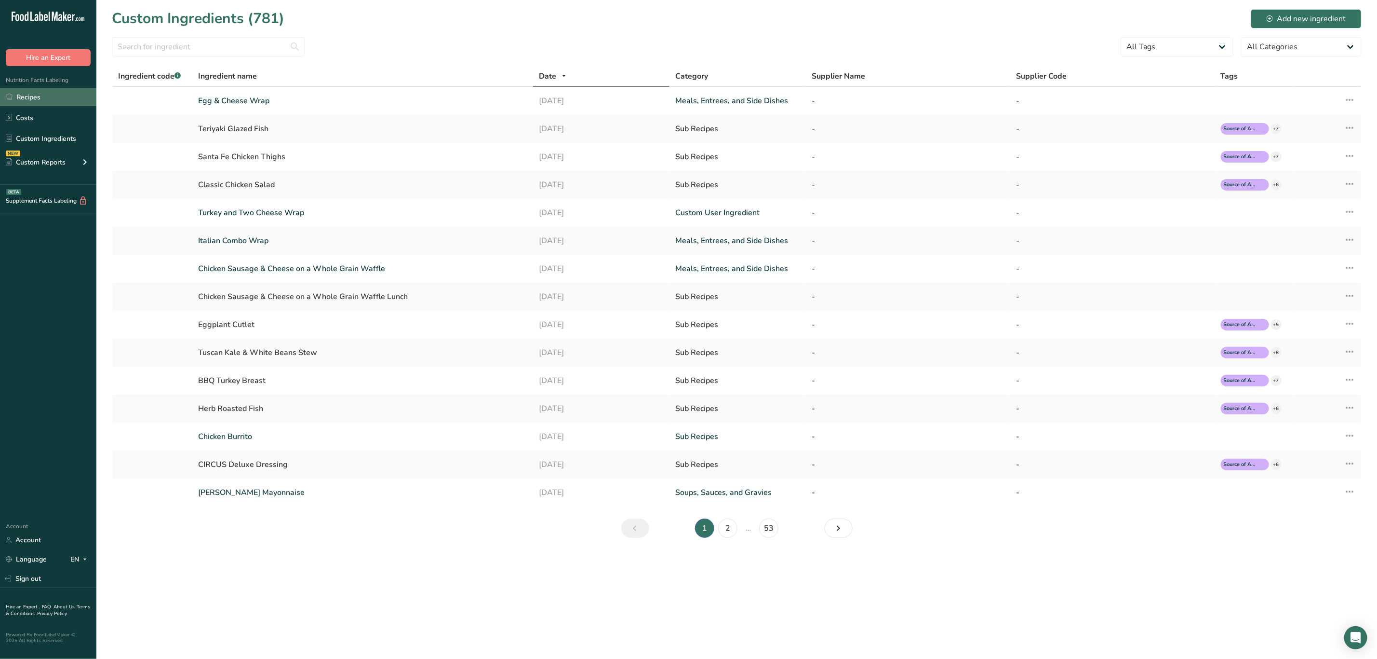
click at [43, 96] on link "Recipes" at bounding box center [48, 97] width 96 height 18
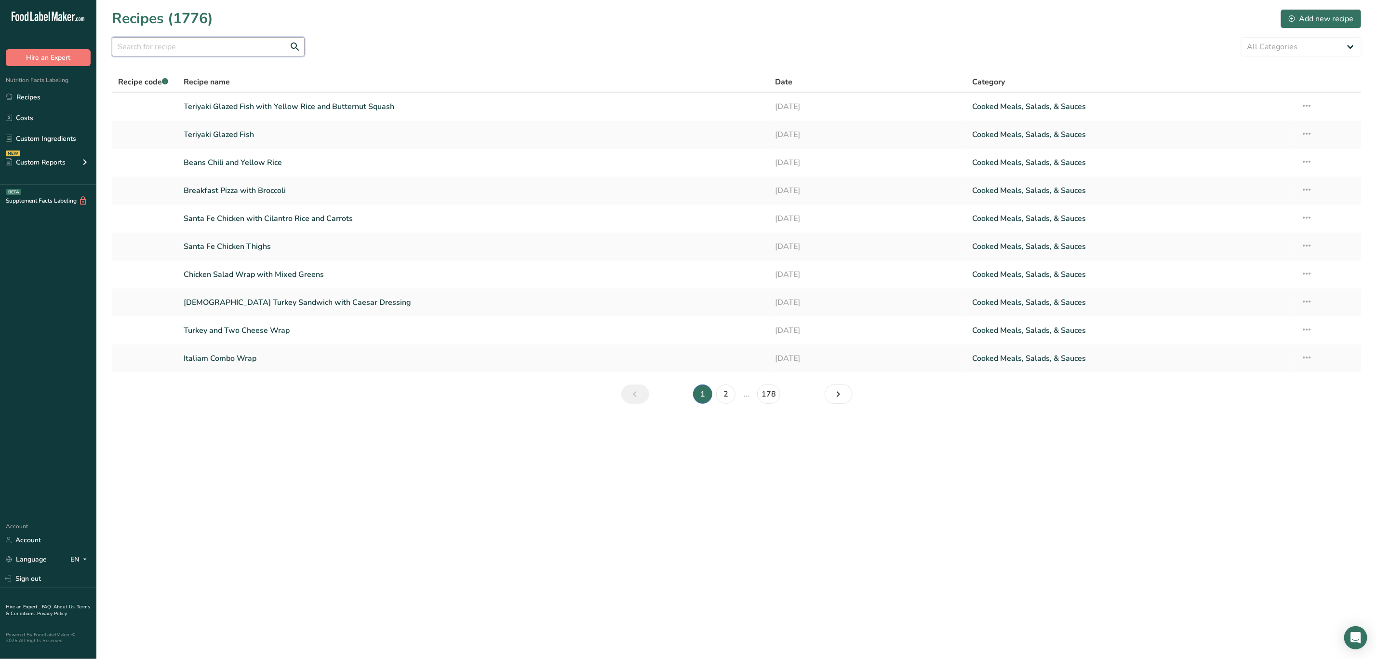
click at [204, 47] on input "text" at bounding box center [208, 46] width 193 height 19
click at [1308, 22] on div "Add new recipe" at bounding box center [1321, 19] width 65 height 12
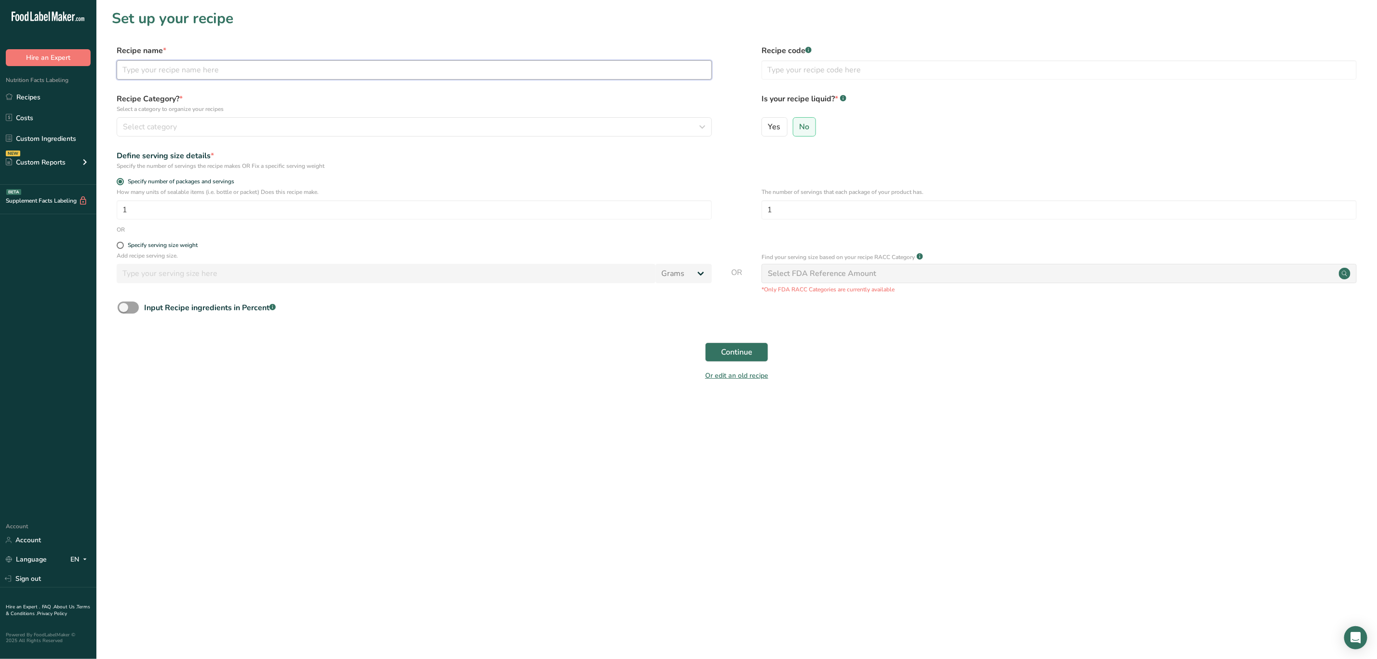
click at [192, 74] on input "text" at bounding box center [414, 69] width 595 height 19
type input "Egg & Cheese Wrap"
click at [204, 139] on div "Recipe Category? * Select a category to organize your recipes Select category S…" at bounding box center [737, 117] width 1250 height 49
click at [204, 132] on div "Select category" at bounding box center [411, 127] width 577 height 12
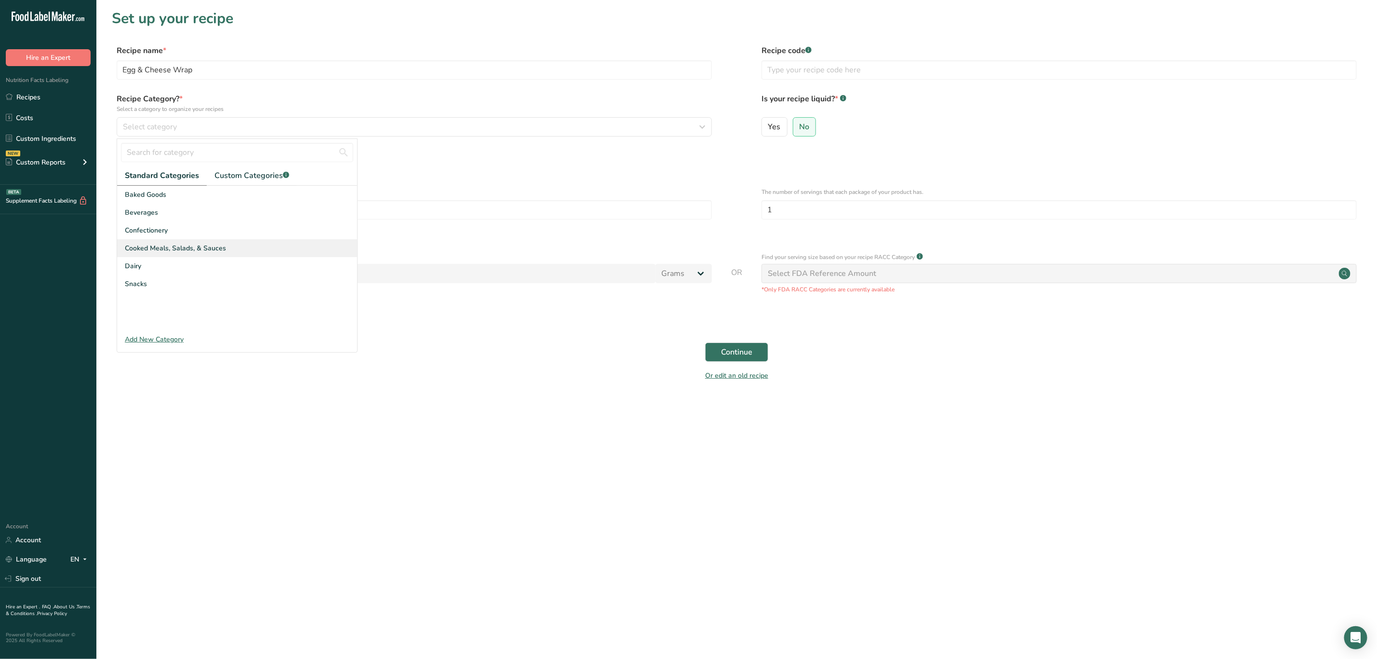
click at [216, 242] on div "Cooked Meals, Salads, & Sauces" at bounding box center [237, 248] width 240 height 18
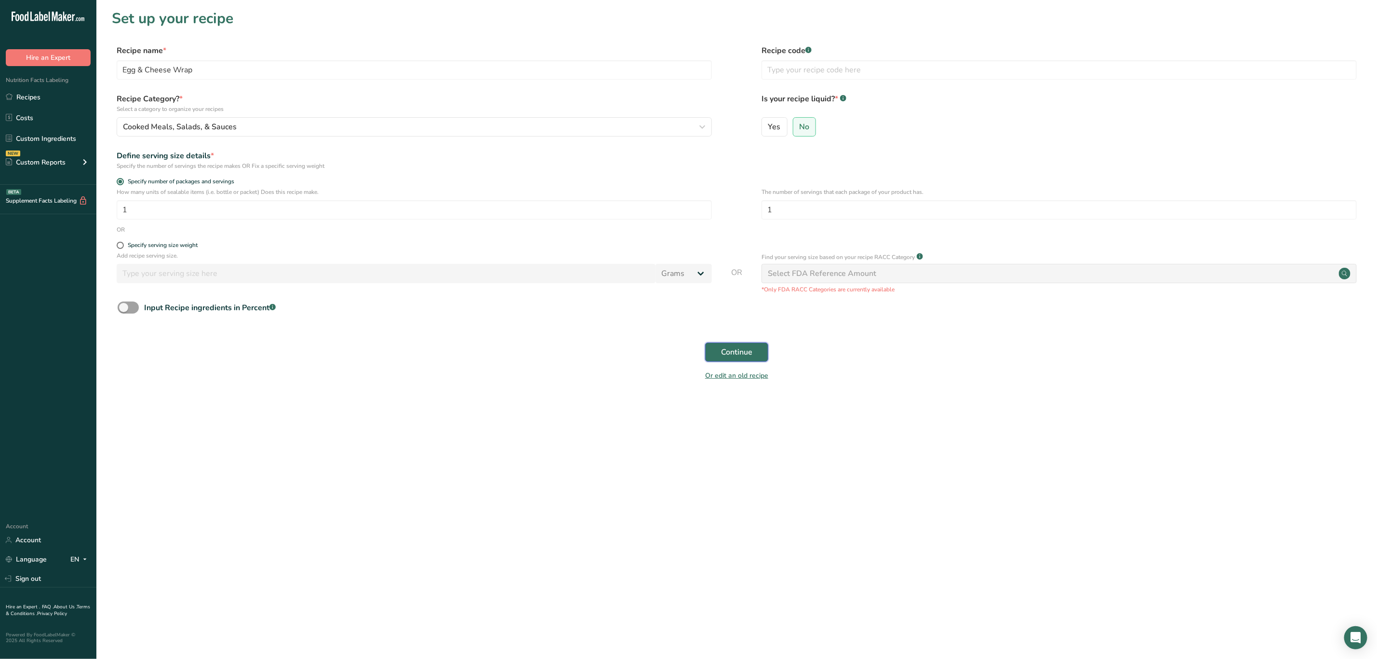
click at [729, 356] on span "Continue" at bounding box center [736, 352] width 31 height 12
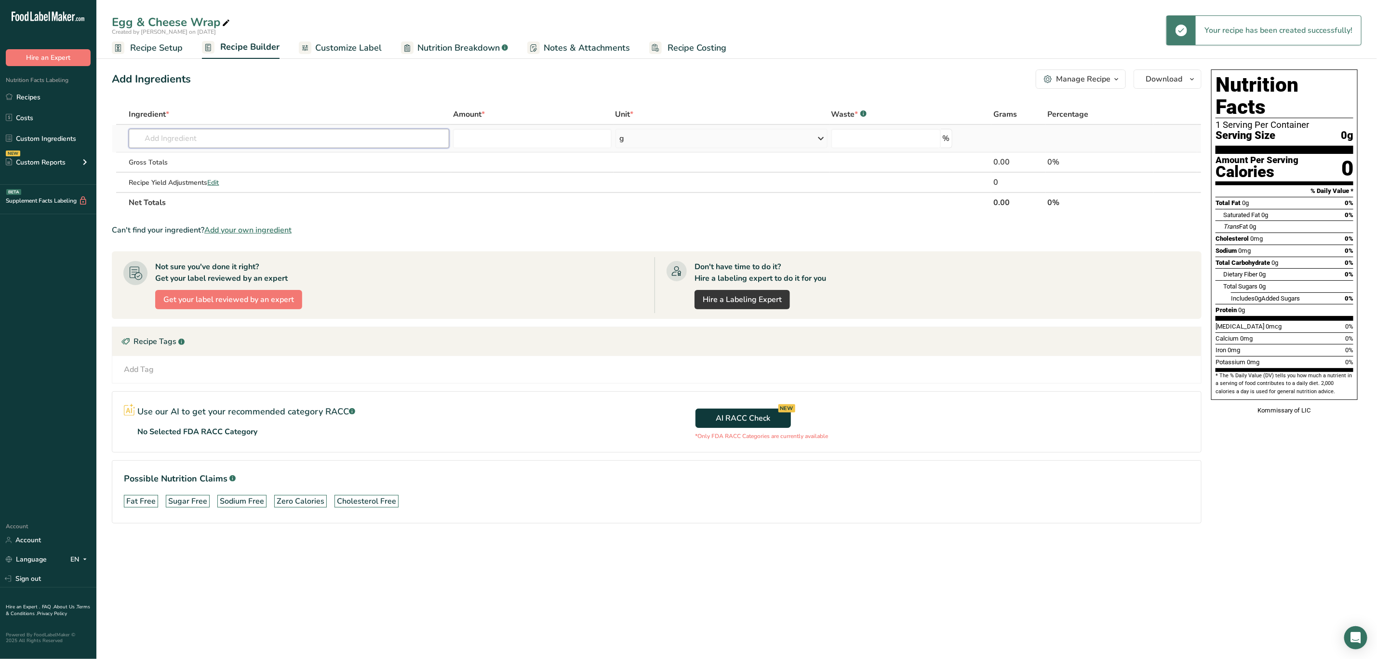
click at [160, 143] on input "text" at bounding box center [289, 138] width 321 height 19
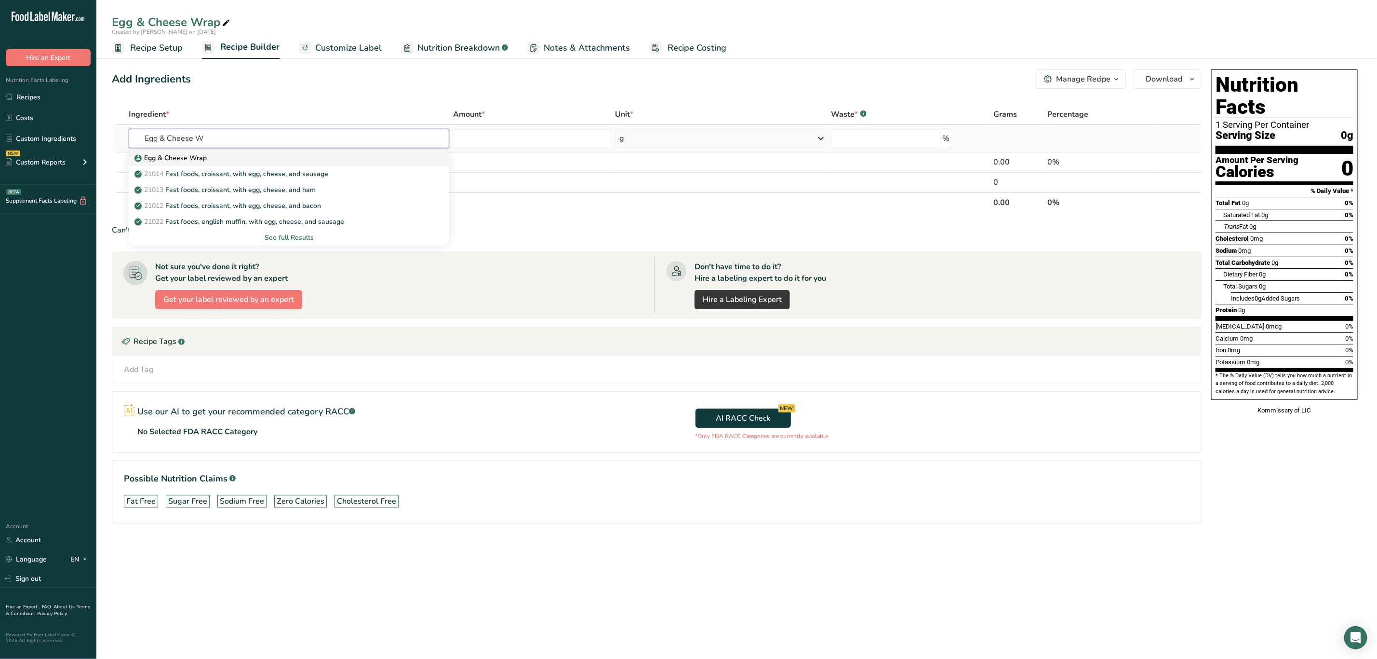
type input "Egg & Cheese W"
click at [205, 155] on p "Egg & Cheese Wrap" at bounding box center [171, 158] width 70 height 10
type input "Egg & Cheese Wrap"
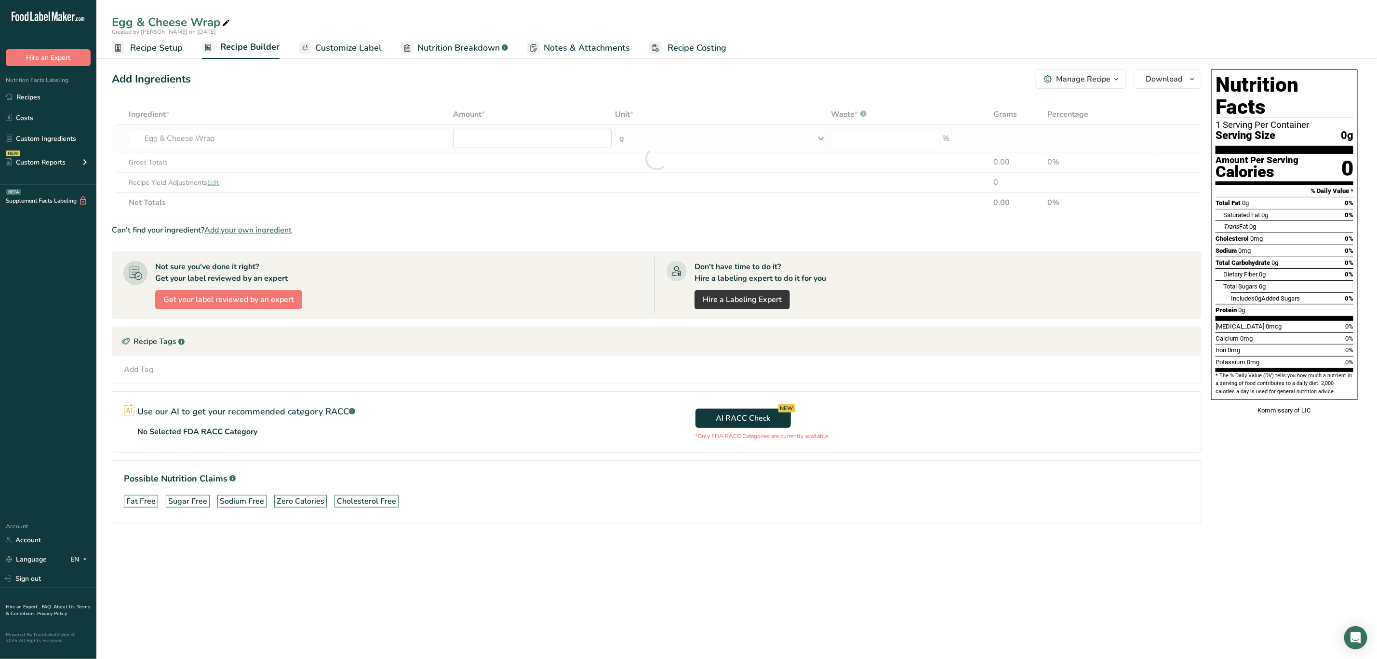
type input "0"
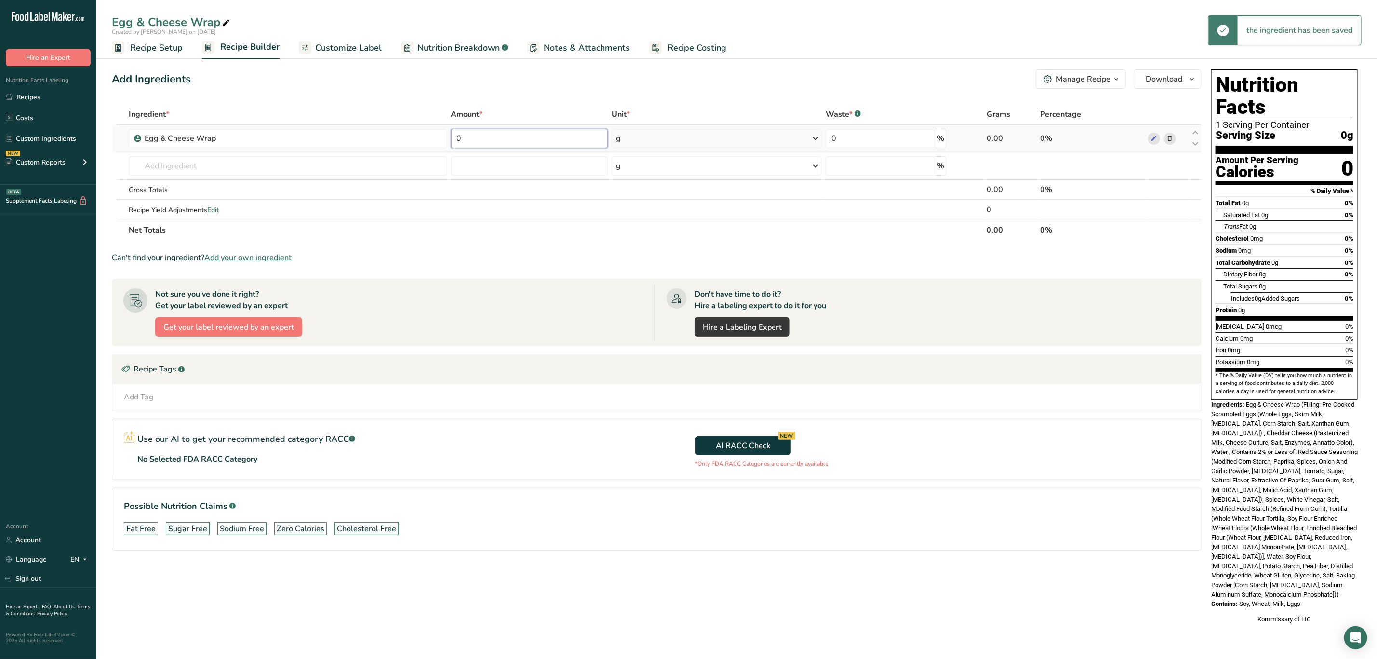
click at [479, 138] on input "0" at bounding box center [529, 138] width 157 height 19
type input "2.5"
click at [651, 138] on div "Ingredient * Amount * Unit * Waste * .a-a{fill:#347362;}.b-a{fill:#fff;} Grams …" at bounding box center [657, 172] width 1090 height 136
click at [651, 138] on div "g" at bounding box center [717, 138] width 210 height 19
click at [641, 214] on div "See more" at bounding box center [658, 215] width 81 height 10
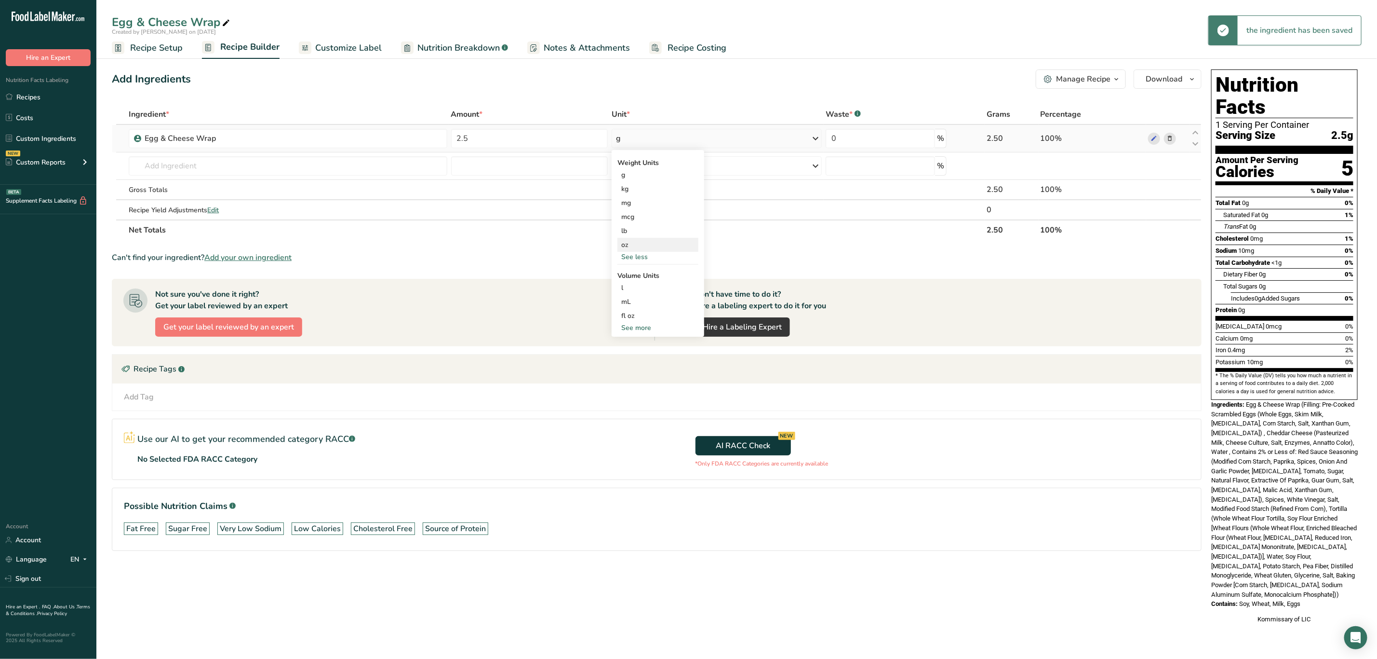
click at [640, 244] on div "oz" at bounding box center [658, 245] width 81 height 14
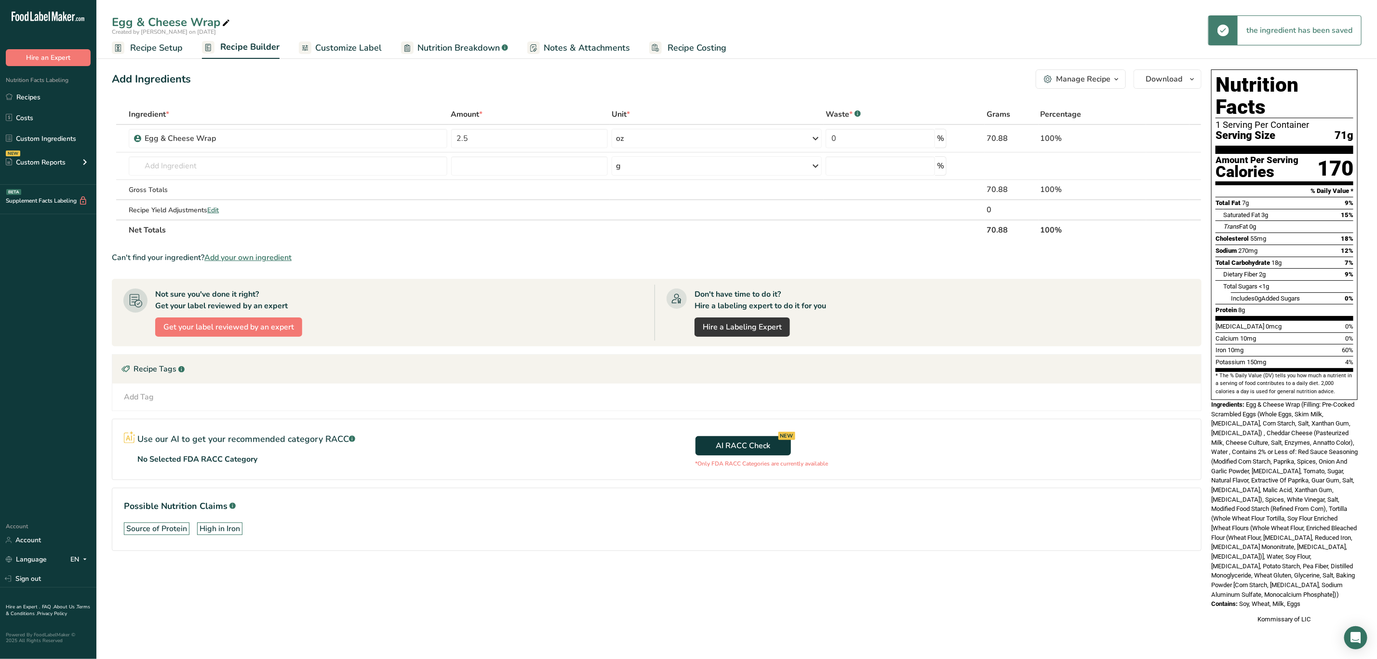
click at [1110, 595] on div "Add Ingredients Manage Recipe Delete Recipe Duplicate Recipe Scale Recipe Save …" at bounding box center [660, 350] width 1096 height 568
drag, startPoint x: 1248, startPoint y: 386, endPoint x: 1313, endPoint y: 572, distance: 196.7
click at [1313, 572] on div "Nutrition Facts 1 Serving Per Container Serving Size 71g Amount Per Serving Cal…" at bounding box center [1285, 347] width 154 height 562
copy div "Egg & Cheese Wrap (Filling: Pre-Cooked Scrambled Eggs (Whole Eggs, Skim Milk, S…"
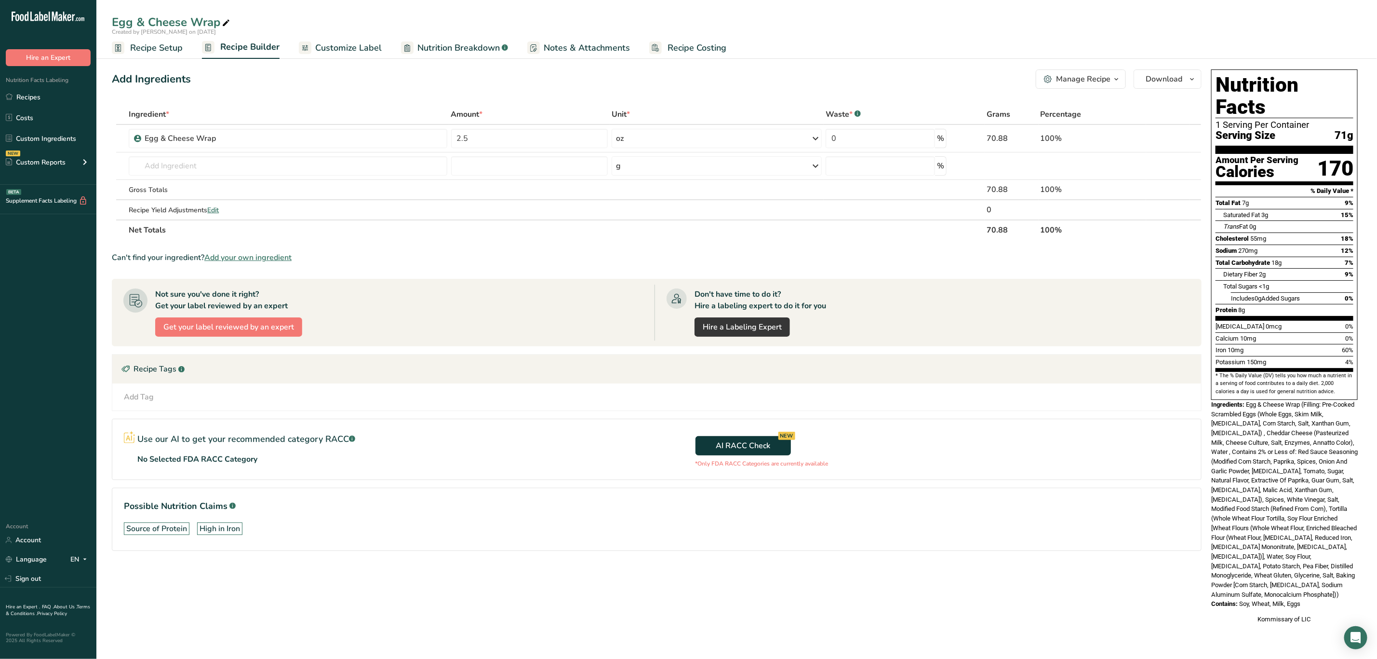
click at [1278, 499] on span "Egg & Cheese Wrap (Filling: Pre-Cooked Scrambled Eggs (Whole Eggs, Skim Milk, S…" at bounding box center [1284, 499] width 147 height 197
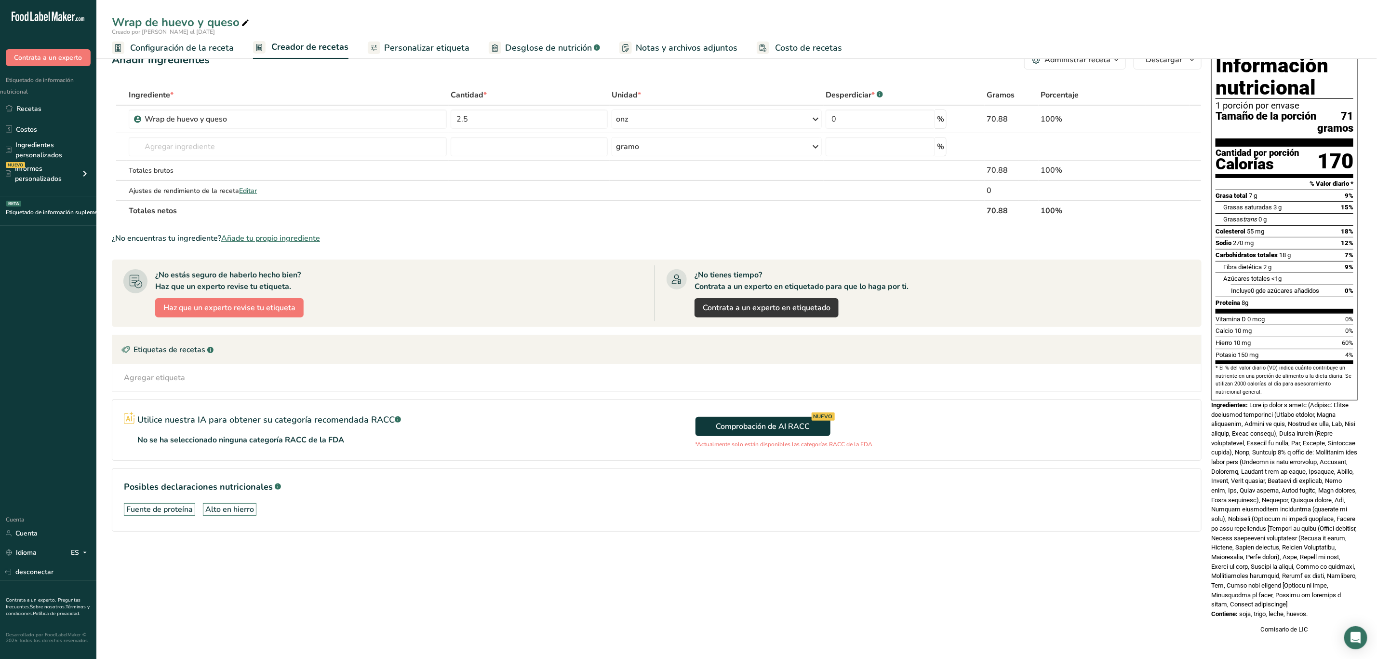
scroll to position [44, 0]
drag, startPoint x: 1251, startPoint y: 391, endPoint x: 1331, endPoint y: 602, distance: 225.2
click at [1331, 602] on div "Información nutricional 1 porción por envase Tamaño de la porción 71 gramos Can…" at bounding box center [1285, 341] width 154 height 591
copy div "Wrap de huevo y queso (Relleno: Huevos revueltos precocidos (Huevos enteros, Le…"
drag, startPoint x: 1302, startPoint y: 450, endPoint x: 1306, endPoint y: 456, distance: 7.0
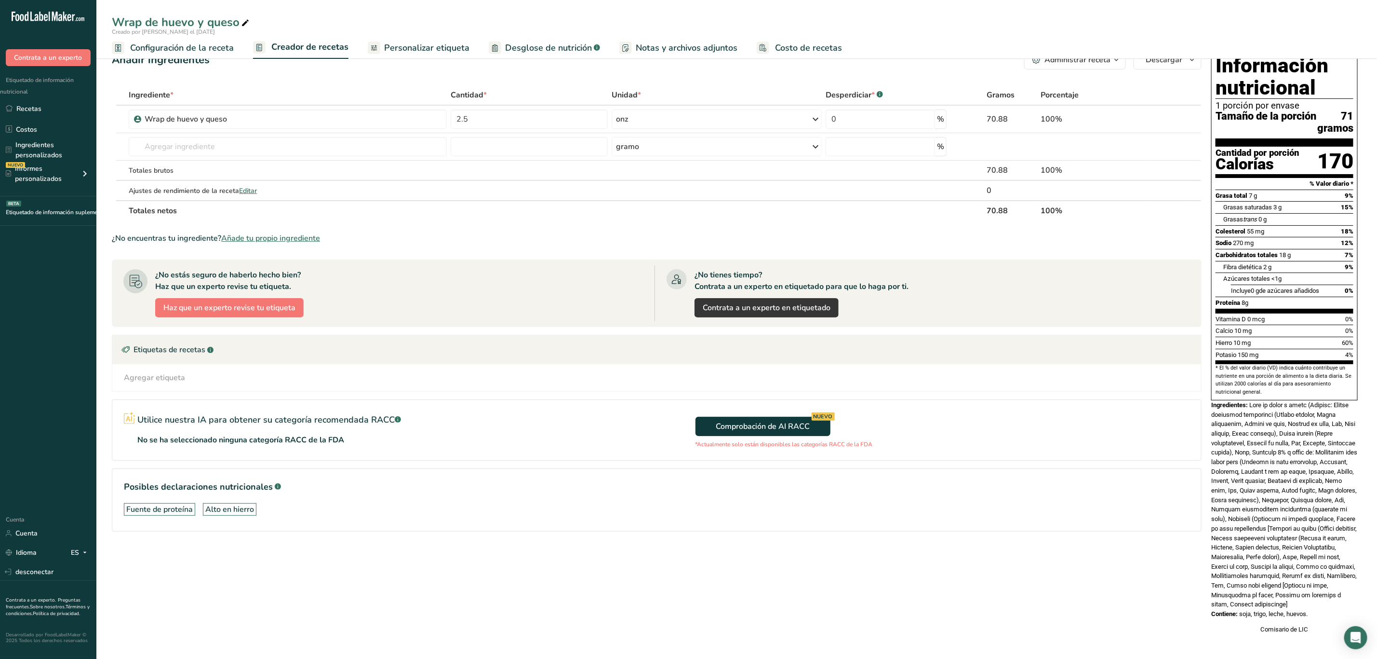
click at [1303, 451] on font at bounding box center [1284, 504] width 146 height 206
click at [1283, 482] on font at bounding box center [1284, 504] width 146 height 206
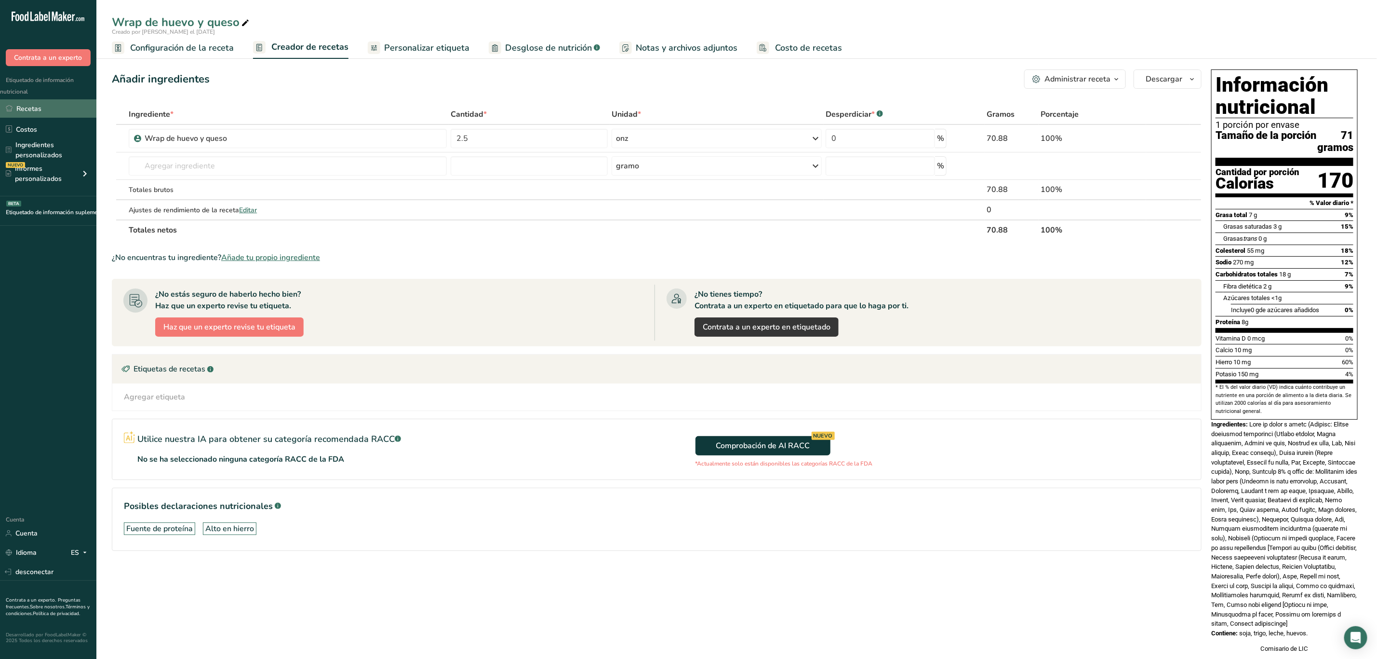
click at [35, 108] on font "Recetas" at bounding box center [28, 108] width 25 height 9
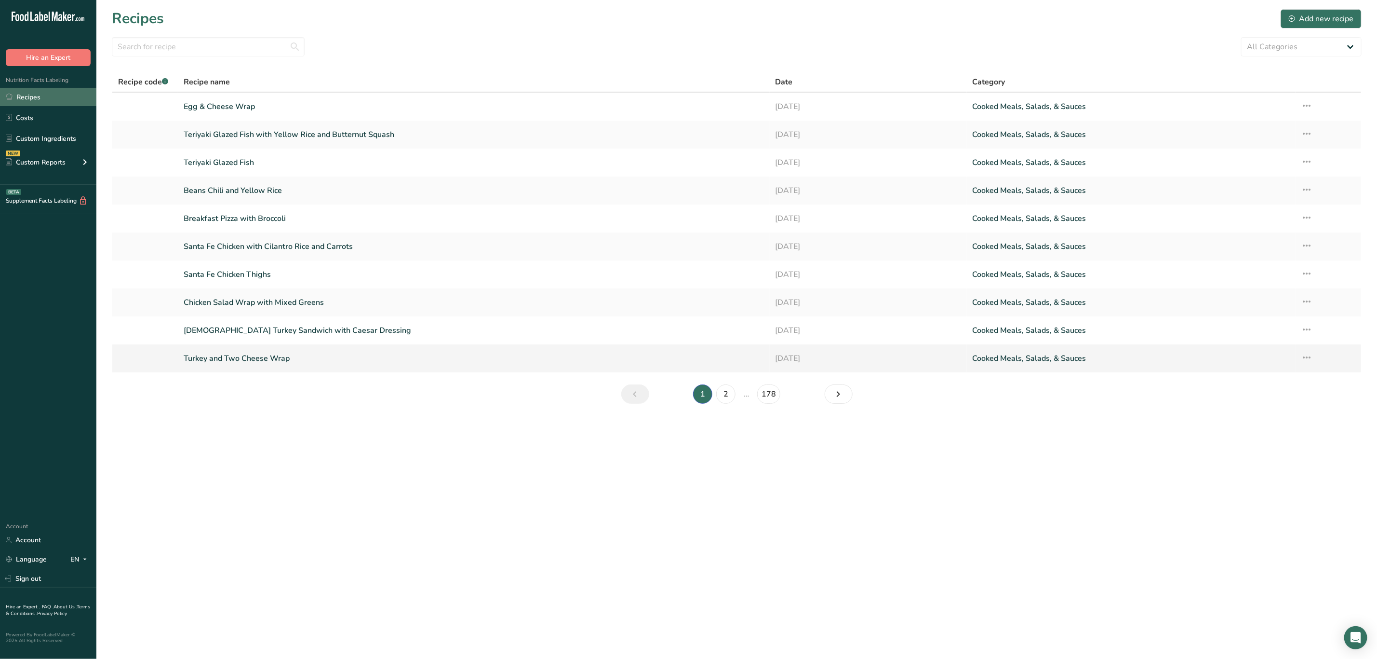
click at [239, 359] on link "Turkey and Two Cheese Wrap" at bounding box center [474, 358] width 580 height 20
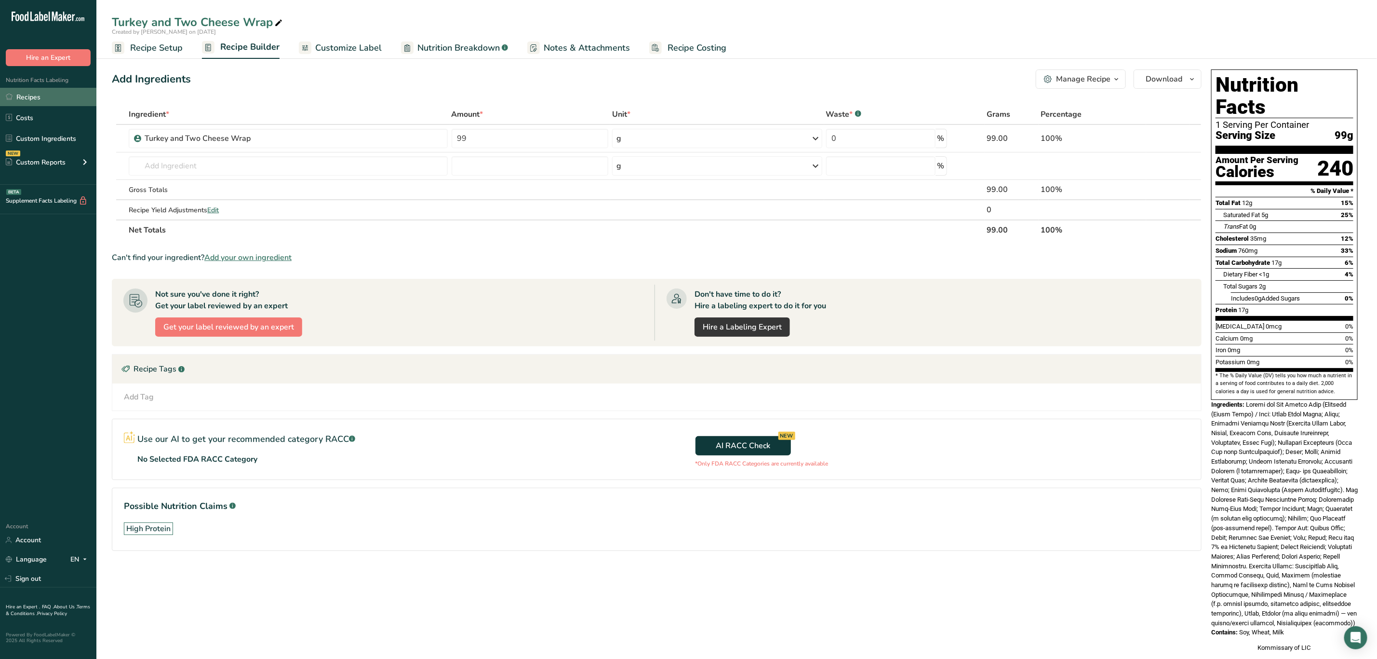
drag, startPoint x: 1248, startPoint y: 384, endPoint x: 1318, endPoint y: 620, distance: 246.7
click at [1318, 620] on div "Nutrition Facts 1 Serving Per Container Serving Size 99g Amount Per Serving Cal…" at bounding box center [1285, 361] width 154 height 591
copy div "Turkey and Two Cheese Wrap (Tortilla (Whole Grain) / Wrap: Whole Wheat Flour; W…"
click at [1297, 476] on span at bounding box center [1284, 514] width 147 height 226
click at [1287, 528] on span at bounding box center [1284, 514] width 147 height 226
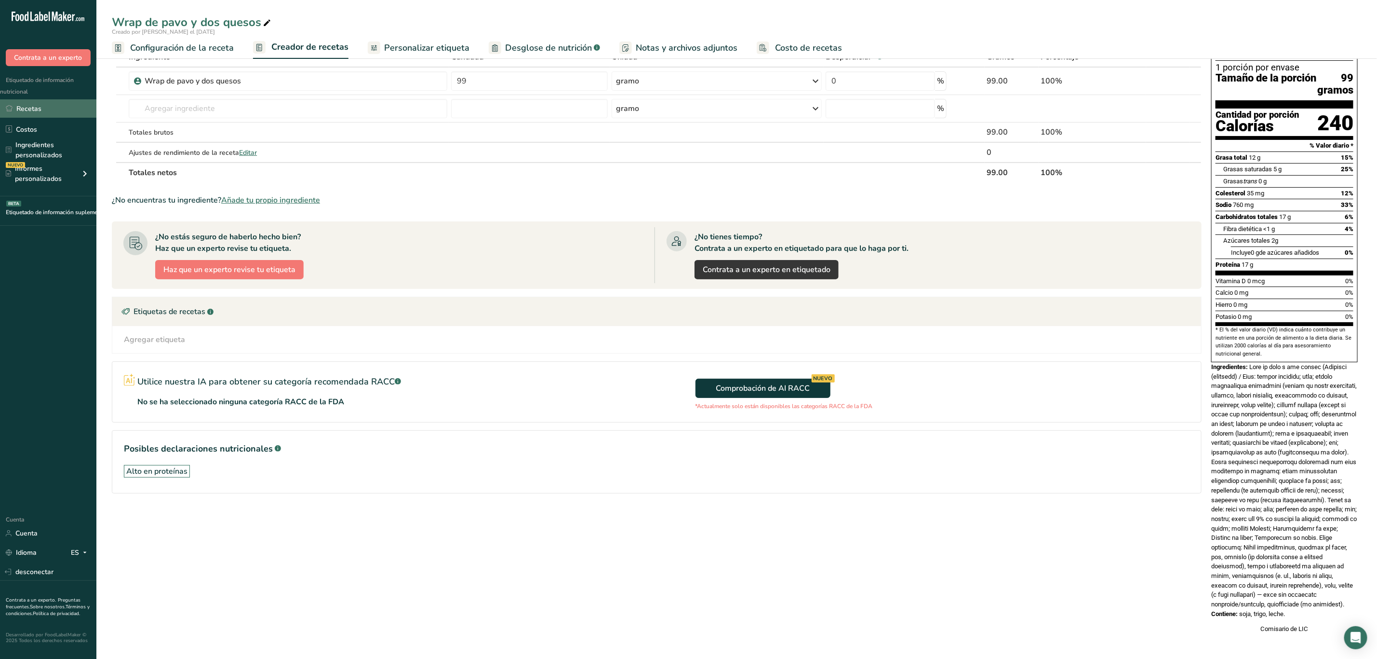
scroll to position [91, 0]
drag, startPoint x: 1252, startPoint y: 347, endPoint x: 1313, endPoint y: 605, distance: 264.5
click at [1314, 606] on div "Información nutricional 1 porción por envase Tamaño de la porción 99 gramos Can…" at bounding box center [1285, 322] width 154 height 629
copy div "Wrap de pavo y dos quesos (Tortilla (integral) / Wrap: harina integral; agua; h…"
click at [1302, 471] on font at bounding box center [1284, 485] width 146 height 244
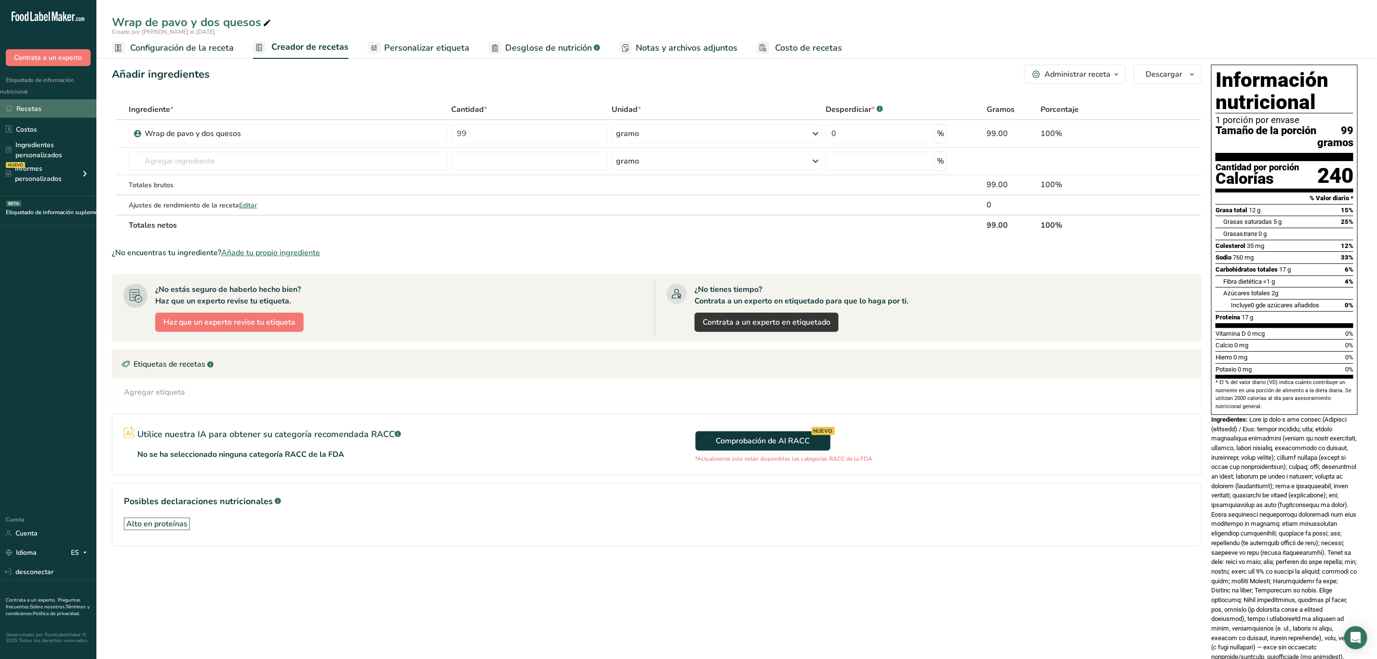
scroll to position [0, 0]
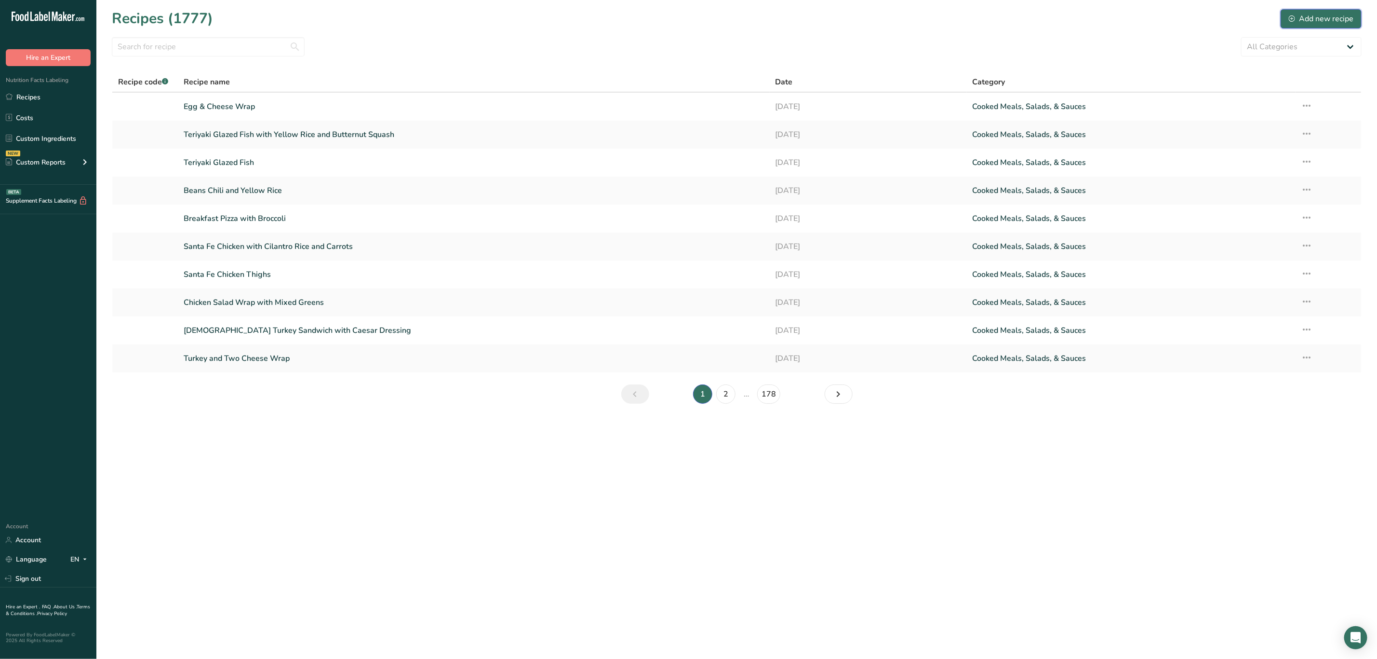
click at [1314, 11] on button "Add new recipe" at bounding box center [1321, 18] width 81 height 19
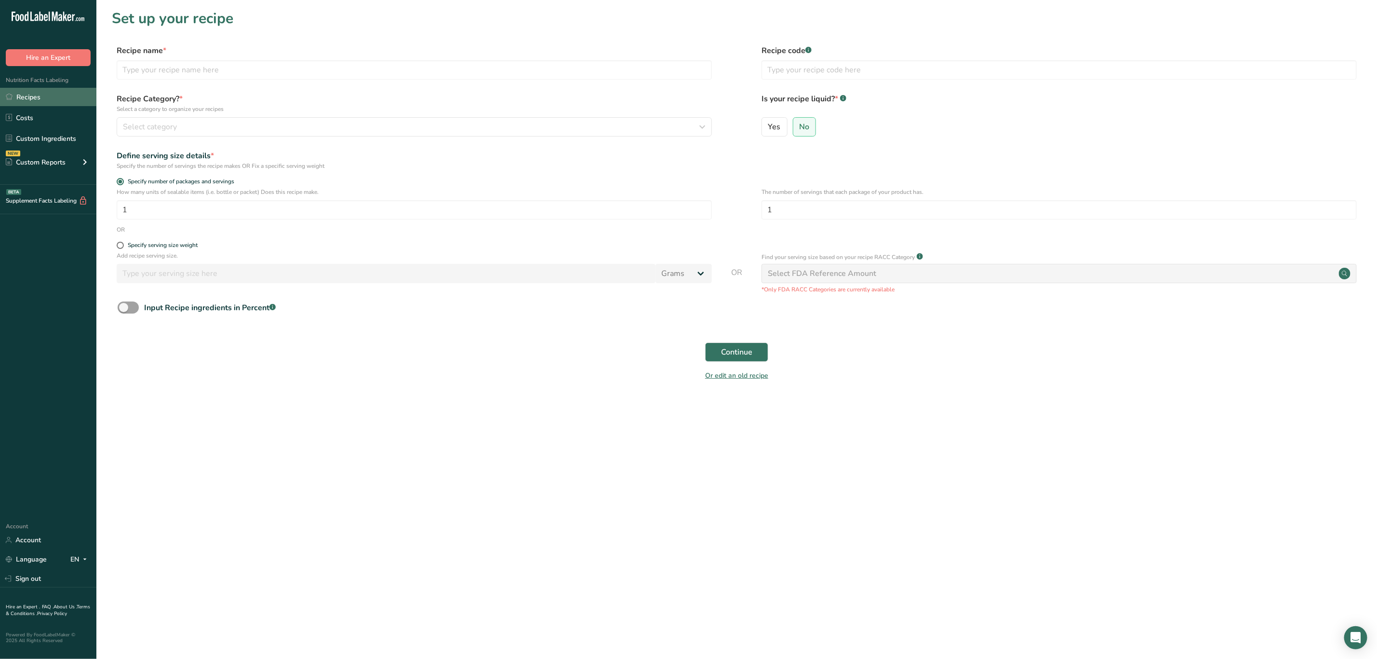
click at [51, 92] on link "Recipes" at bounding box center [48, 97] width 96 height 18
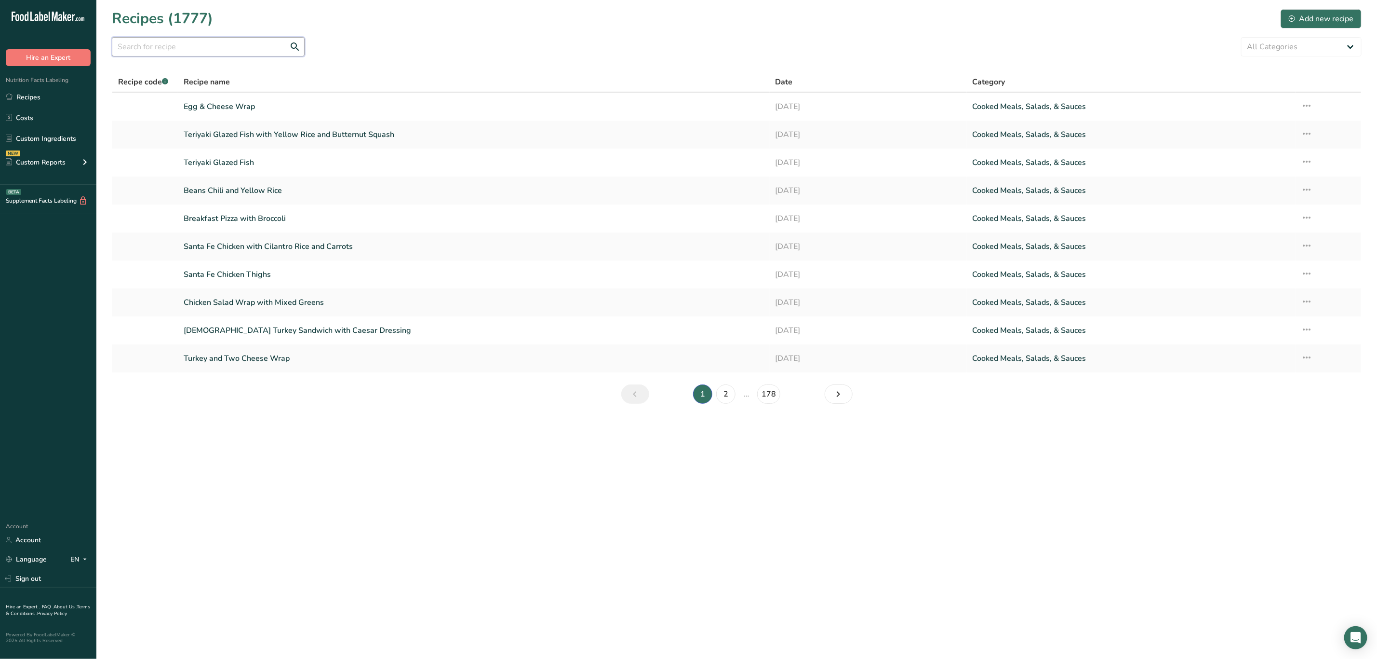
click at [212, 49] on input "text" at bounding box center [208, 46] width 193 height 19
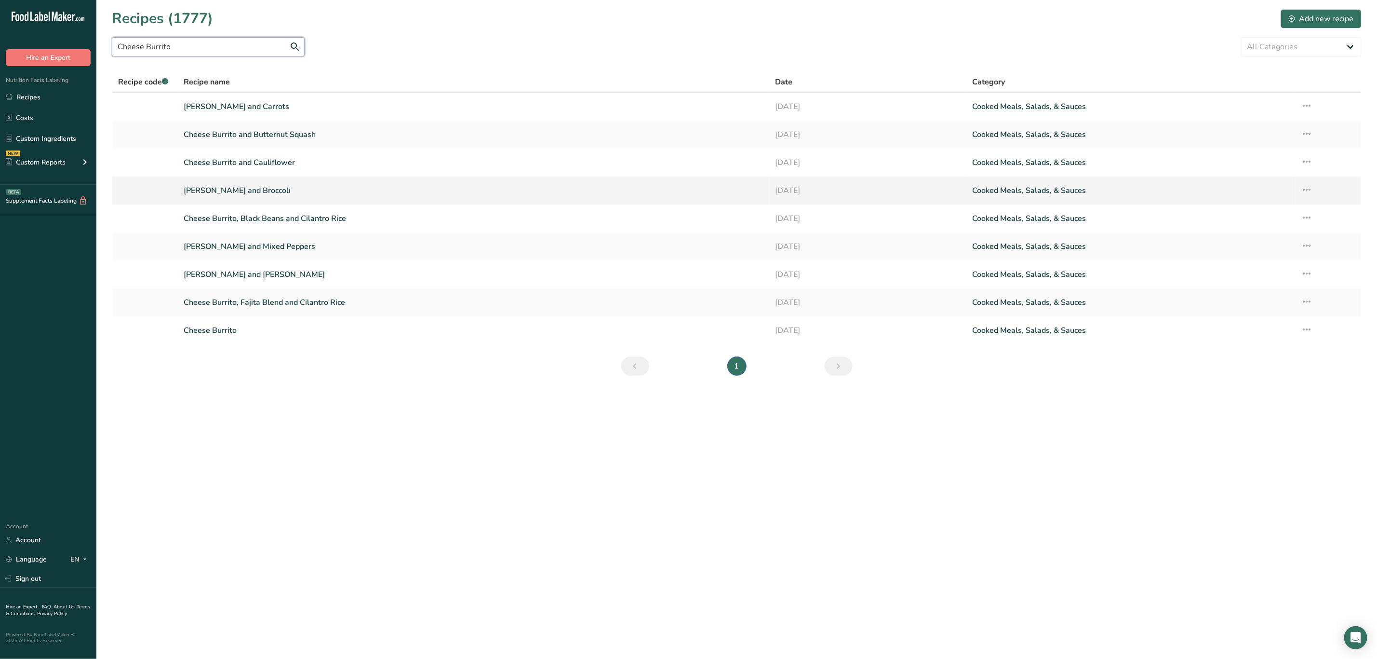
type input "Cheese Burrito"
click at [274, 188] on link "Cheese Burrito and Broccoli" at bounding box center [474, 190] width 580 height 20
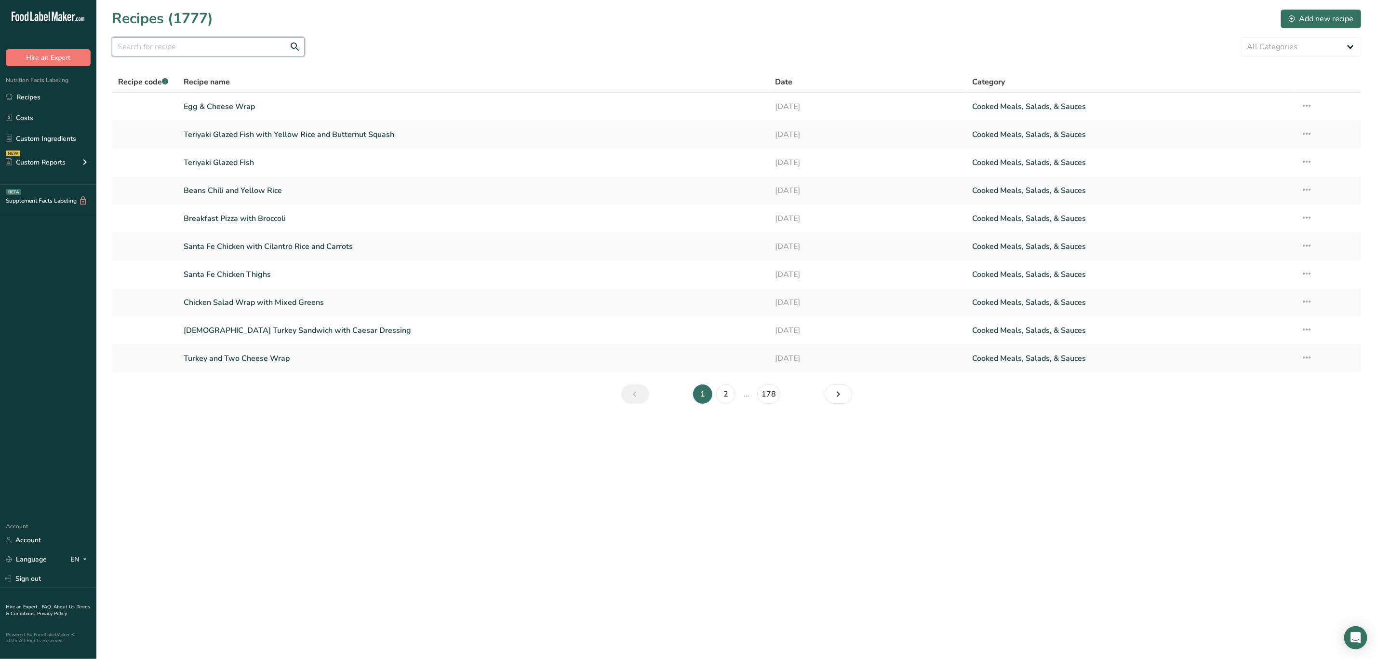
drag, startPoint x: 246, startPoint y: 45, endPoint x: 245, endPoint y: 38, distance: 7.4
click at [246, 45] on input "text" at bounding box center [208, 46] width 193 height 19
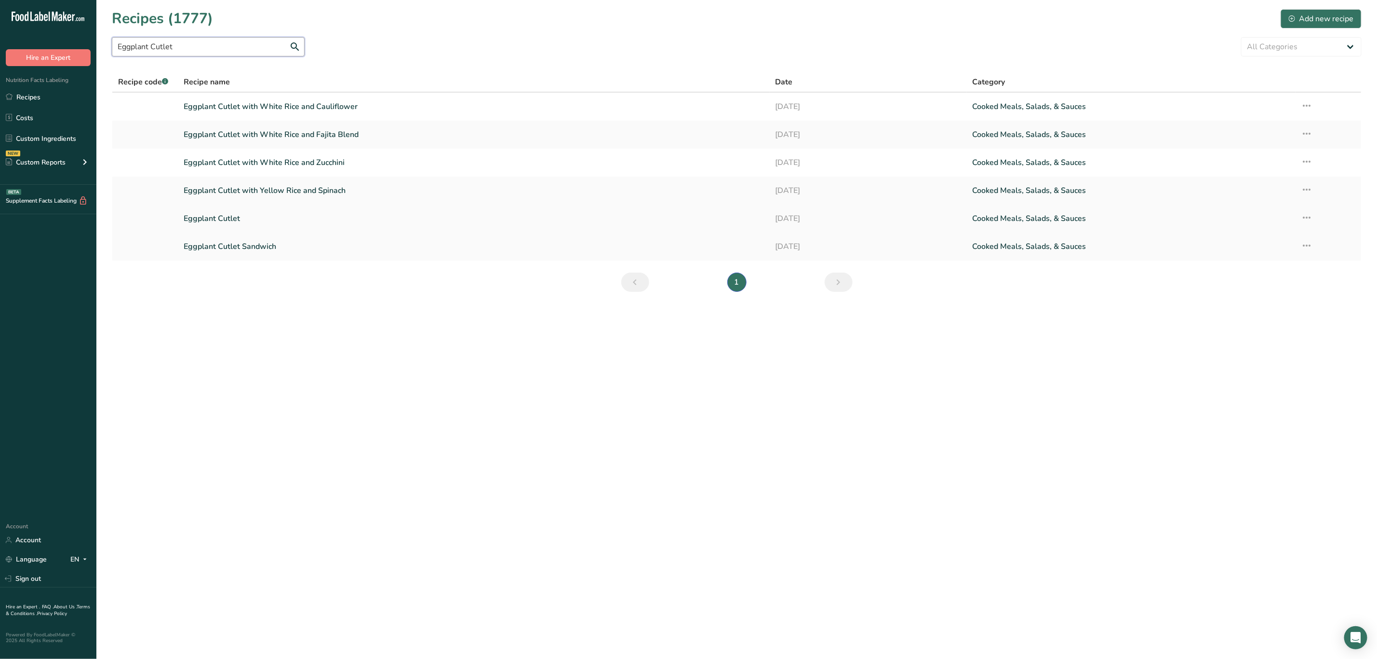
type input "Eggplant Cutlet"
click at [1306, 218] on icon at bounding box center [1308, 217] width 12 height 17
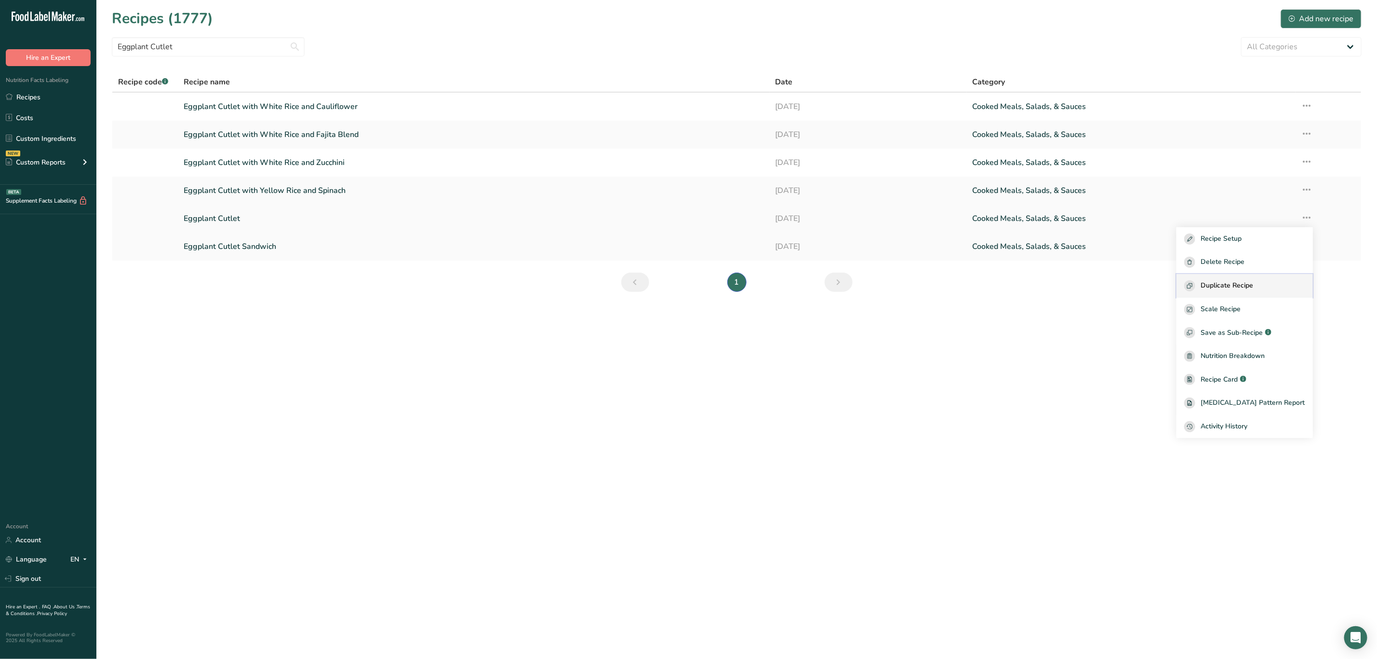
click at [1248, 288] on span "Duplicate Recipe" at bounding box center [1227, 285] width 53 height 11
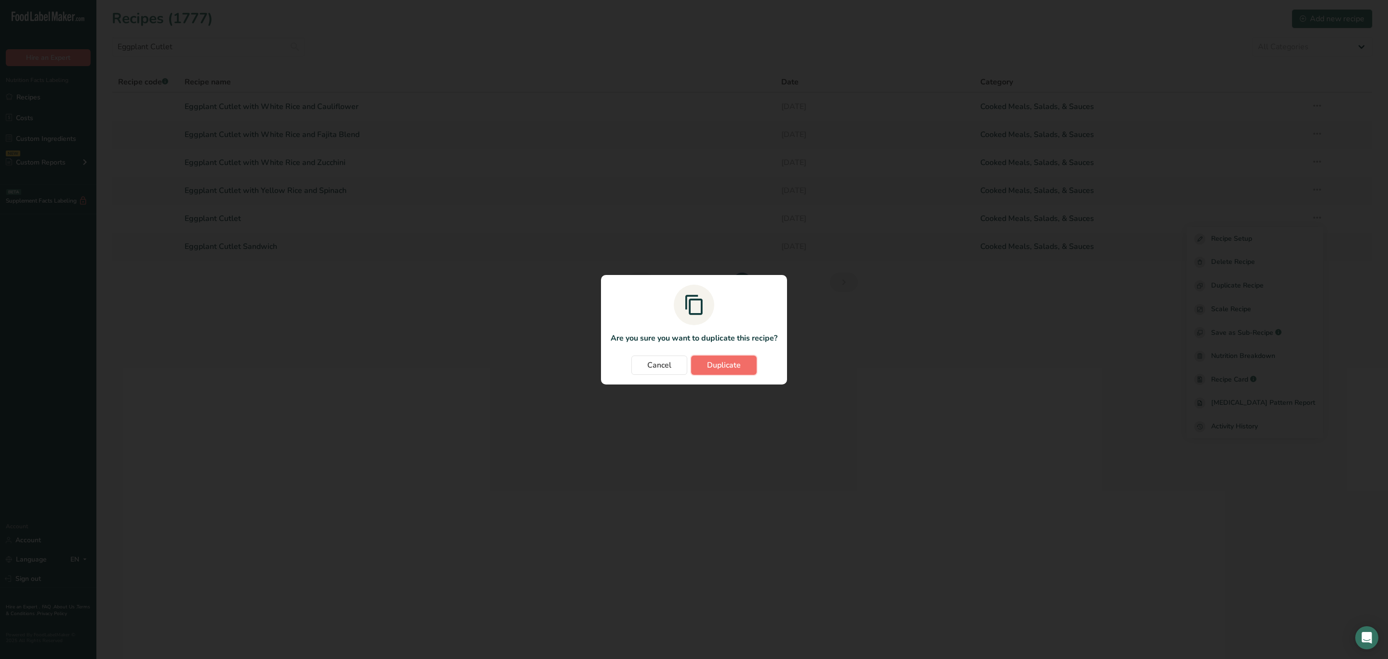
click at [703, 366] on button "Duplicate" at bounding box center [724, 364] width 66 height 19
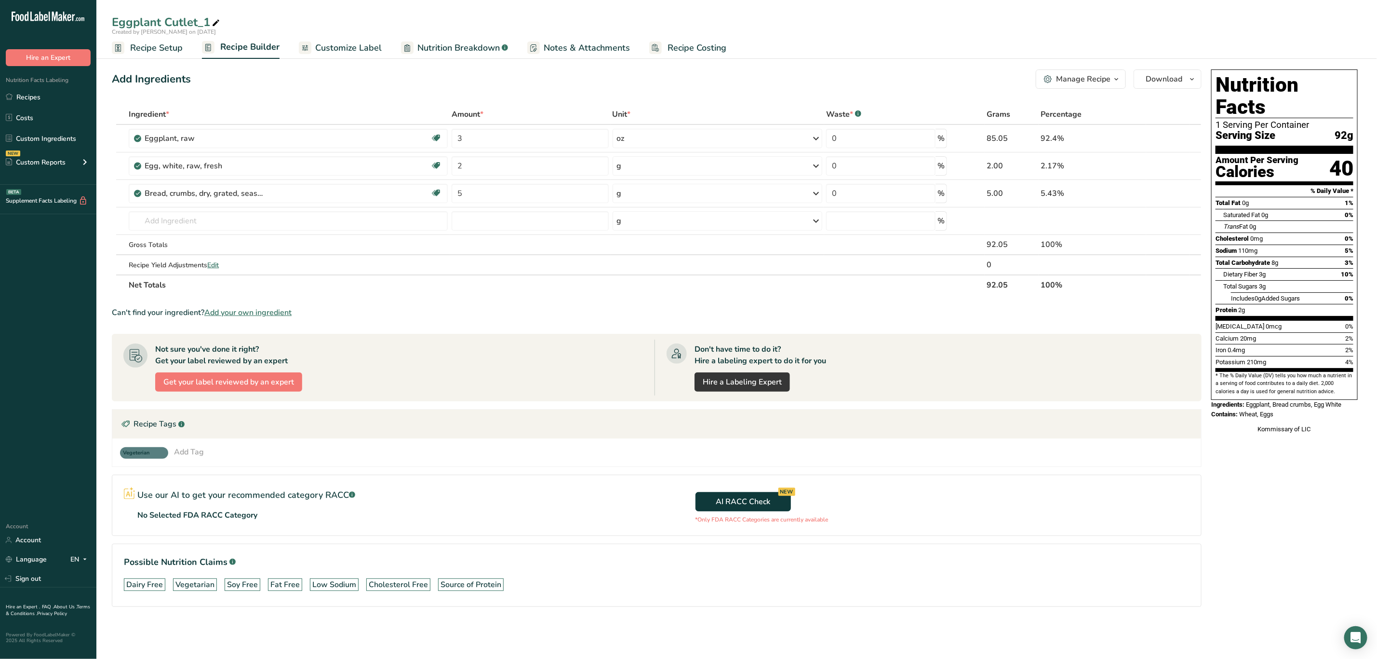
click at [1088, 78] on div "Manage Recipe" at bounding box center [1083, 79] width 54 height 12
click at [1078, 101] on div "Delete Recipe" at bounding box center [1057, 102] width 121 height 11
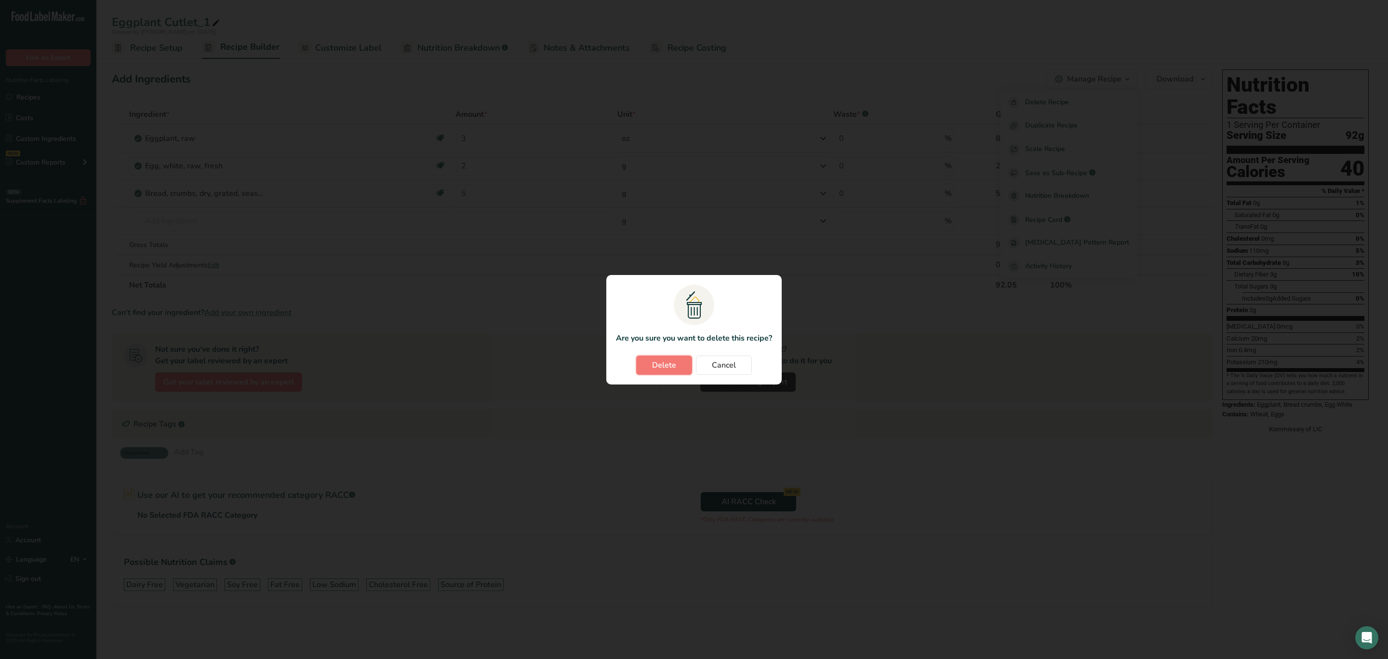
click at [665, 362] on span "Delete" at bounding box center [664, 365] width 24 height 12
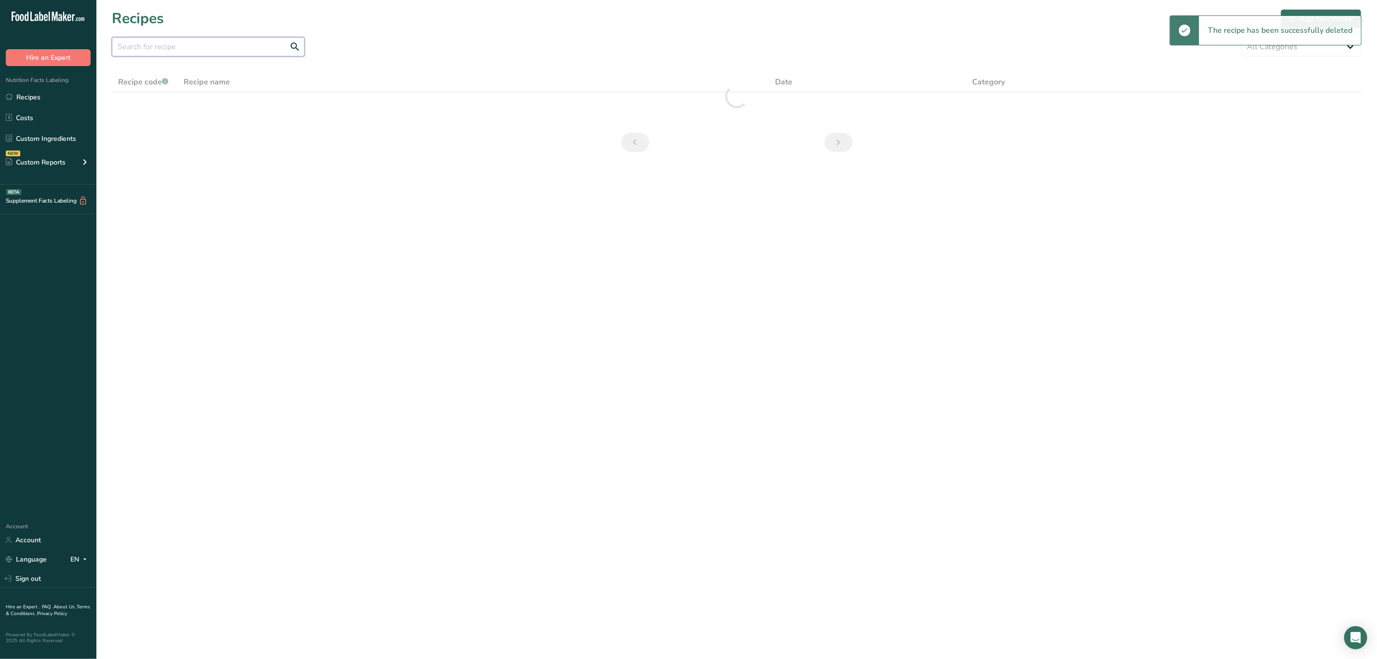
click at [177, 43] on input "text" at bounding box center [208, 46] width 193 height 19
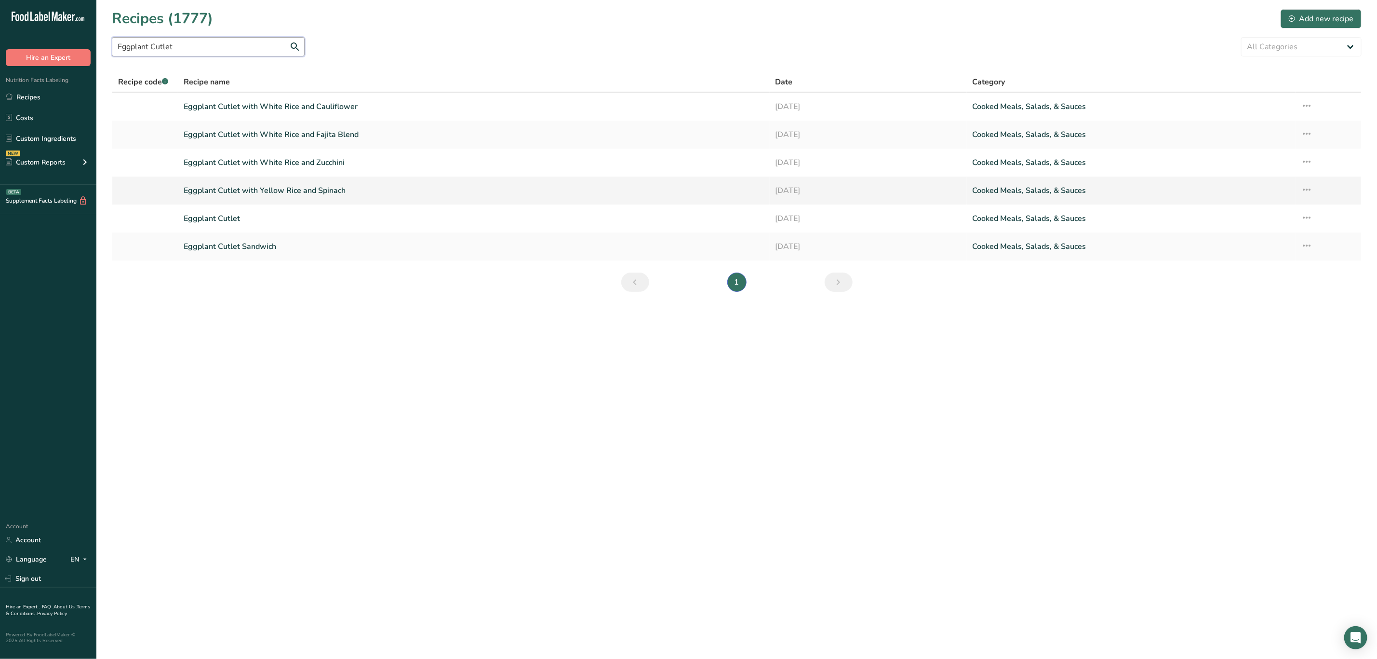
type input "Eggplant Cutlet"
click at [1307, 187] on icon at bounding box center [1308, 189] width 12 height 17
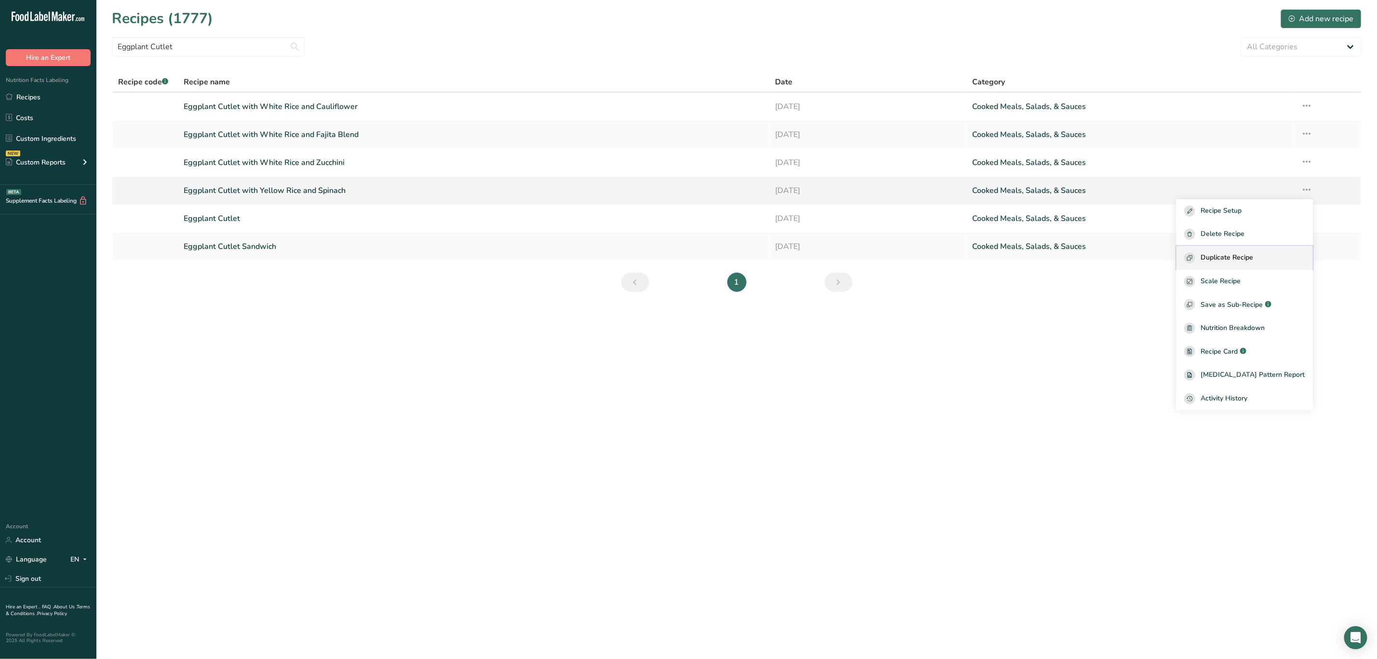
click at [1240, 256] on span "Duplicate Recipe" at bounding box center [1227, 257] width 53 height 11
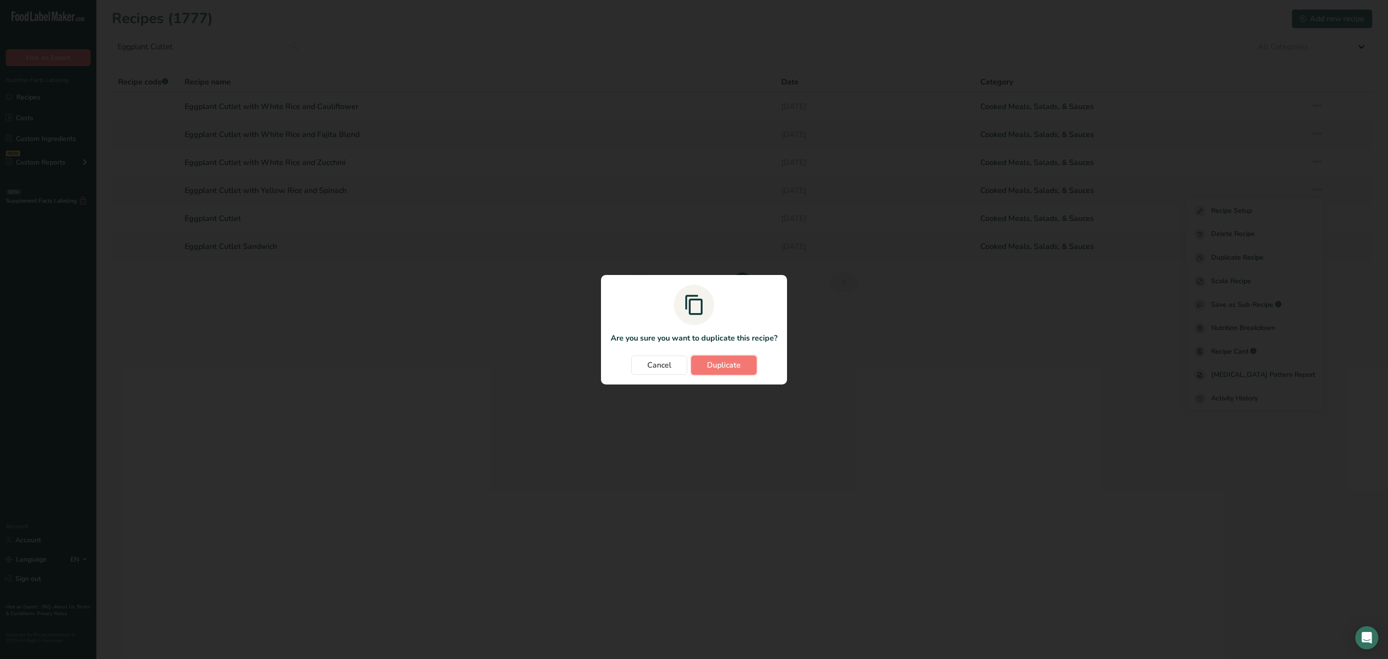
click at [727, 363] on span "Duplicate" at bounding box center [724, 365] width 34 height 12
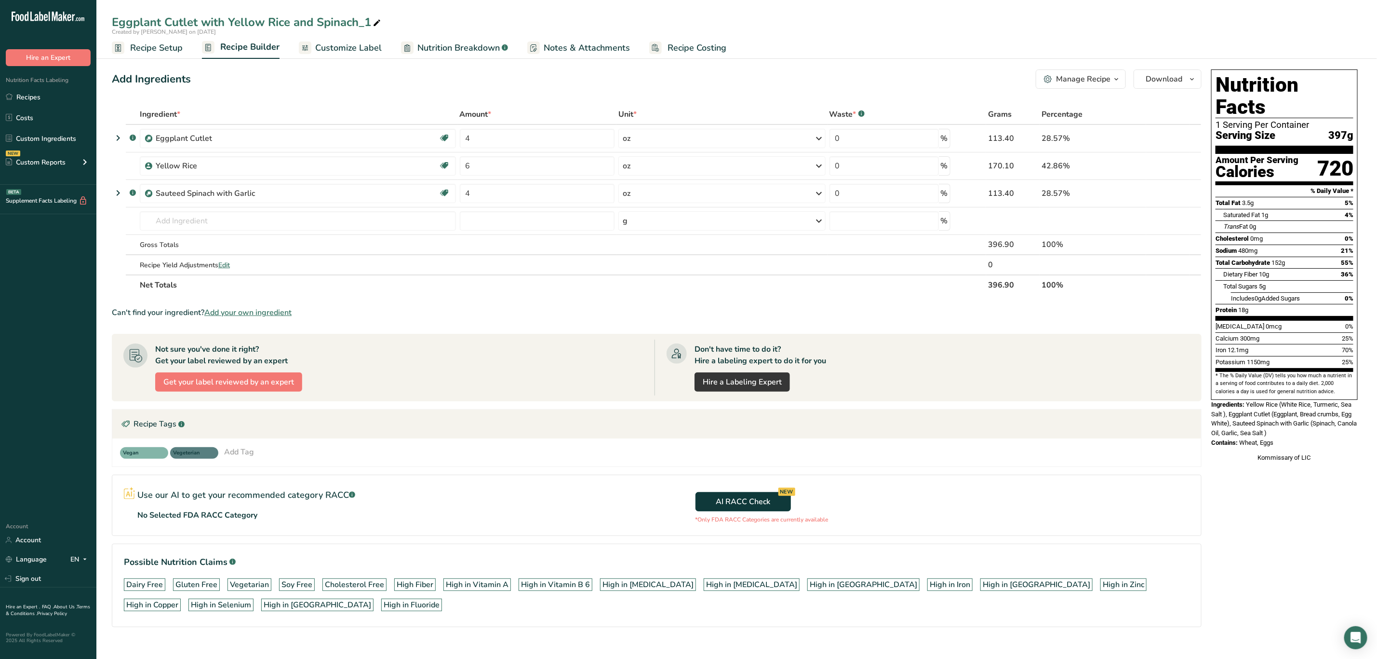
click at [375, 23] on icon at bounding box center [377, 22] width 9 height 13
drag, startPoint x: 375, startPoint y: 23, endPoint x: 320, endPoint y: 29, distance: 55.3
click at [320, 29] on input "Eggplant Cutlet with Yellow Rice and Spinach_1" at bounding box center [737, 21] width 1250 height 17
type input "Eggplant Cutlet with Yellow Rice and Carrots"
click at [1173, 190] on icon at bounding box center [1170, 193] width 7 height 10
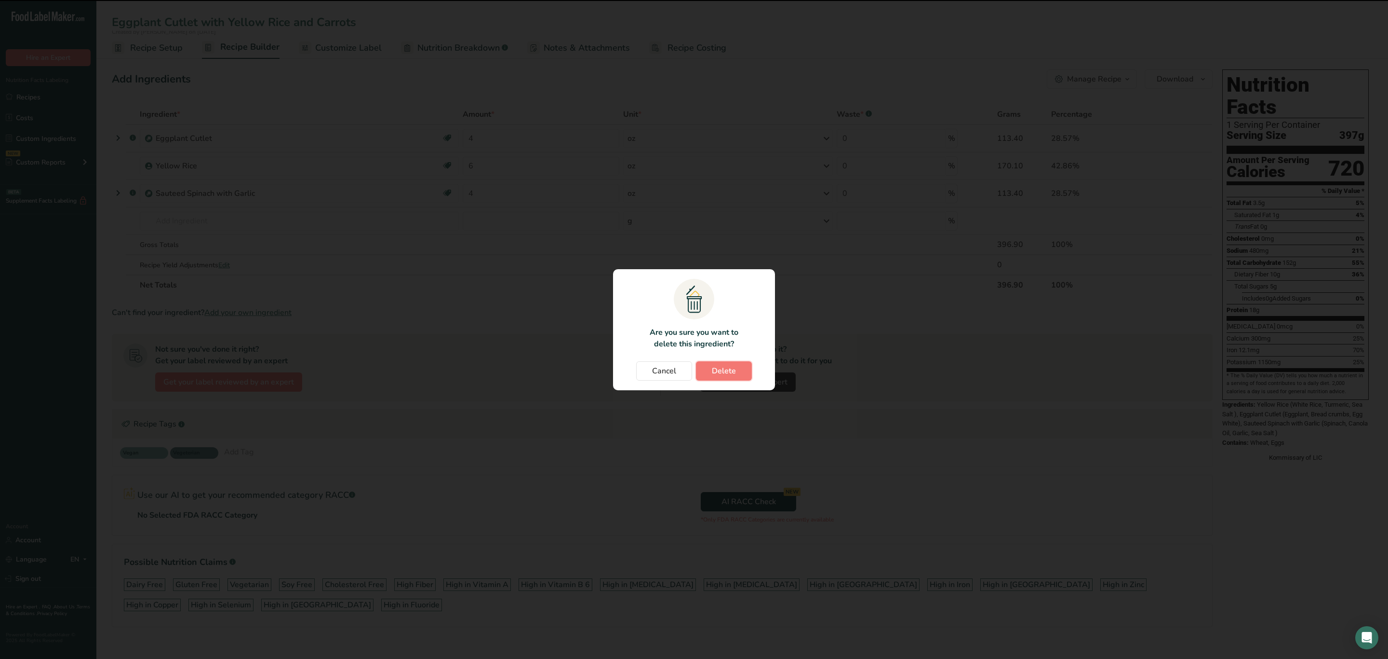
drag, startPoint x: 739, startPoint y: 369, endPoint x: 690, endPoint y: 324, distance: 66.5
click at [739, 369] on button "Delete" at bounding box center [724, 370] width 56 height 19
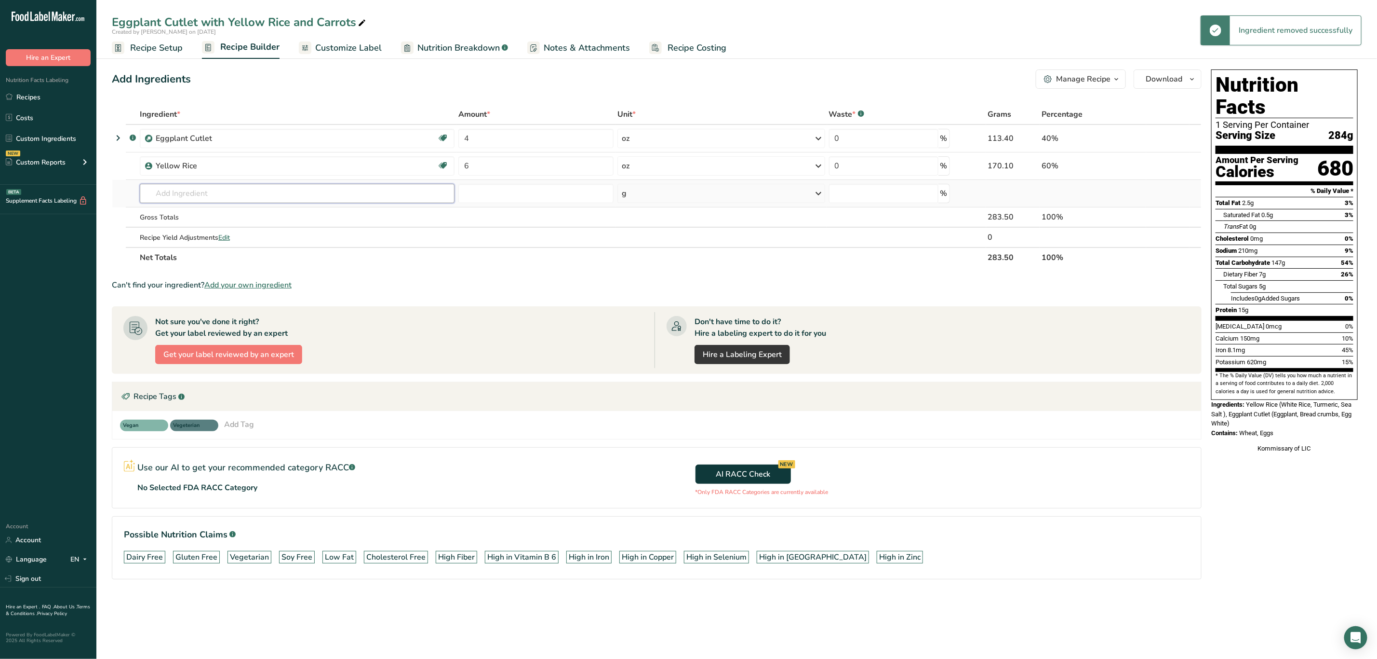
click at [166, 191] on input "text" at bounding box center [297, 193] width 315 height 19
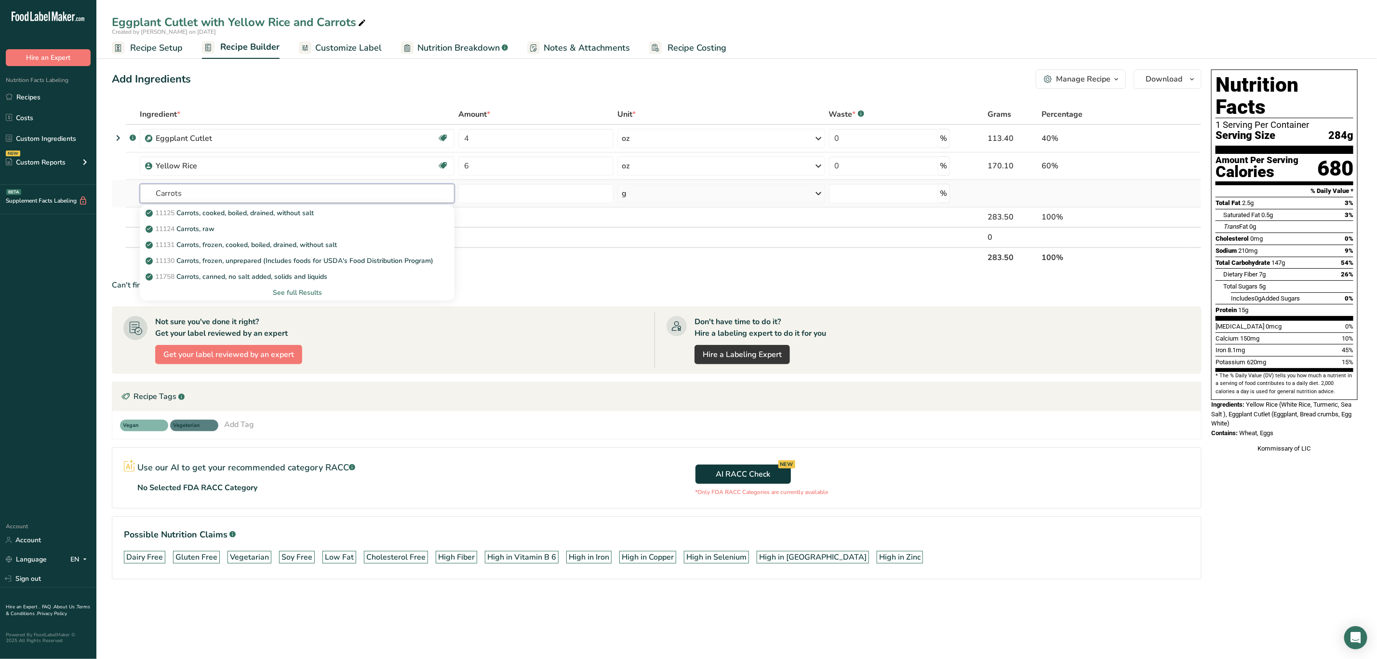
type input "Carrots"
click at [310, 295] on div "See full Results" at bounding box center [297, 292] width 299 height 10
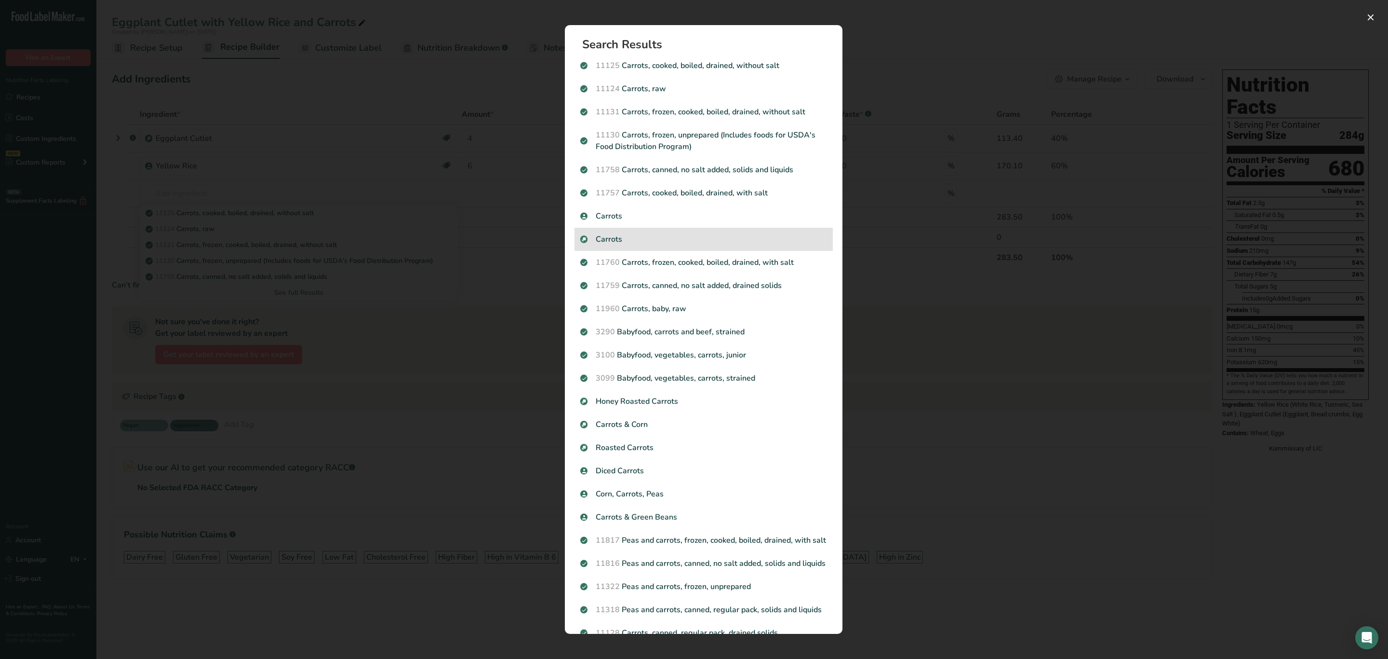
click at [614, 236] on p "Carrots" at bounding box center [703, 239] width 247 height 12
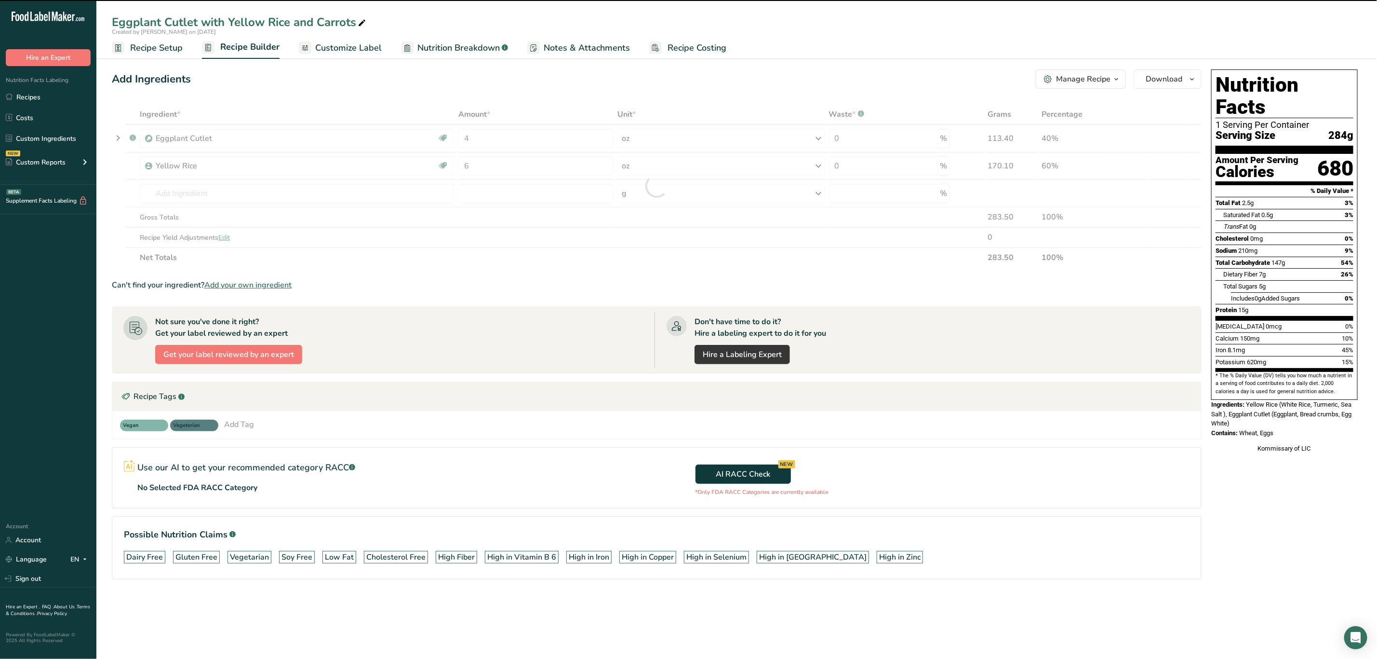
type input "0"
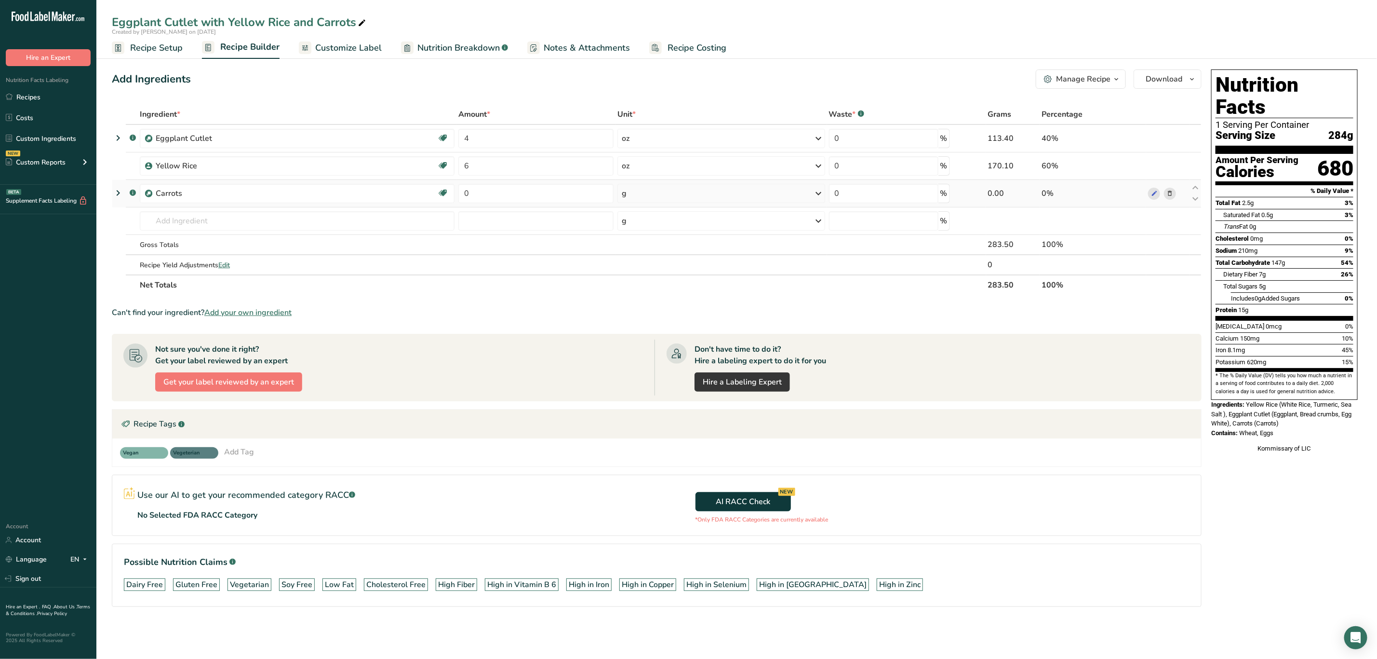
click at [531, 204] on td "0" at bounding box center [536, 193] width 159 height 27
click at [528, 191] on input "0" at bounding box center [535, 193] width 155 height 19
click at [531, 192] on input "0" at bounding box center [535, 193] width 155 height 19
type input "4"
click at [646, 195] on div "Ingredient * Amount * Unit * Waste * .a-a{fill:#347362;}.b-a{fill:#fff;} Grams …" at bounding box center [657, 199] width 1090 height 191
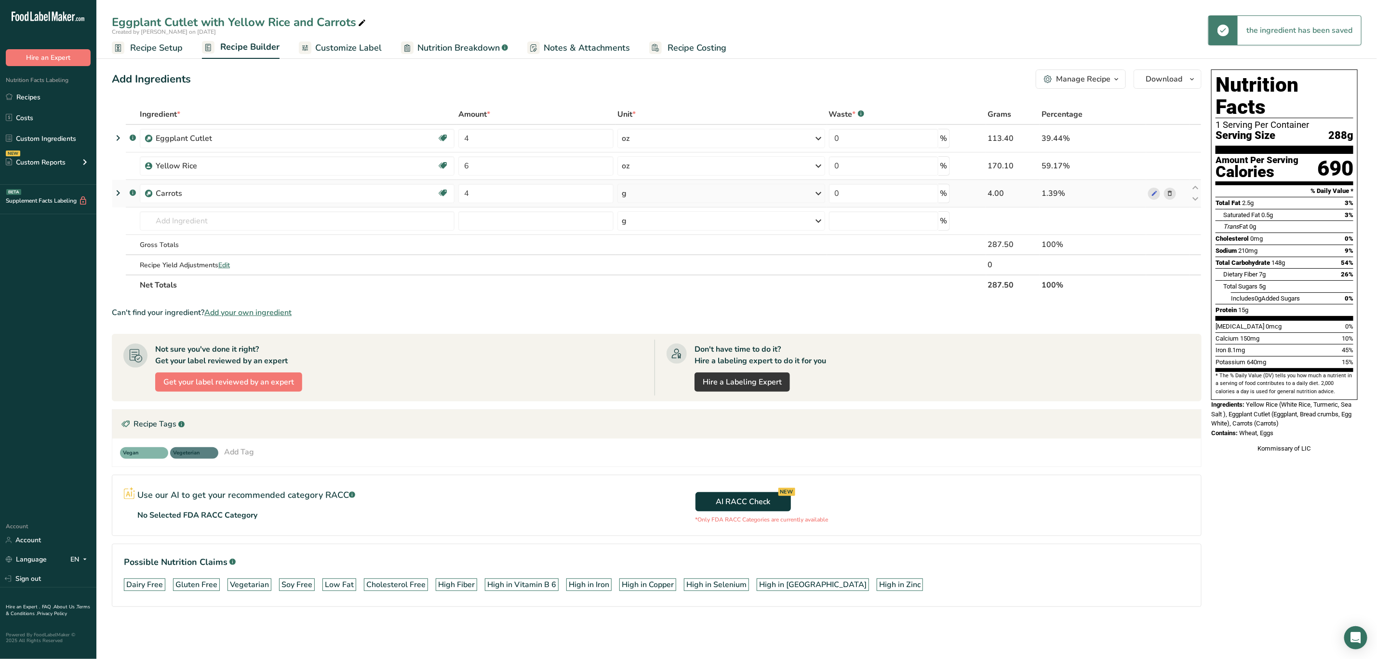
click at [646, 195] on div "g" at bounding box center [721, 193] width 207 height 19
click at [650, 272] on div "See more" at bounding box center [663, 270] width 81 height 10
click at [650, 298] on div "oz" at bounding box center [663, 300] width 81 height 14
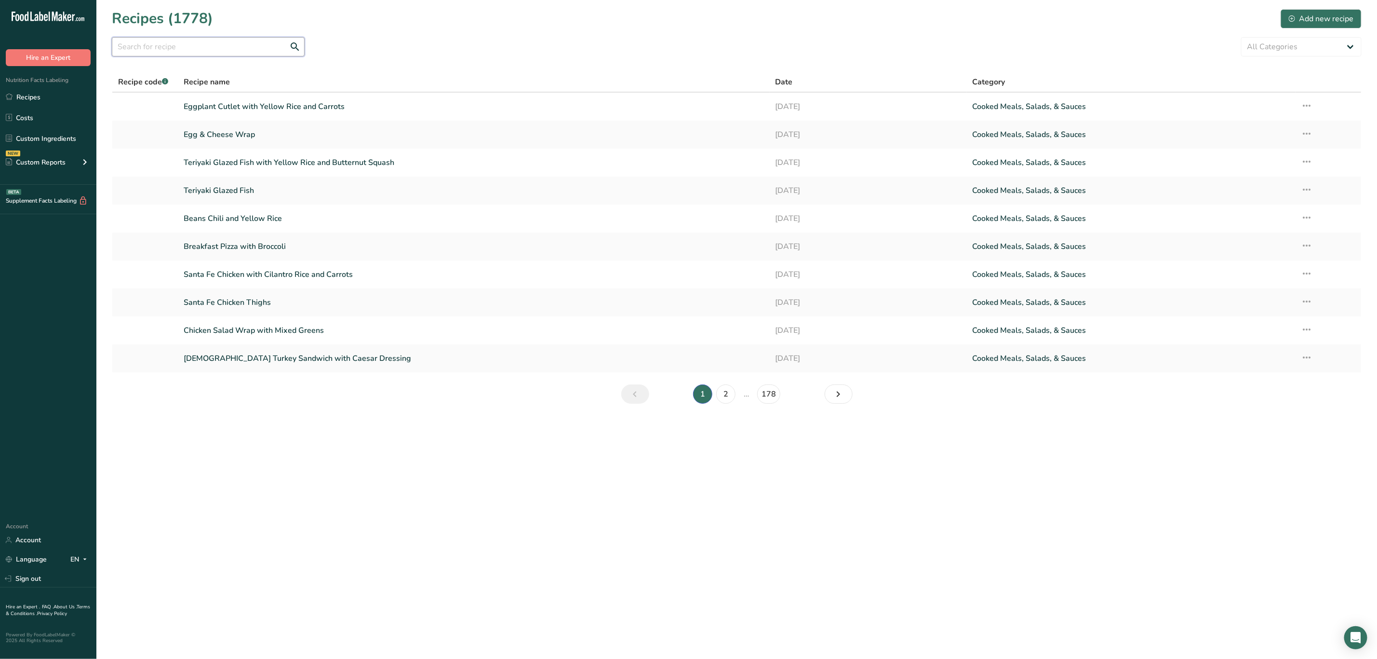
click input "text"
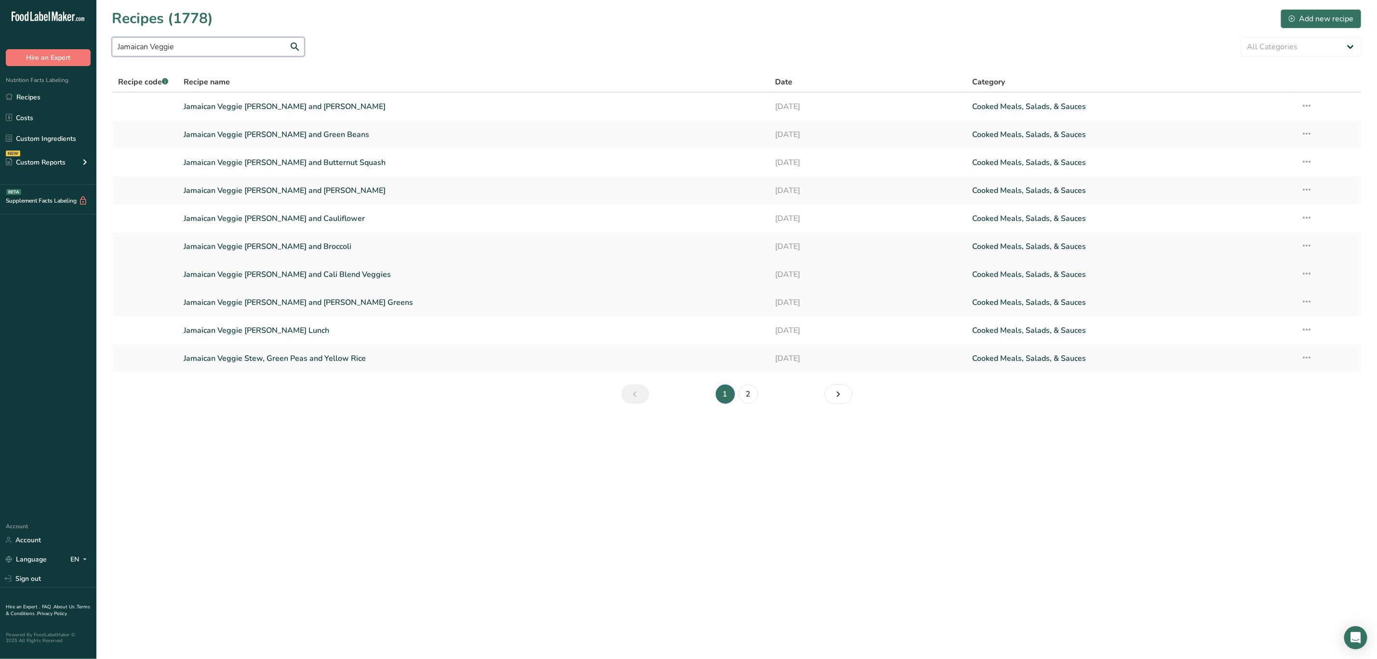
type input "Jamaican Veggie"
click link "Jamaican Veggie Patty and Cali Blend Veggies"
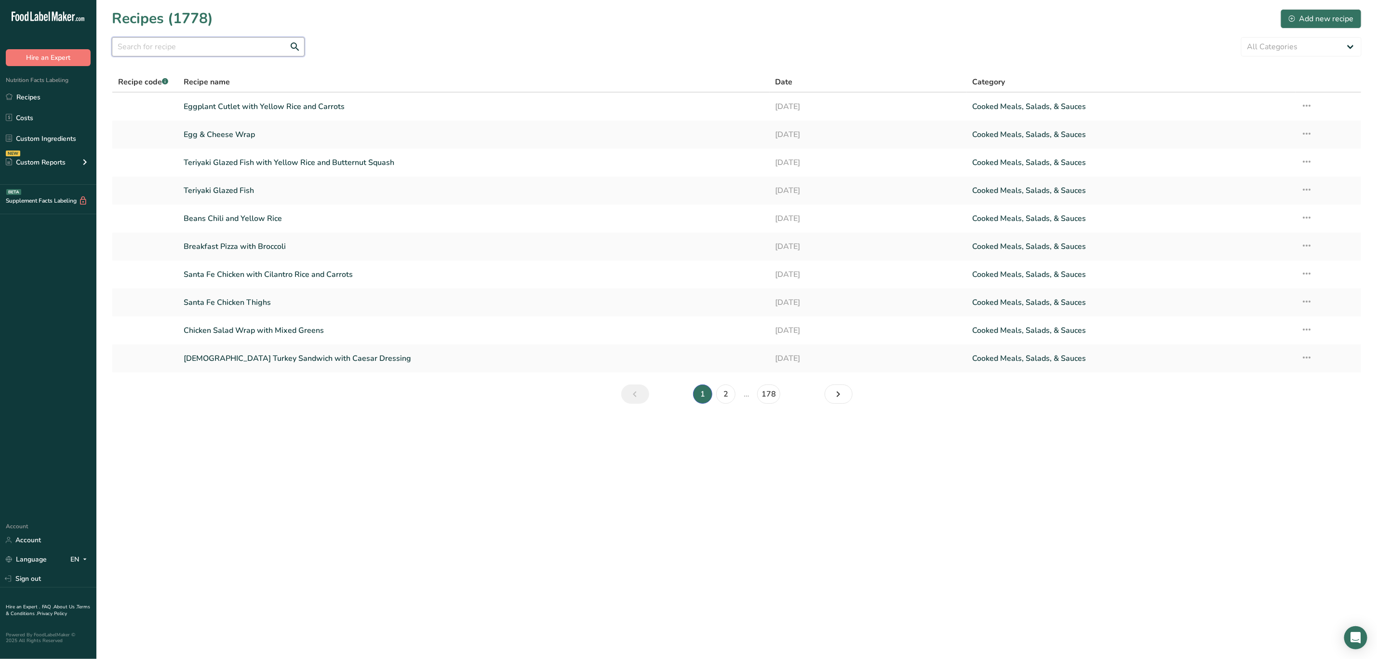
click at [253, 39] on input "text" at bounding box center [208, 46] width 193 height 19
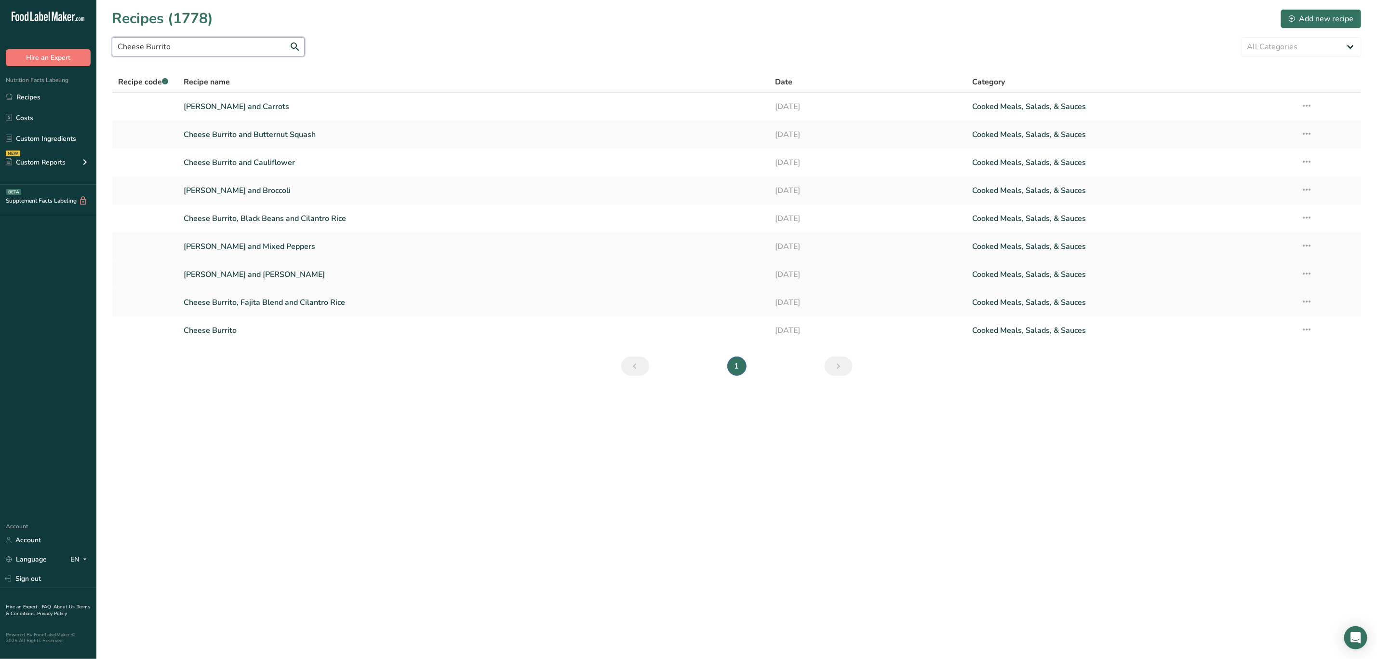
type input "Cheese Burrito"
drag, startPoint x: 271, startPoint y: 273, endPoint x: 272, endPoint y: 249, distance: 24.1
click at [271, 273] on link "Cheese Burrito and Zucchini" at bounding box center [474, 274] width 580 height 20
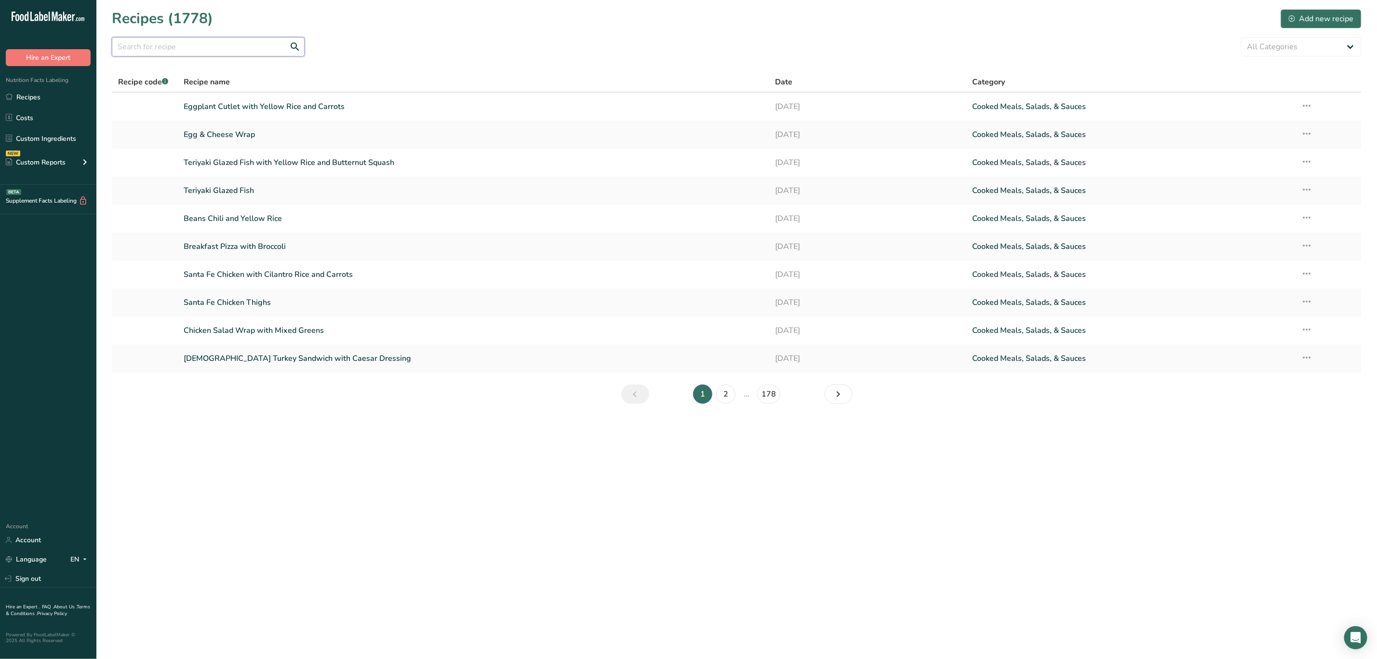
click at [229, 51] on input "text" at bounding box center [208, 46] width 193 height 19
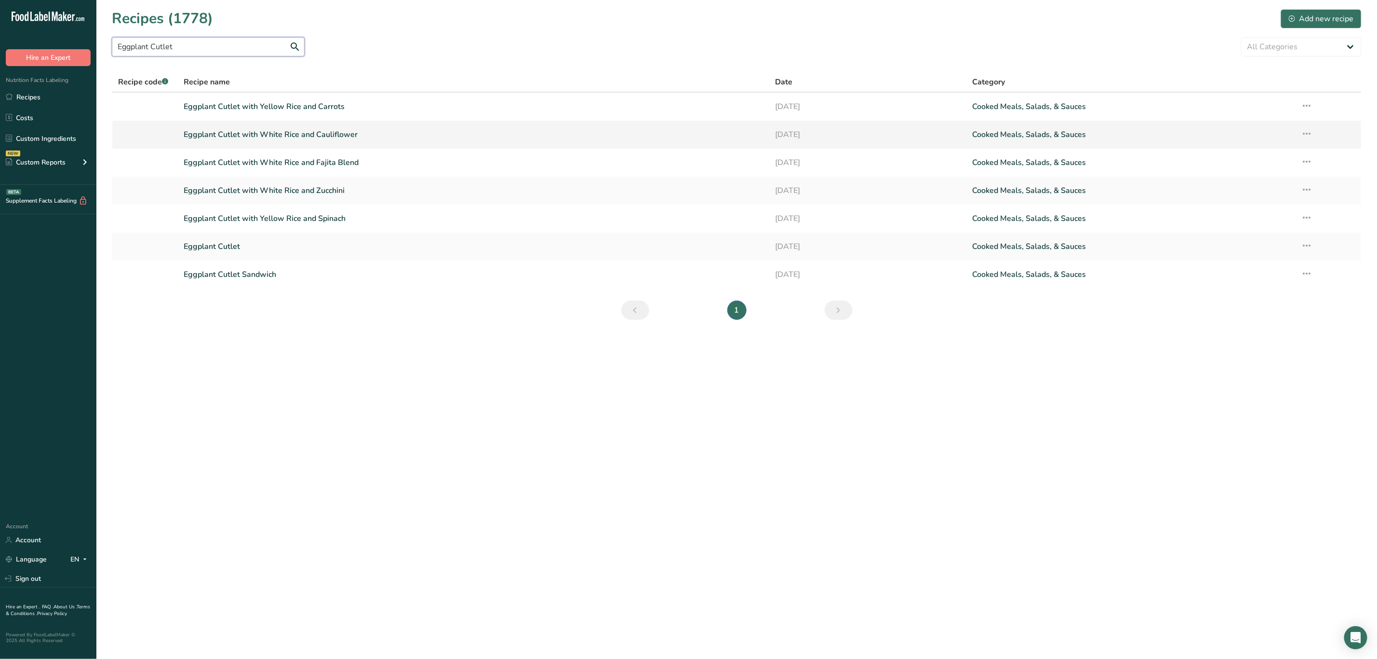
type input "Eggplant Cutlet"
click at [1310, 133] on icon at bounding box center [1308, 133] width 12 height 17
click at [1254, 199] on span "Duplicate Recipe" at bounding box center [1227, 201] width 53 height 11
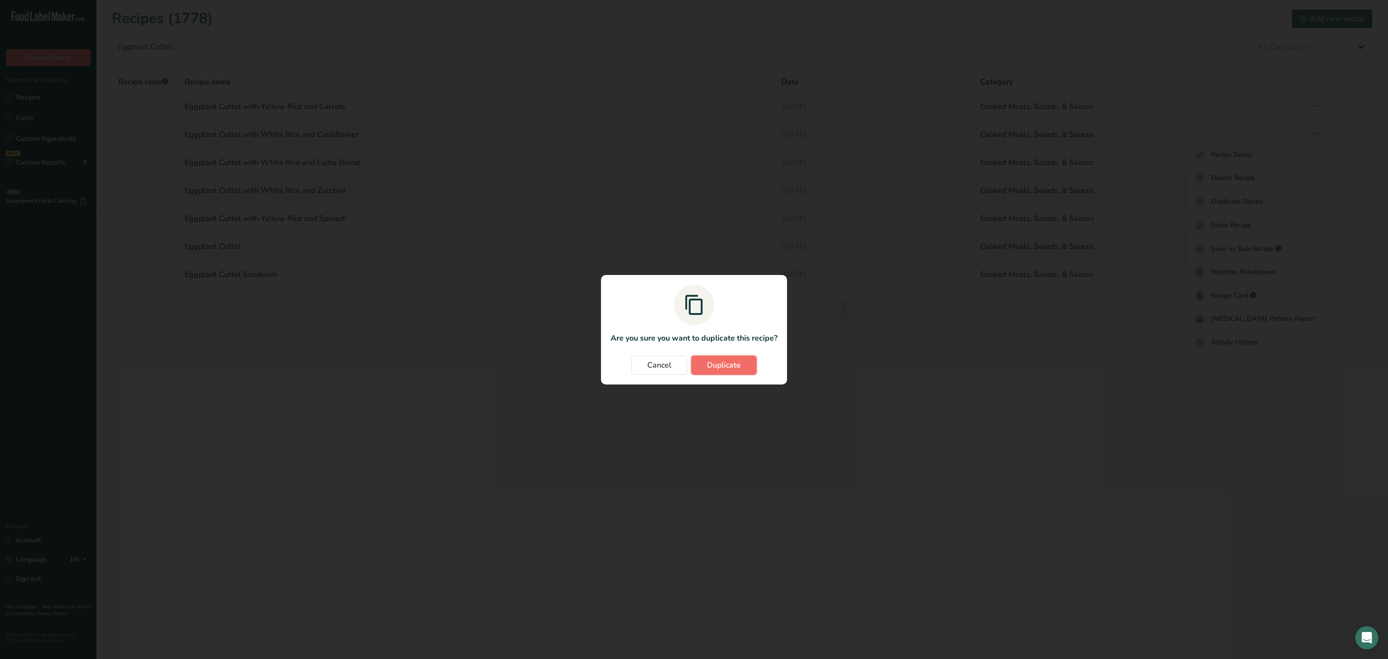
click at [717, 363] on span "Duplicate" at bounding box center [724, 365] width 34 height 12
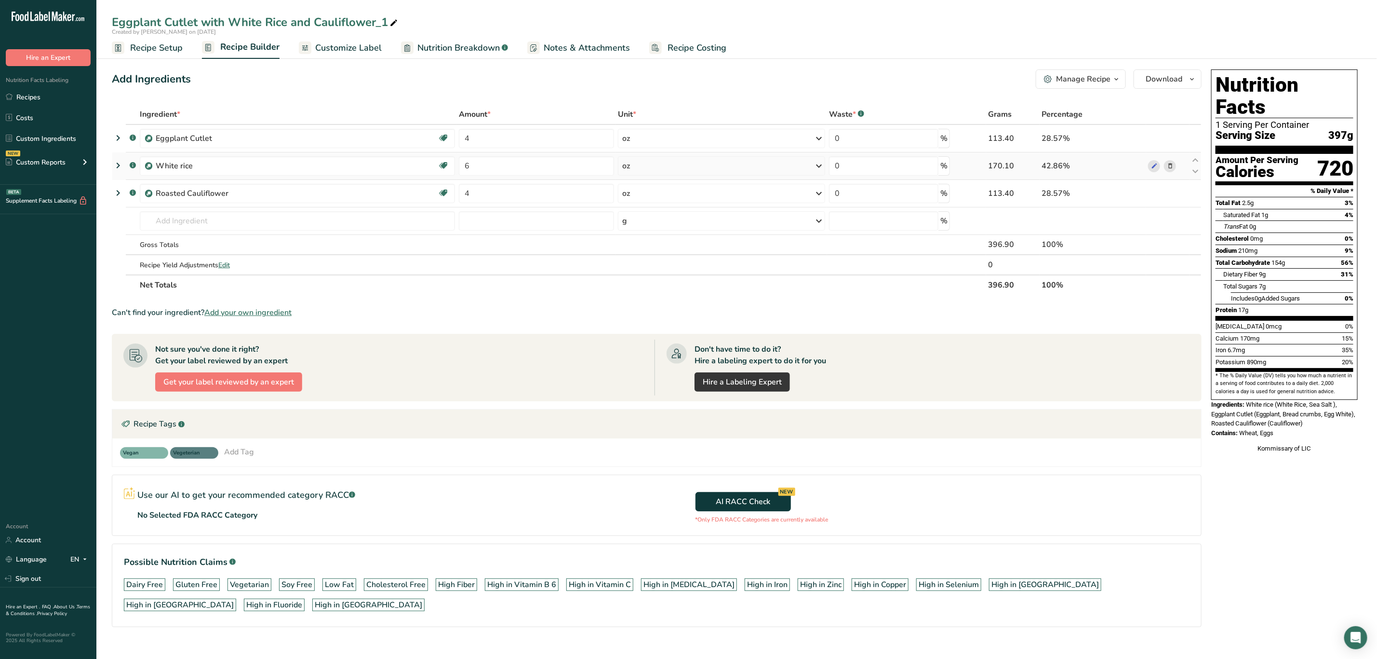
click at [1170, 169] on icon at bounding box center [1170, 166] width 7 height 10
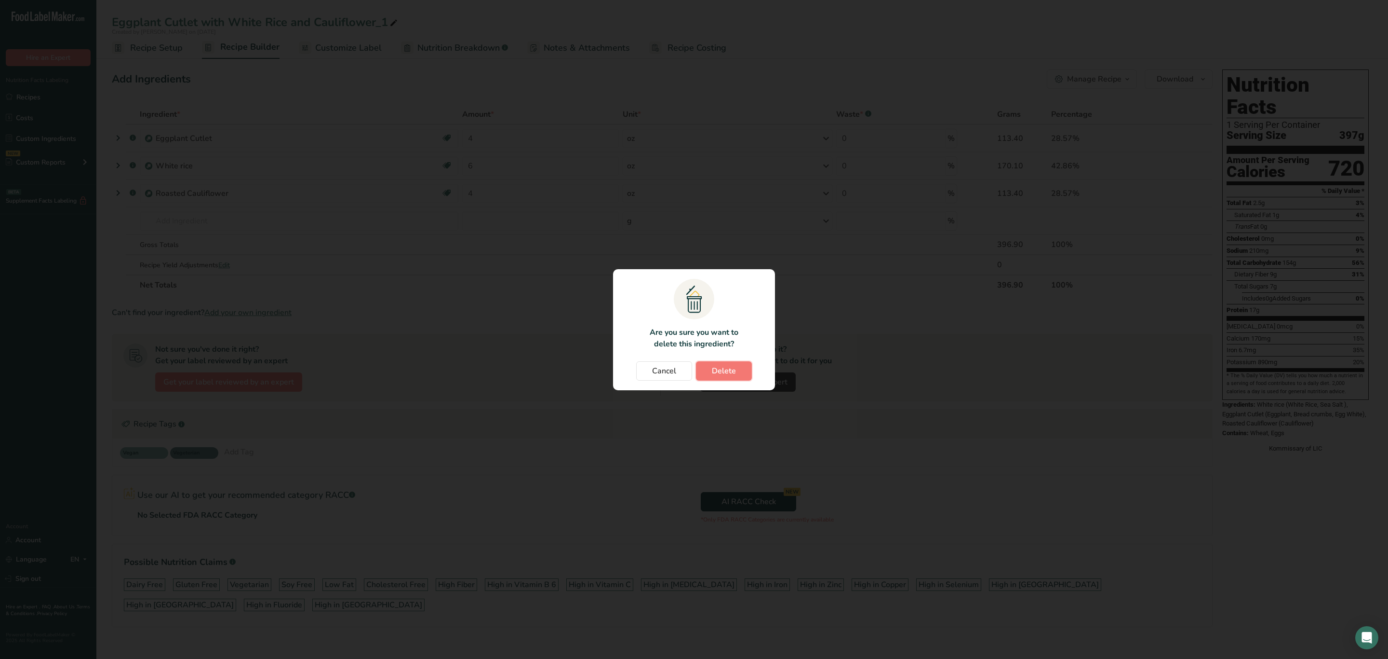
click at [731, 366] on span "Delete" at bounding box center [724, 371] width 24 height 12
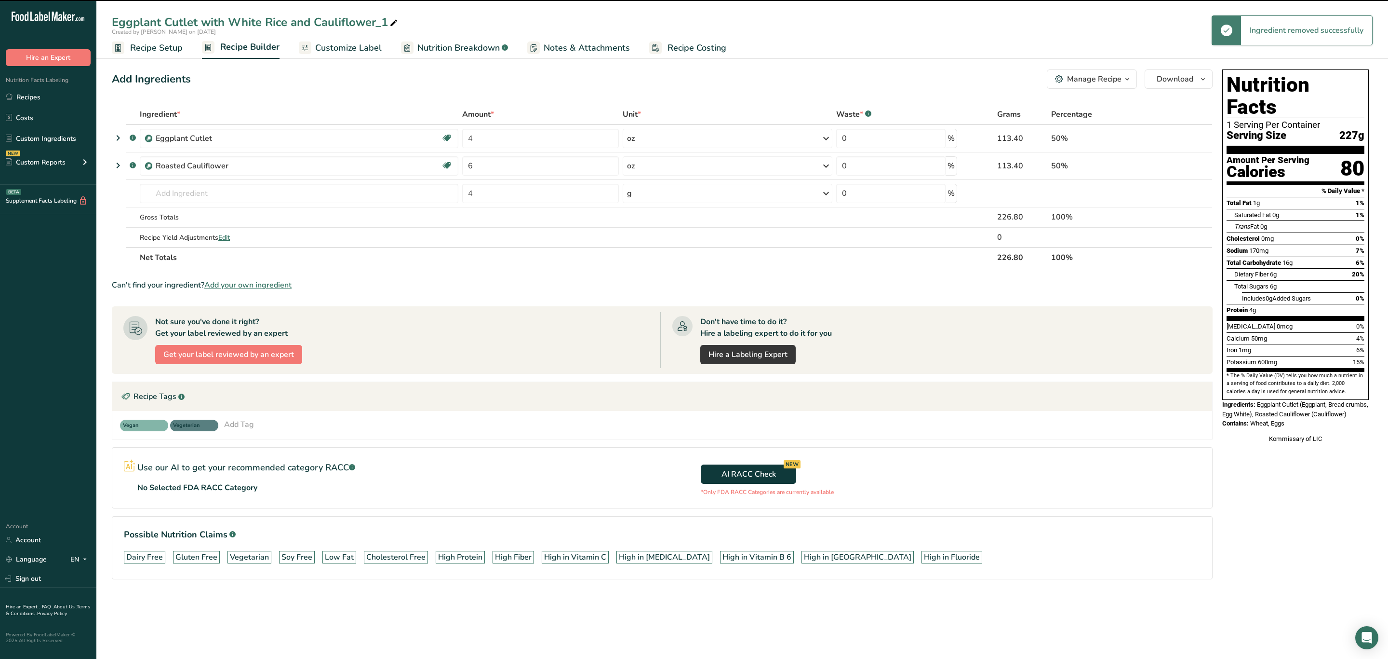
type input "4"
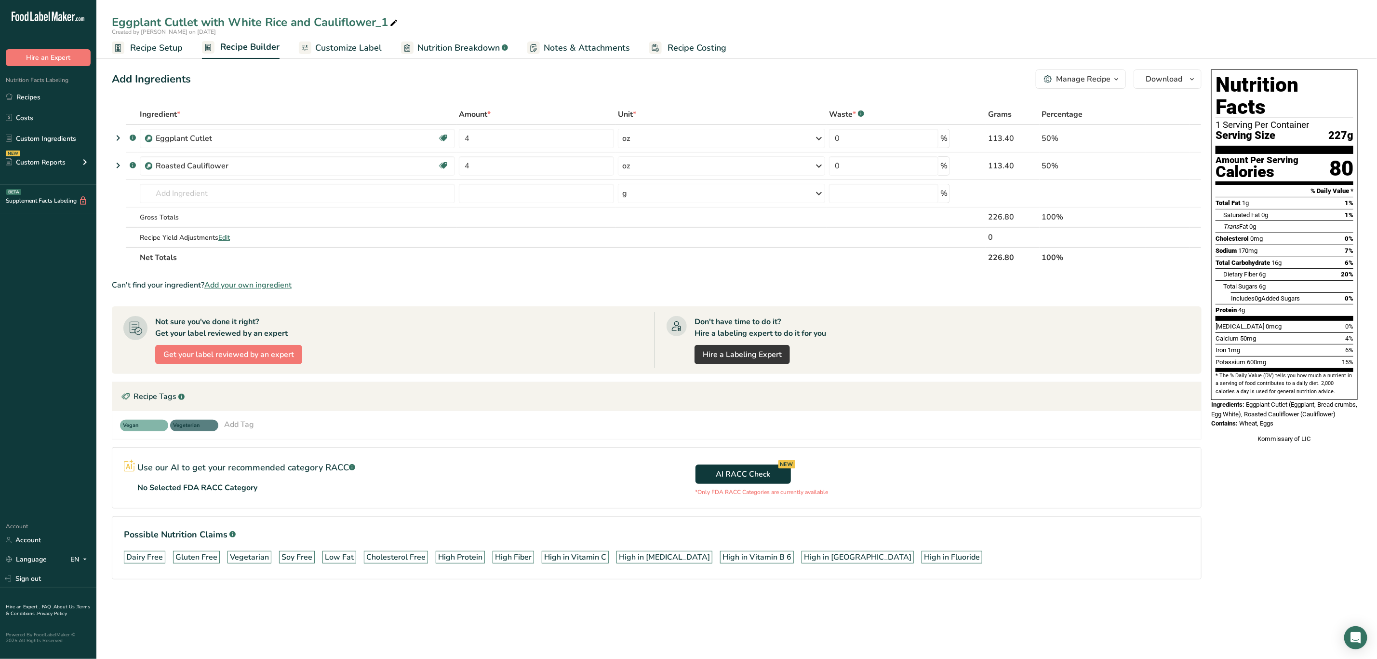
click at [392, 22] on icon at bounding box center [394, 22] width 9 height 13
click at [278, 16] on input "Eggplant Cutlet with White Rice and Cauliflower" at bounding box center [737, 21] width 1250 height 17
click at [249, 22] on input "Eggplant Cutlet with White and Cauliflower" at bounding box center [737, 21] width 1250 height 17
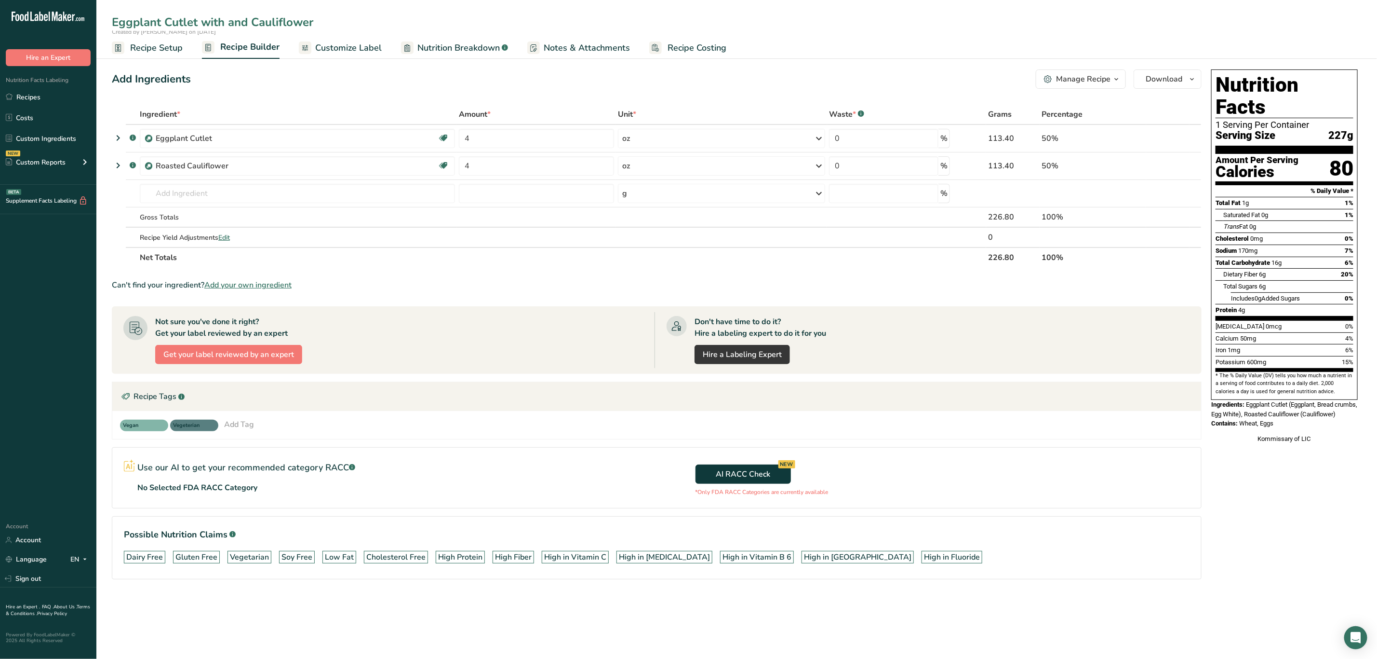
click at [238, 17] on input "Eggplant Cutlet with and Cauliflower" at bounding box center [737, 21] width 1250 height 17
type input "Eggplant Cutlet with Cauliflower"
click at [1231, 377] on div "Nutrition Facts 1 Serving Per Container Serving Size 227g Amount Per Serving Ca…" at bounding box center [1284, 234] width 147 height 330
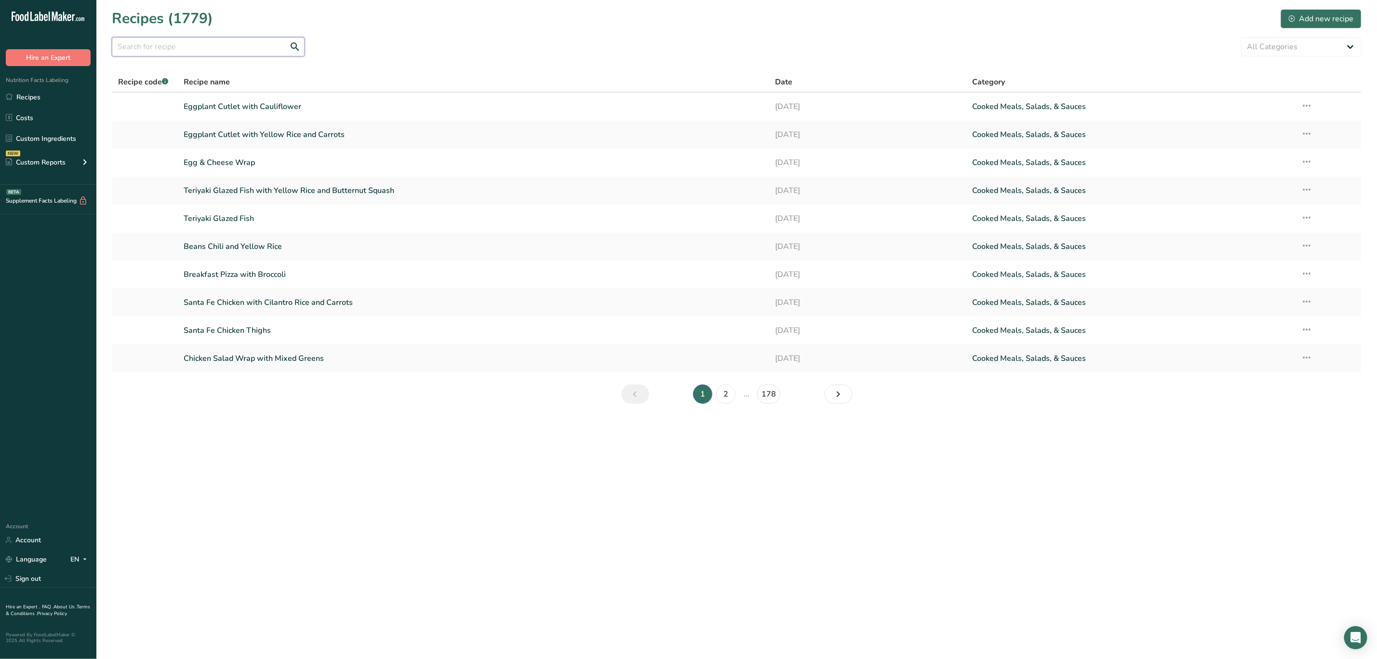
click at [249, 51] on input "text" at bounding box center [208, 46] width 193 height 19
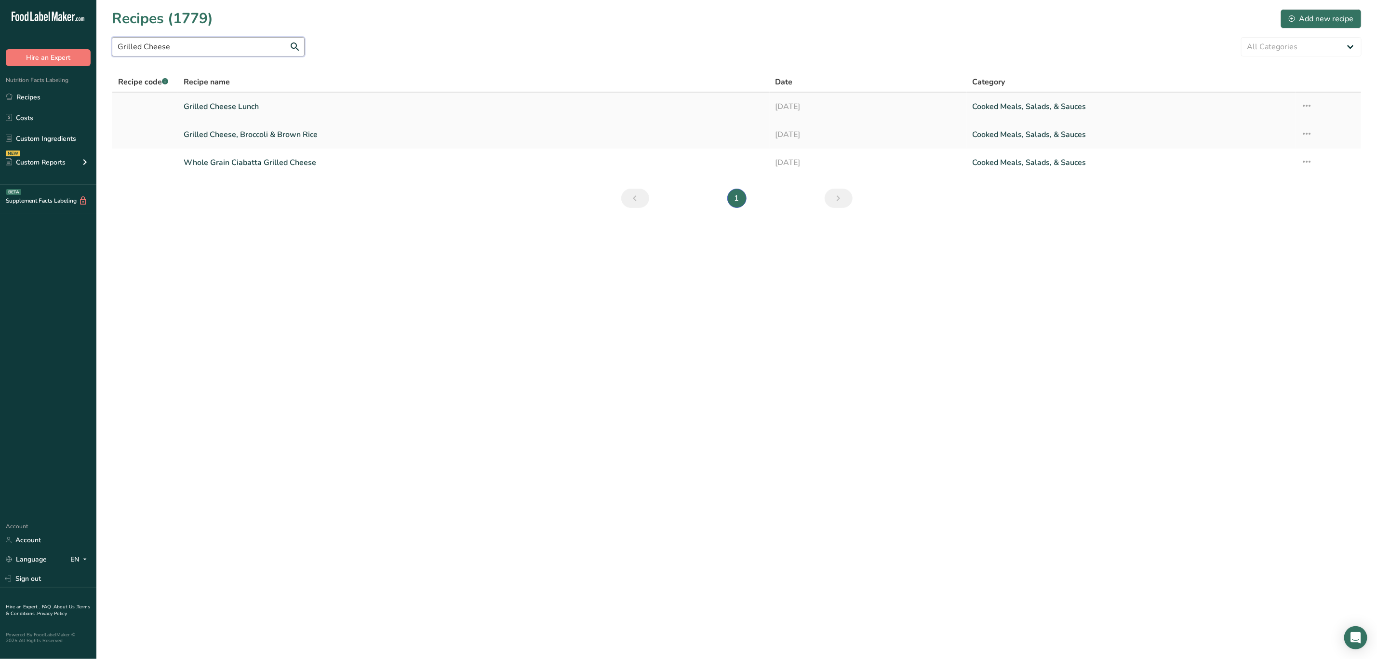
type input "Grilled Cheese"
click at [278, 106] on link "Grilled Cheese Lunch" at bounding box center [474, 106] width 580 height 20
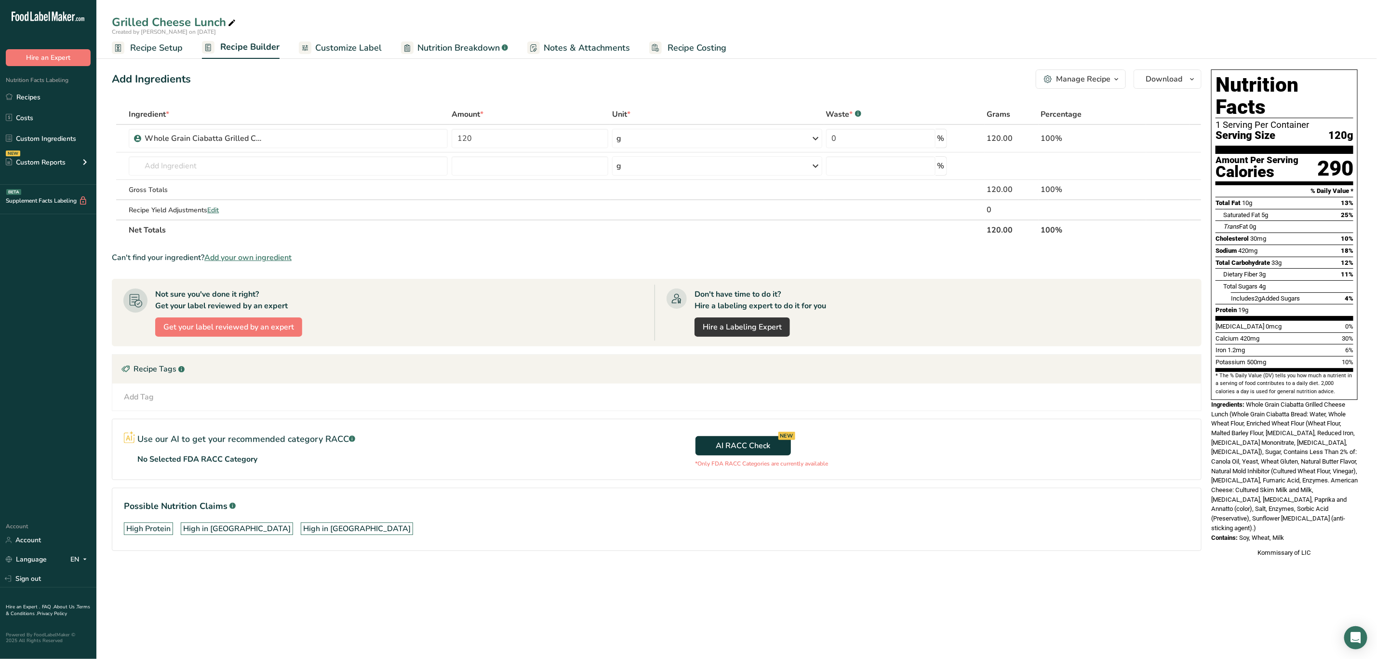
click at [1075, 82] on div "Manage Recipe" at bounding box center [1083, 79] width 54 height 12
click at [1052, 116] on button "Duplicate Recipe" at bounding box center [1058, 126] width 136 height 24
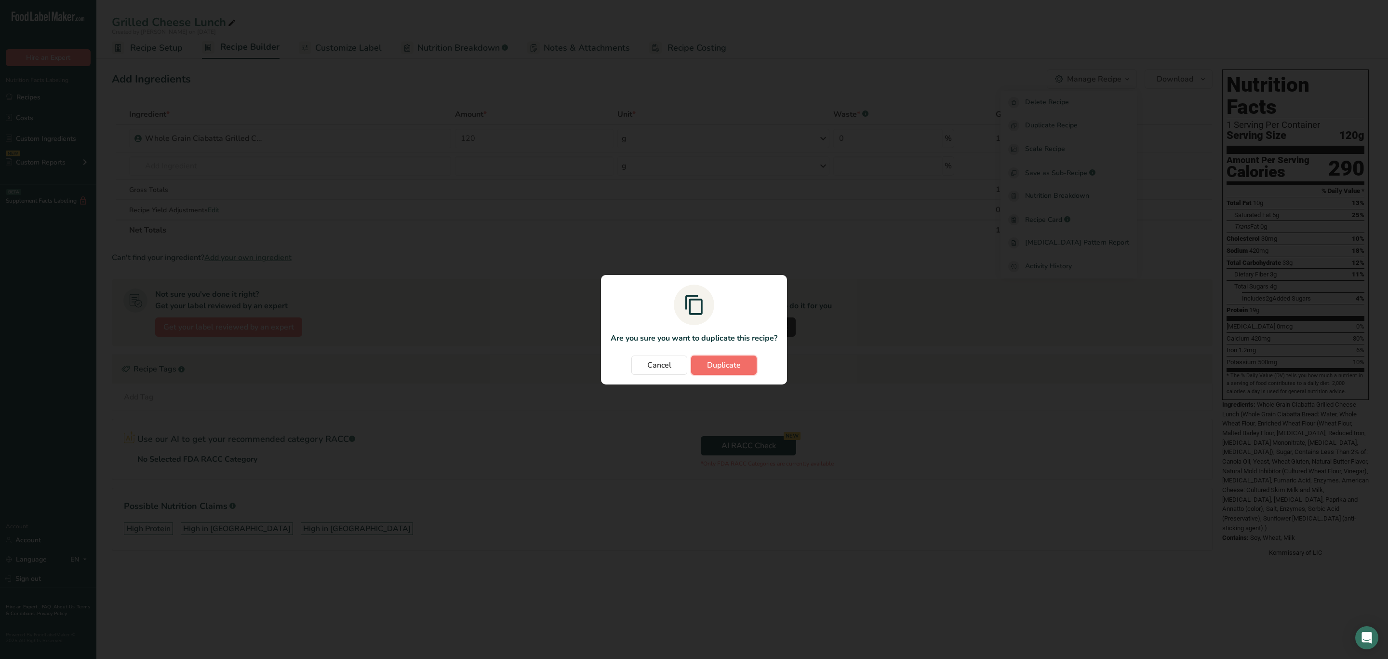
click at [714, 363] on span "Duplicate" at bounding box center [724, 365] width 34 height 12
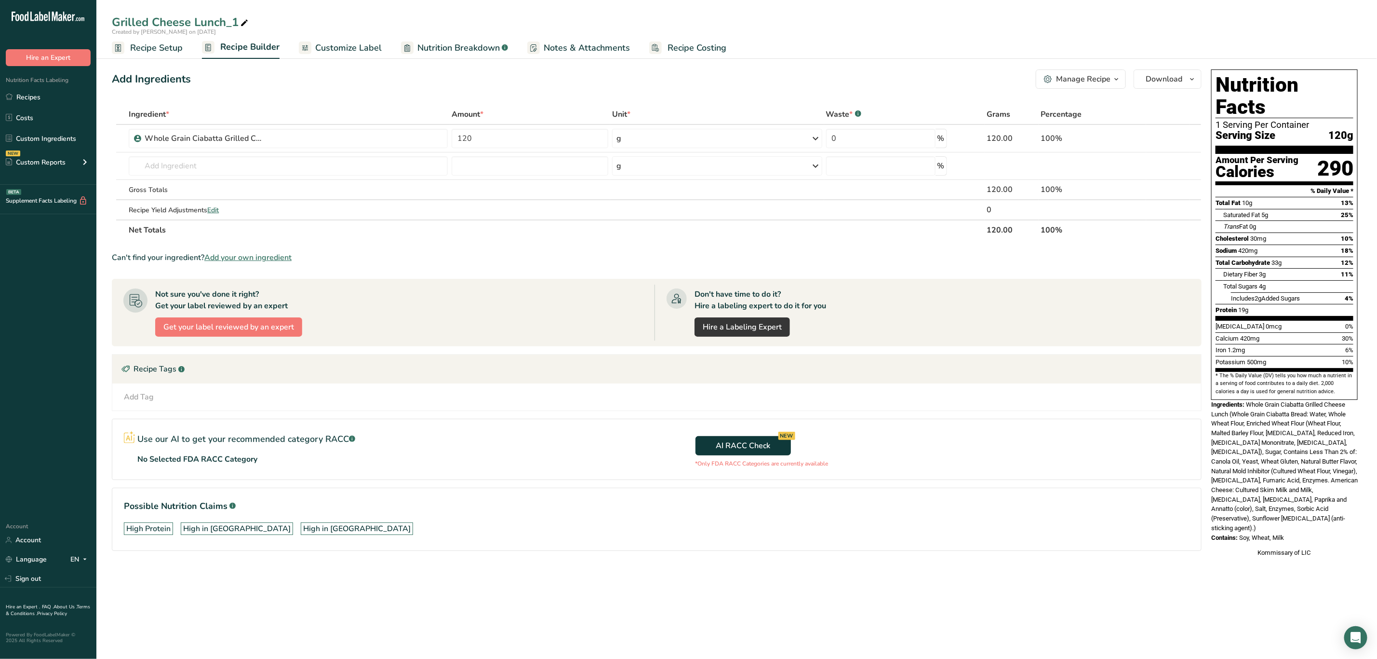
click at [243, 23] on icon at bounding box center [244, 22] width 9 height 13
click at [243, 21] on input "Grilled Cheese Lunch_1" at bounding box center [737, 21] width 1250 height 17
type input "Grilled Cheese with Butternut Squash"
click at [256, 163] on input "text" at bounding box center [288, 165] width 319 height 19
type input "Butternut Squash"
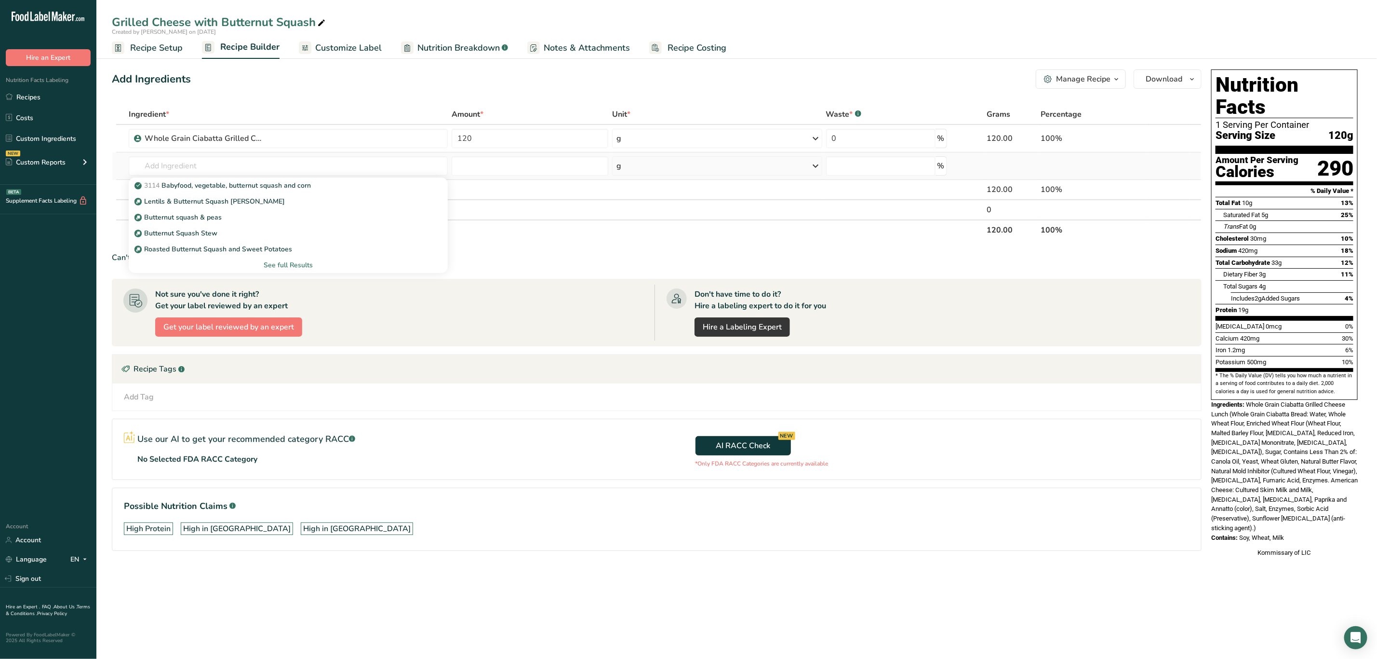
click at [279, 261] on div "See full Results" at bounding box center [288, 265] width 304 height 10
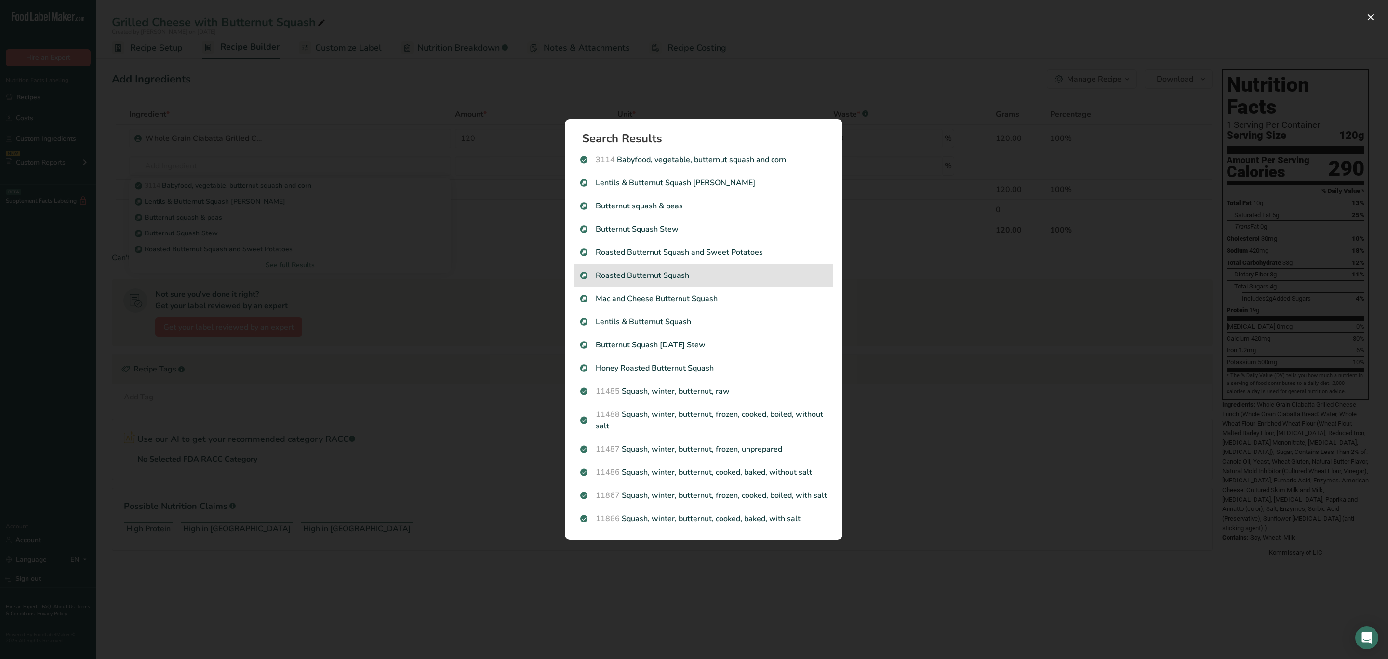
click at [677, 281] on p "Roasted Butternut Squash" at bounding box center [703, 275] width 247 height 12
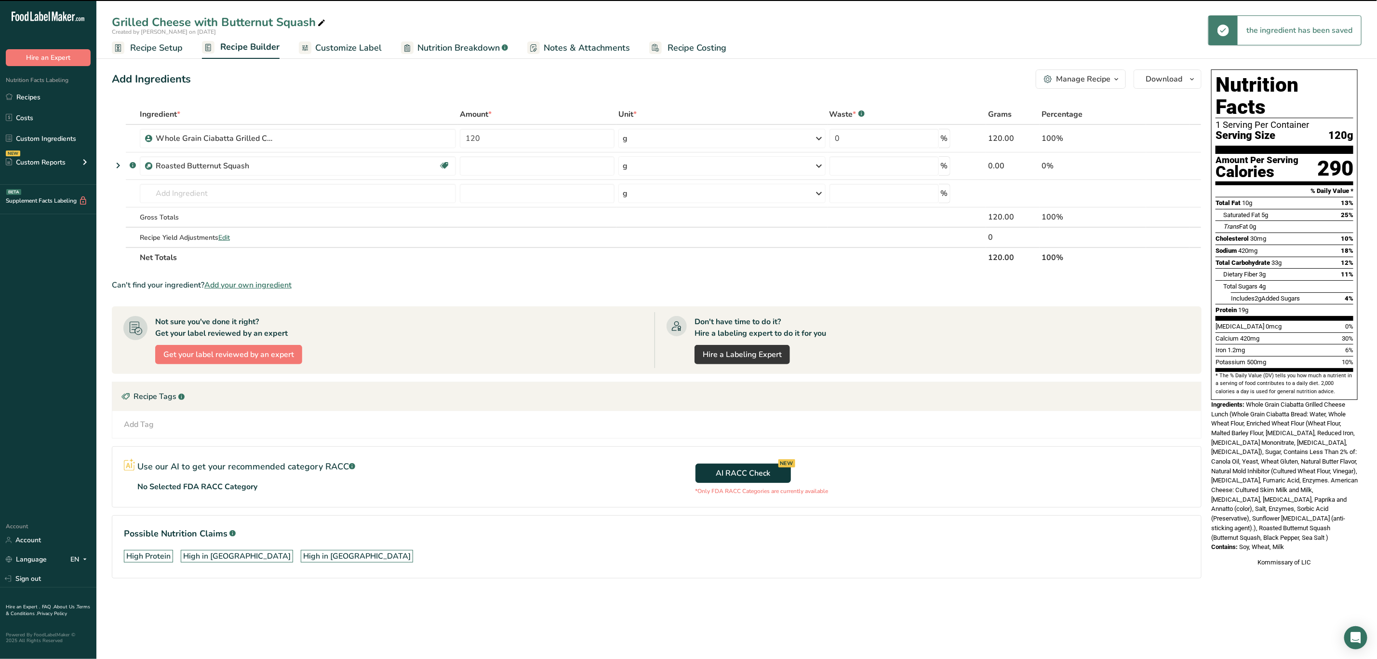
type input "0"
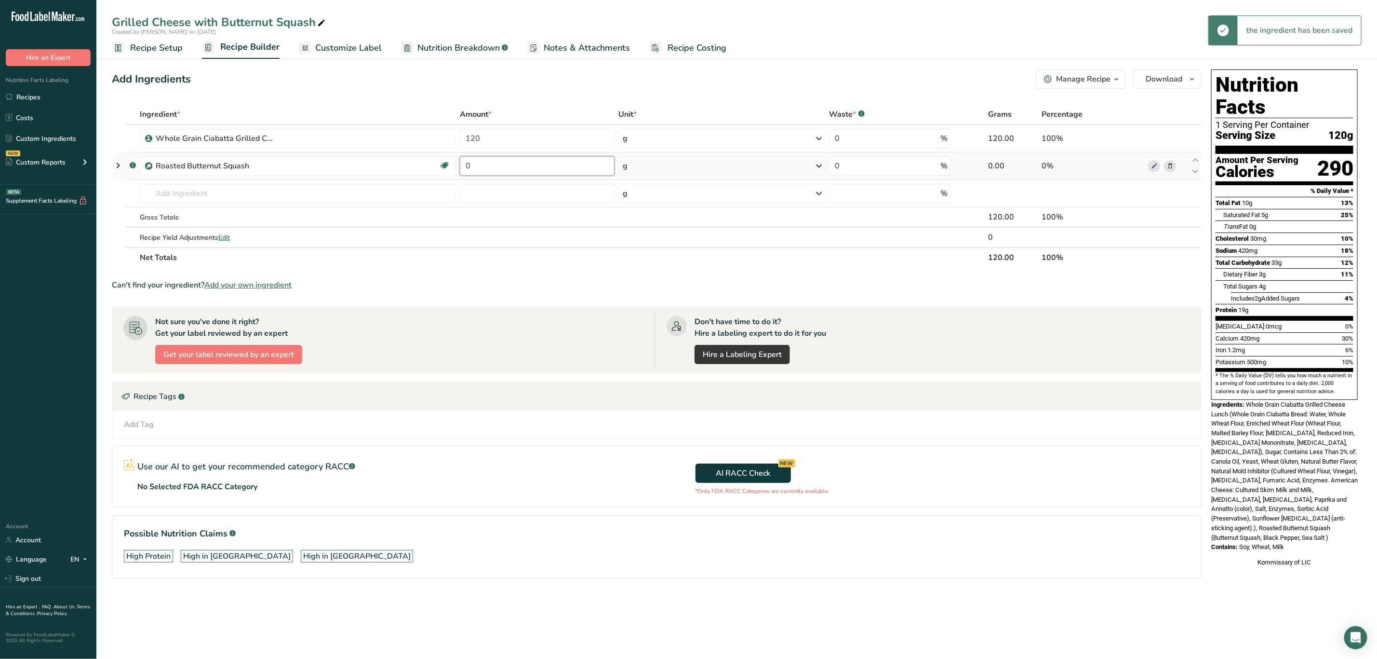
click at [534, 171] on input "0" at bounding box center [537, 165] width 155 height 19
type input "4"
click at [704, 171] on div "Ingredient * Amount * Unit * Waste * .a-a{fill:#347362;}.b-a{fill:#fff;} Grams …" at bounding box center [657, 185] width 1090 height 163
click at [713, 161] on div "g" at bounding box center [722, 165] width 207 height 19
click at [646, 241] on div "See more" at bounding box center [664, 242] width 81 height 10
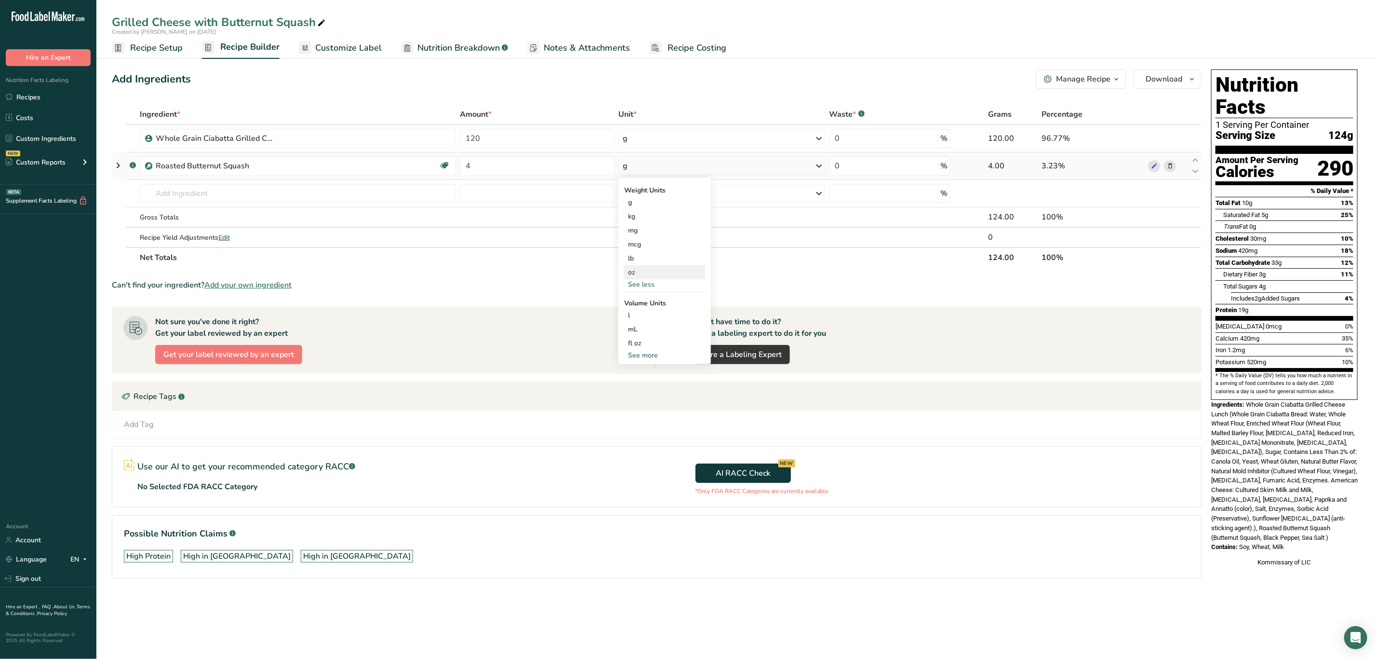
click at [645, 269] on div "oz" at bounding box center [664, 272] width 81 height 14
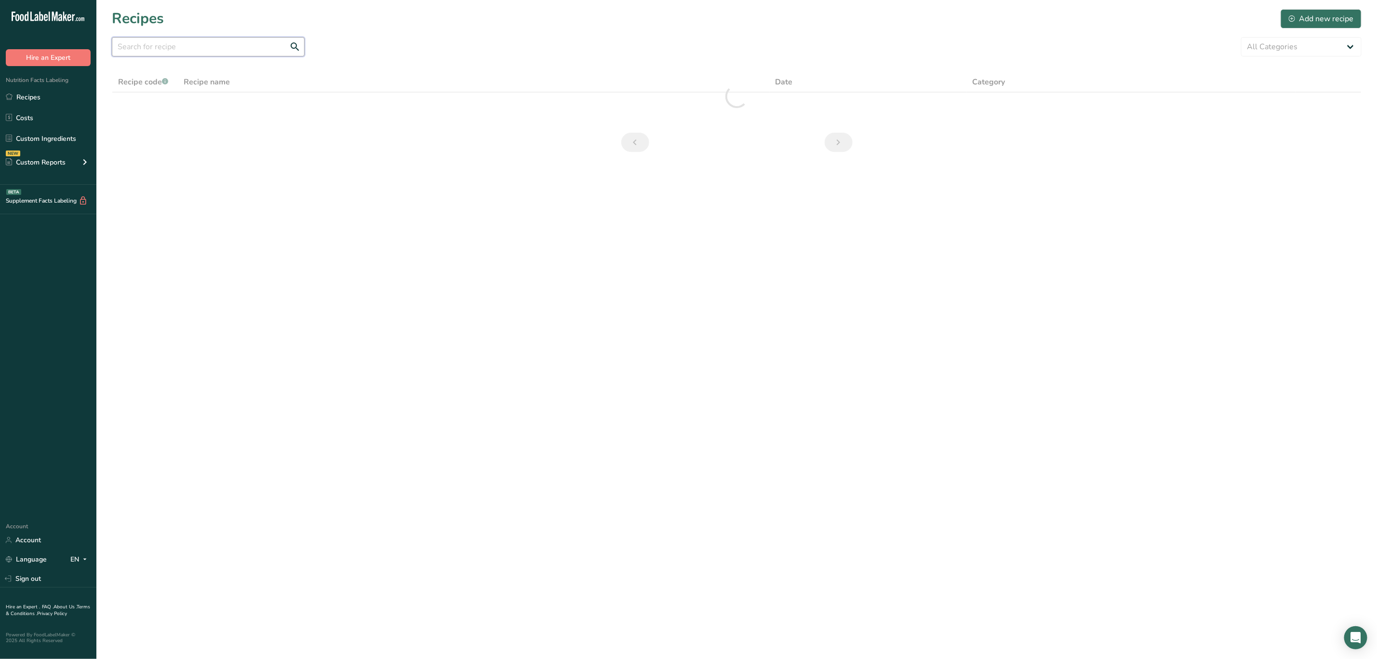
click at [162, 47] on input "text" at bounding box center [208, 46] width 193 height 19
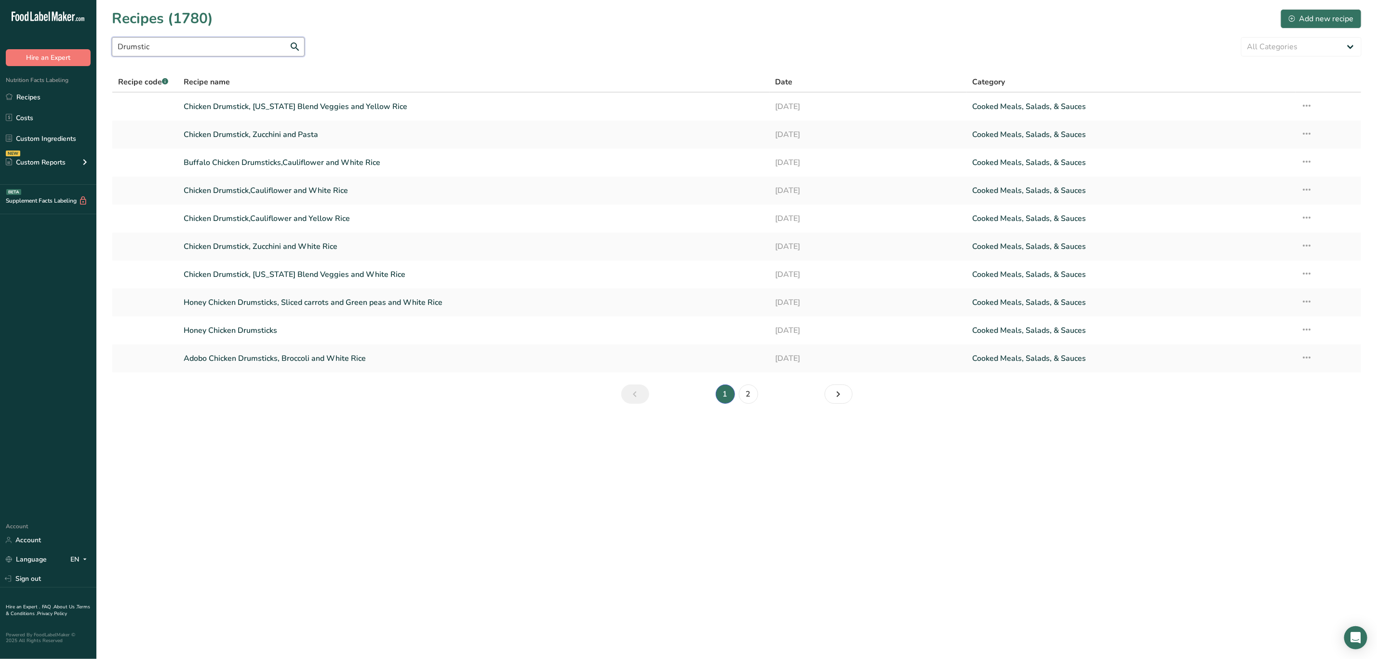
drag, startPoint x: 167, startPoint y: 42, endPoint x: 100, endPoint y: 29, distance: 68.3
click at [100, 29] on section "Recipes (1780) Add new recipe Drumstic All Categories Baked Goods [GEOGRAPHIC_D…" at bounding box center [736, 209] width 1281 height 419
type input "Chicken Drum"
click at [744, 401] on link "2" at bounding box center [748, 393] width 19 height 19
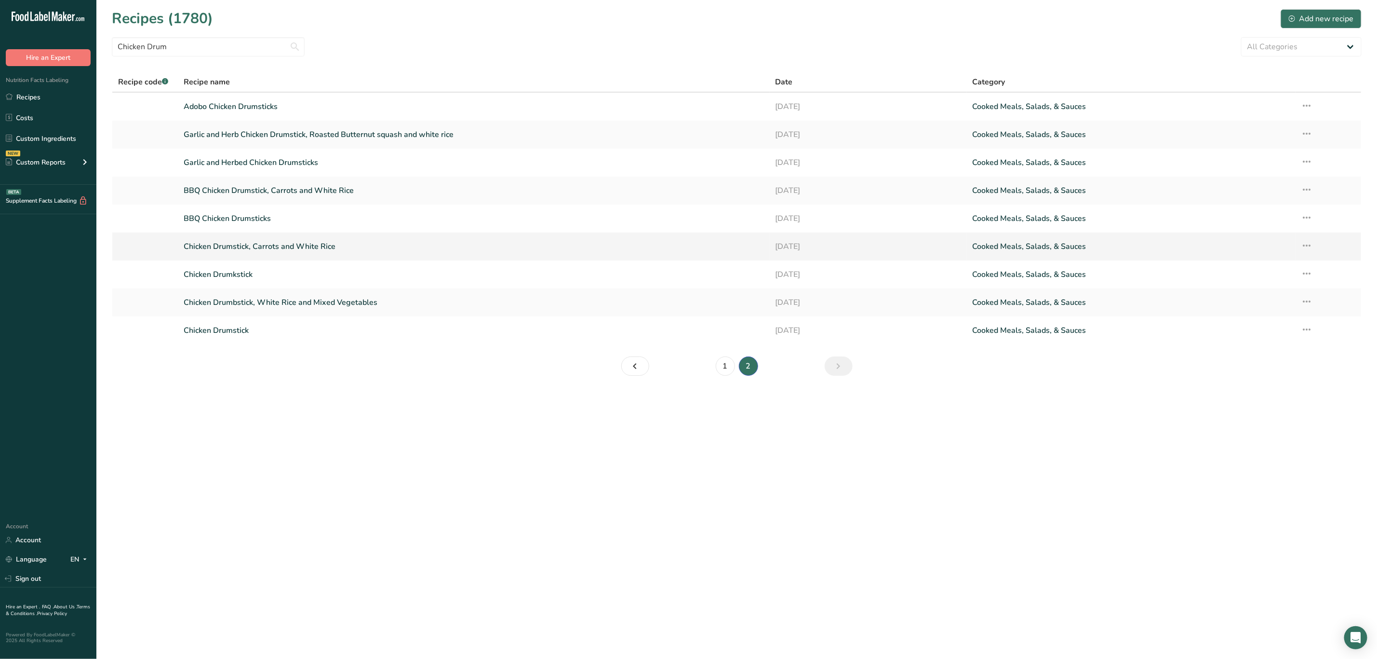
click at [288, 245] on link "Chicken Drumstick, Carrots and White Rice" at bounding box center [474, 246] width 580 height 20
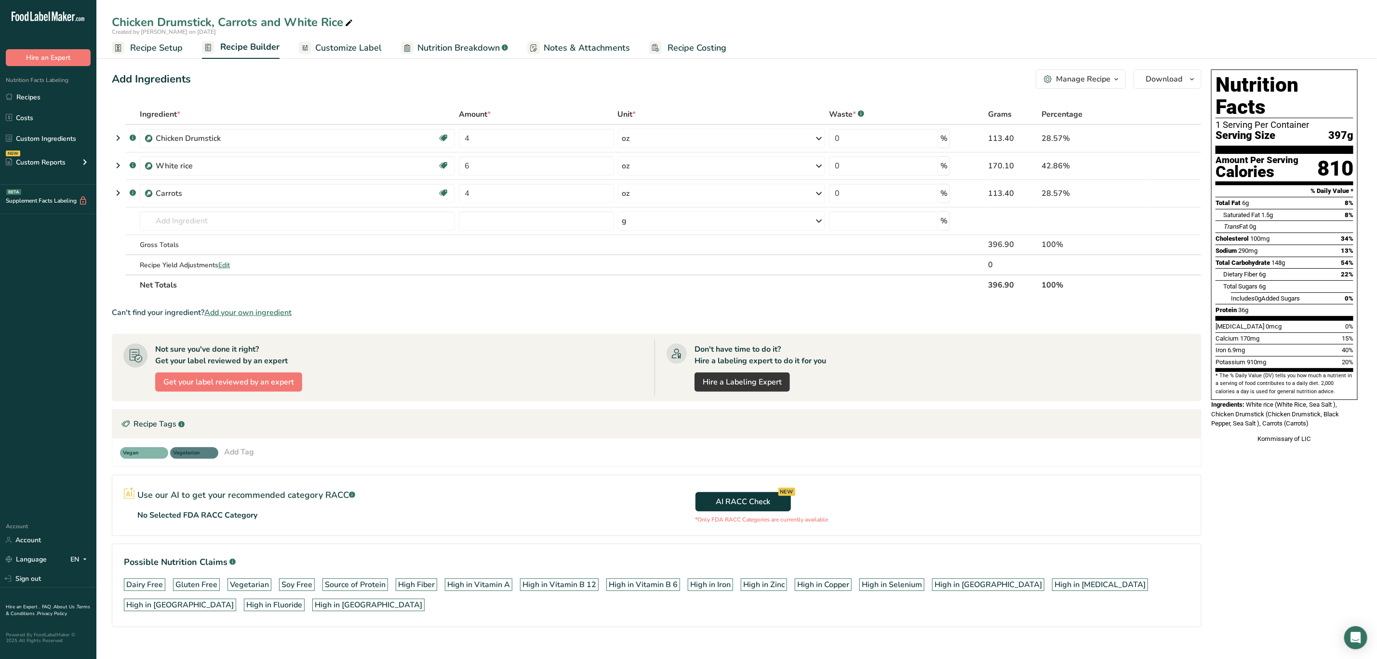
click at [352, 20] on icon at bounding box center [349, 22] width 9 height 13
click at [303, 22] on input "Chicken Drumstick, Carrots and White Rice" at bounding box center [737, 21] width 1250 height 17
type input "Chicken Drumstick, Carrots and Cilantro Rice"
click at [1170, 165] on icon at bounding box center [1170, 166] width 7 height 10
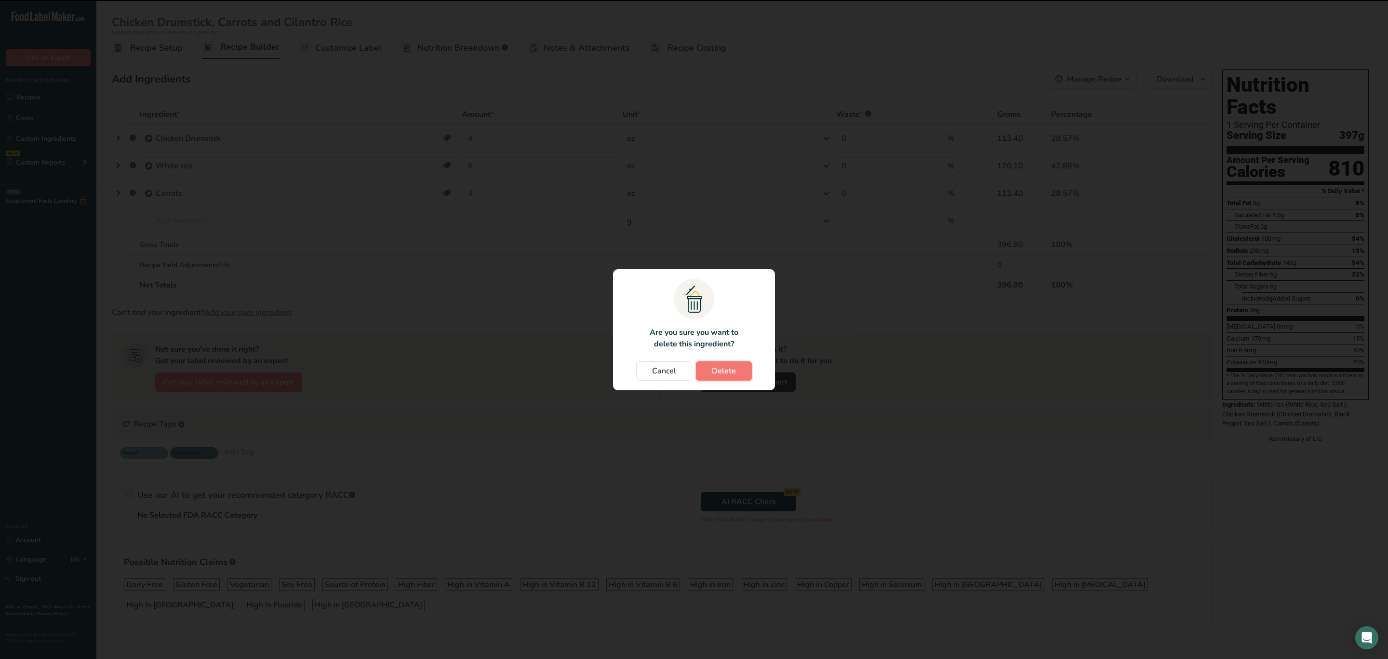
click at [720, 372] on span "Delete" at bounding box center [724, 371] width 24 height 12
click at [720, 372] on div "Cancel [GEOGRAPHIC_DATA]" at bounding box center [694, 370] width 143 height 19
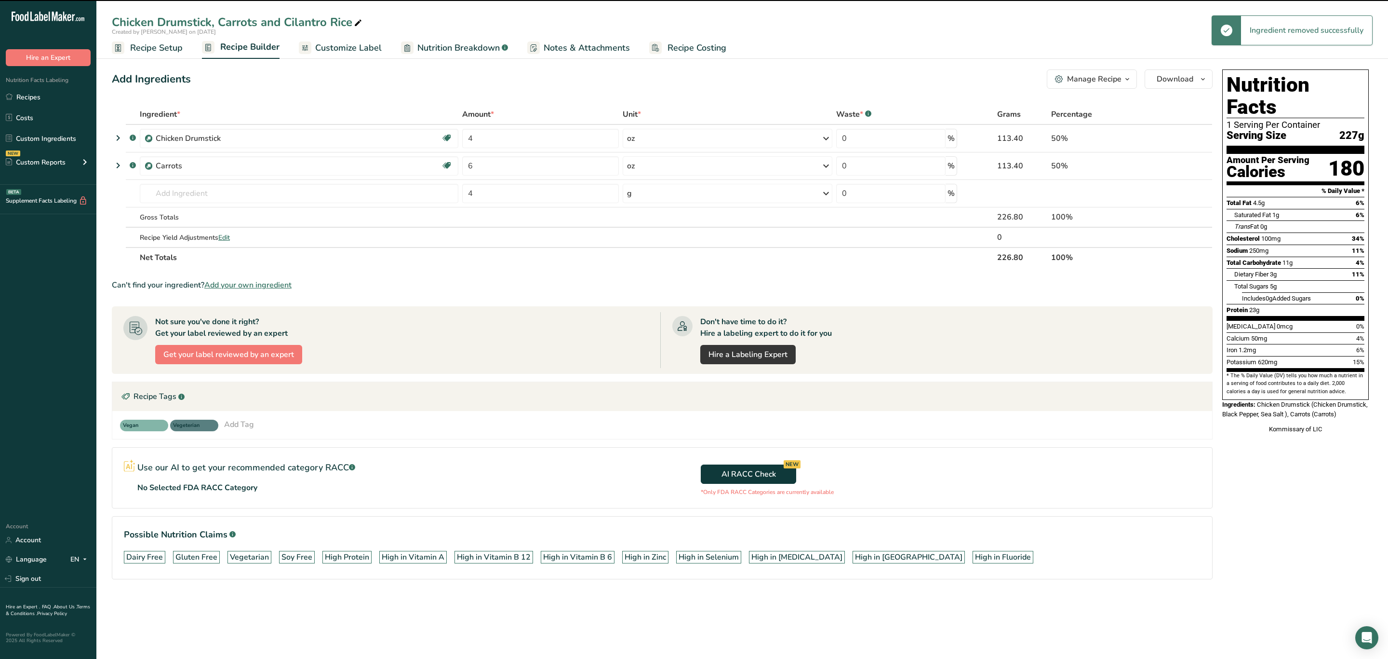
type input "4"
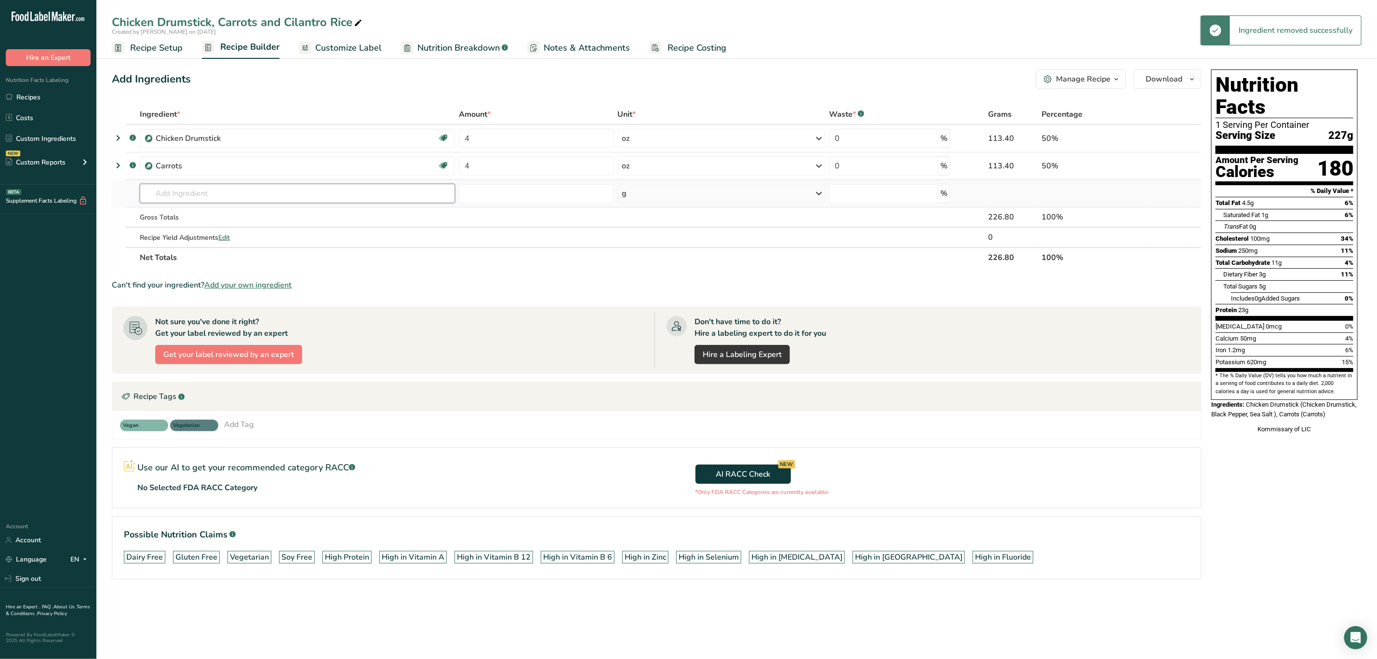
click at [181, 195] on input "text" at bounding box center [297, 193] width 315 height 19
type input "Cilantro Rice"
click at [198, 207] on link "Cilantro Rice" at bounding box center [297, 213] width 315 height 16
type input "Cilantro Rice"
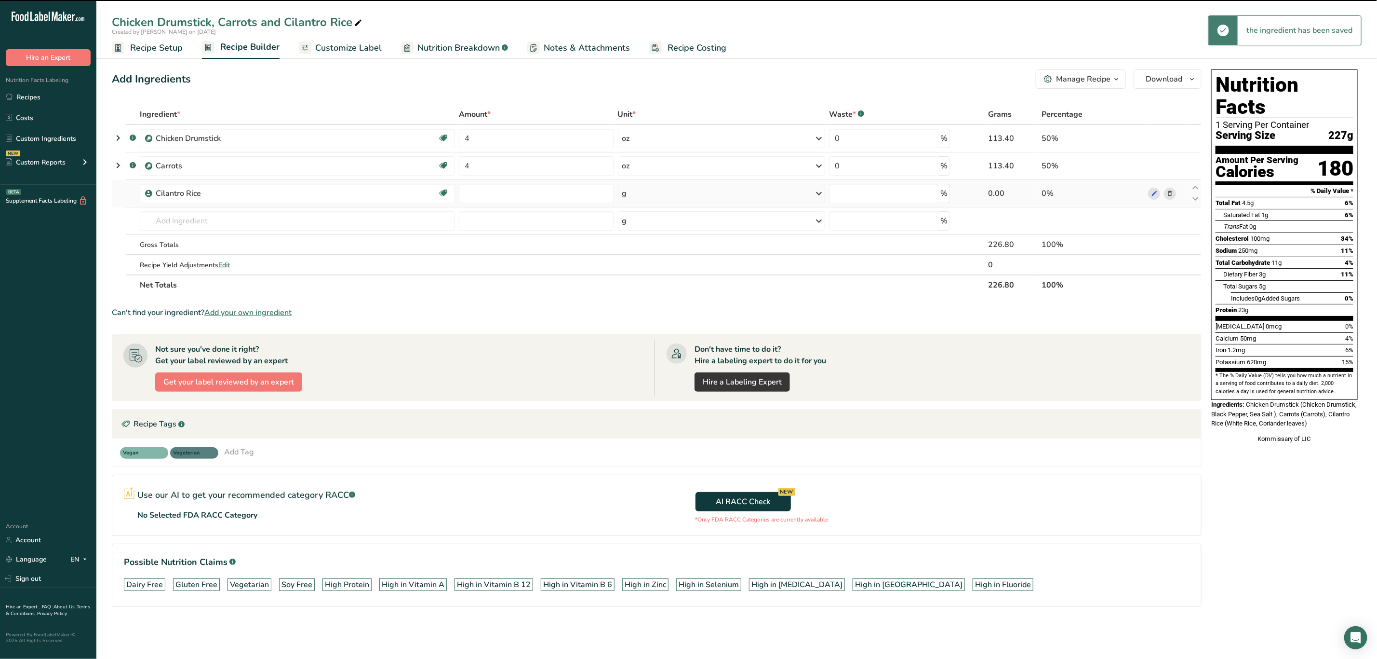
type input "0"
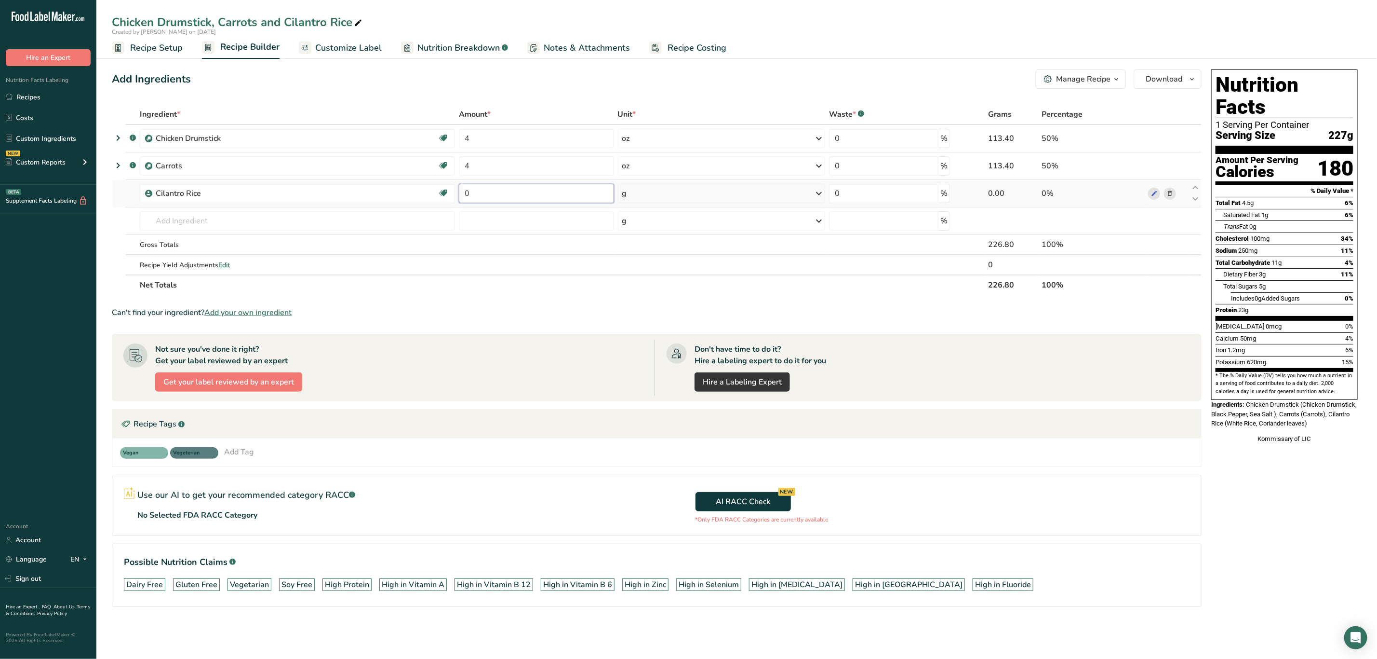
click at [489, 192] on input "0" at bounding box center [536, 193] width 155 height 19
type input "6"
click at [641, 194] on div "Ingredient * Amount * Unit * Waste * .a-a{fill:#347362;}.b-a{fill:#fff;} Grams …" at bounding box center [657, 199] width 1090 height 191
click at [659, 188] on div "g" at bounding box center [721, 193] width 207 height 19
click at [646, 267] on div "See more" at bounding box center [664, 270] width 81 height 10
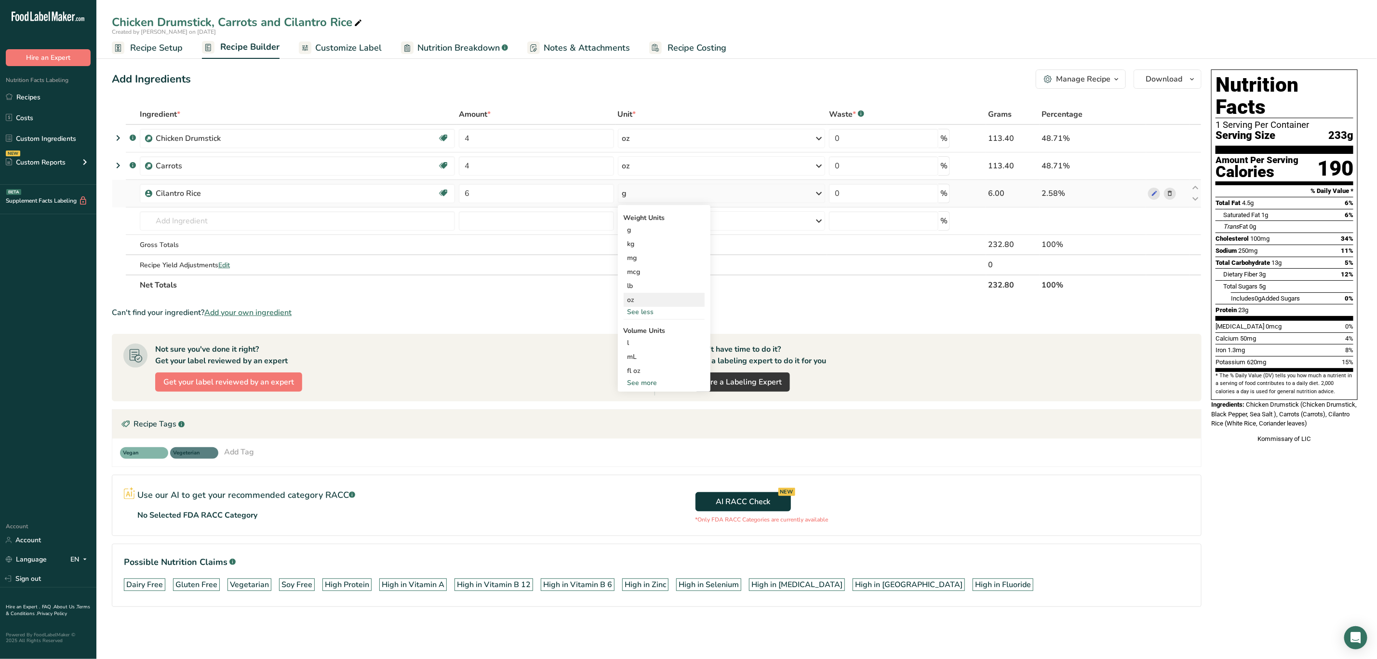
click at [643, 297] on div "oz" at bounding box center [664, 300] width 81 height 14
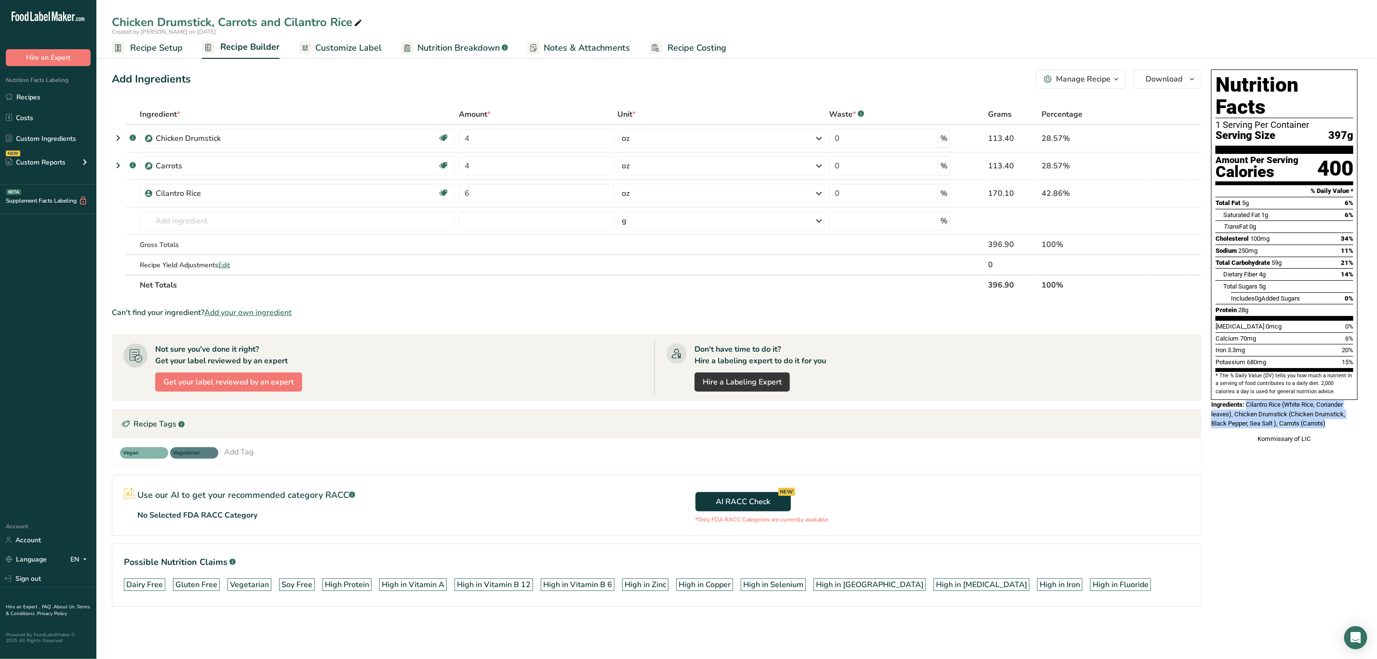
drag, startPoint x: 1249, startPoint y: 382, endPoint x: 1354, endPoint y: 403, distance: 107.5
click at [1354, 403] on div "Ingredients: Cilantro Rice (White Rice, Coriander leaves), Chicken Drumstick (C…" at bounding box center [1284, 414] width 147 height 28
copy span "Cilantro Rice (White Rice, Coriander leaves), Chicken Drumstick (Chicken Drumst…"
click at [1285, 519] on div "Nutrition Facts 1 Serving Per Container Serving Size 397g Amount Per Serving Ca…" at bounding box center [1285, 352] width 154 height 572
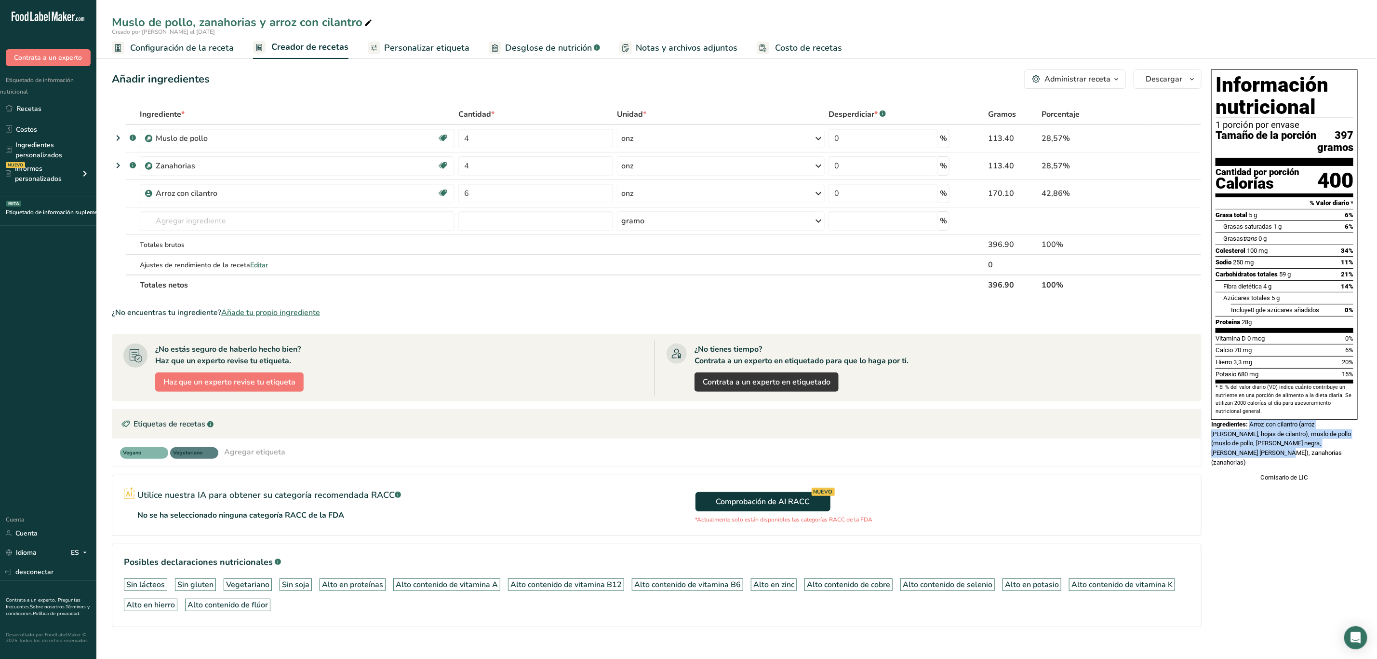
drag, startPoint x: 1252, startPoint y: 436, endPoint x: 1269, endPoint y: 467, distance: 35.4
click at [1269, 467] on div "Ingredientes: Arroz con cilantro (arroz [PERSON_NAME], hojas de cilantro), musl…" at bounding box center [1284, 442] width 147 height 47
copy font "Arroz con cilantro (arroz [PERSON_NAME], hojas de cilantro), muslo de pollo (mu…"
click at [1189, 455] on div "Vegano Vegetariano Agregar etiqueta Standard Tags Custom Tags Source of Antioxi…" at bounding box center [657, 452] width 1074 height 13
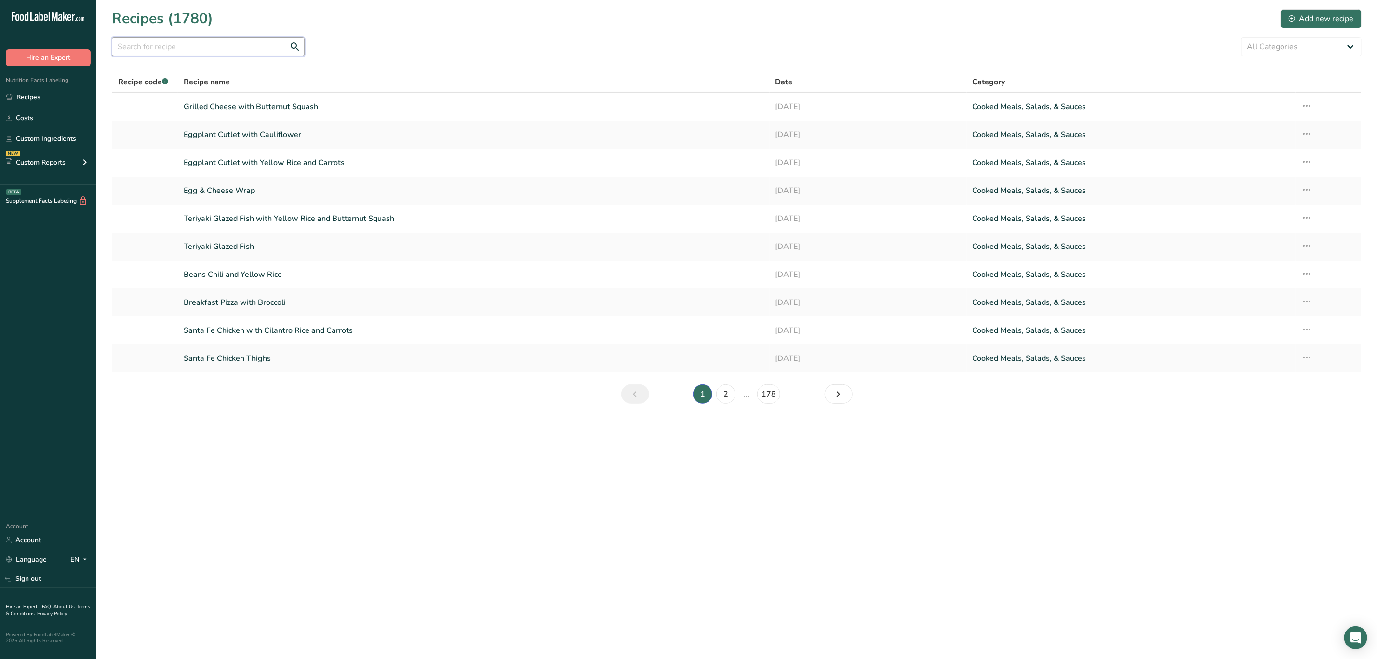
click at [225, 41] on input "text" at bounding box center [208, 46] width 193 height 19
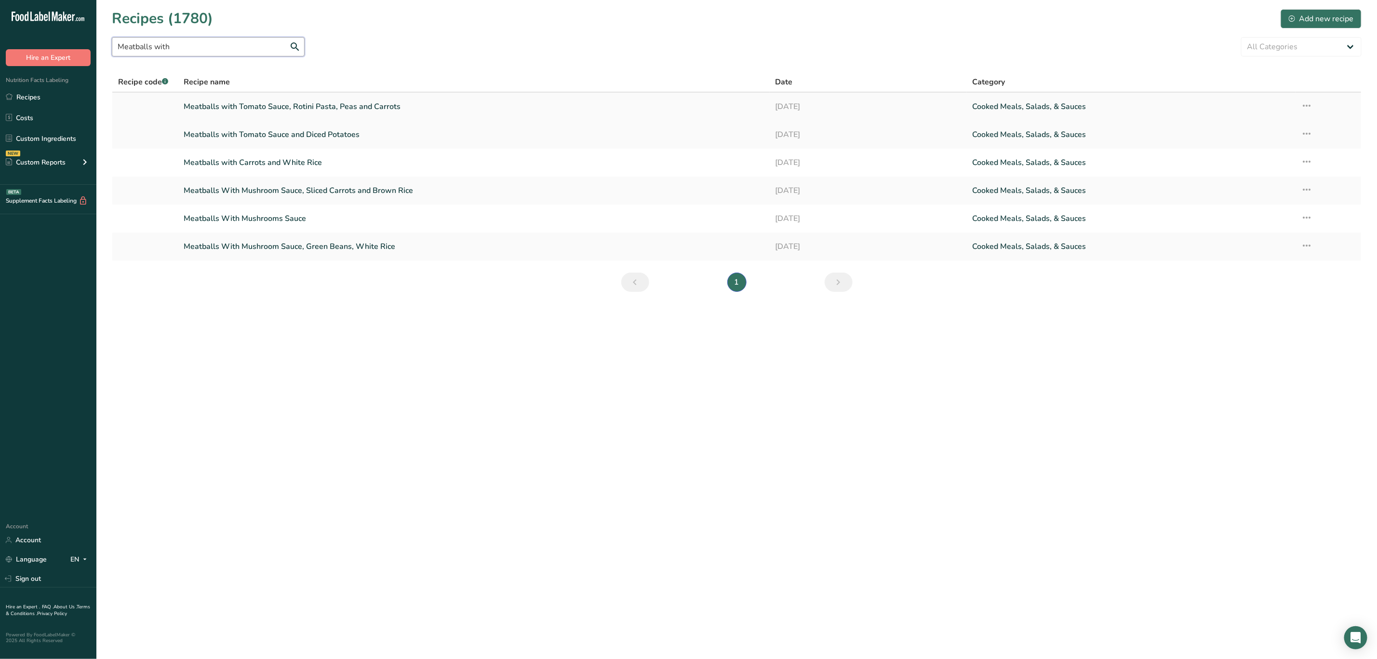
type input "Meatballs with"
click at [337, 135] on link "Meatballs with Tomato Sauce and Diced Potatoes" at bounding box center [474, 134] width 580 height 20
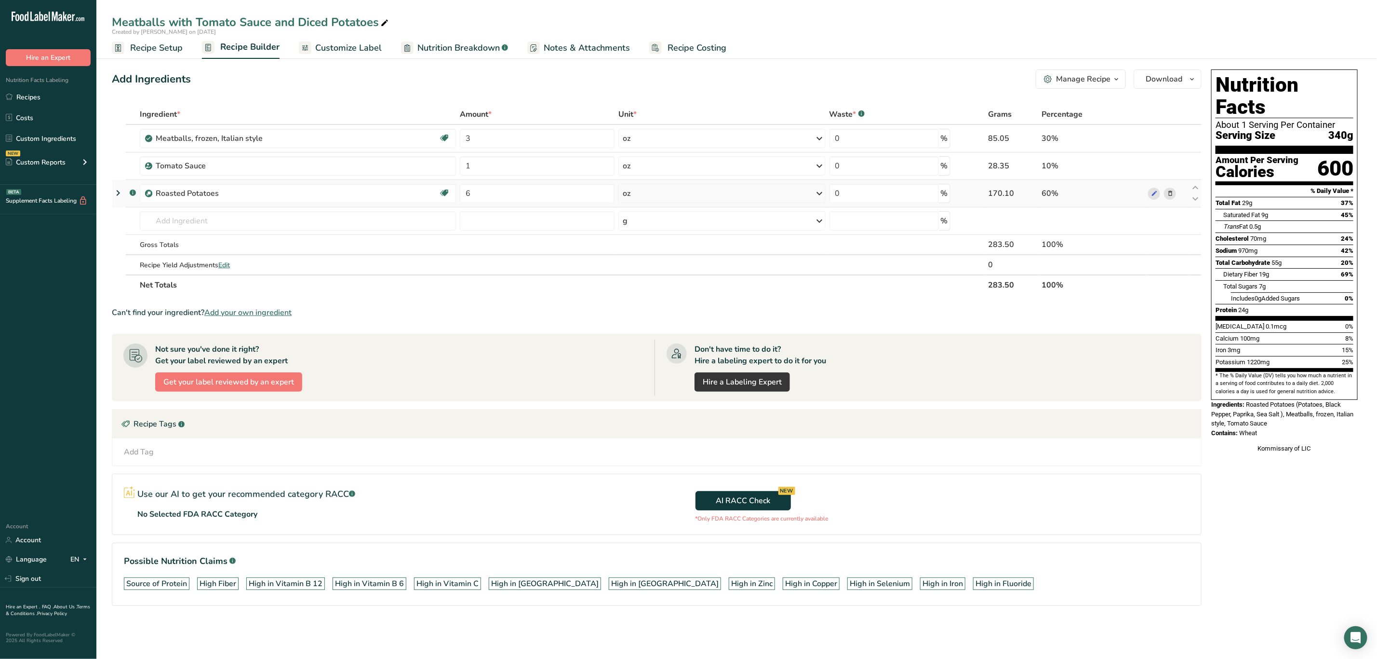
click at [1169, 197] on icon at bounding box center [1170, 193] width 7 height 10
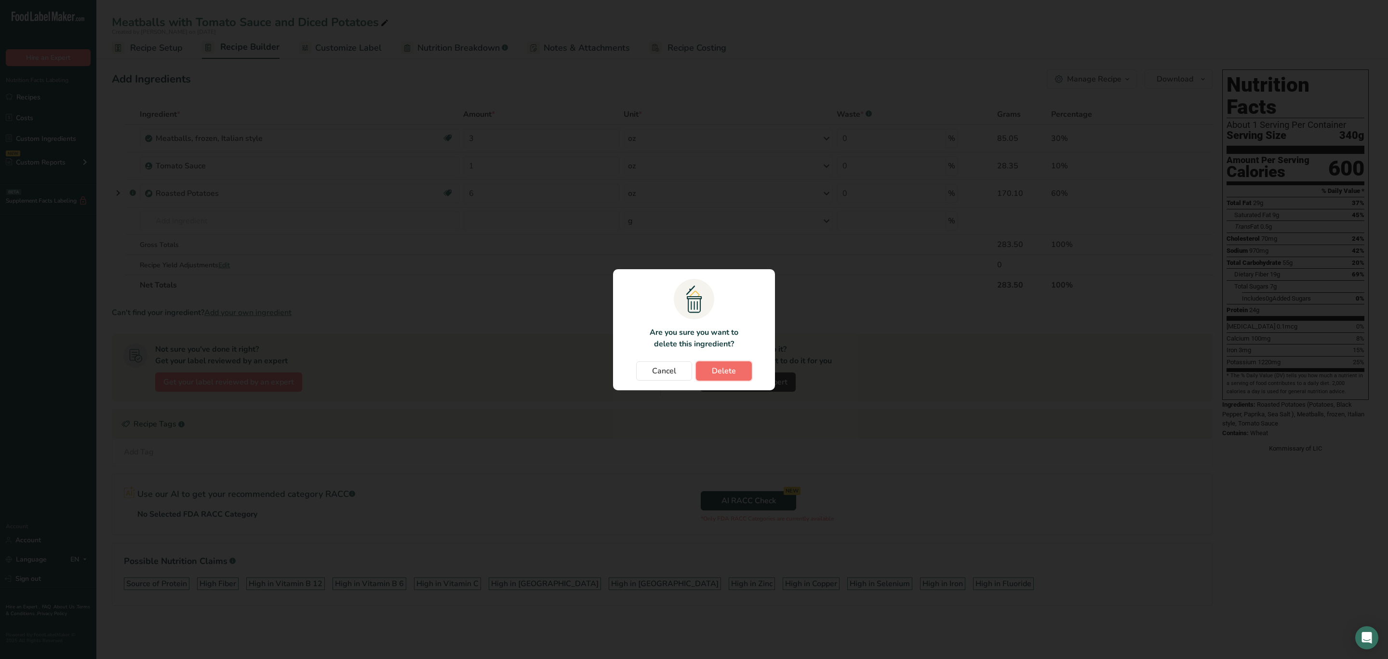
click at [732, 370] on span "Delete" at bounding box center [724, 371] width 24 height 12
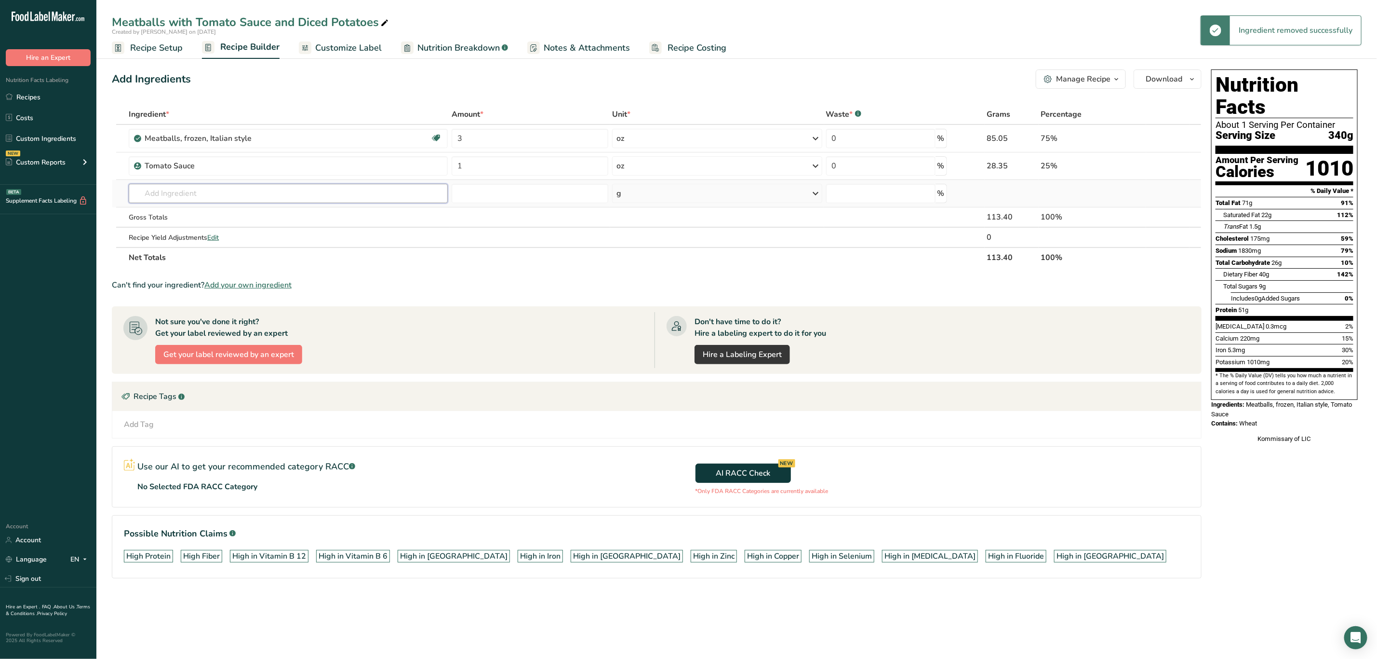
click at [334, 196] on input "text" at bounding box center [288, 193] width 319 height 19
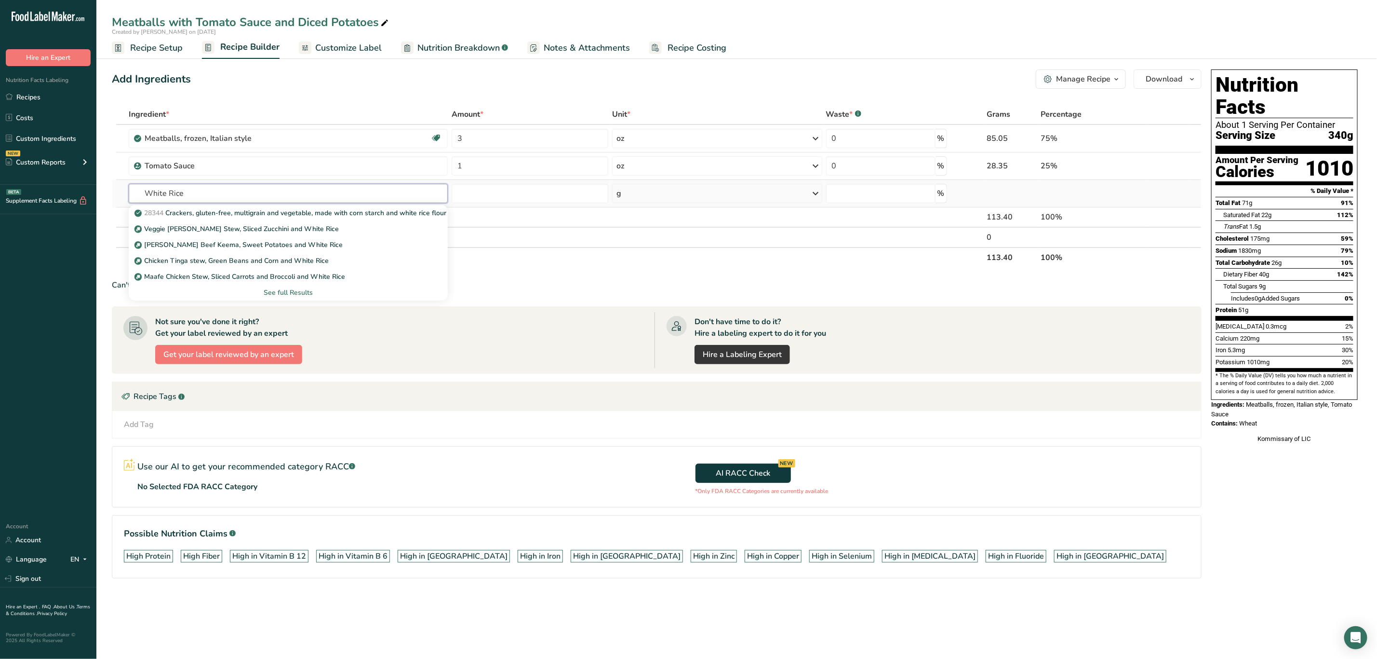
type input "White Rice"
click at [297, 289] on div "See full Results" at bounding box center [288, 292] width 304 height 10
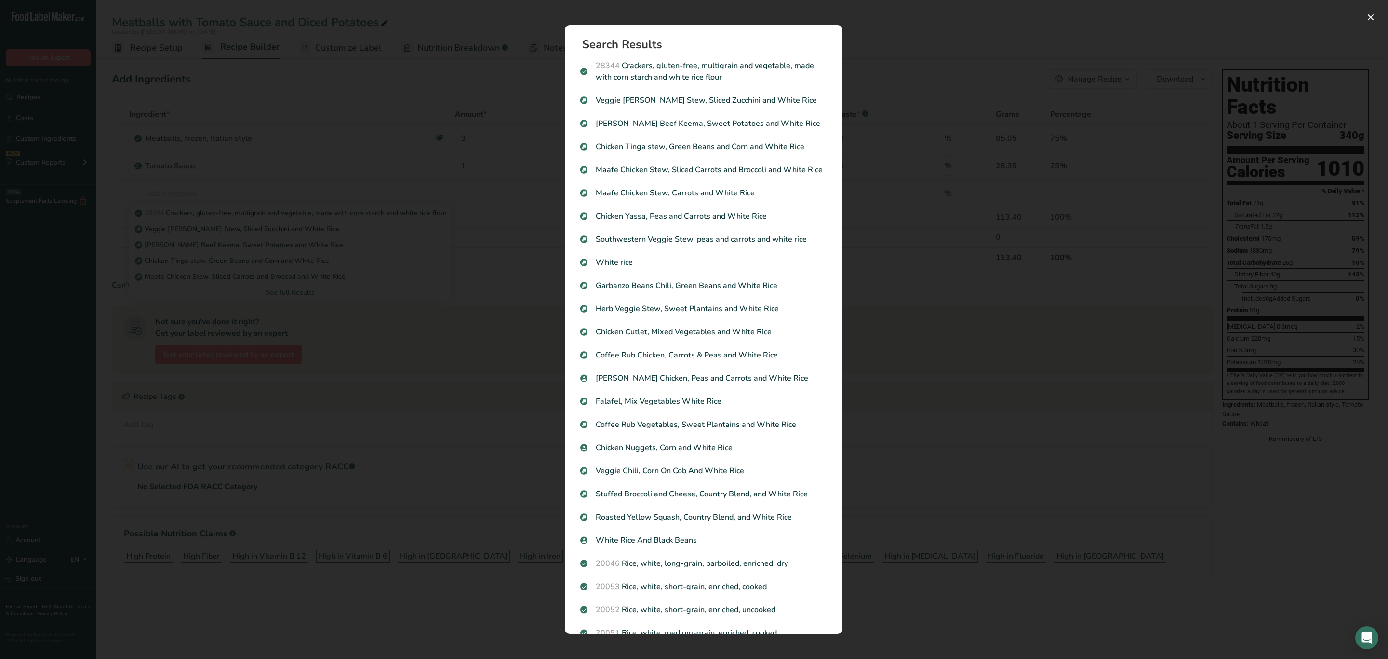
click at [735, 268] on p "White rice" at bounding box center [703, 262] width 247 height 12
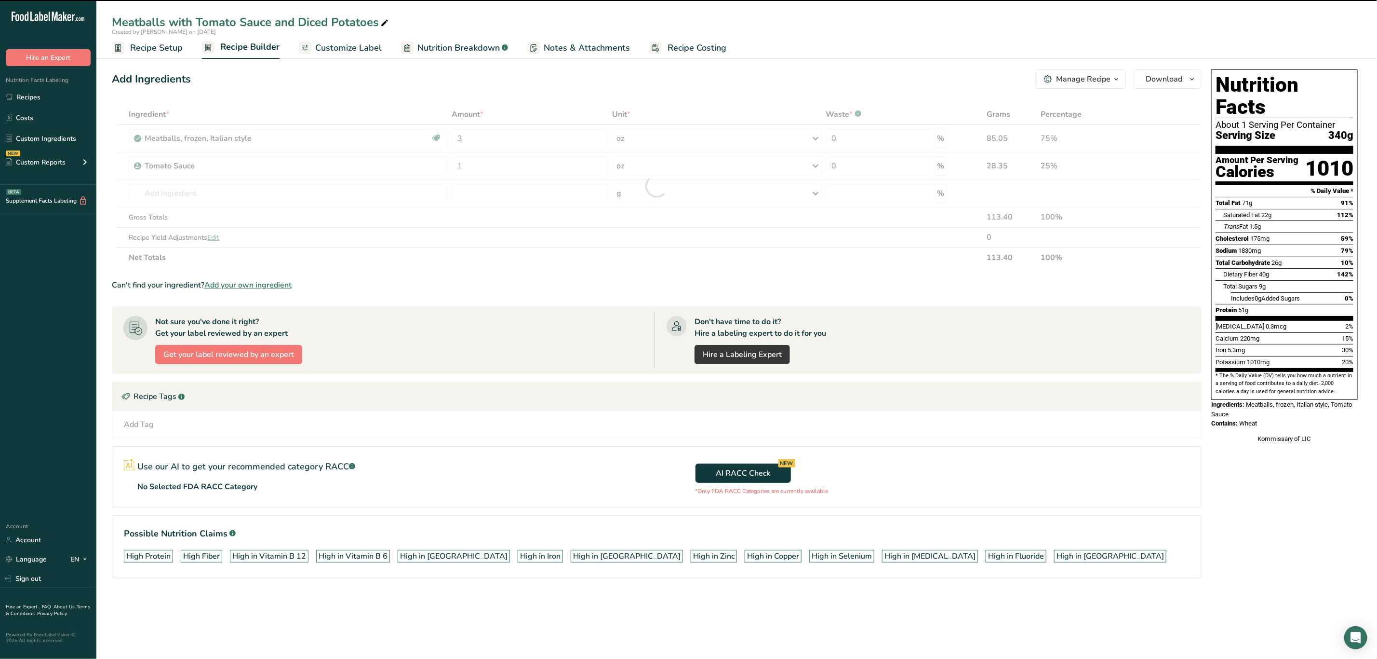
type input "0"
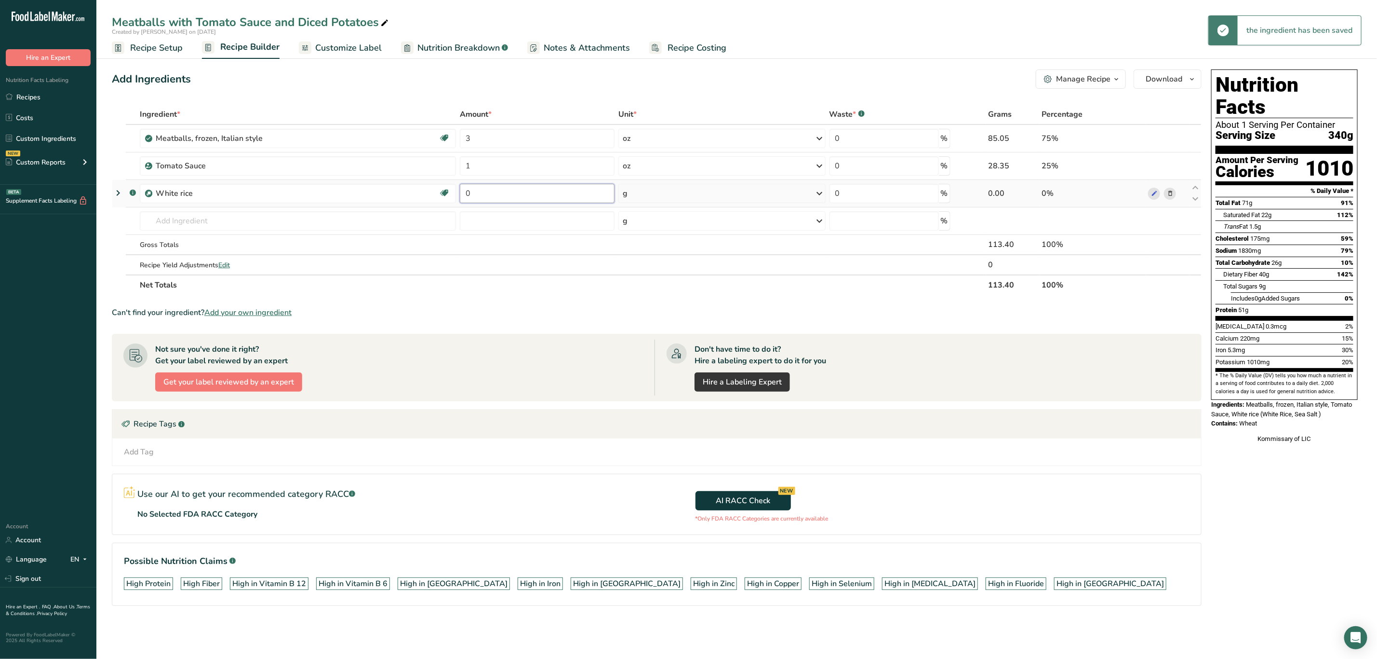
click at [494, 187] on input "0" at bounding box center [537, 193] width 155 height 19
type input "6"
click at [631, 197] on div "Ingredient * Amount * Unit * Waste * .a-a{fill:#347362;}.b-a{fill:#fff;} Grams …" at bounding box center [657, 199] width 1090 height 191
click at [635, 196] on div "g" at bounding box center [722, 193] width 207 height 19
click at [647, 266] on div "See more" at bounding box center [664, 270] width 81 height 10
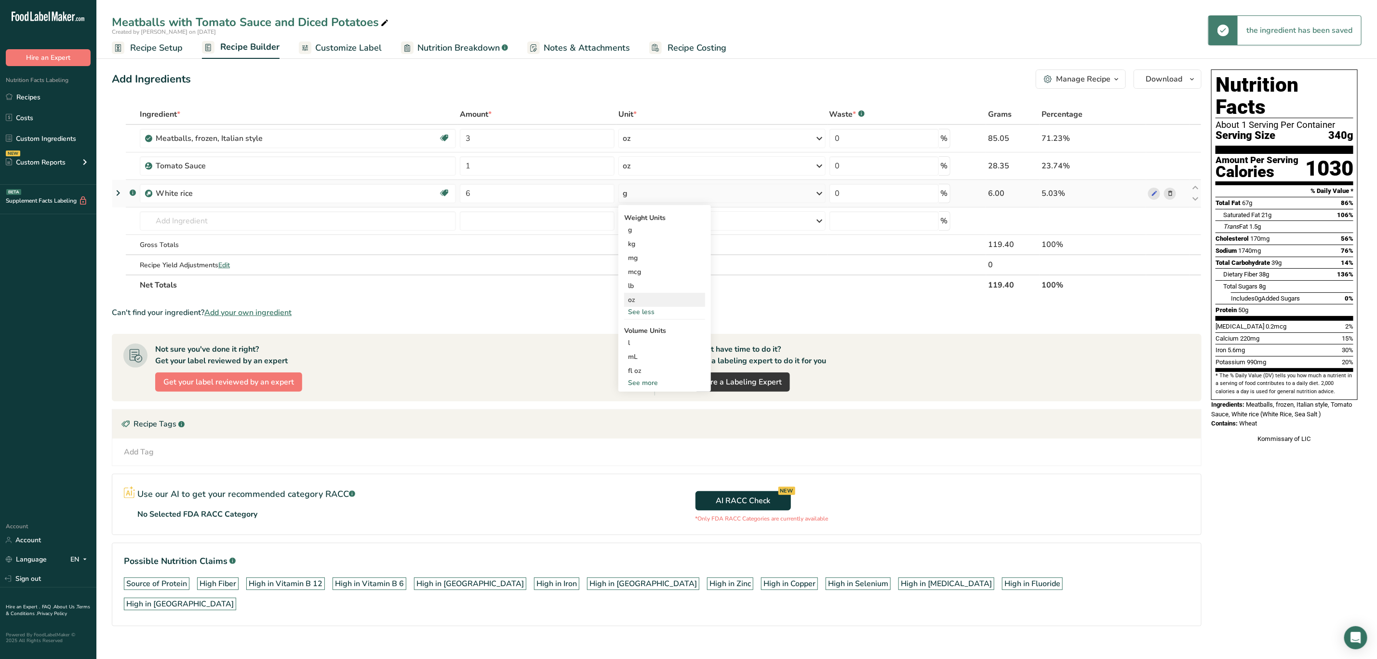
click at [644, 298] on div "oz" at bounding box center [664, 300] width 81 height 14
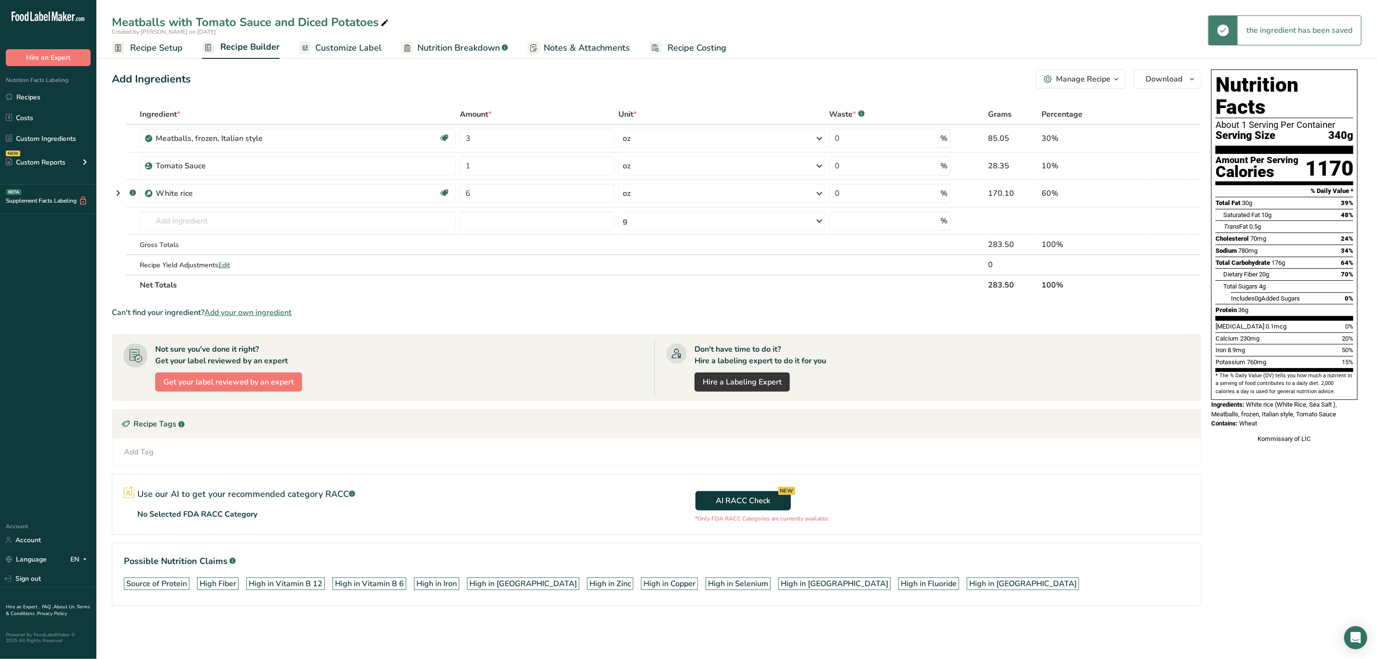
click at [366, 16] on div "Meatballs with Tomato Sauce and Diced Potatoes" at bounding box center [251, 21] width 279 height 17
drag, startPoint x: 366, startPoint y: 16, endPoint x: 300, endPoint y: 29, distance: 67.9
click at [300, 29] on input "Meatballs with Tomato Sauce and Diced Potatoes" at bounding box center [737, 21] width 1250 height 17
type input "Meatballs with Tomato Sauce and White Rice"
click at [441, 75] on div "Add Ingredients Manage Recipe Delete Recipe Duplicate Recipe Scale Recipe Save …" at bounding box center [657, 78] width 1090 height 19
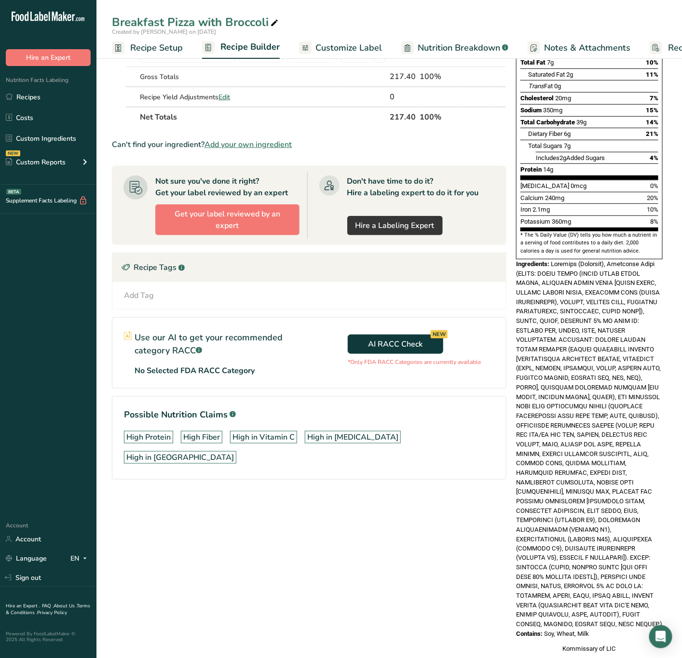
scroll to position [142, 0]
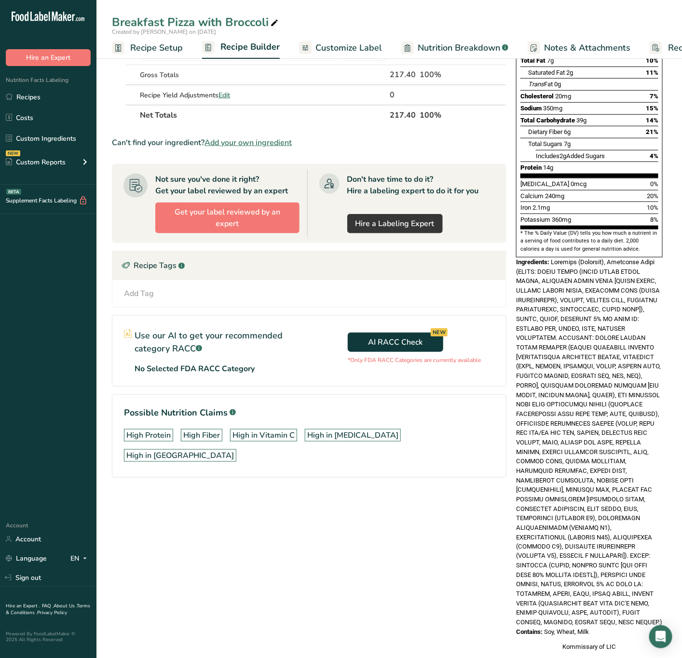
drag, startPoint x: 551, startPoint y: 239, endPoint x: 608, endPoint y: 602, distance: 366.9
click at [608, 602] on div "Nutrition Facts 1 Serving Per Container Serving Size 217g Amount Per Serving Ca…" at bounding box center [589, 289] width 154 height 733
copy div "Broccoli (Broccoli), Breakfast Pizza (CRUST: FLOUR BLEND (WHITE WHOLE WHEAT FLO…"
drag, startPoint x: 589, startPoint y: 435, endPoint x: 594, endPoint y: 433, distance: 5.8
click at [589, 435] on span at bounding box center [589, 442] width 146 height 368
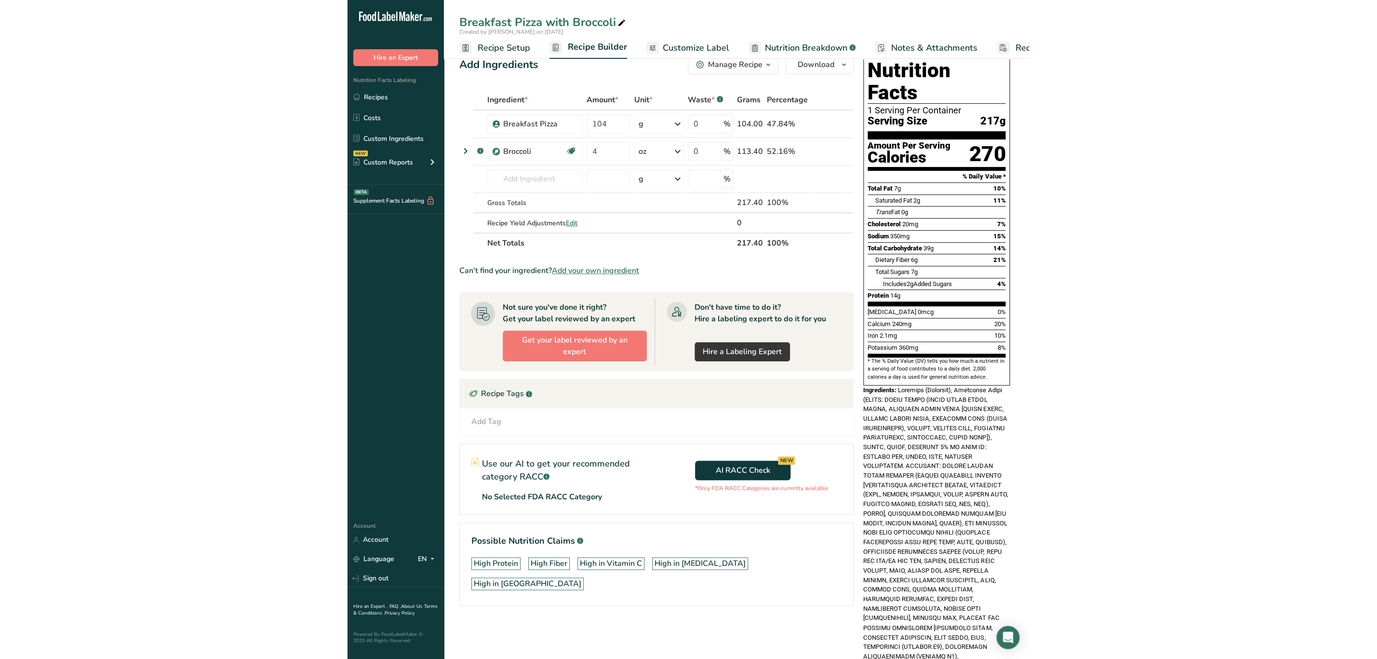
scroll to position [0, 0]
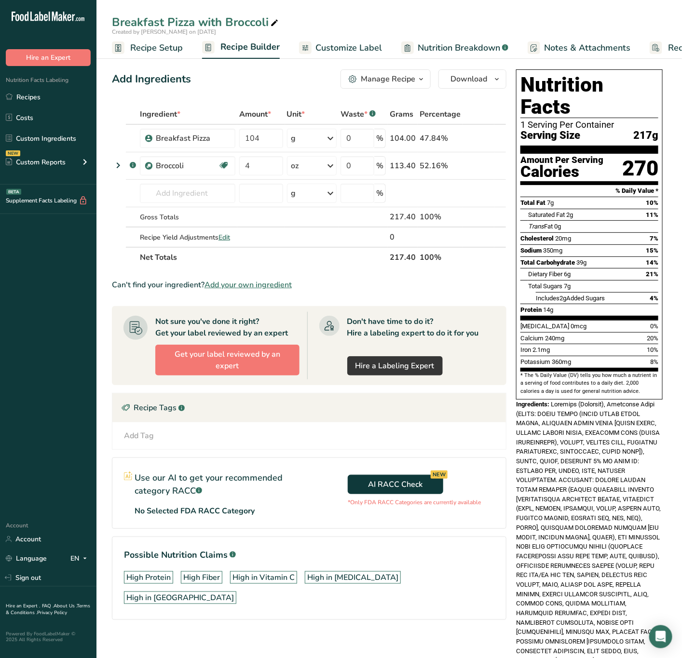
click at [594, 432] on span at bounding box center [589, 585] width 146 height 368
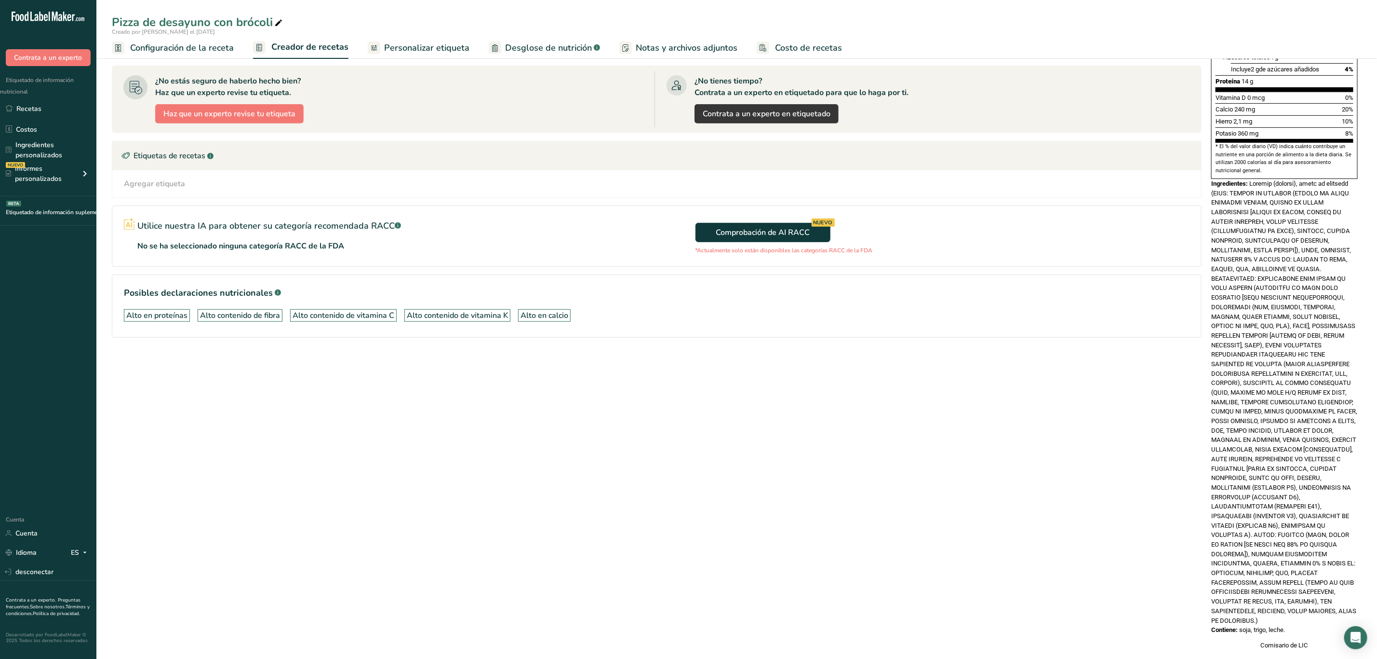
scroll to position [272, 0]
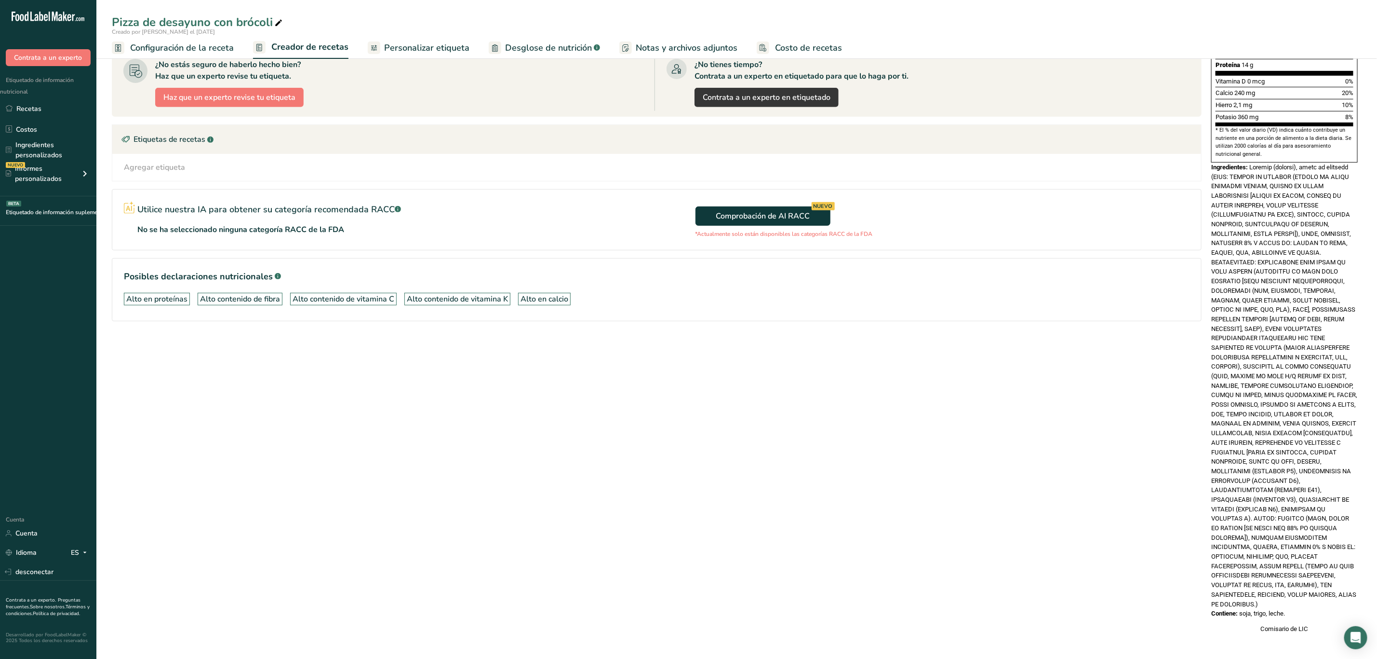
drag, startPoint x: 1251, startPoint y: 199, endPoint x: 1296, endPoint y: 604, distance: 407.5
click at [1296, 604] on div "Información nutricional 1 porción por envase Tamaño de la porción 217 gramos Ca…" at bounding box center [1285, 223] width 154 height 829
copy div "Loremip (dolorsi), ametc ad elitsedd (EIUS: TEMPOR IN UTLABOR (ETDOLO MA ALIQU …"
click at [1308, 369] on font at bounding box center [1284, 385] width 146 height 444
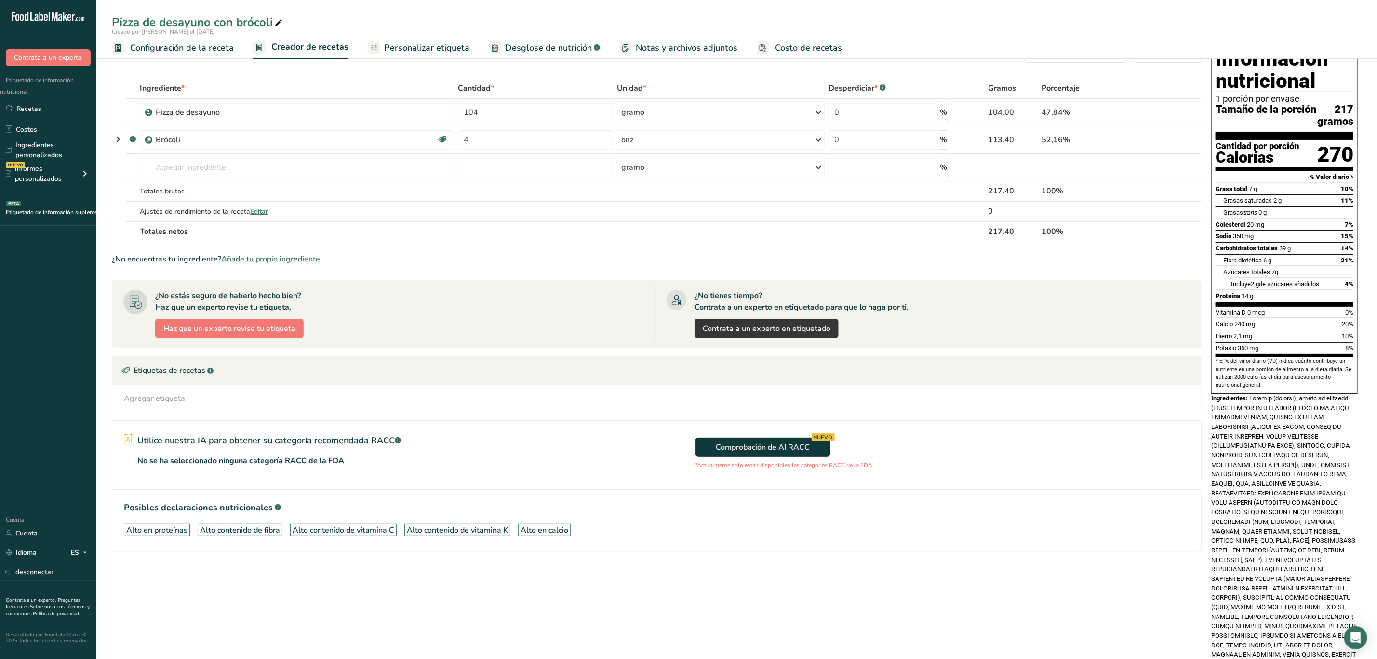
scroll to position [0, 0]
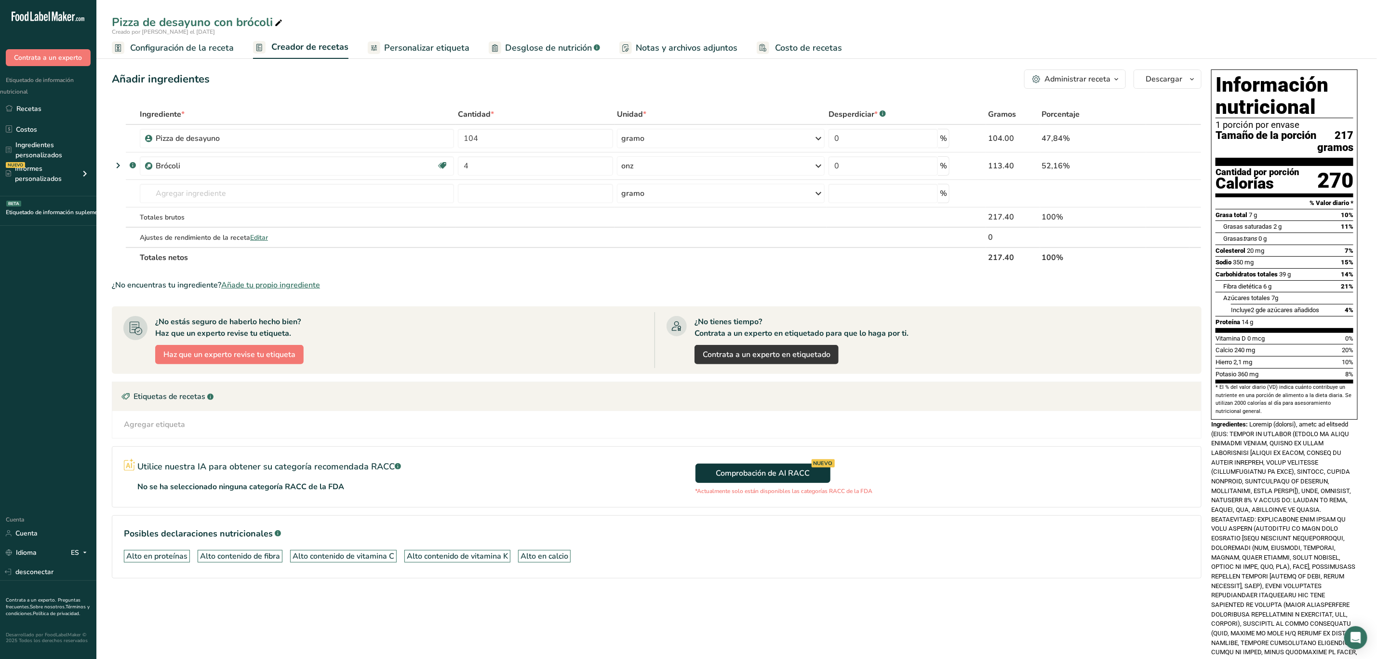
drag, startPoint x: 1302, startPoint y: 15, endPoint x: 1277, endPoint y: 6, distance: 26.1
click at [1302, 15] on div "Pizza de desayuno con brócoli" at bounding box center [736, 21] width 1281 height 17
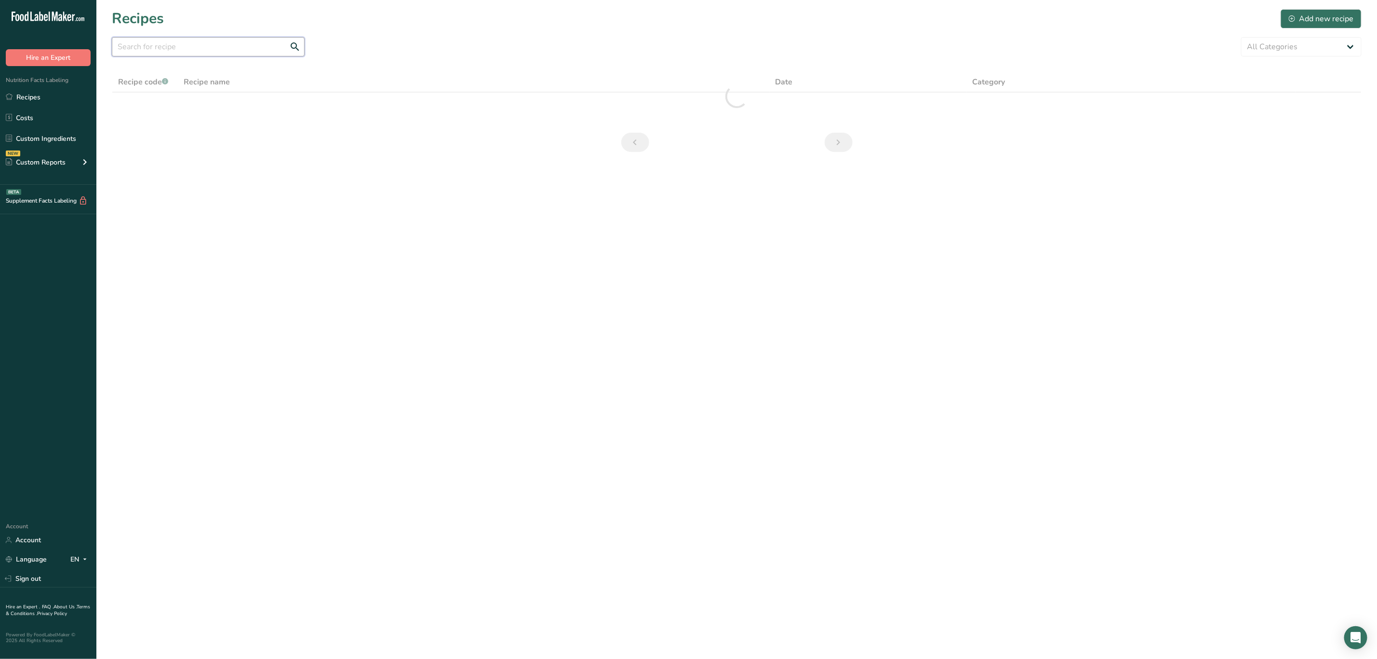
click at [158, 41] on input "text" at bounding box center [208, 46] width 193 height 19
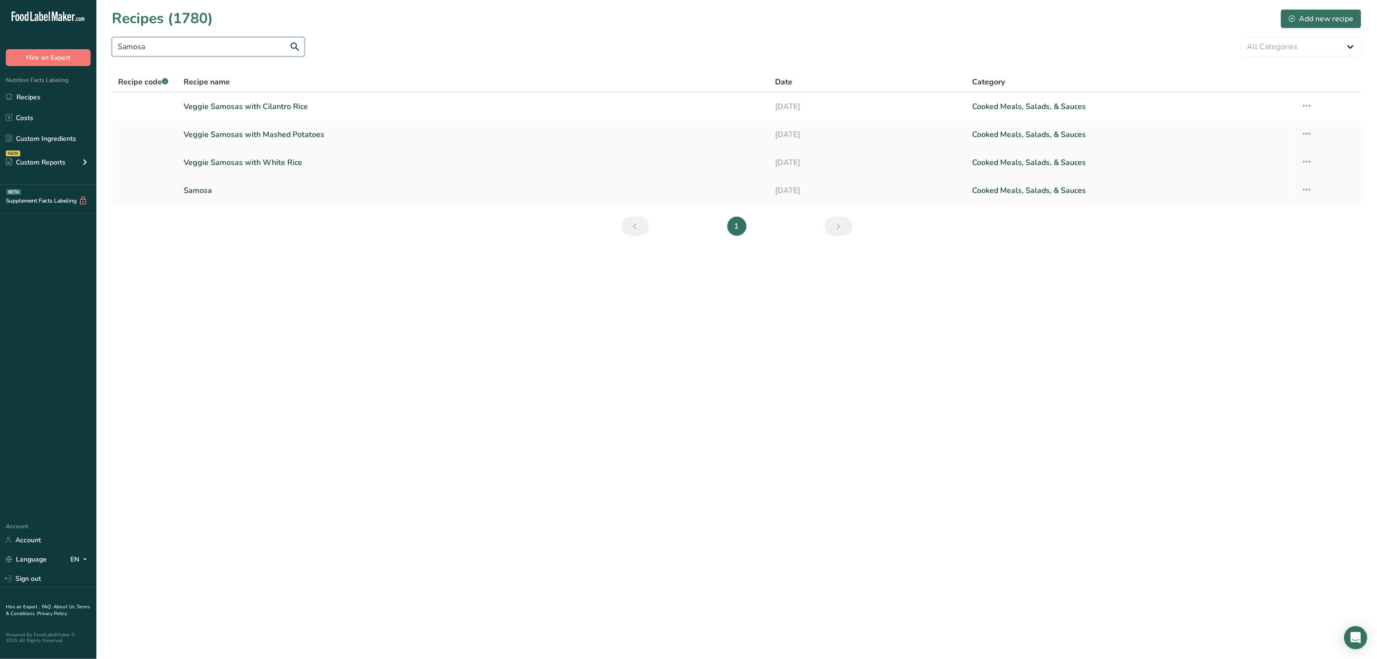
type input "Samosa"
click at [1306, 161] on icon at bounding box center [1308, 161] width 12 height 17
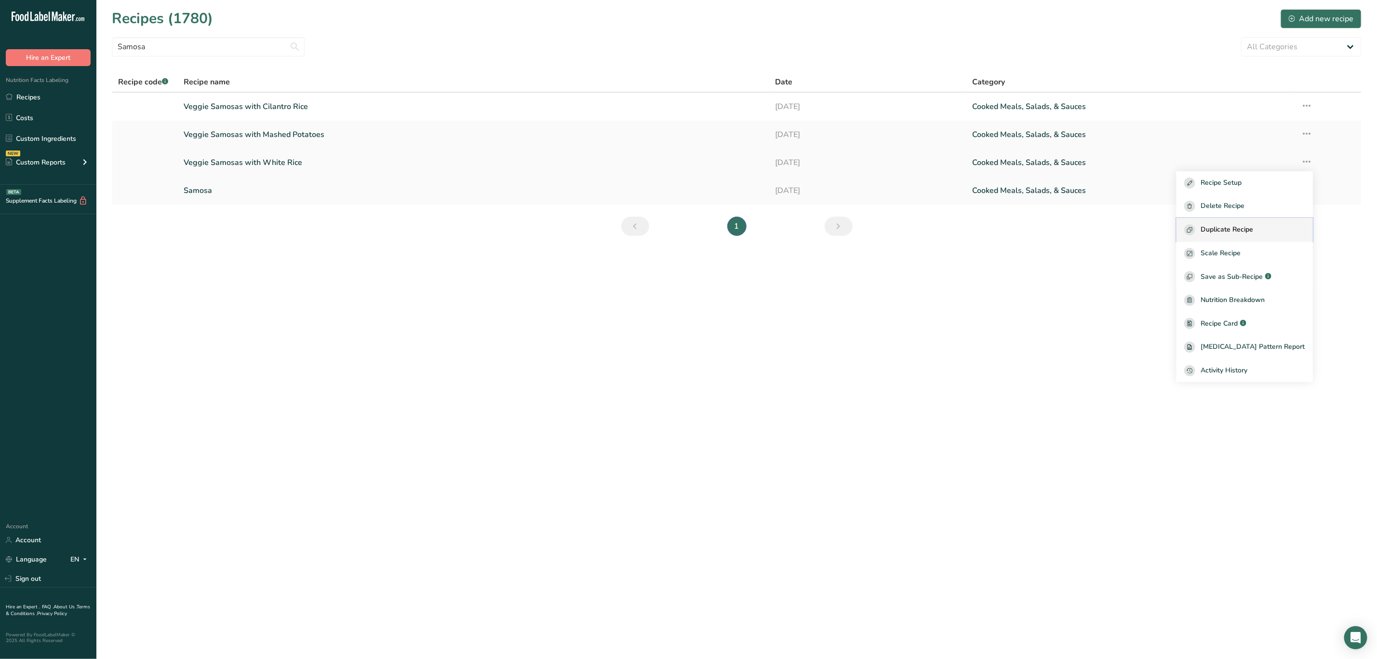
click at [1241, 228] on span "Duplicate Recipe" at bounding box center [1227, 229] width 53 height 11
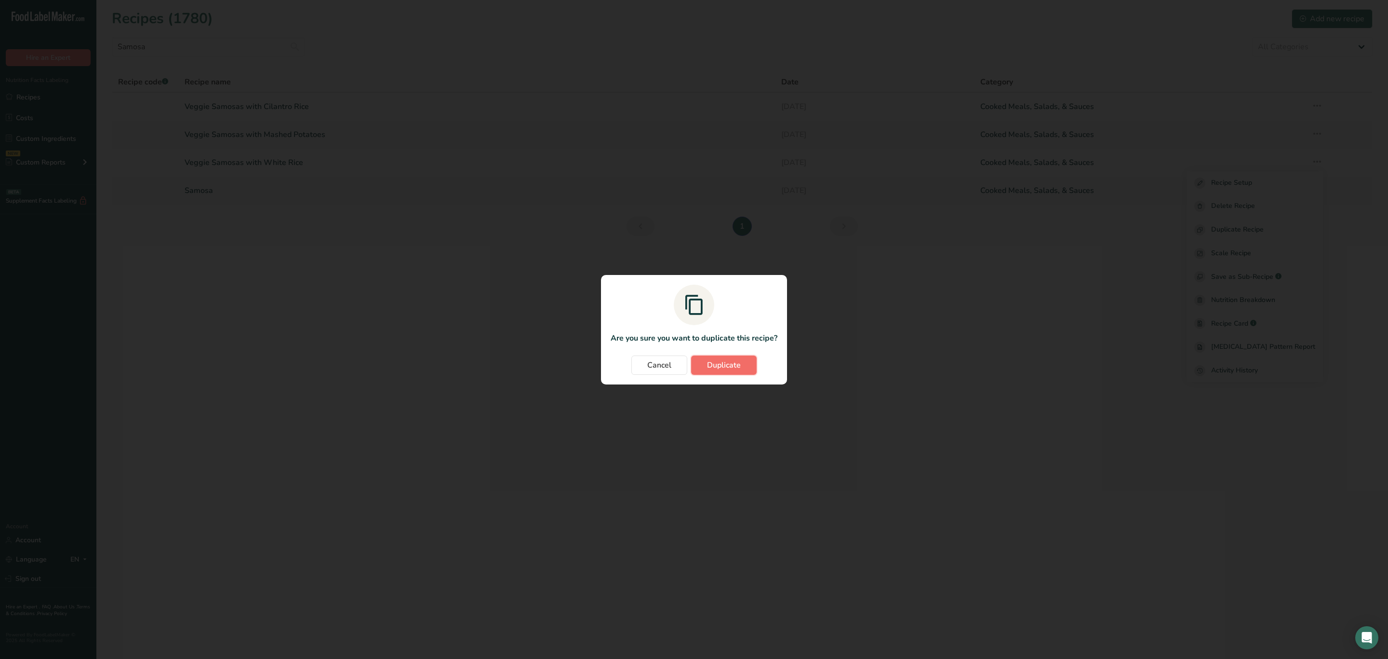
click at [731, 362] on span "Duplicate" at bounding box center [724, 365] width 34 height 12
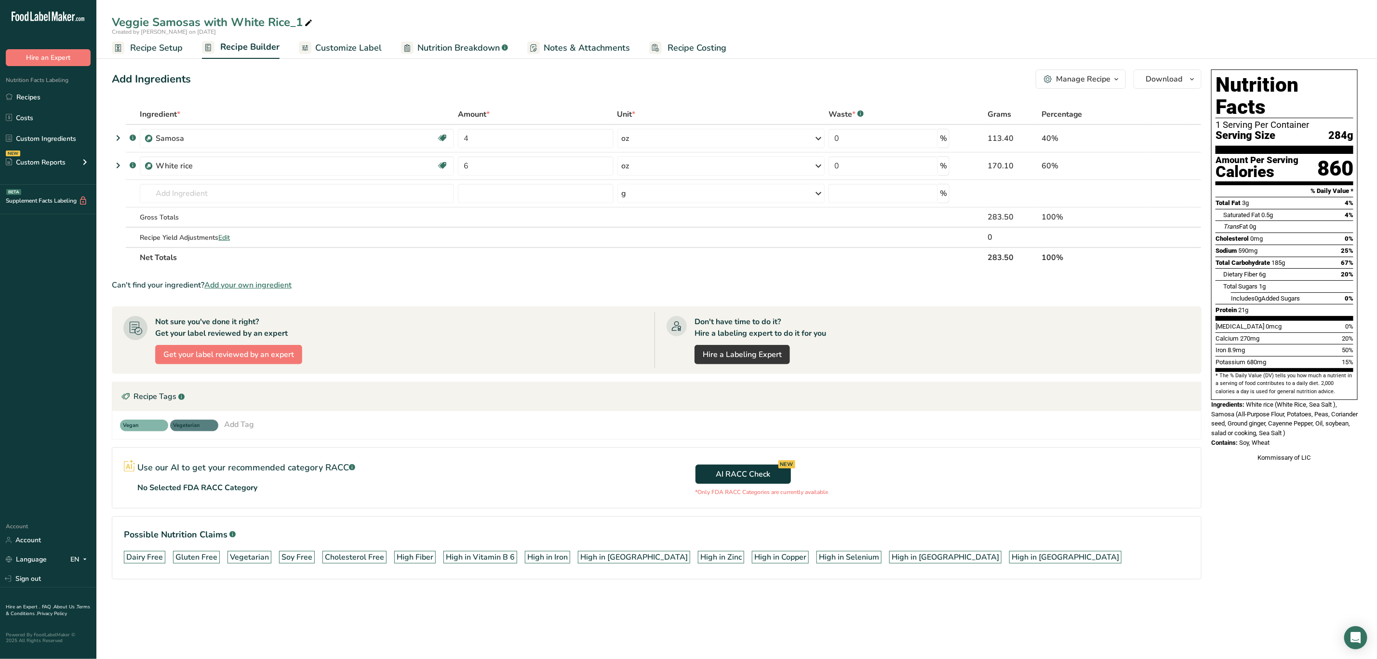
click at [307, 21] on icon at bounding box center [308, 22] width 9 height 13
click at [258, 17] on input "Veggie Samosas with White Rice" at bounding box center [737, 21] width 1250 height 17
type input "Veggie Samosas with Yellow Rice"
click at [1172, 162] on icon at bounding box center [1170, 166] width 7 height 10
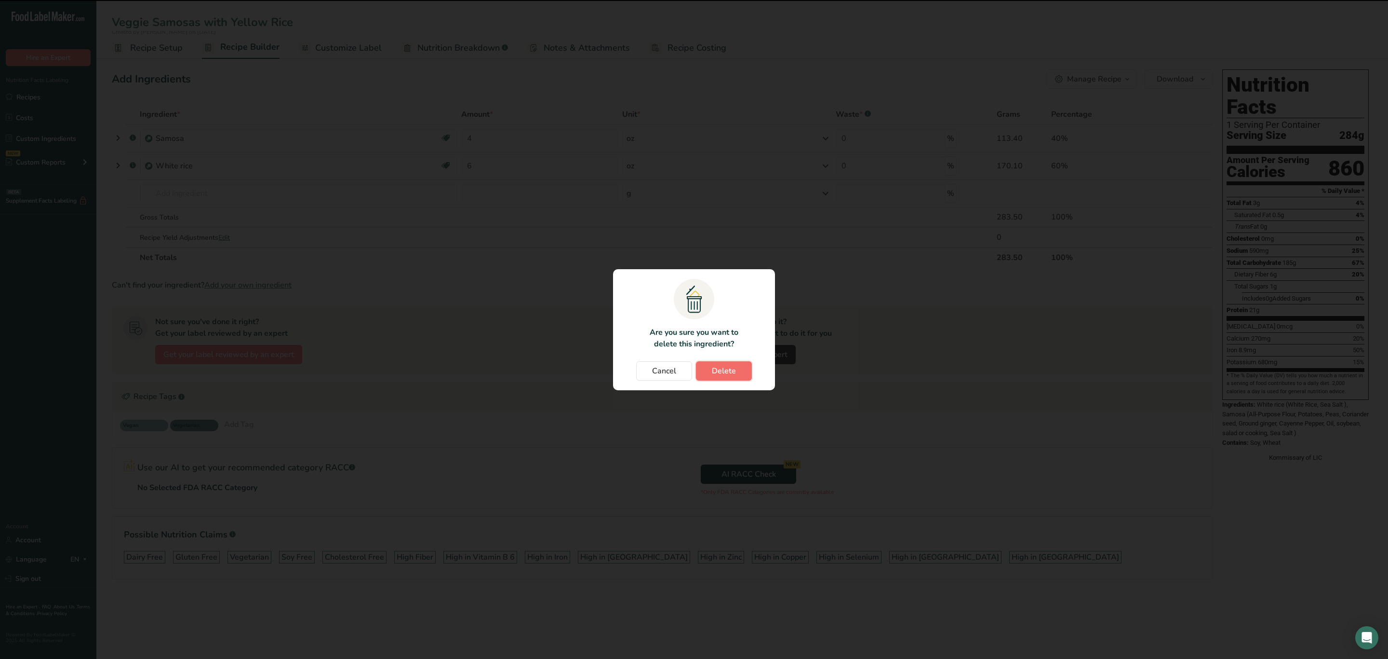
click at [737, 364] on button "Delete" at bounding box center [724, 370] width 56 height 19
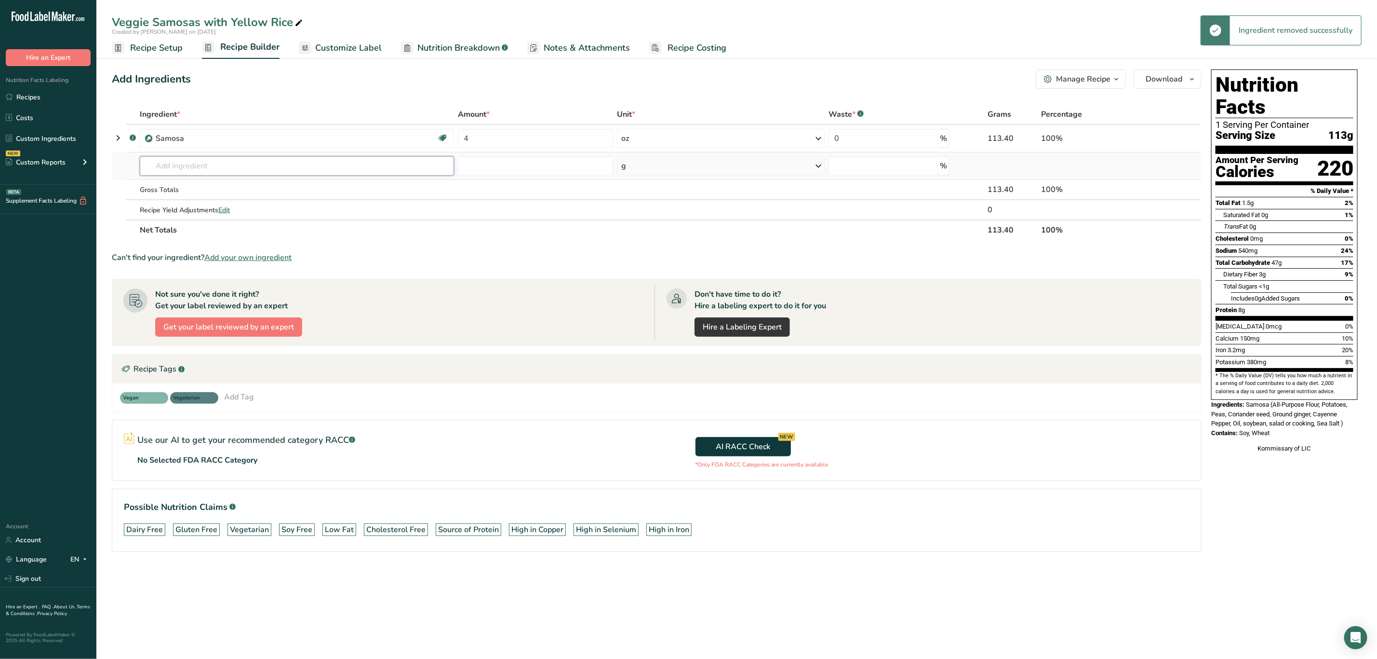
click at [171, 171] on input "text" at bounding box center [297, 165] width 314 height 19
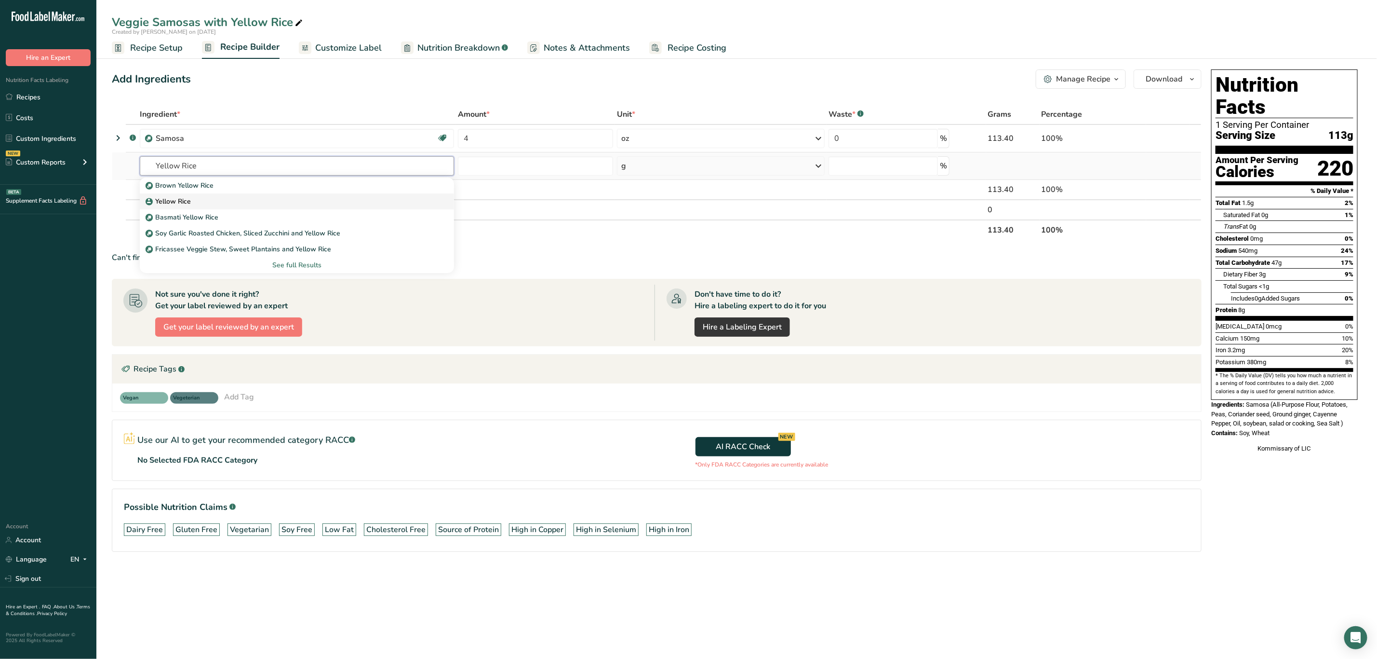
type input "Yellow Rice"
click at [204, 201] on div "Yellow Rice" at bounding box center [289, 201] width 283 height 10
type input "Yellow Rice"
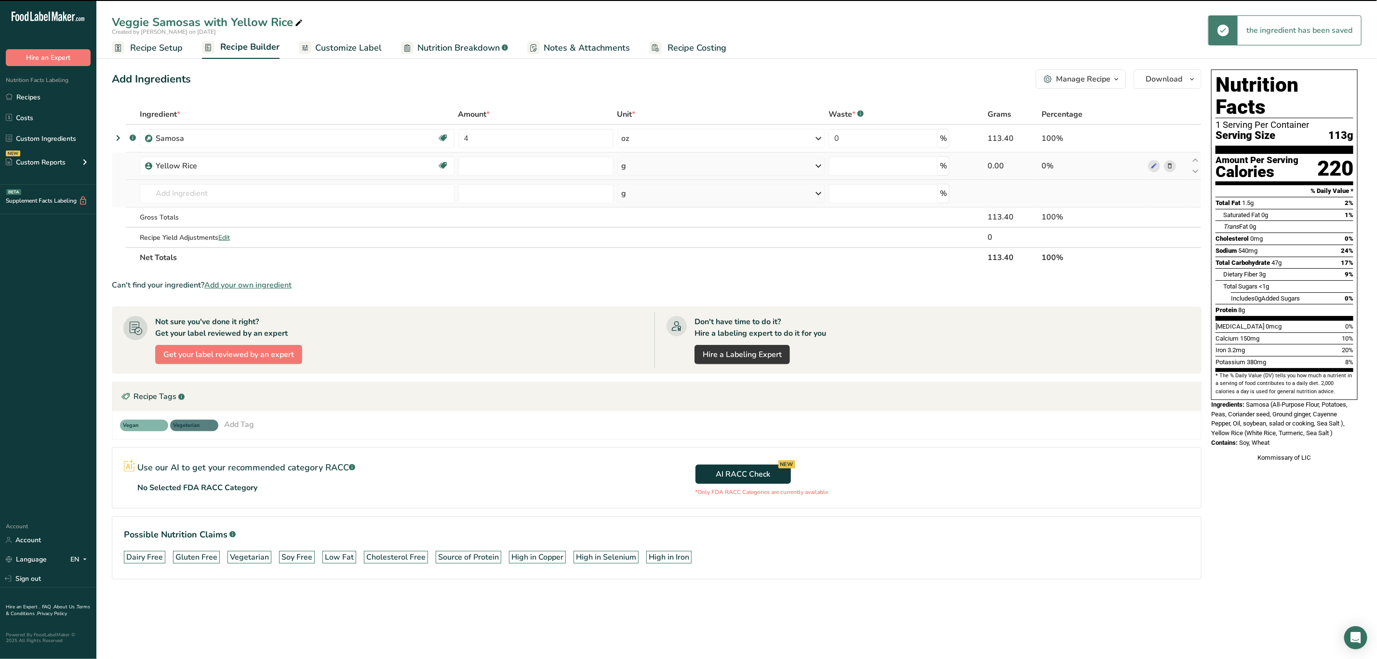
type input "0"
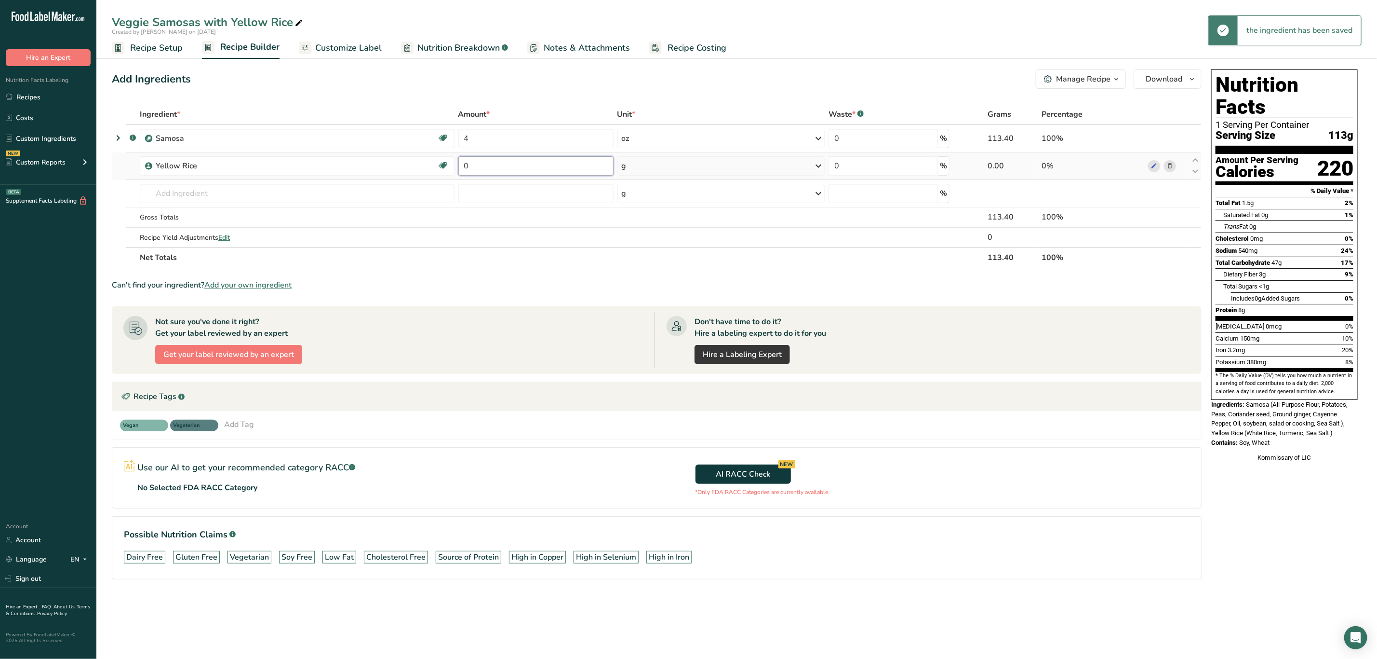
click at [528, 164] on input "0" at bounding box center [535, 165] width 155 height 19
type input "6"
click at [674, 170] on div "Ingredient * Amount * Unit * Waste * .a-a{fill:#347362;}.b-a{fill:#fff;} Grams …" at bounding box center [657, 185] width 1090 height 163
click at [674, 170] on div "g" at bounding box center [722, 165] width 208 height 19
click at [633, 240] on div "See more" at bounding box center [663, 242] width 81 height 10
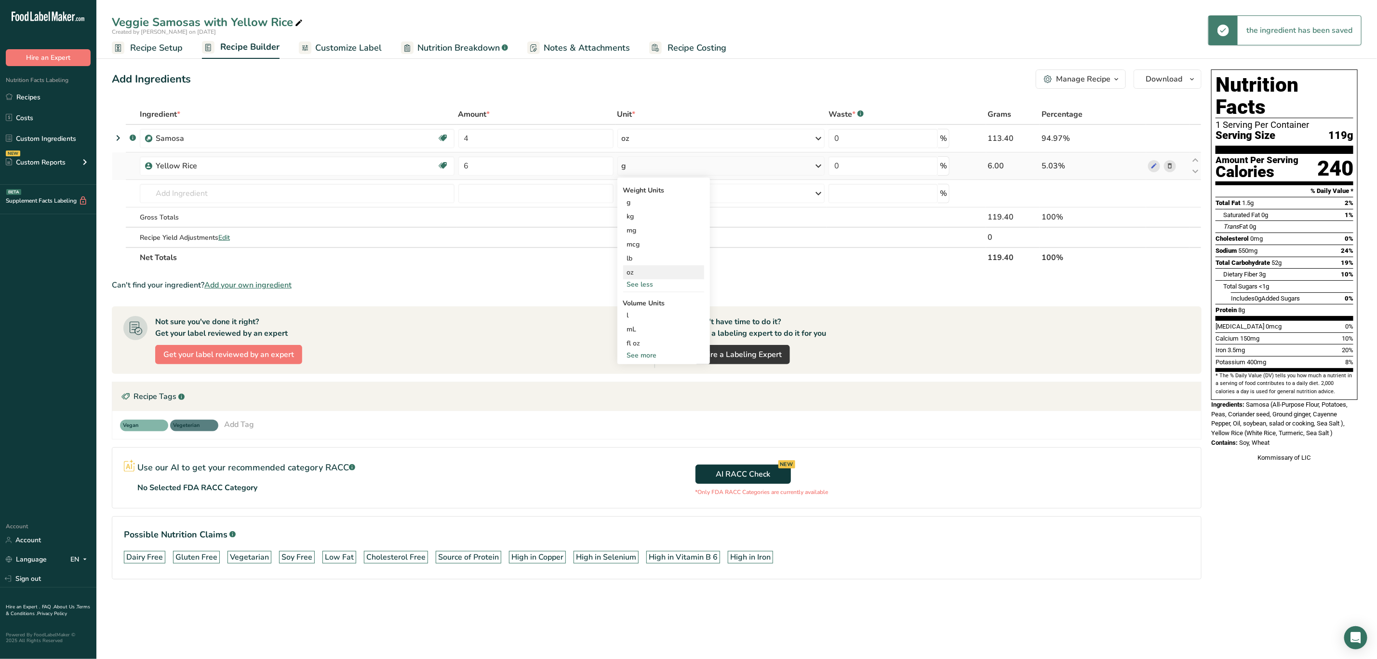
click at [646, 267] on div "oz" at bounding box center [663, 272] width 81 height 14
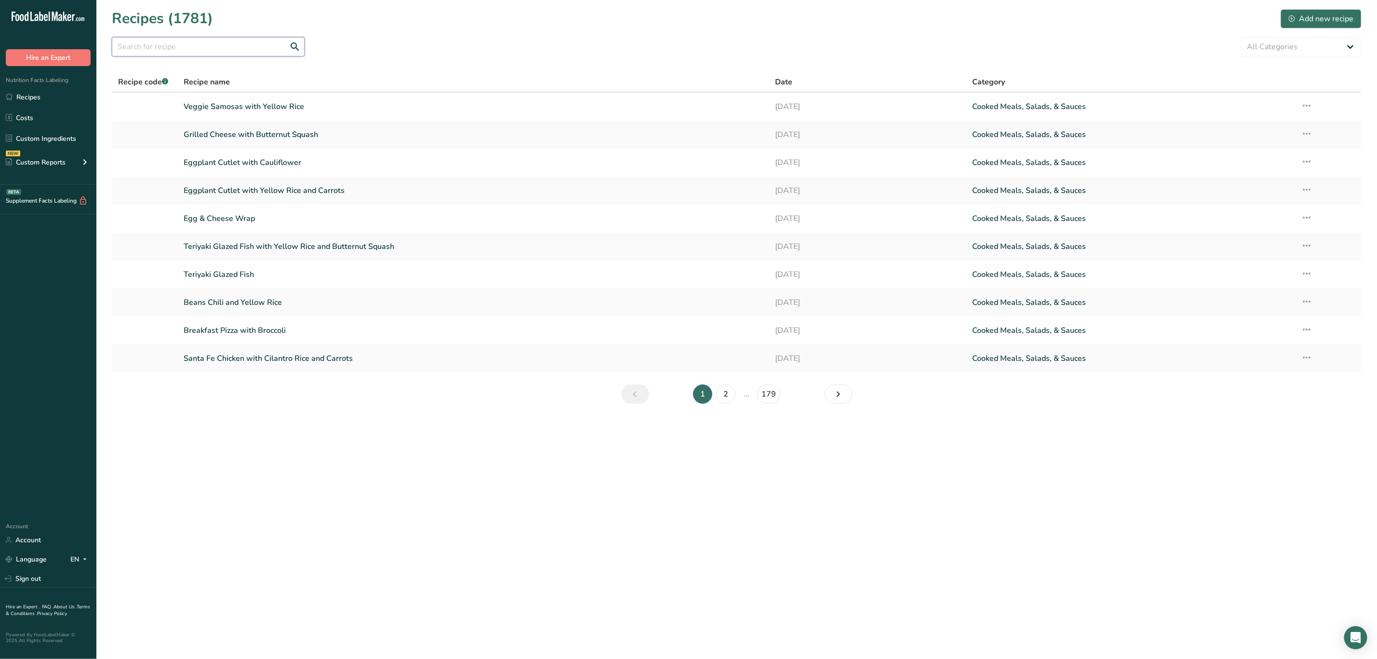
click at [196, 40] on input "text" at bounding box center [208, 46] width 193 height 19
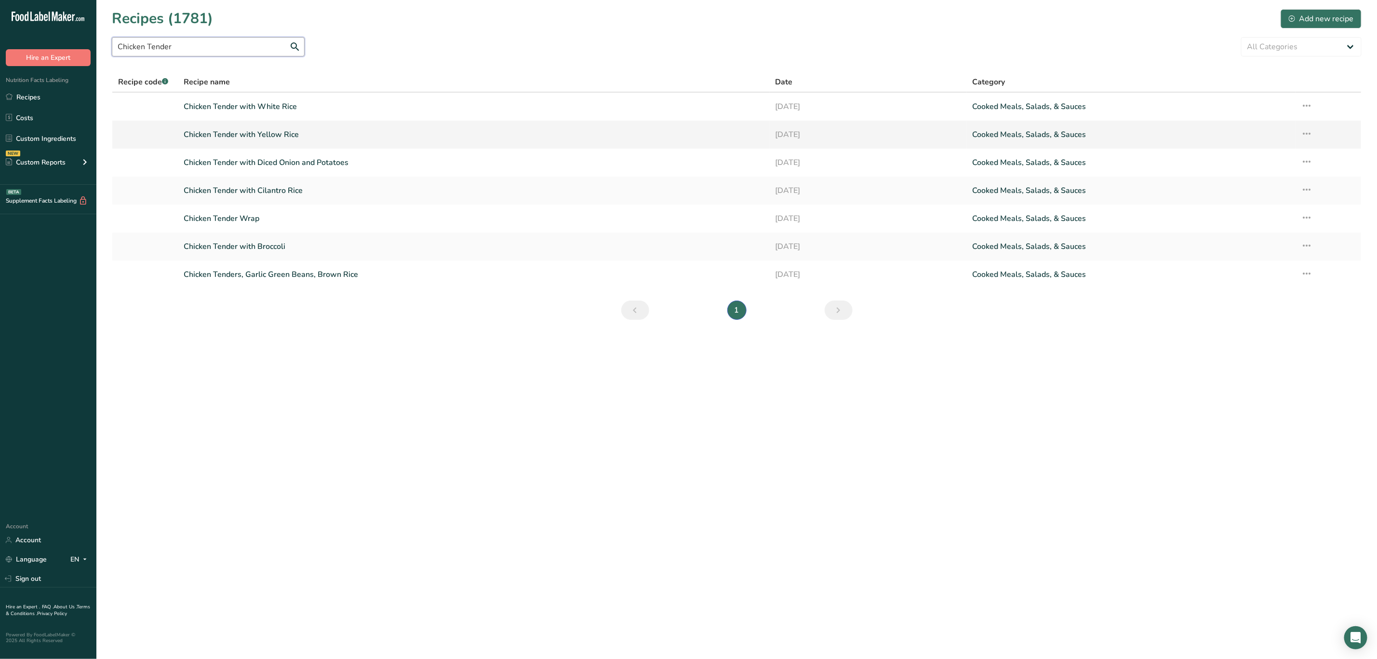
type input "Chicken Tender"
click at [303, 131] on link "Chicken Tender with Yellow Rice" at bounding box center [474, 134] width 580 height 20
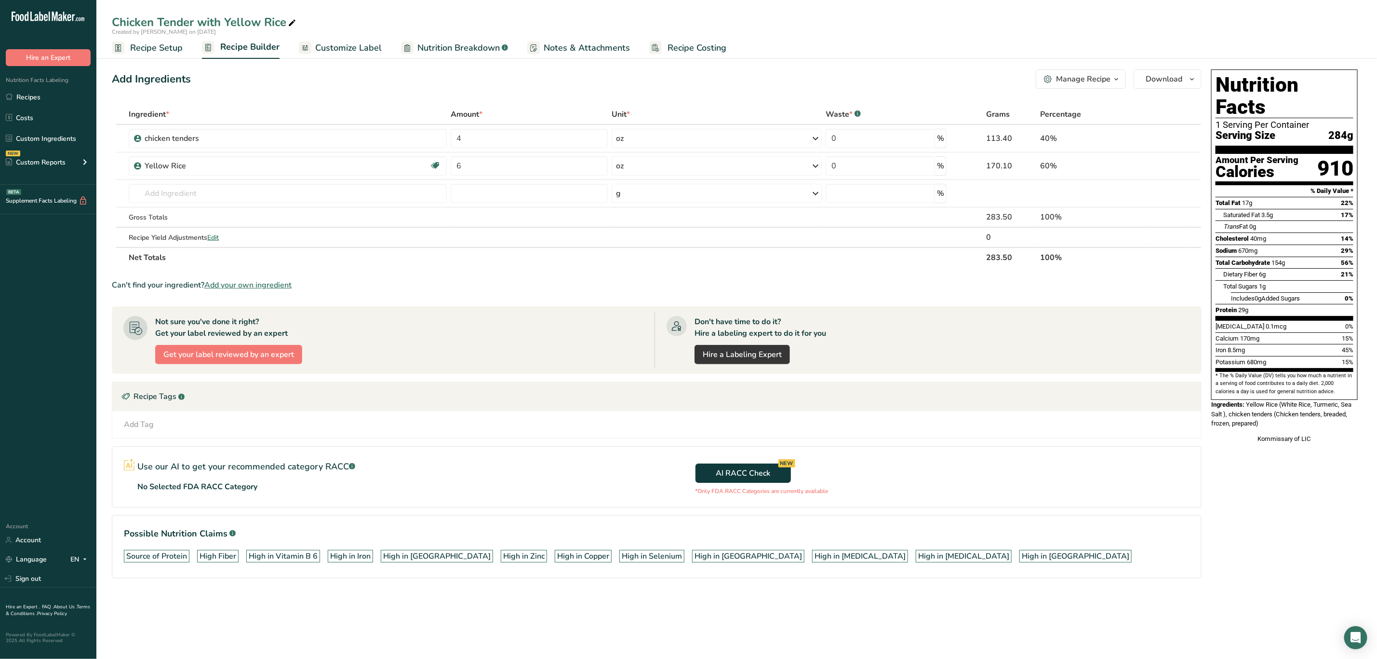
click at [901, 273] on section "Ingredient * Amount * Unit * Waste * .a-a{fill:#347362;}.b-a{fill:#fff;} Grams …" at bounding box center [657, 348] width 1090 height 489
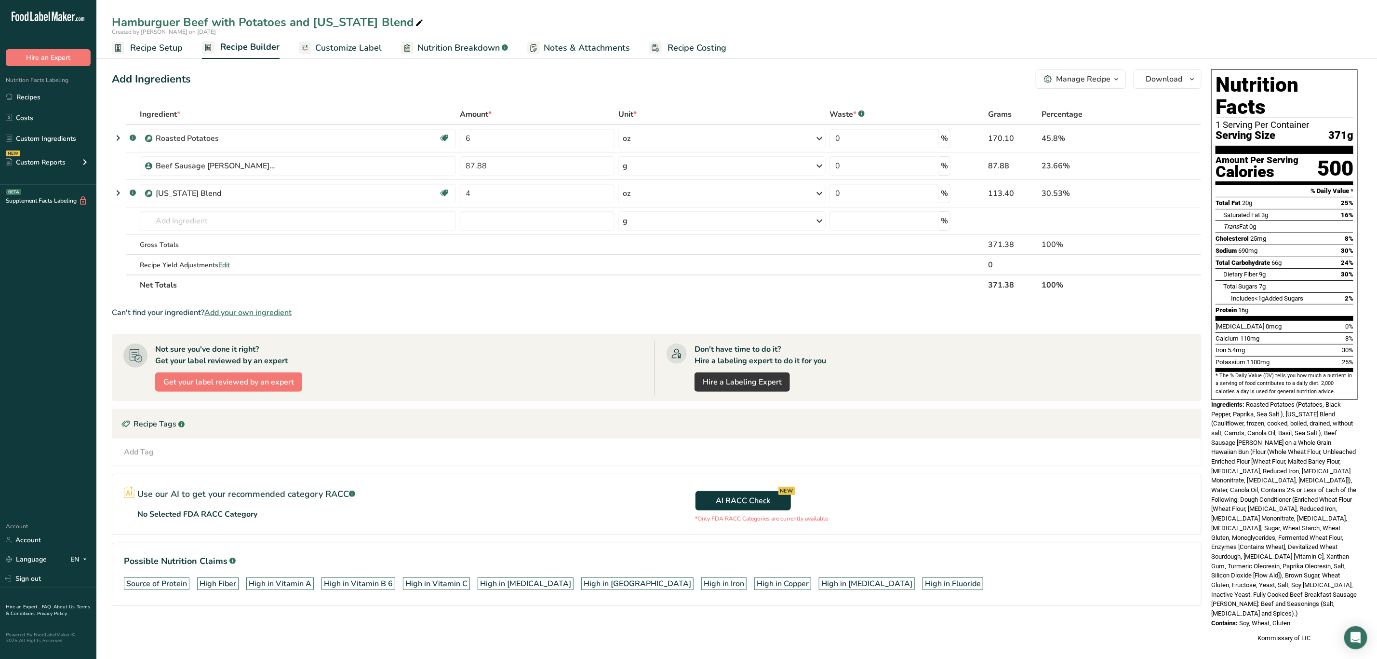
drag, startPoint x: 1247, startPoint y: 385, endPoint x: 1307, endPoint y: 583, distance: 207.1
click at [1307, 583] on div "Nutrition Facts 1 Serving Per Container Serving Size 371g Amount Per Serving Ca…" at bounding box center [1285, 356] width 154 height 581
copy div "Roasted Potatoes (Potatoes, Black Pepper, Paprika, Sea Salt ), [US_STATE] Blend…"
